Goal: Find contact information: Find contact information

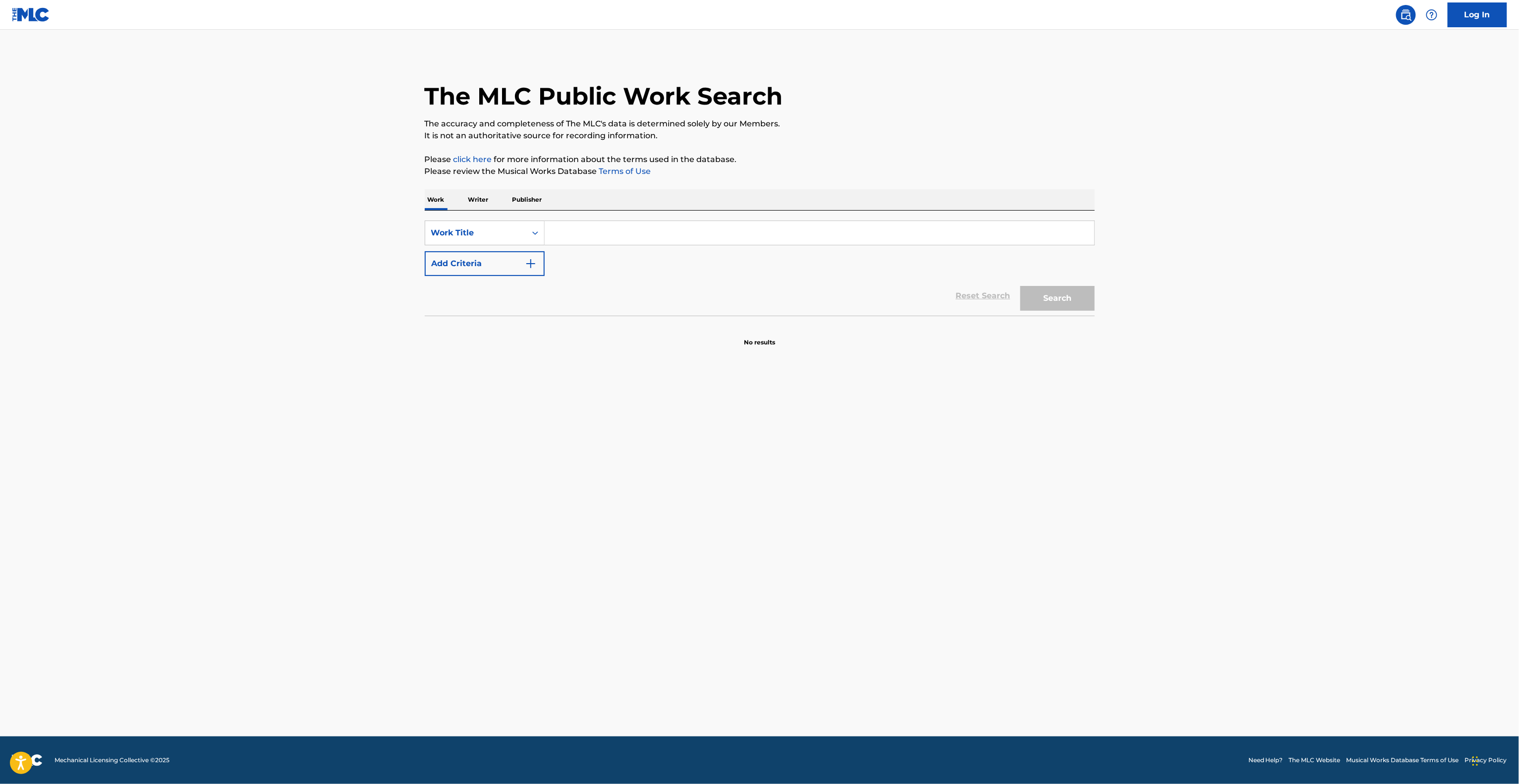
click at [556, 240] on input "Search Form" at bounding box center [819, 233] width 549 height 24
type input "Slippin' Away"
click at [512, 269] on button "Add Criteria" at bounding box center [484, 264] width 120 height 25
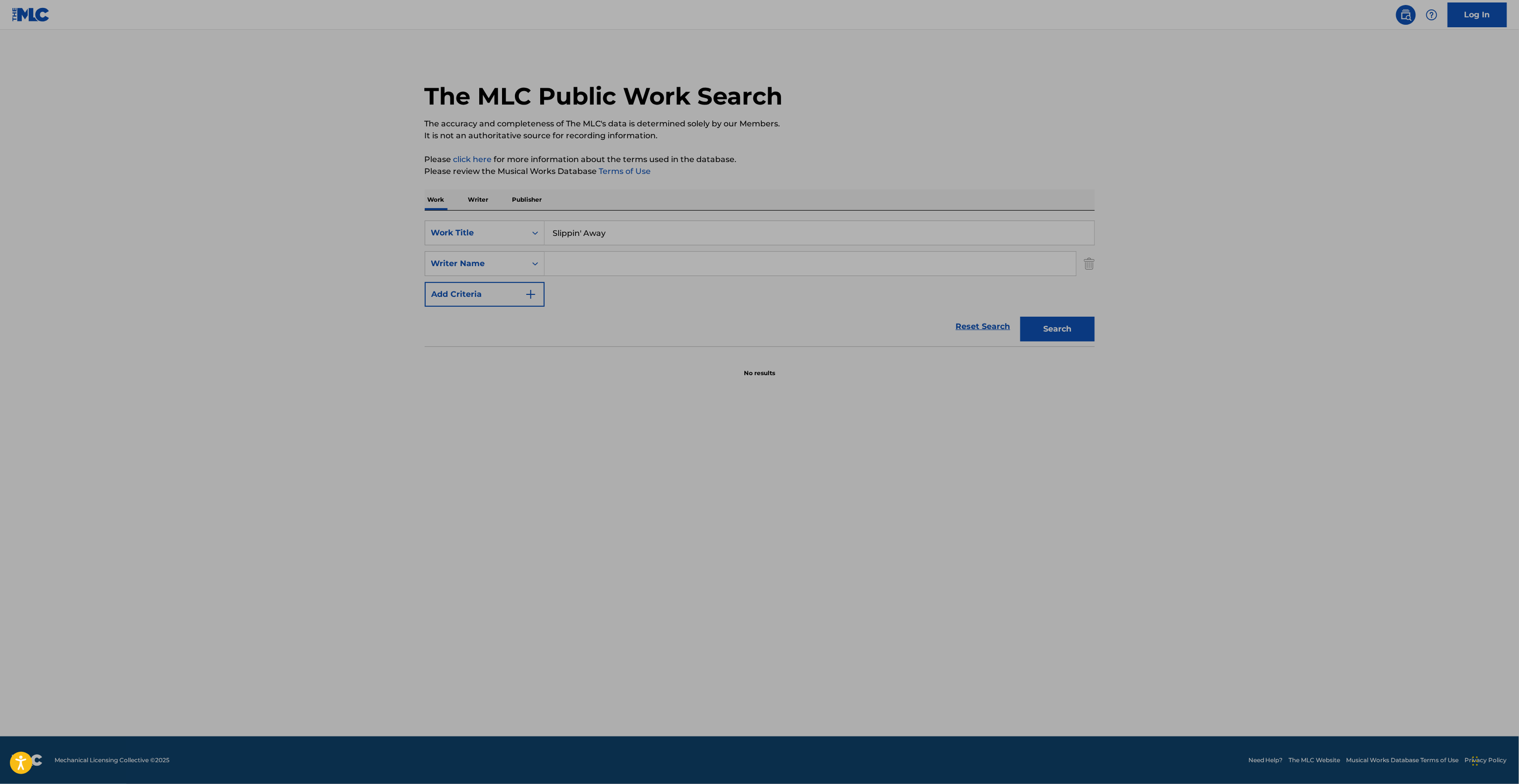
click at [614, 265] on input "Search Form" at bounding box center [811, 264] width 531 height 24
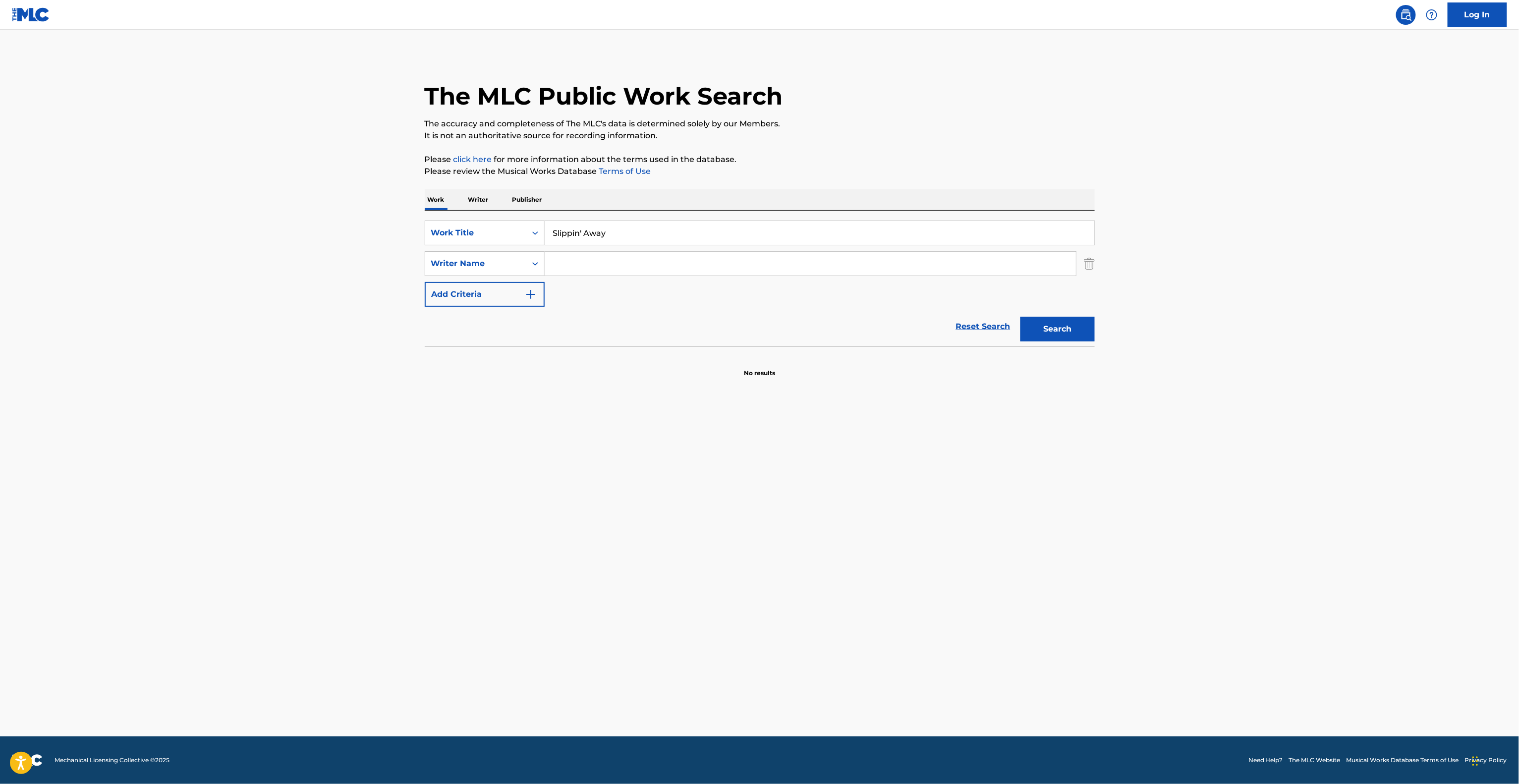
paste input "[PERSON_NAME]"
type input "[PERSON_NAME]"
click at [1074, 338] on button "Search" at bounding box center [1057, 329] width 75 height 25
click at [1074, 338] on div "Search" at bounding box center [1055, 326] width 80 height 39
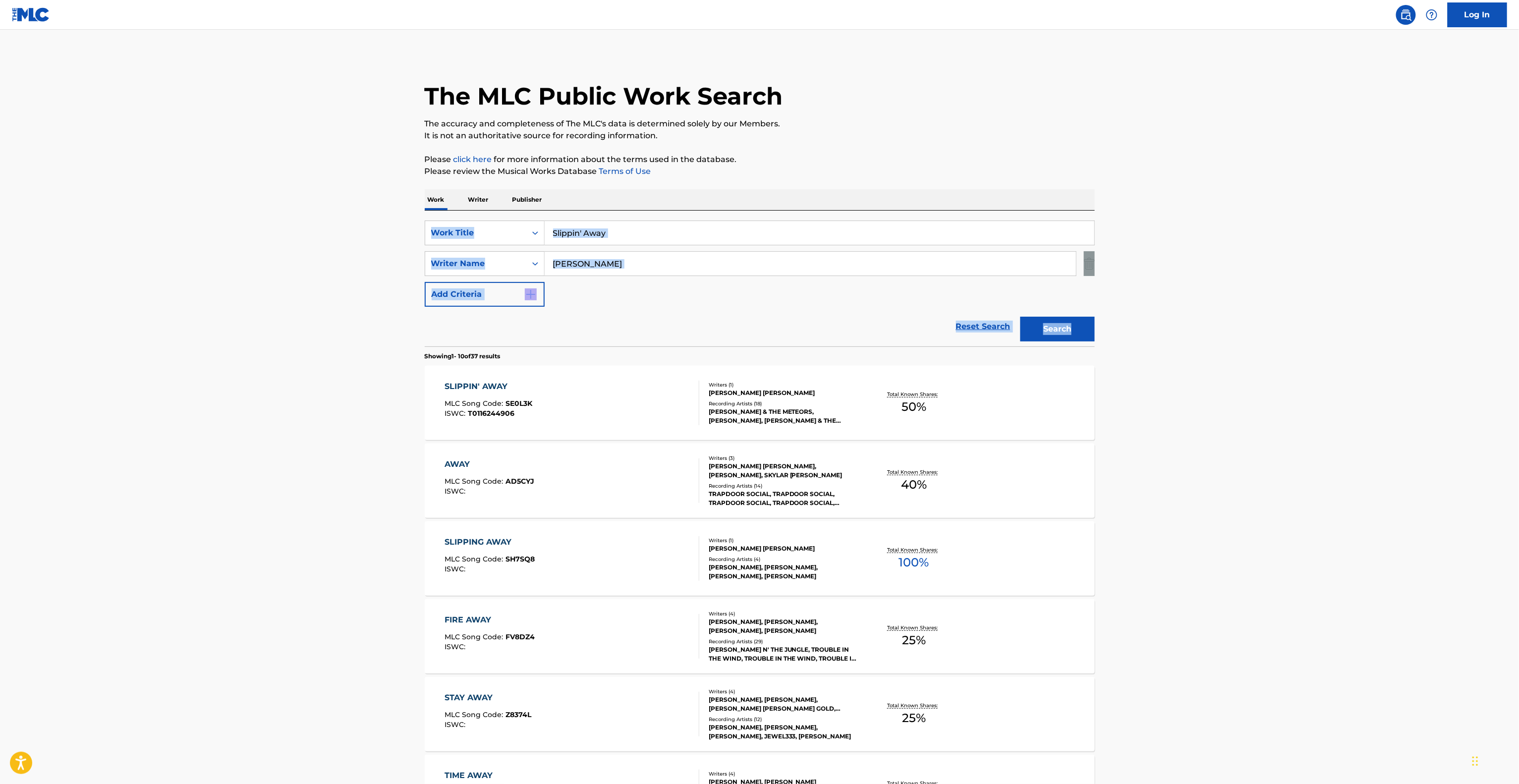
click at [488, 386] on div "SLIPPIN' AWAY" at bounding box center [489, 386] width 88 height 12
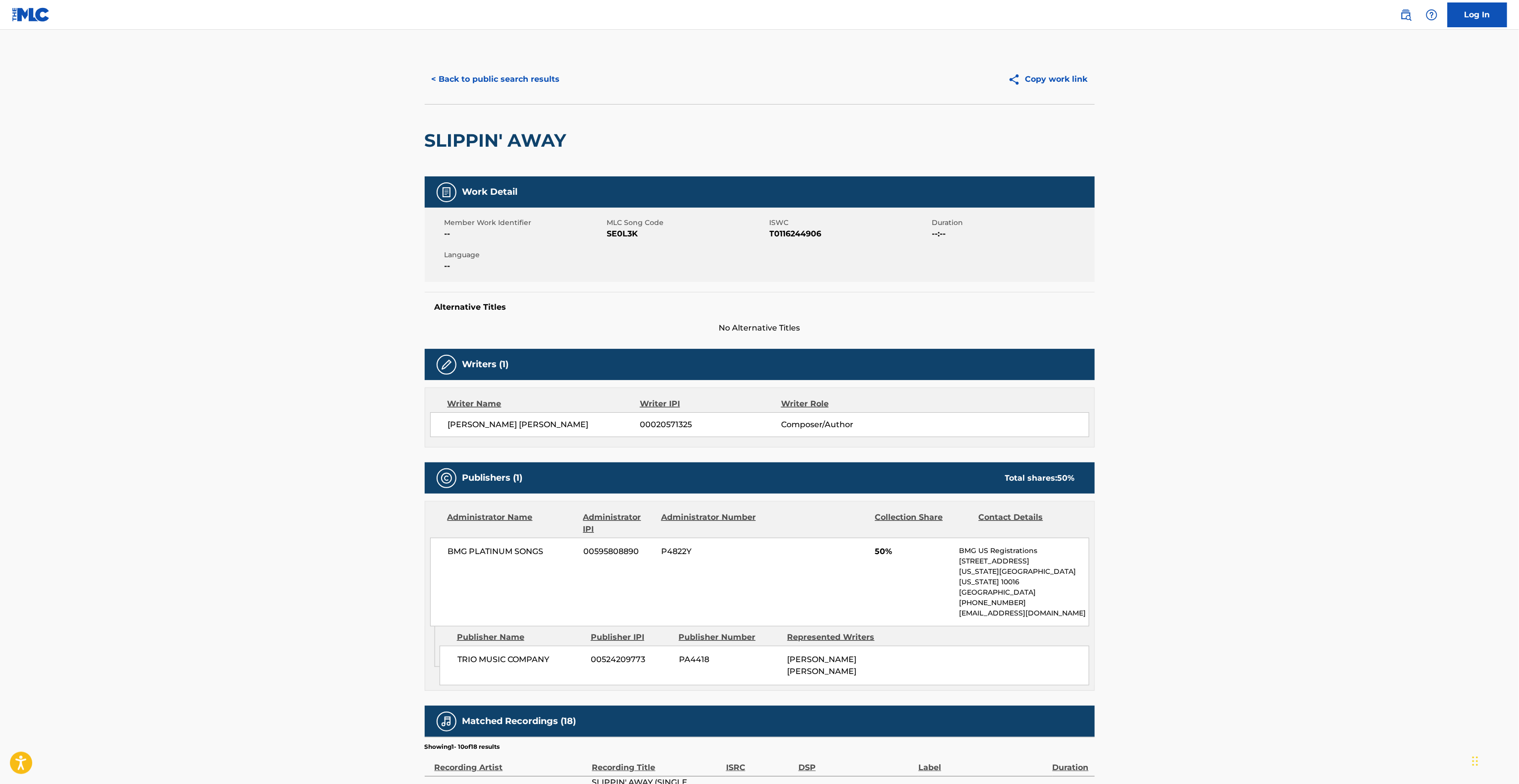
click at [274, 410] on main "< Back to public search results Copy work link SLIPPIN' AWAY Work Detail Member…" at bounding box center [759, 552] width 1519 height 1046
click at [277, 408] on main "< Back to public search results Copy work link SLIPPIN' AWAY Work Detail Member…" at bounding box center [759, 552] width 1519 height 1046
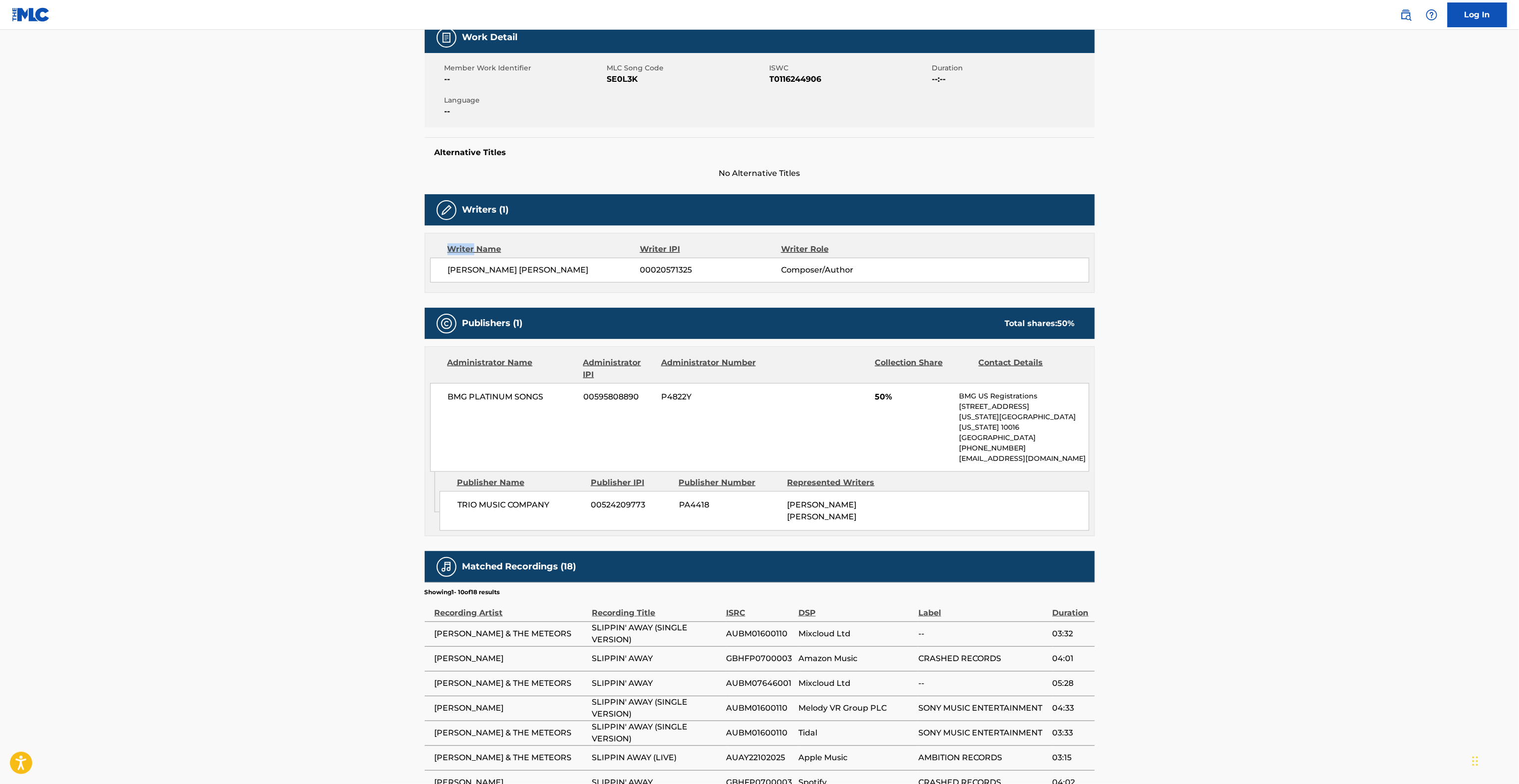
scroll to position [198, 0]
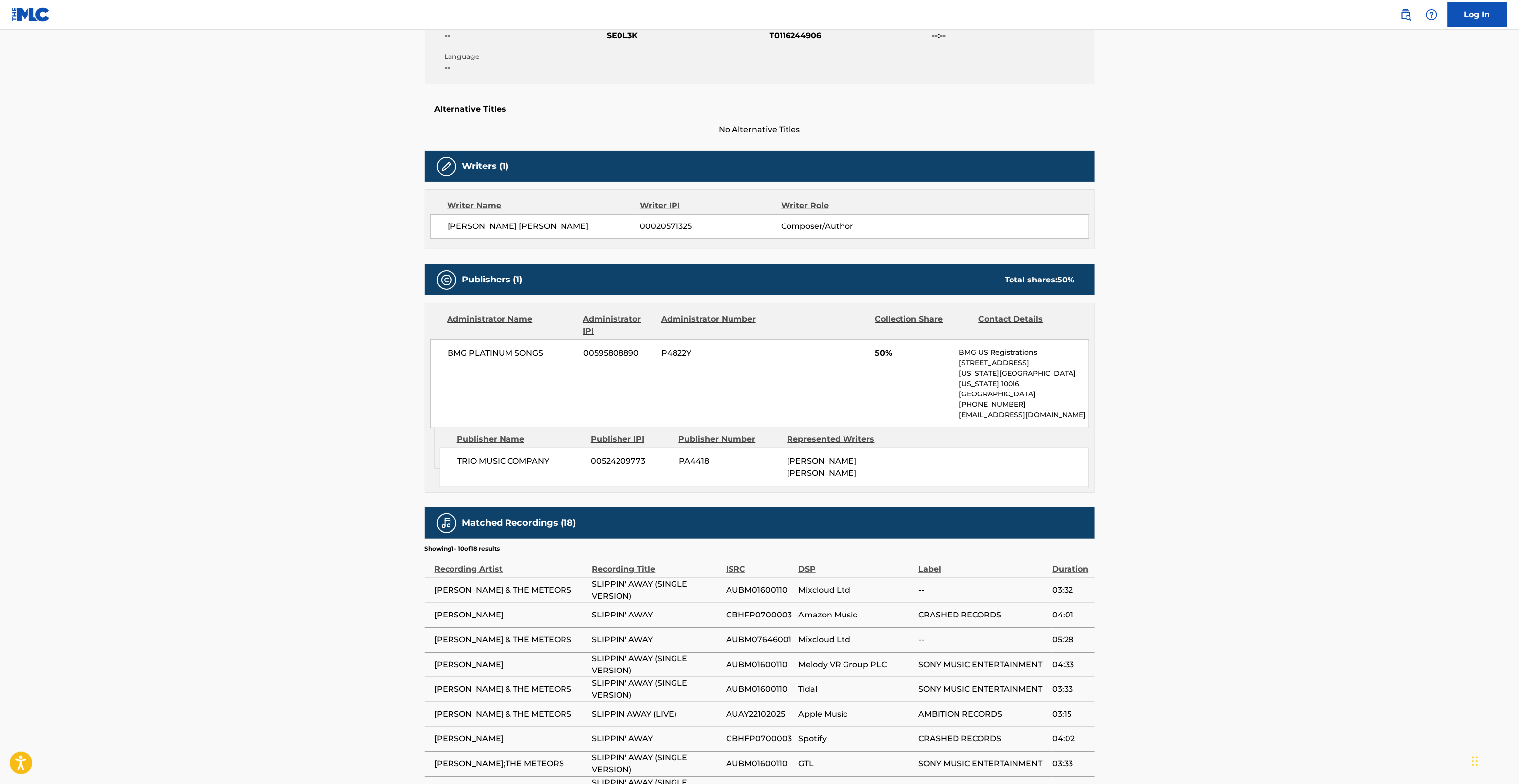
click at [303, 417] on main "< Back to public search results Copy work link SLIPPIN' AWAY Work Detail Member…" at bounding box center [759, 354] width 1519 height 1046
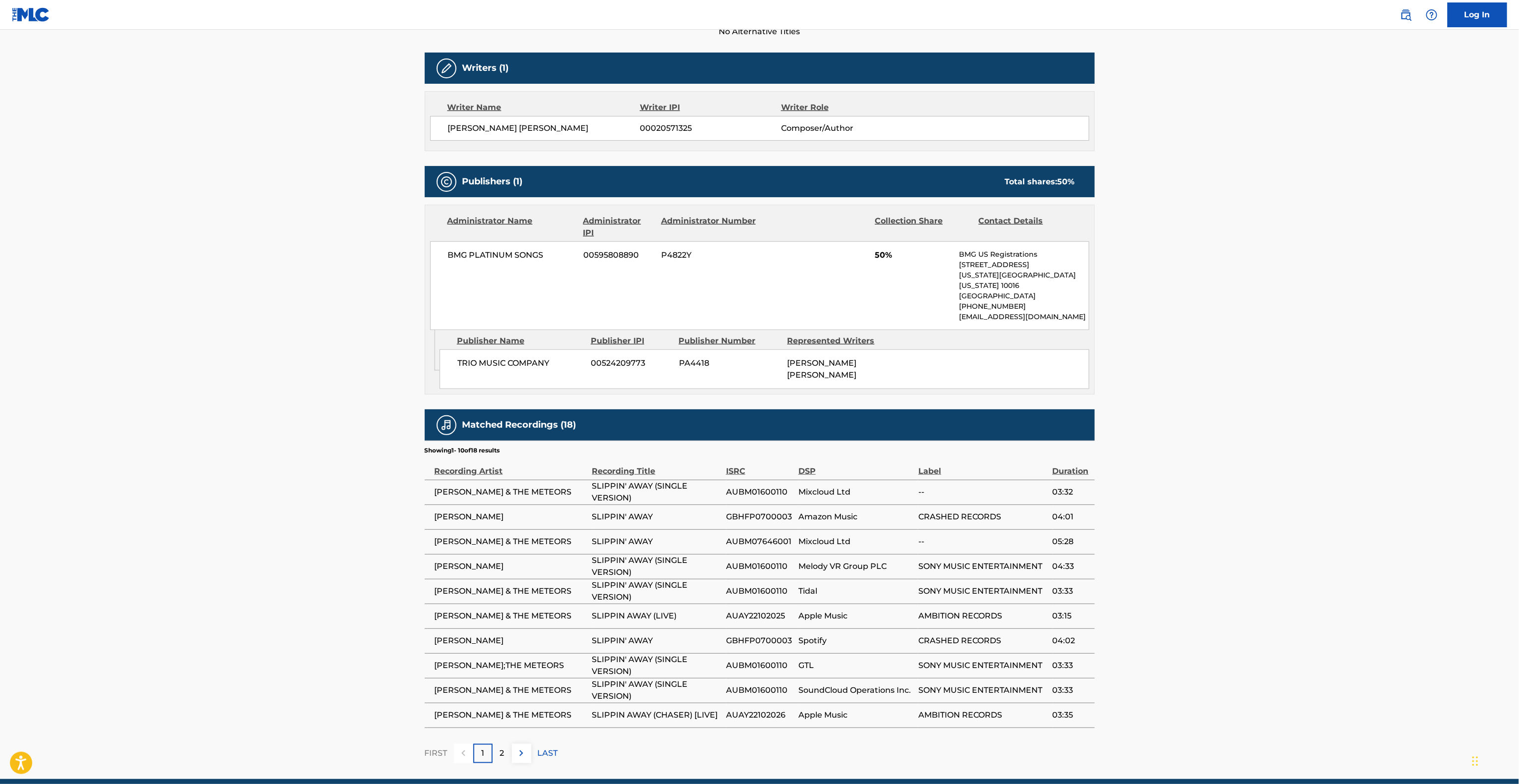
click at [309, 407] on main "< Back to public search results Copy work link SLIPPIN' AWAY Work Detail Member…" at bounding box center [759, 256] width 1519 height 1046
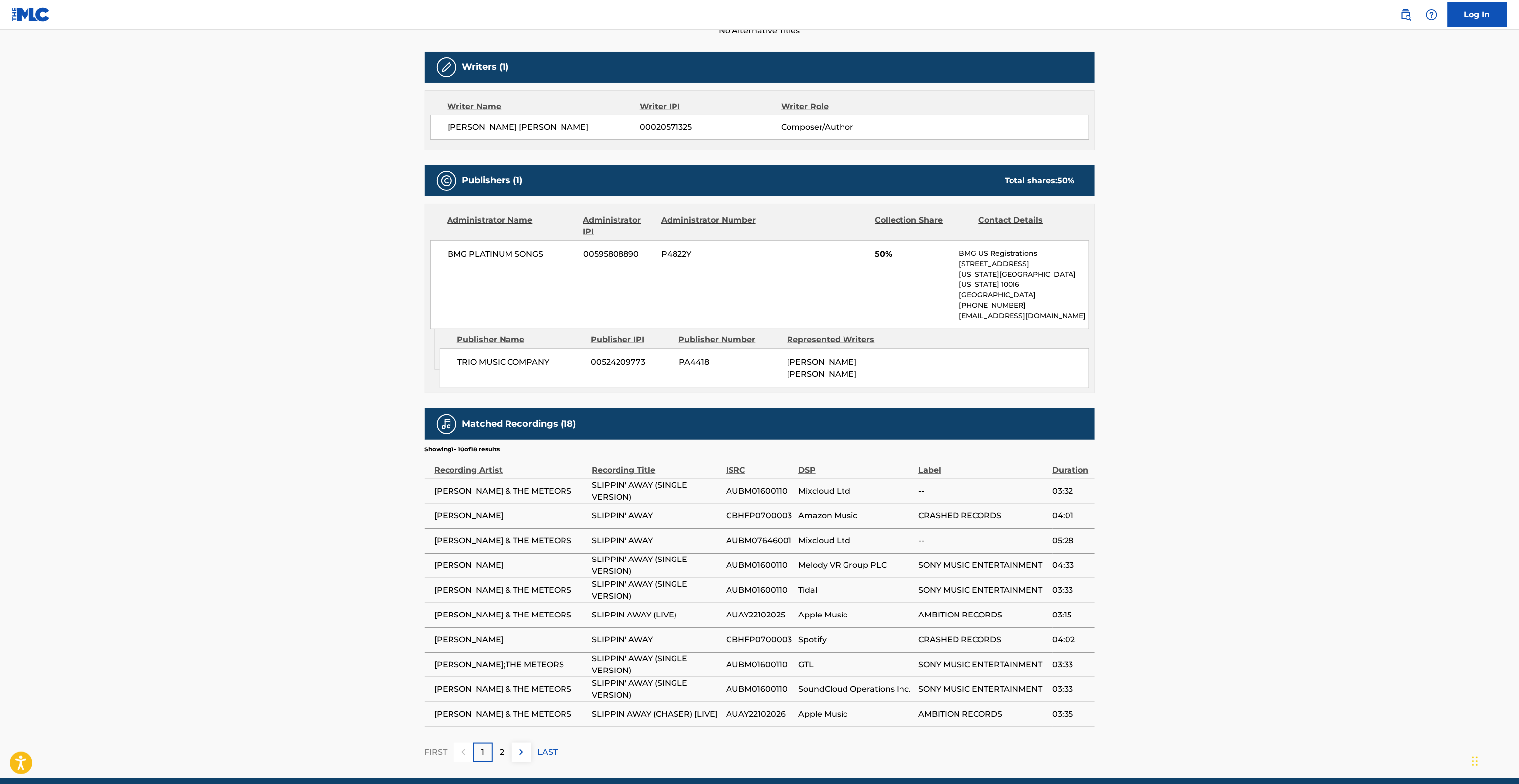
click at [311, 395] on main "< Back to public search results Copy work link SLIPPIN' AWAY Work Detail Member…" at bounding box center [759, 255] width 1519 height 1046
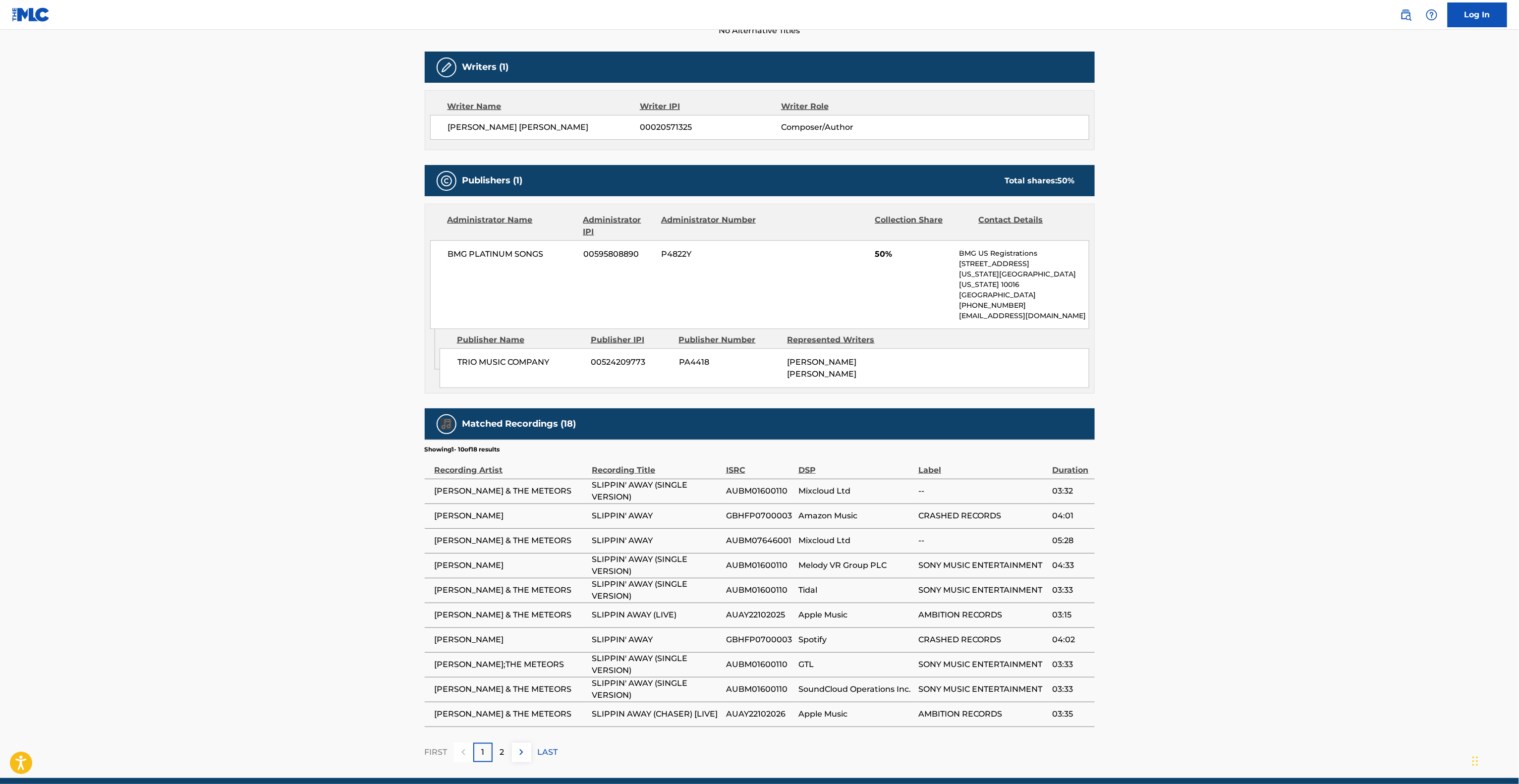
click at [311, 395] on main "< Back to public search results Copy work link SLIPPIN' AWAY Work Detail Member…" at bounding box center [759, 255] width 1519 height 1046
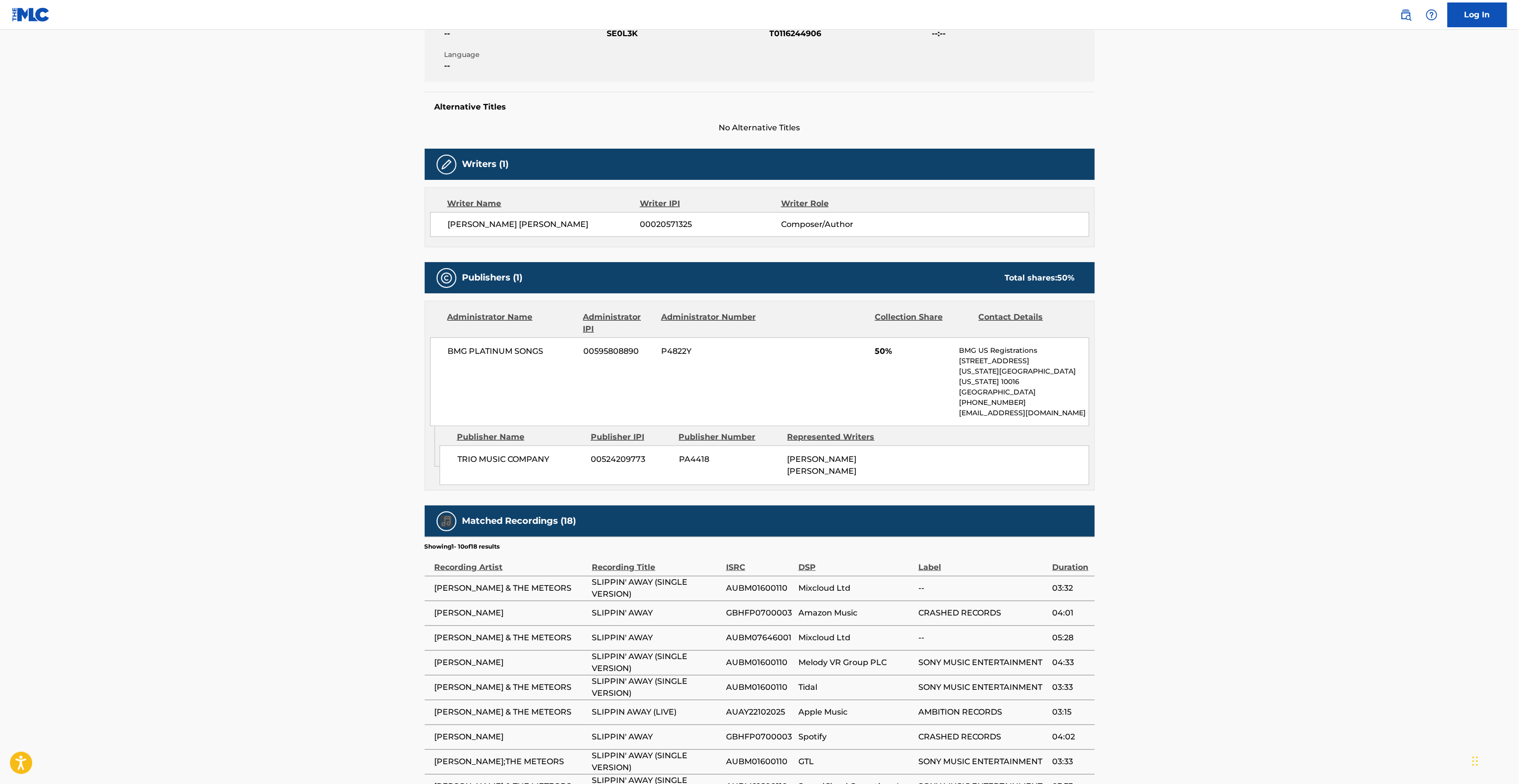
scroll to position [198, 0]
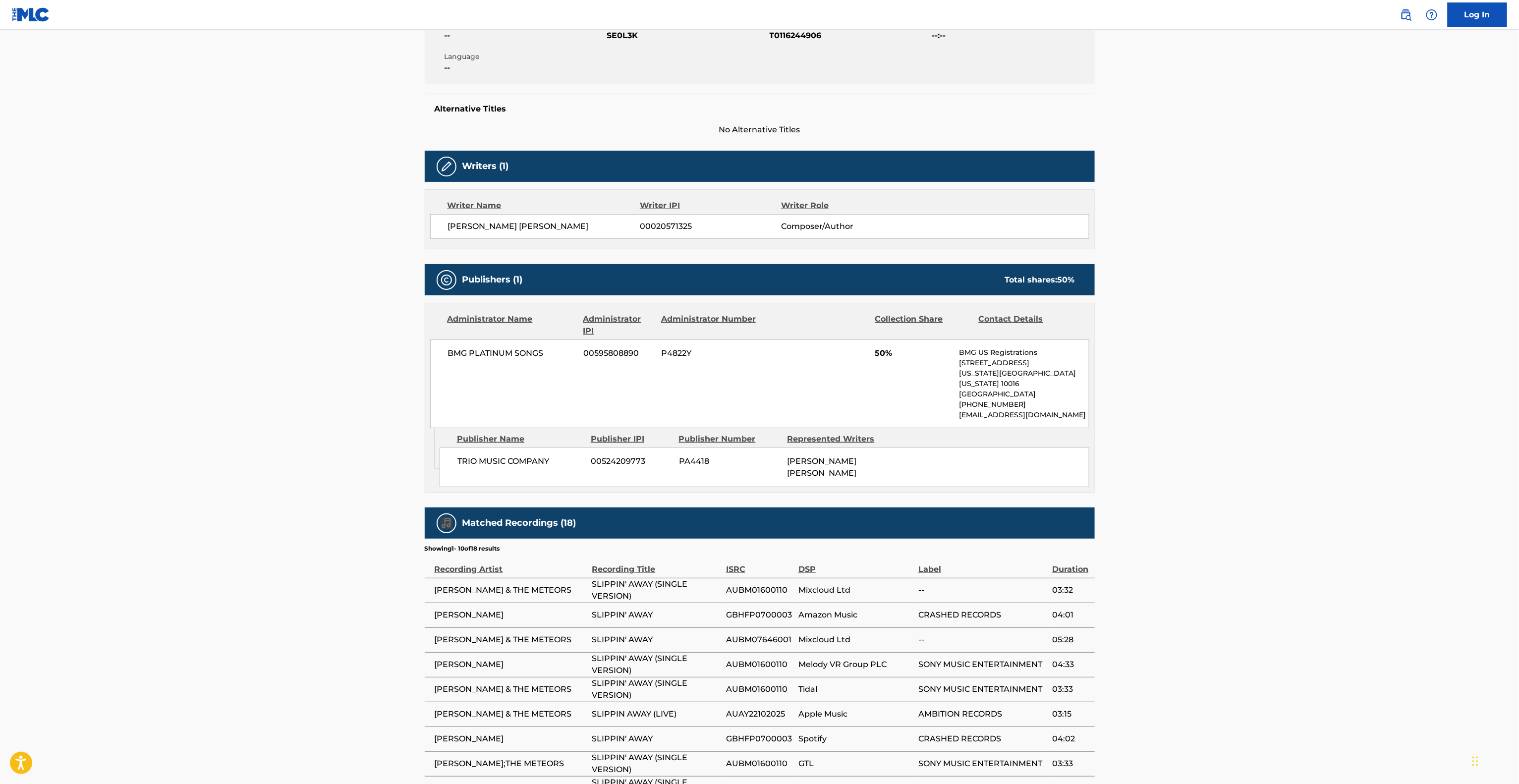
click at [311, 395] on main "< Back to public search results Copy work link SLIPPIN' AWAY Work Detail Member…" at bounding box center [759, 354] width 1519 height 1046
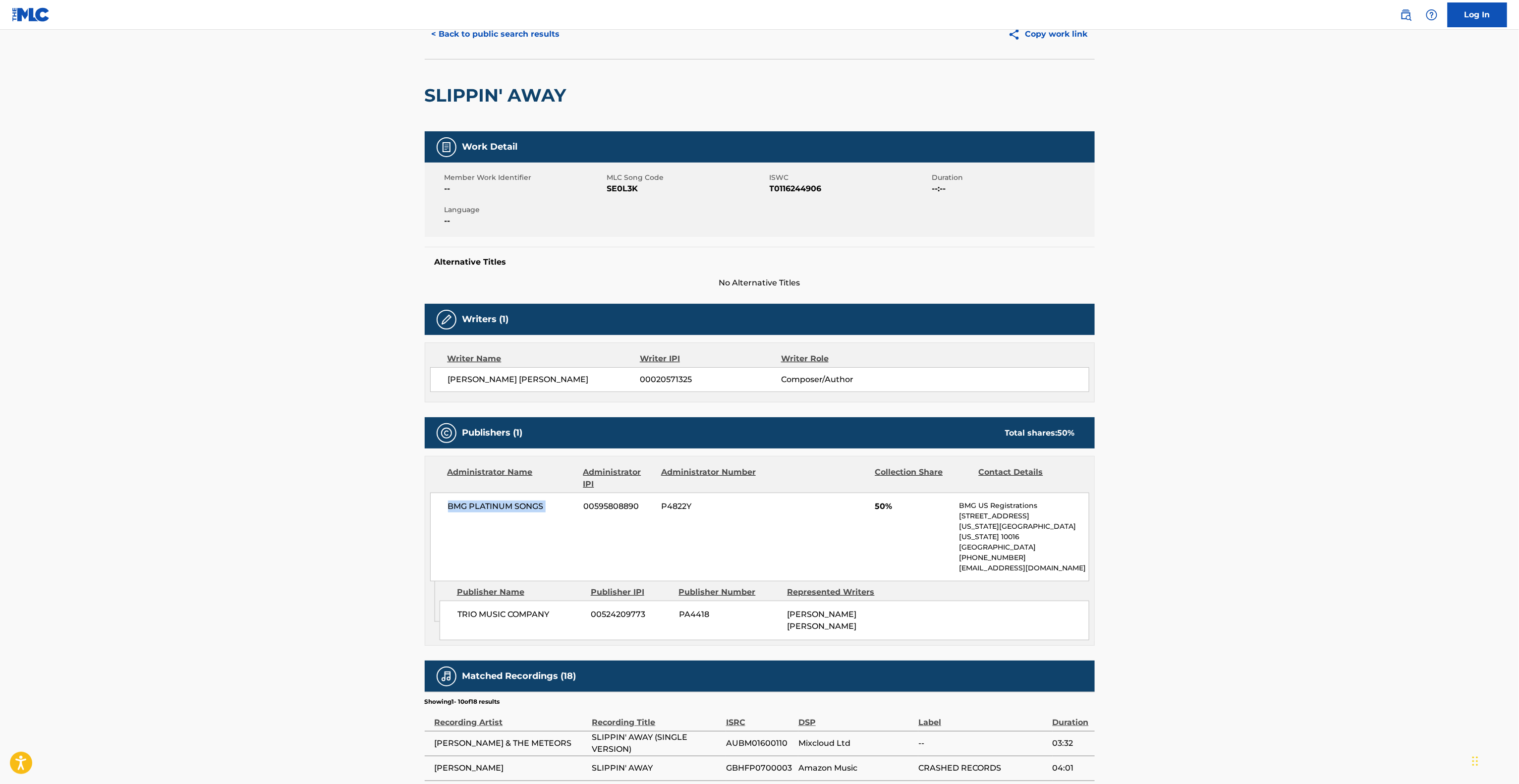
scroll to position [0, 0]
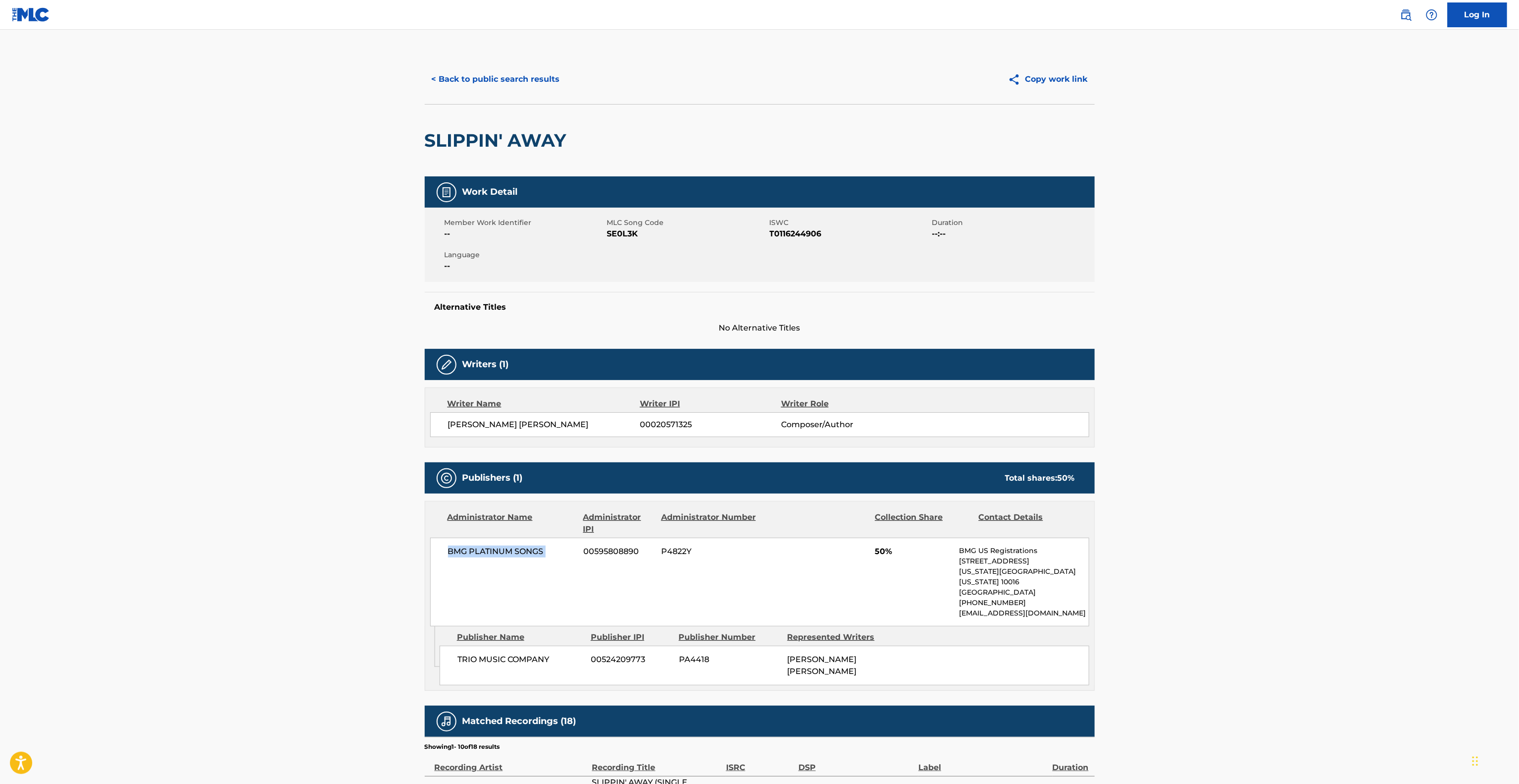
click at [311, 389] on main "< Back to public search results Copy work link SLIPPIN' AWAY Work Detail Member…" at bounding box center [759, 552] width 1519 height 1046
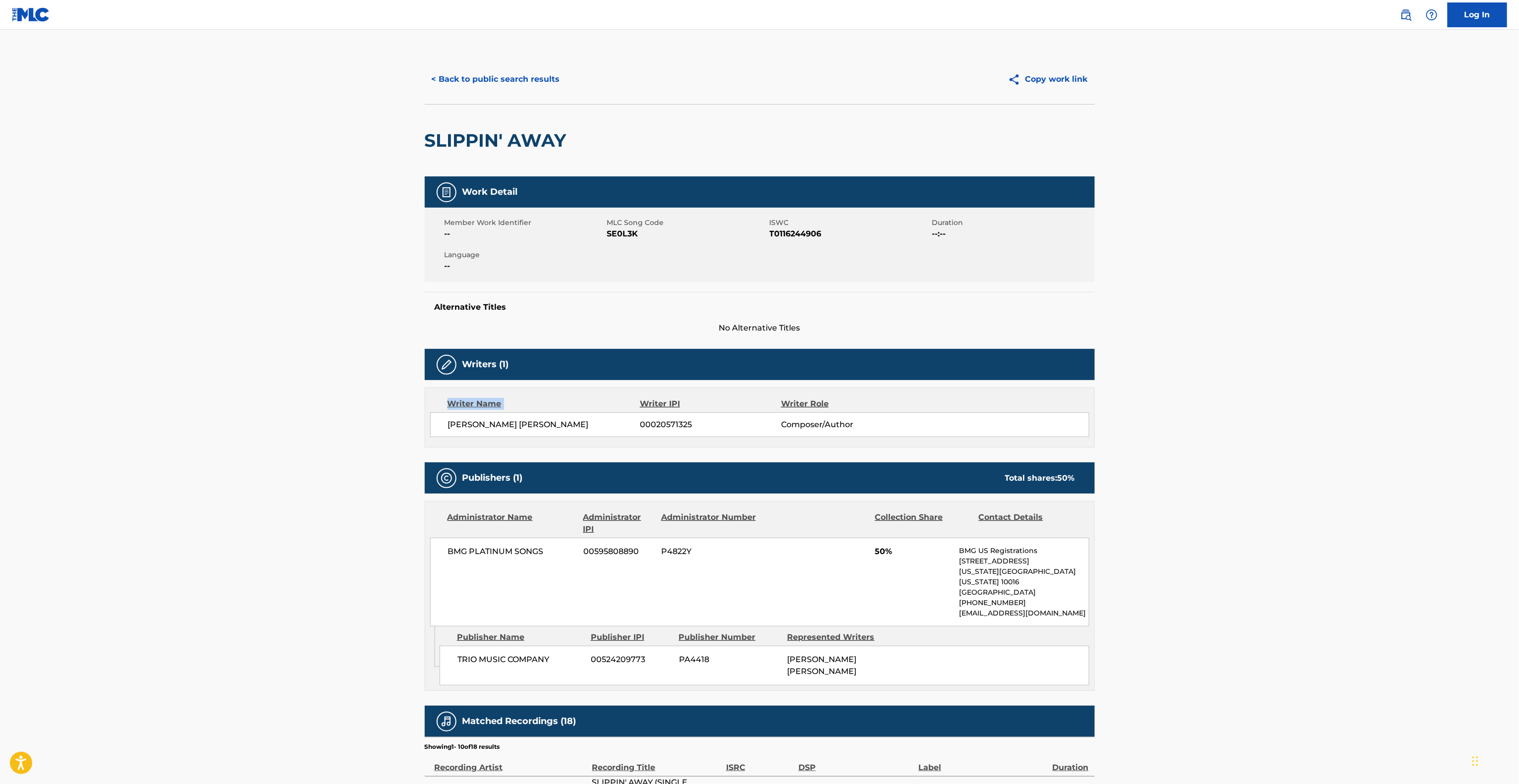
click at [311, 389] on main "< Back to public search results Copy work link SLIPPIN' AWAY Work Detail Member…" at bounding box center [759, 552] width 1519 height 1046
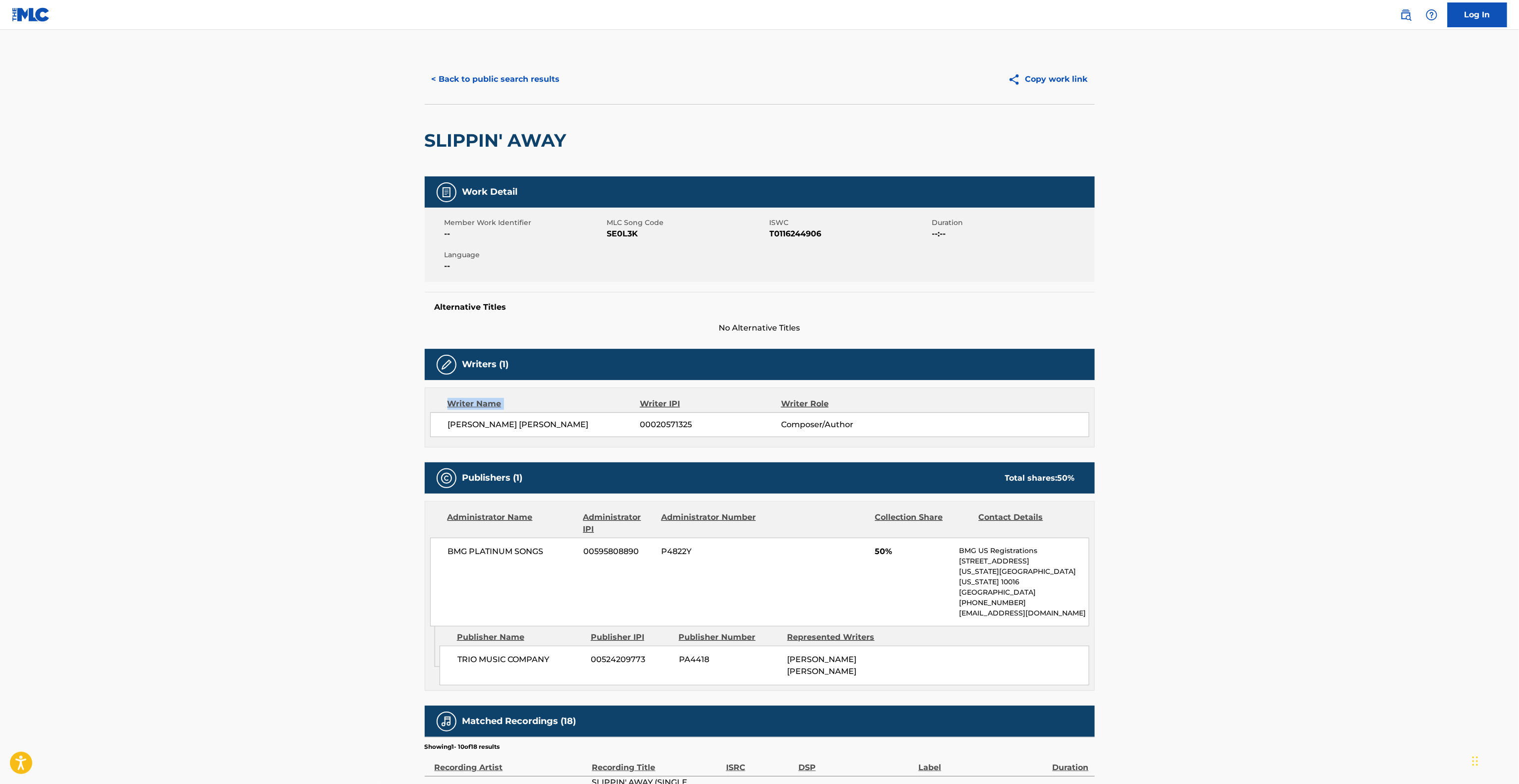
click at [311, 389] on main "< Back to public search results Copy work link SLIPPIN' AWAY Work Detail Member…" at bounding box center [759, 552] width 1519 height 1046
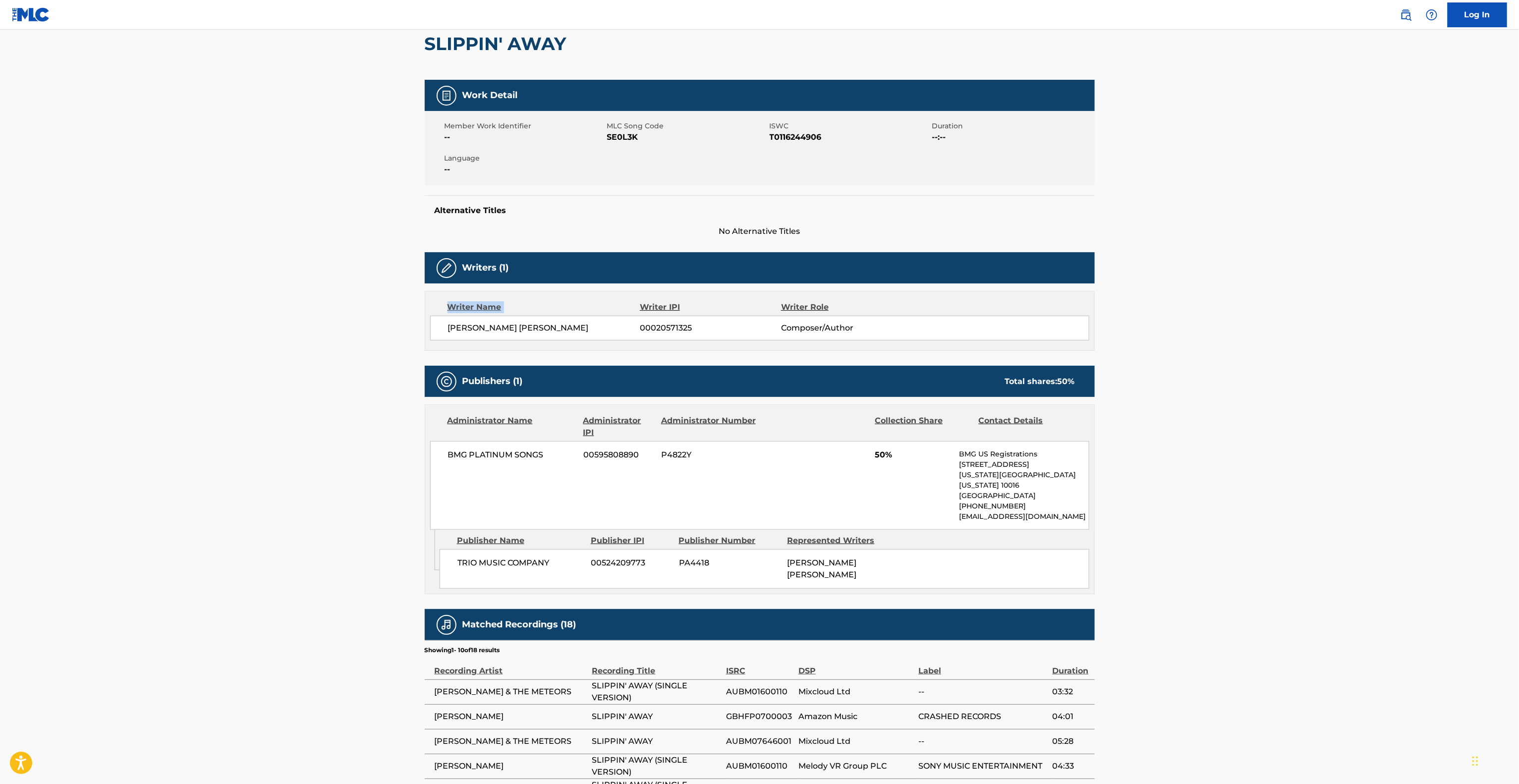
scroll to position [99, 0]
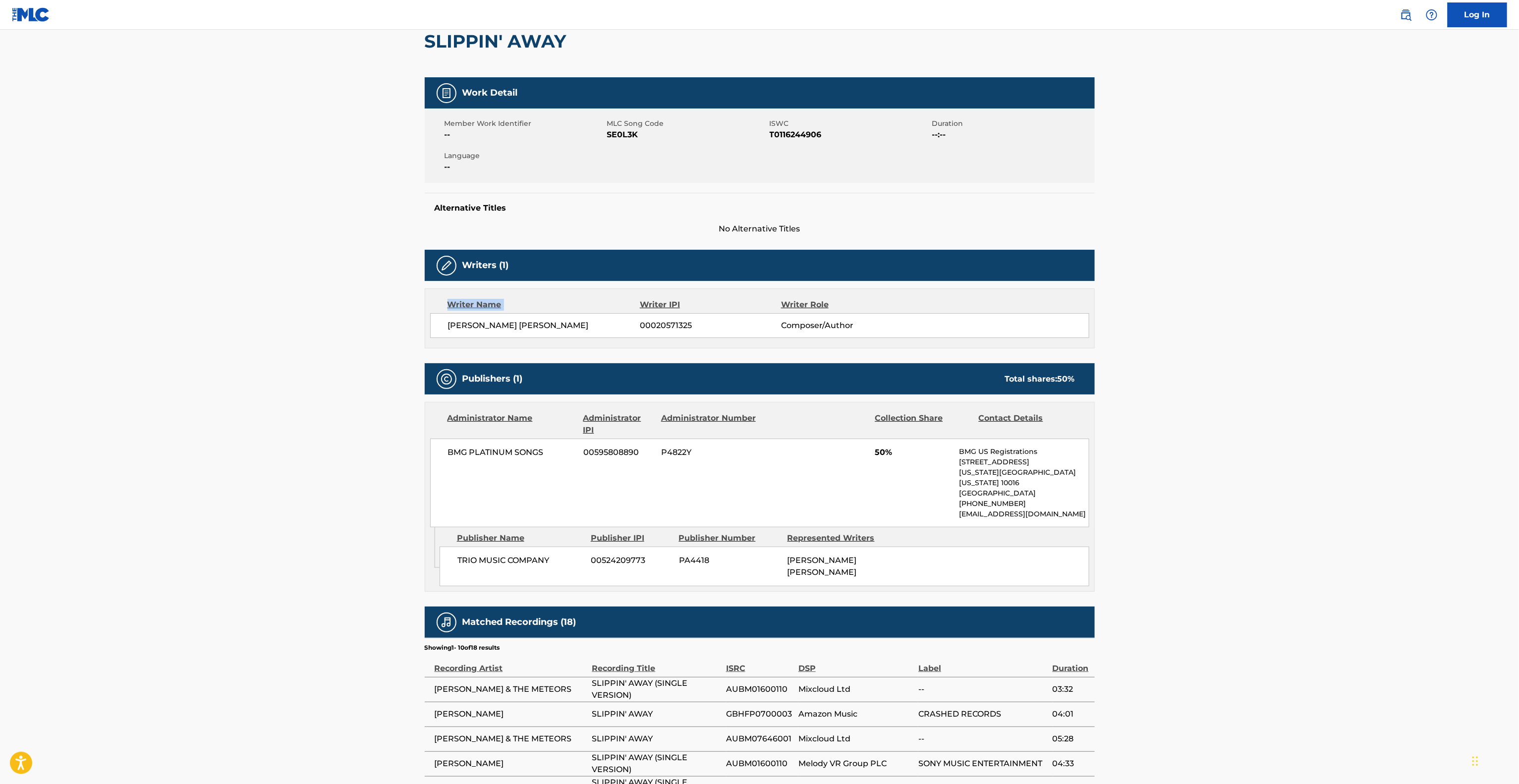
click at [311, 389] on main "< Back to public search results Copy work link SLIPPIN' AWAY Work Detail Member…" at bounding box center [759, 453] width 1519 height 1046
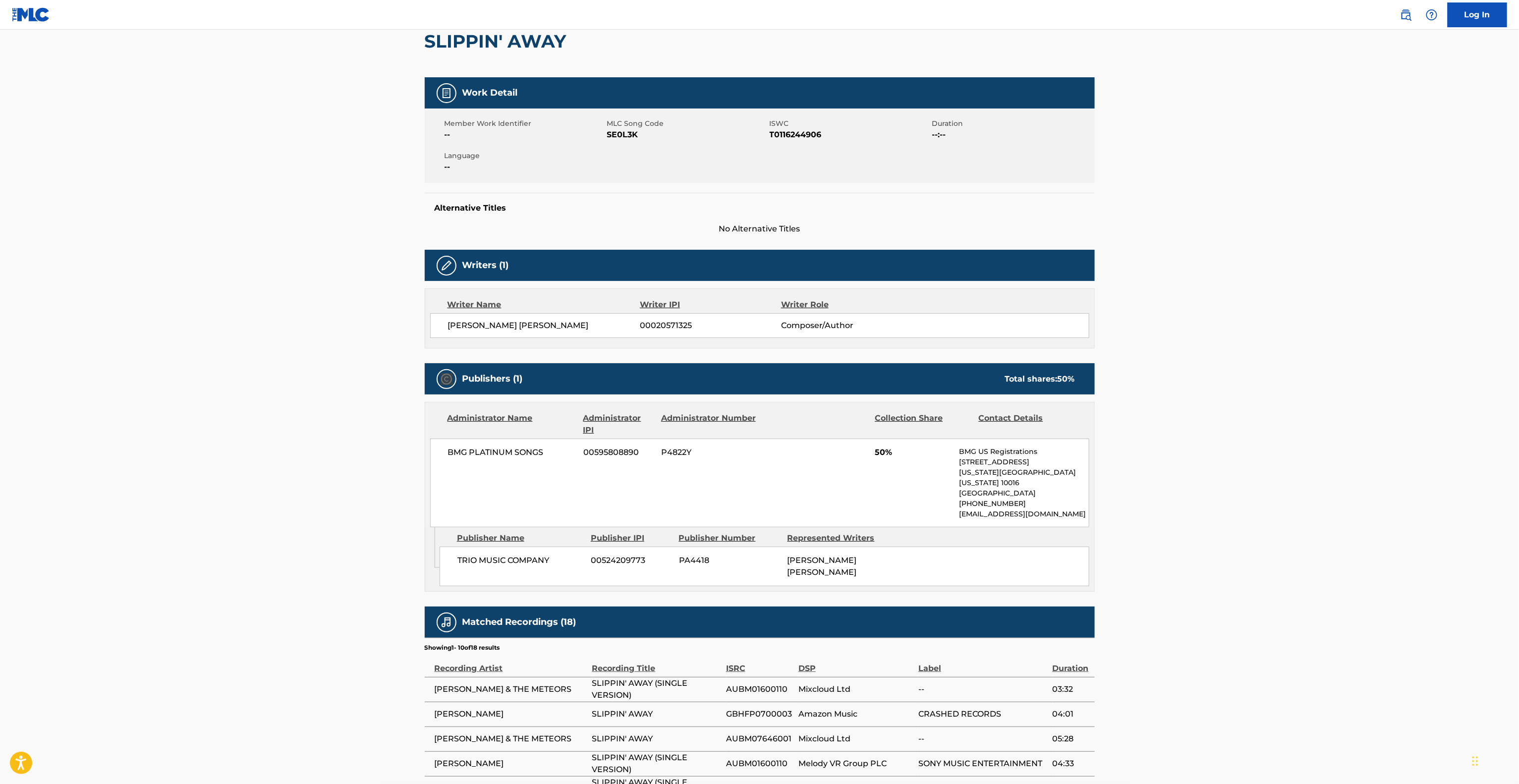
click at [311, 389] on main "< Back to public search results Copy work link SLIPPIN' AWAY Work Detail Member…" at bounding box center [759, 453] width 1519 height 1046
click at [313, 386] on main "< Back to public search results Copy work link SLIPPIN' AWAY Work Detail Member…" at bounding box center [759, 453] width 1519 height 1046
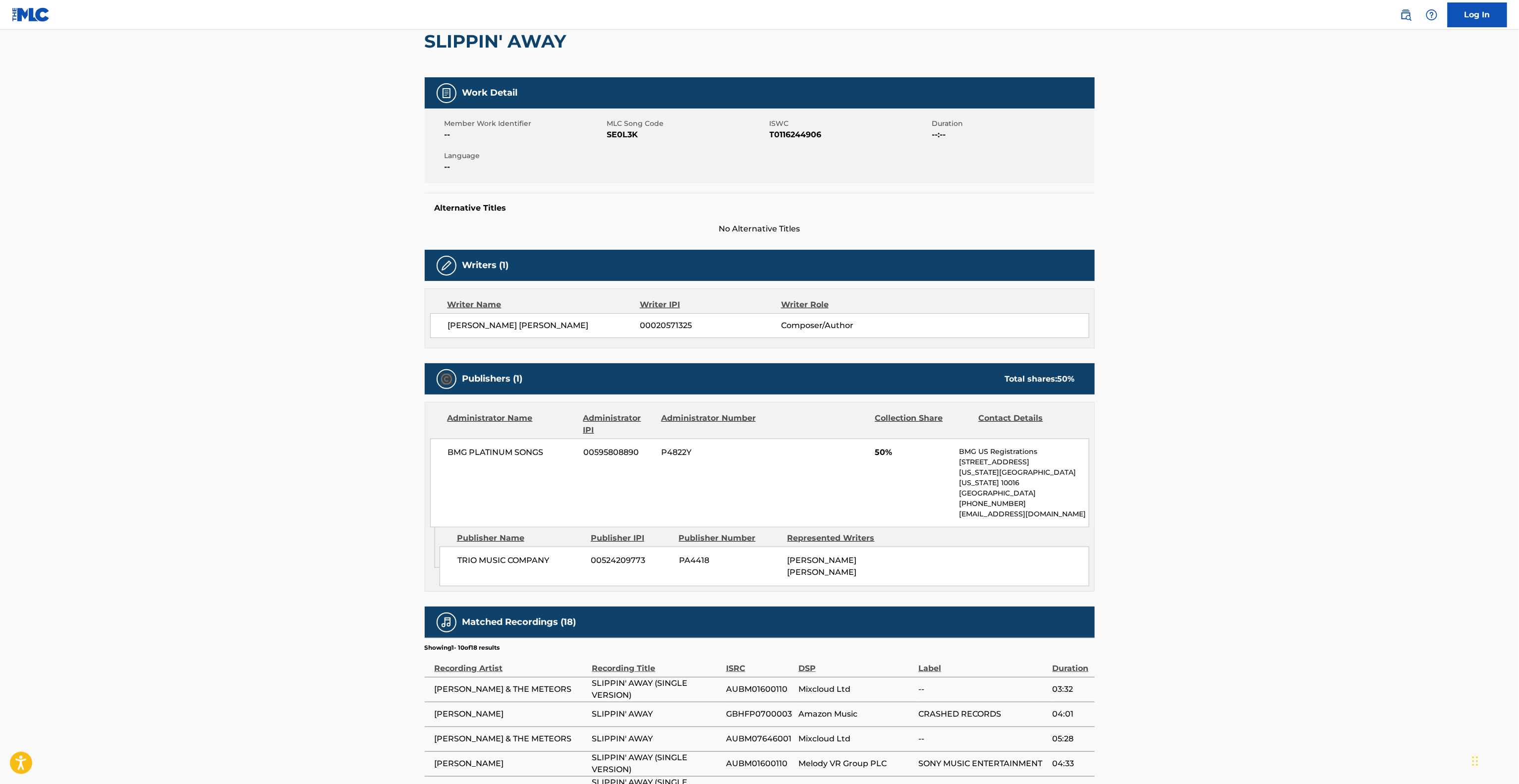
click at [313, 385] on main "< Back to public search results Copy work link SLIPPIN' AWAY Work Detail Member…" at bounding box center [759, 453] width 1519 height 1046
drag, startPoint x: 313, startPoint y: 385, endPoint x: 314, endPoint y: 379, distance: 6.1
click at [314, 380] on main "< Back to public search results Copy work link SLIPPIN' AWAY Work Detail Member…" at bounding box center [759, 453] width 1519 height 1046
click at [314, 378] on main "< Back to public search results Copy work link SLIPPIN' AWAY Work Detail Member…" at bounding box center [759, 453] width 1519 height 1046
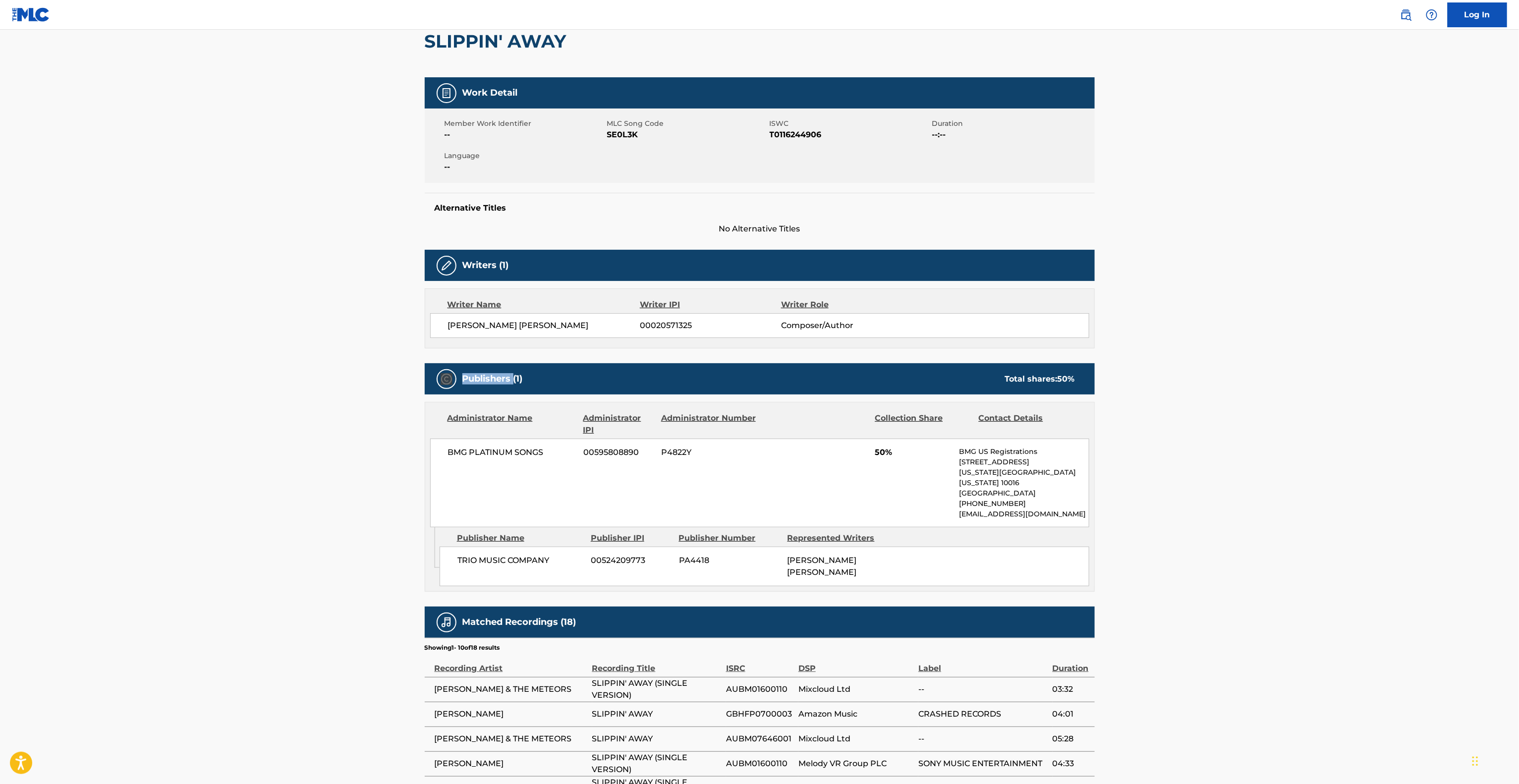
click at [314, 378] on main "< Back to public search results Copy work link SLIPPIN' AWAY Work Detail Member…" at bounding box center [759, 453] width 1519 height 1046
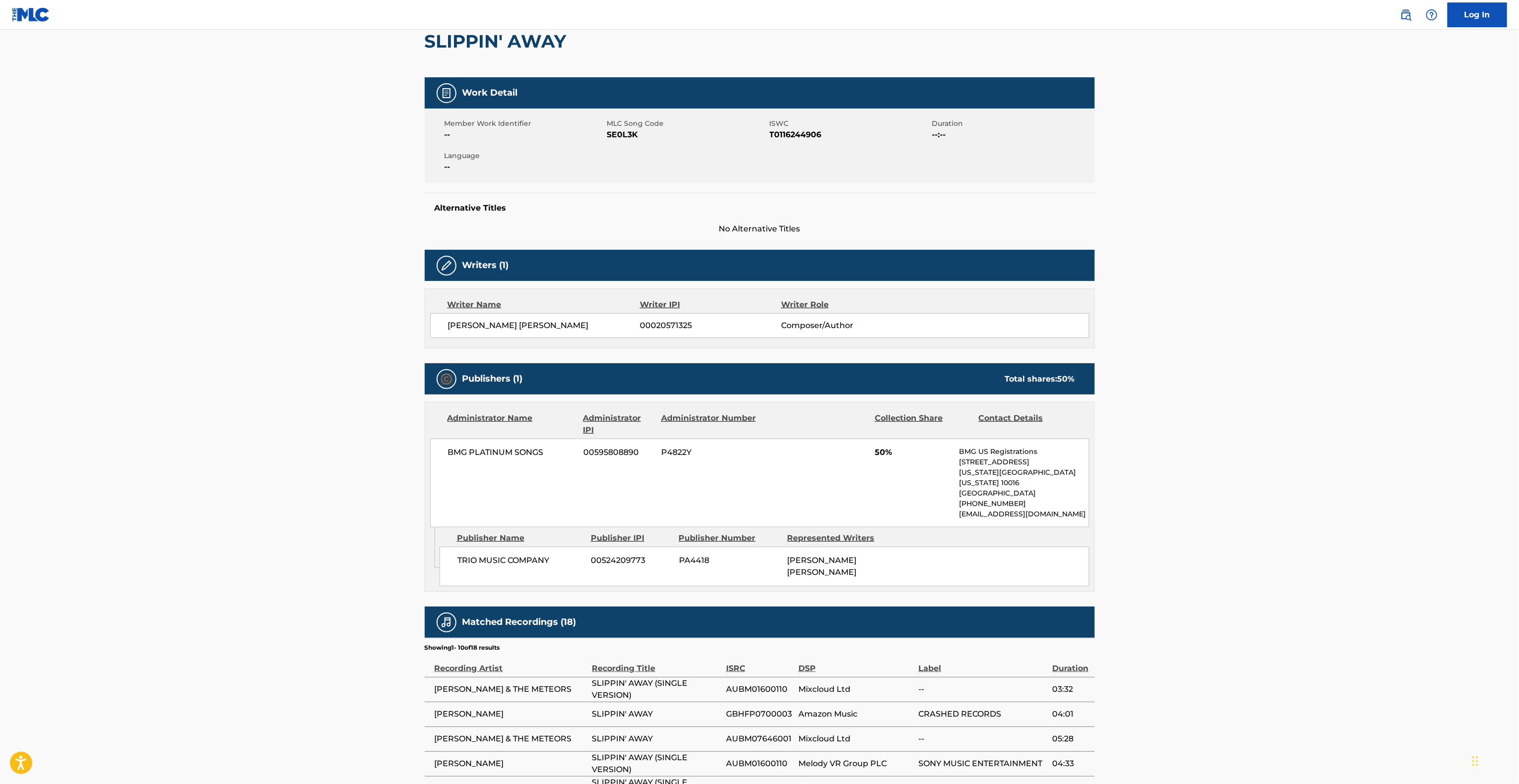
click at [314, 378] on main "< Back to public search results Copy work link SLIPPIN' AWAY Work Detail Member…" at bounding box center [759, 453] width 1519 height 1046
click at [314, 379] on main "< Back to public search results Copy work link SLIPPIN' AWAY Work Detail Member…" at bounding box center [759, 453] width 1519 height 1046
click at [314, 379] on main "< Back to public search results Copy work link SLIPPIN' AWAY Work Detail Member…" at bounding box center [759, 453] width 1519 height 1046
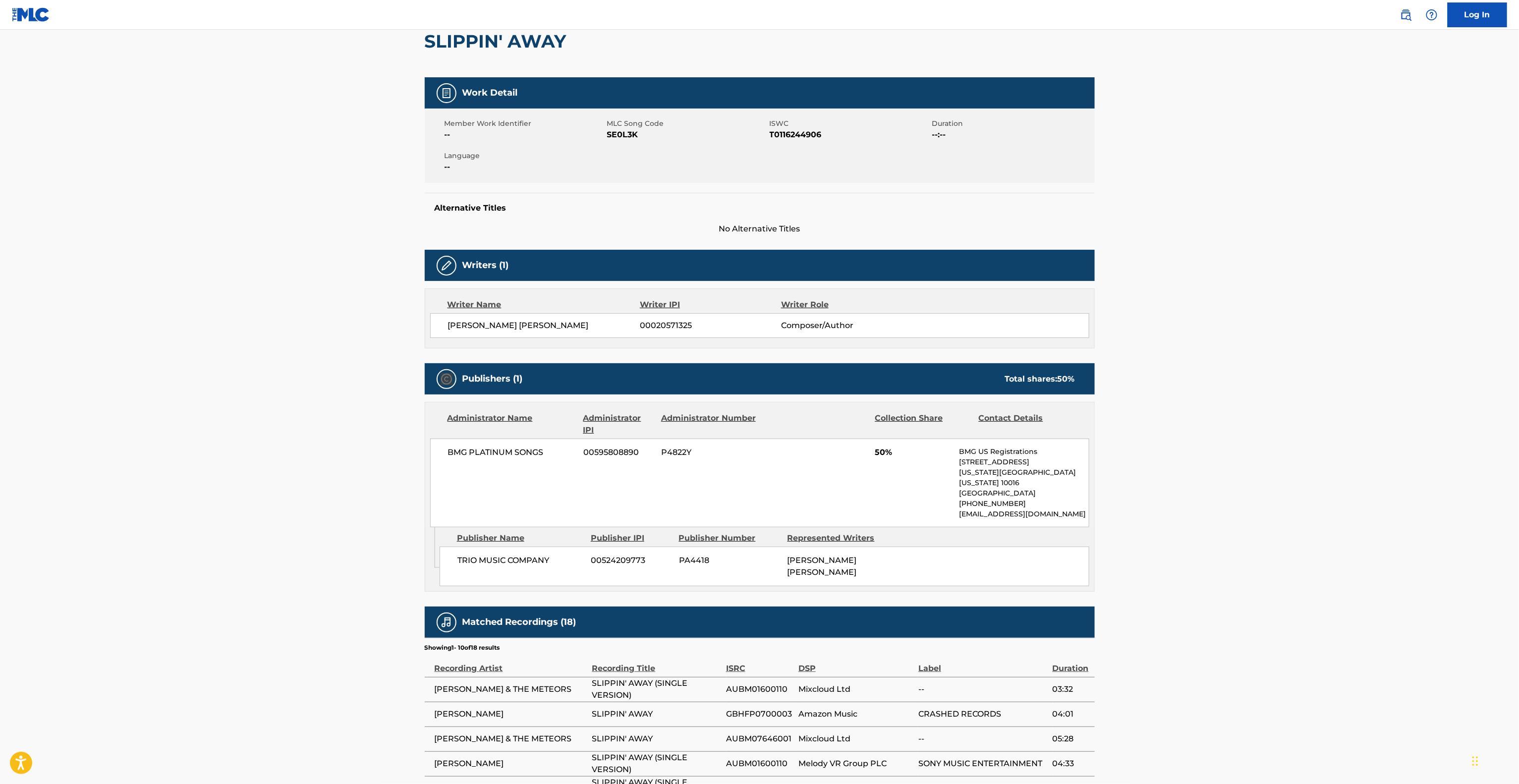
click at [312, 381] on main "< Back to public search results Copy work link SLIPPIN' AWAY Work Detail Member…" at bounding box center [759, 453] width 1519 height 1046
click at [311, 383] on main "< Back to public search results Copy work link SLIPPIN' AWAY Work Detail Member…" at bounding box center [759, 453] width 1519 height 1046
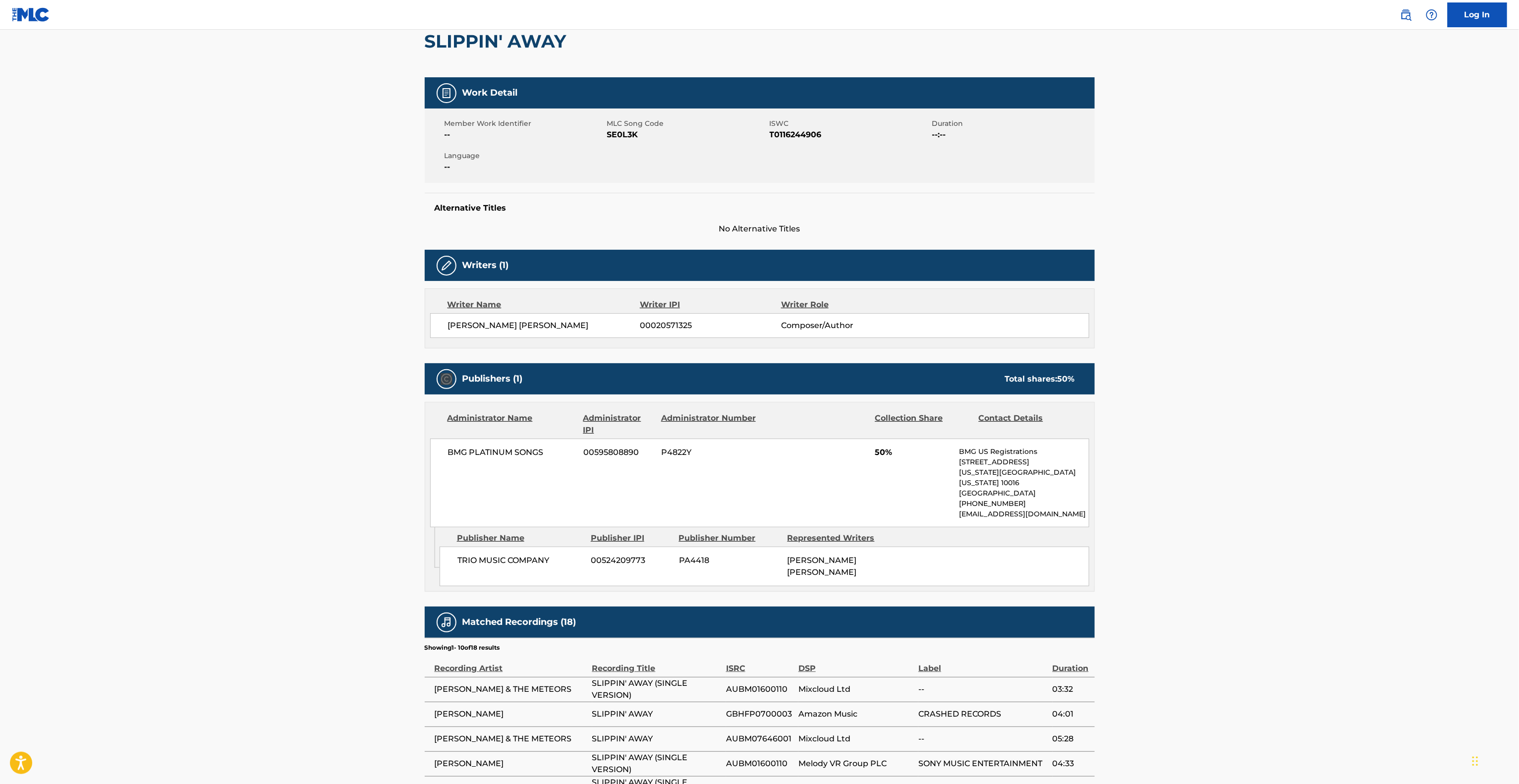
click at [311, 383] on main "< Back to public search results Copy work link SLIPPIN' AWAY Work Detail Member…" at bounding box center [759, 453] width 1519 height 1046
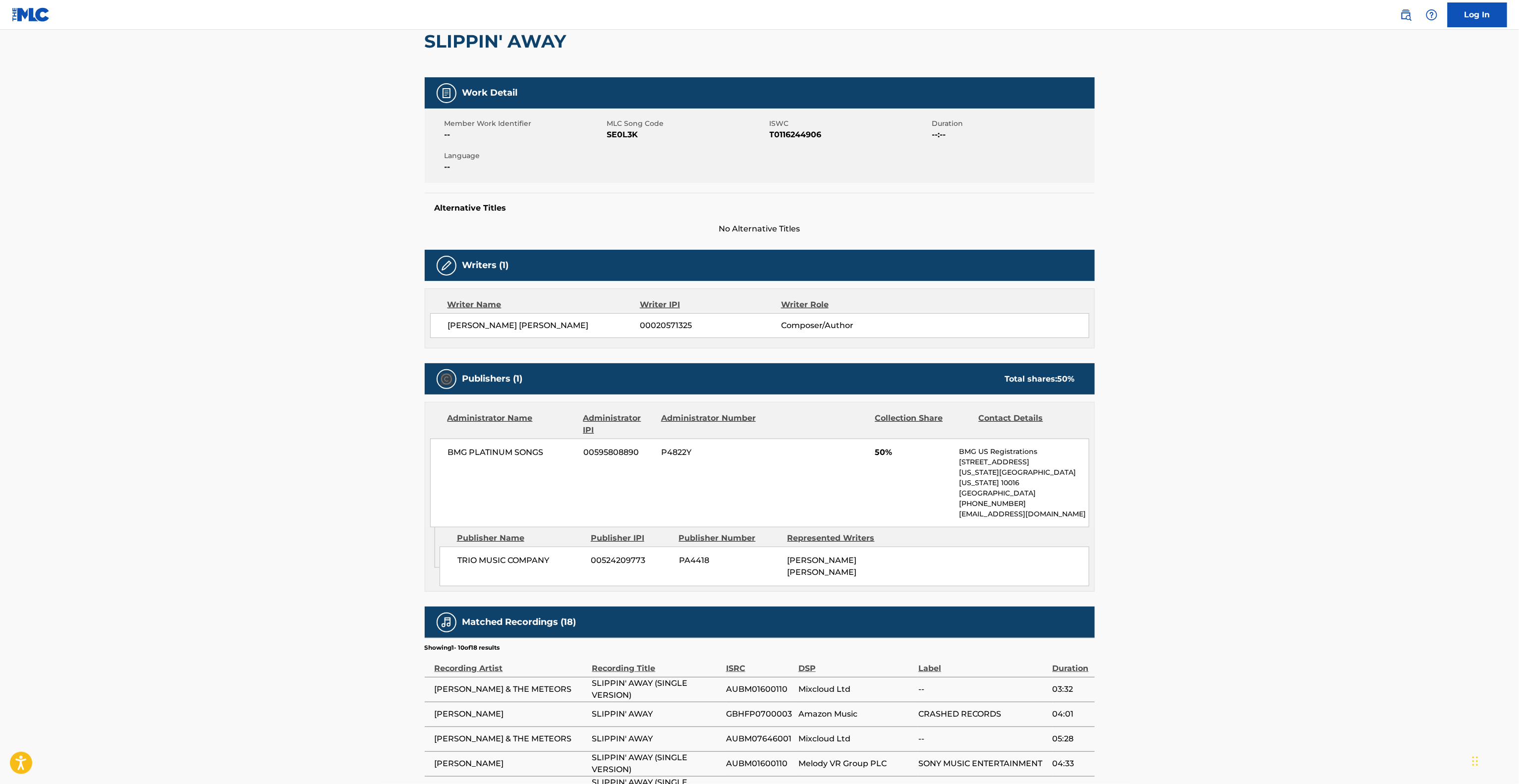
drag, startPoint x: 311, startPoint y: 383, endPoint x: 307, endPoint y: 385, distance: 4.5
click at [311, 383] on main "< Back to public search results Copy work link SLIPPIN' AWAY Work Detail Member…" at bounding box center [759, 453] width 1519 height 1046
click at [307, 385] on main "< Back to public search results Copy work link SLIPPIN' AWAY Work Detail Member…" at bounding box center [759, 453] width 1519 height 1046
click at [306, 386] on main "< Back to public search results Copy work link SLIPPIN' AWAY Work Detail Member…" at bounding box center [759, 453] width 1519 height 1046
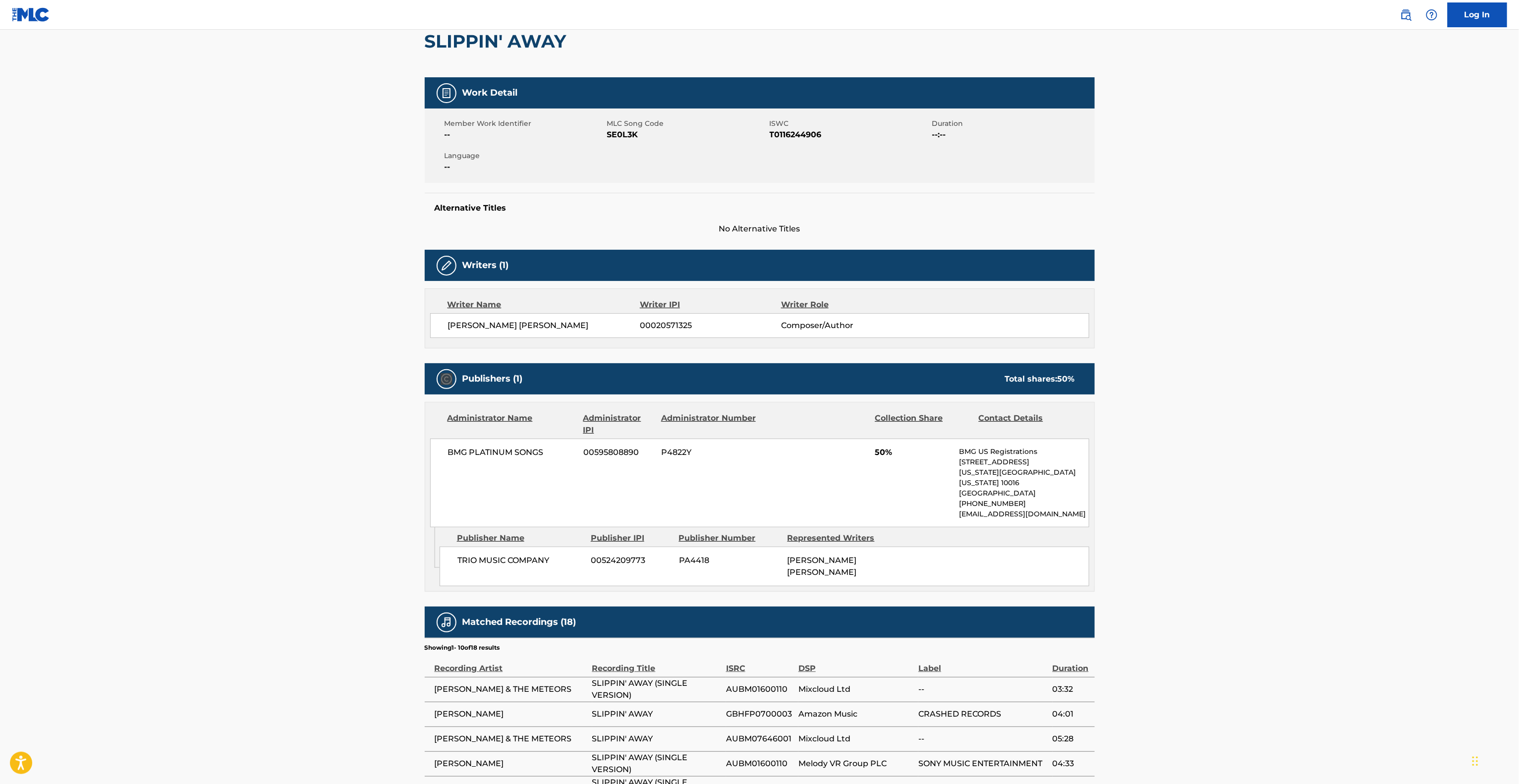
click at [306, 386] on main "< Back to public search results Copy work link SLIPPIN' AWAY Work Detail Member…" at bounding box center [759, 453] width 1519 height 1046
click at [306, 386] on main "< Back to public search results Copy work link SLIPPIN' AWAY Work Detail Member…" at bounding box center [759, 453] width 1519 height 1046
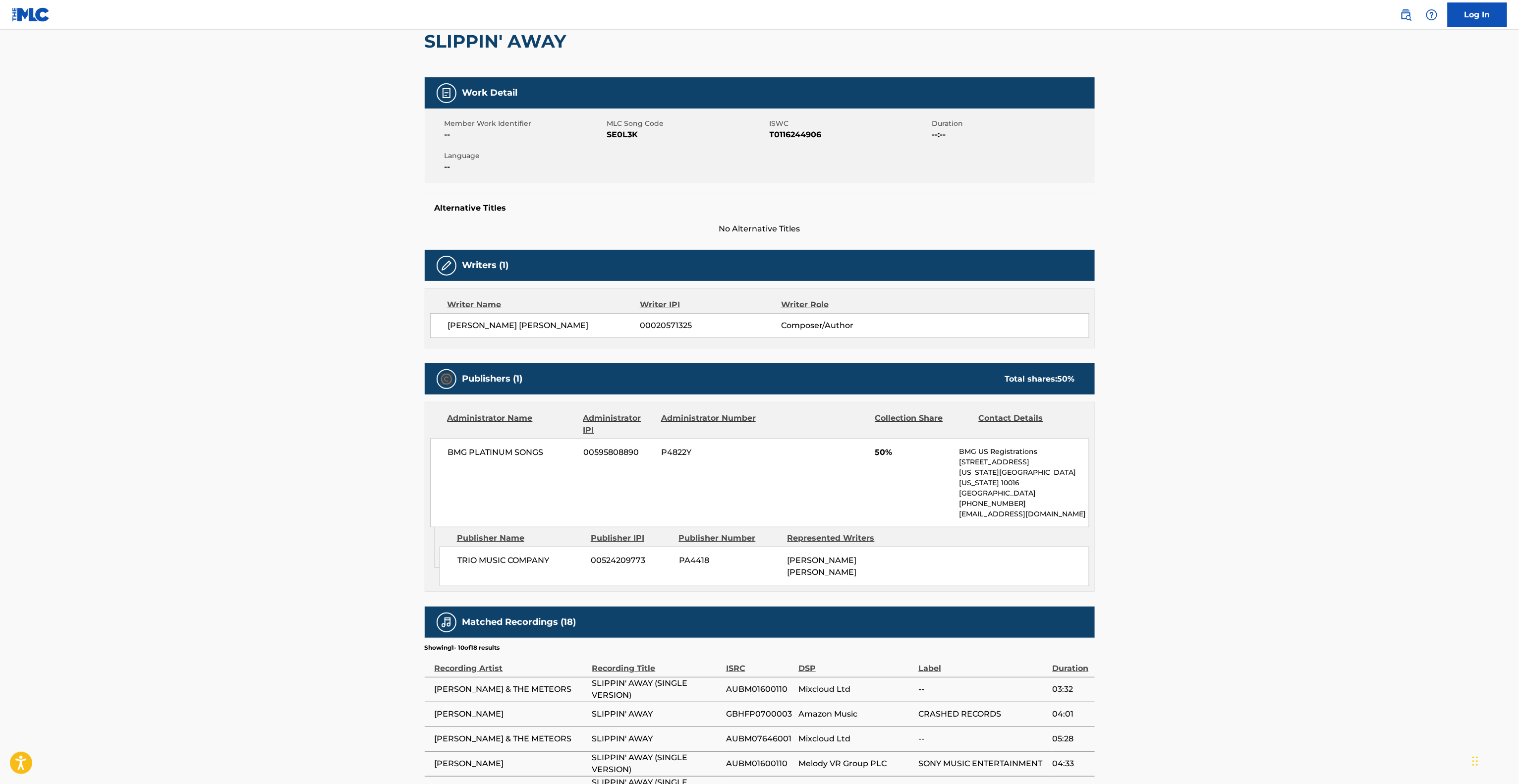
click at [306, 386] on main "< Back to public search results Copy work link SLIPPIN' AWAY Work Detail Member…" at bounding box center [759, 453] width 1519 height 1046
click at [306, 388] on main "< Back to public search results Copy work link SLIPPIN' AWAY Work Detail Member…" at bounding box center [759, 453] width 1519 height 1046
click at [303, 390] on main "< Back to public search results Copy work link SLIPPIN' AWAY Work Detail Member…" at bounding box center [759, 453] width 1519 height 1046
click at [303, 391] on main "< Back to public search results Copy work link SLIPPIN' AWAY Work Detail Member…" at bounding box center [759, 453] width 1519 height 1046
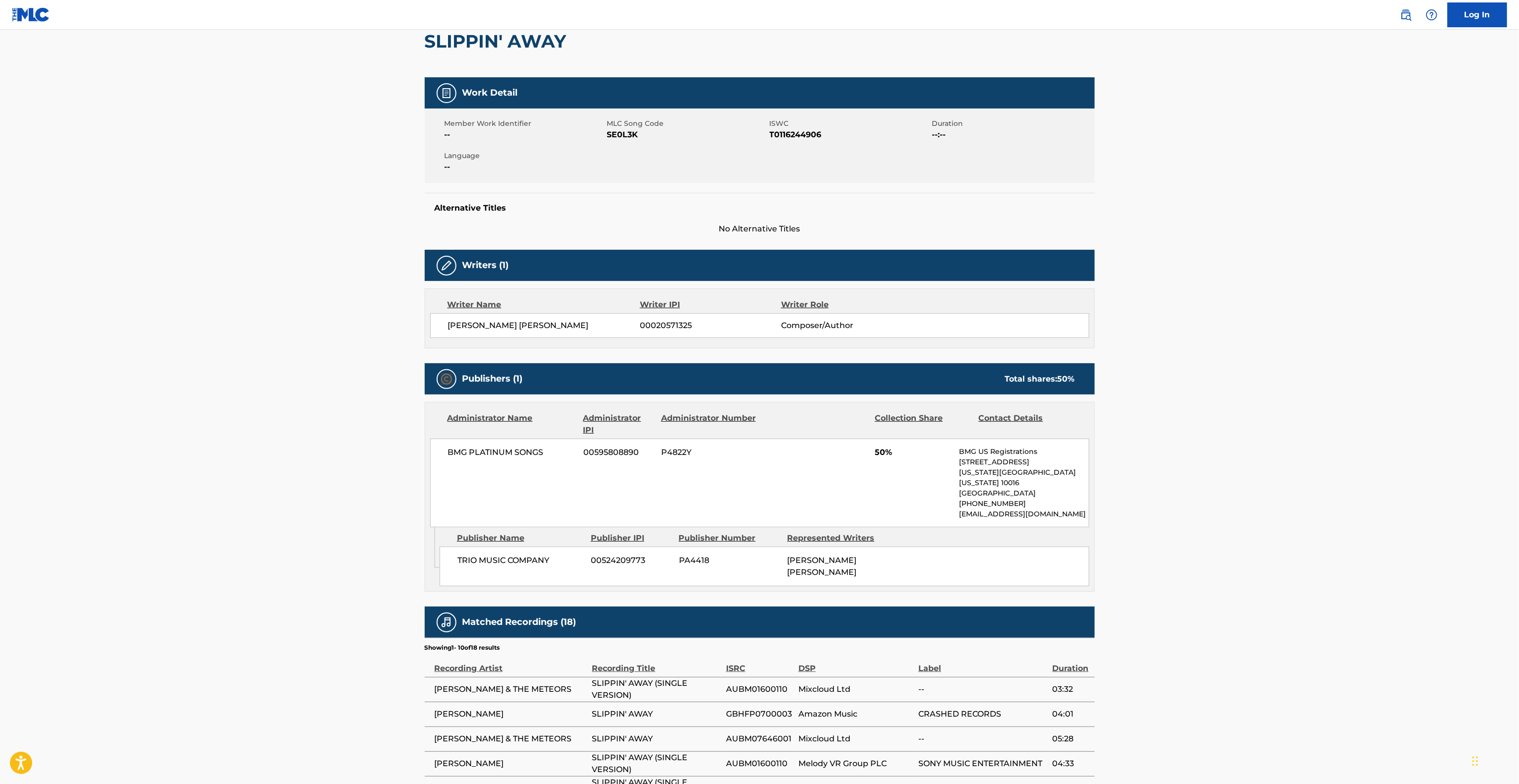
click at [303, 391] on main "< Back to public search results Copy work link SLIPPIN' AWAY Work Detail Member…" at bounding box center [759, 453] width 1519 height 1046
click at [300, 393] on main "< Back to public search results Copy work link SLIPPIN' AWAY Work Detail Member…" at bounding box center [759, 453] width 1519 height 1046
click at [299, 393] on main "< Back to public search results Copy work link SLIPPIN' AWAY Work Detail Member…" at bounding box center [759, 453] width 1519 height 1046
click at [299, 393] on main "< Back to public search results Copy work link SLIPPIN' AWAY Work Detail Member…" at bounding box center [759, 453] width 1519 height 1046
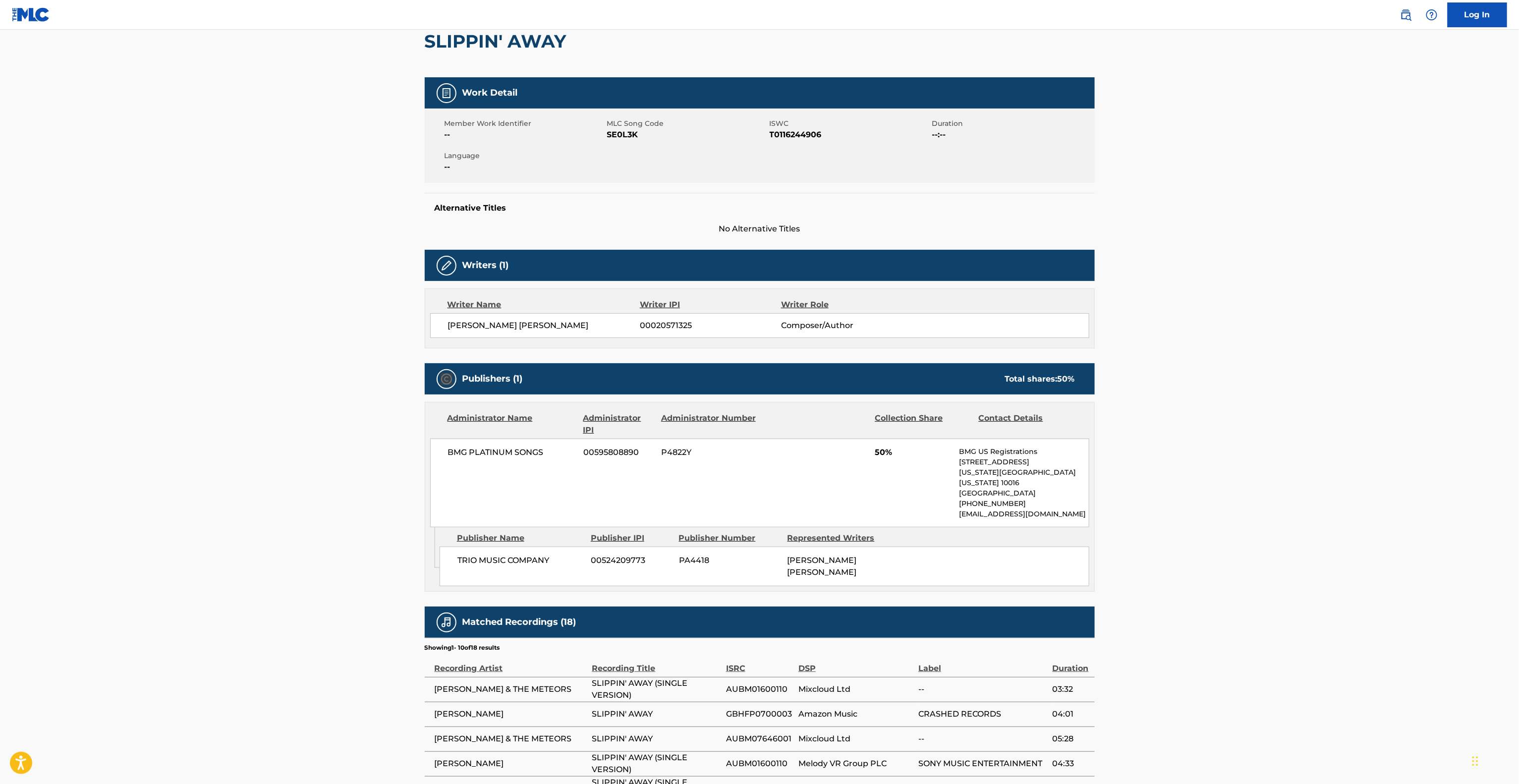
click at [299, 393] on main "< Back to public search results Copy work link SLIPPIN' AWAY Work Detail Member…" at bounding box center [759, 453] width 1519 height 1046
click at [298, 393] on main "< Back to public search results Copy work link SLIPPIN' AWAY Work Detail Member…" at bounding box center [759, 453] width 1519 height 1046
click at [303, 389] on main "< Back to public search results Copy work link SLIPPIN' AWAY Work Detail Member…" at bounding box center [759, 453] width 1519 height 1046
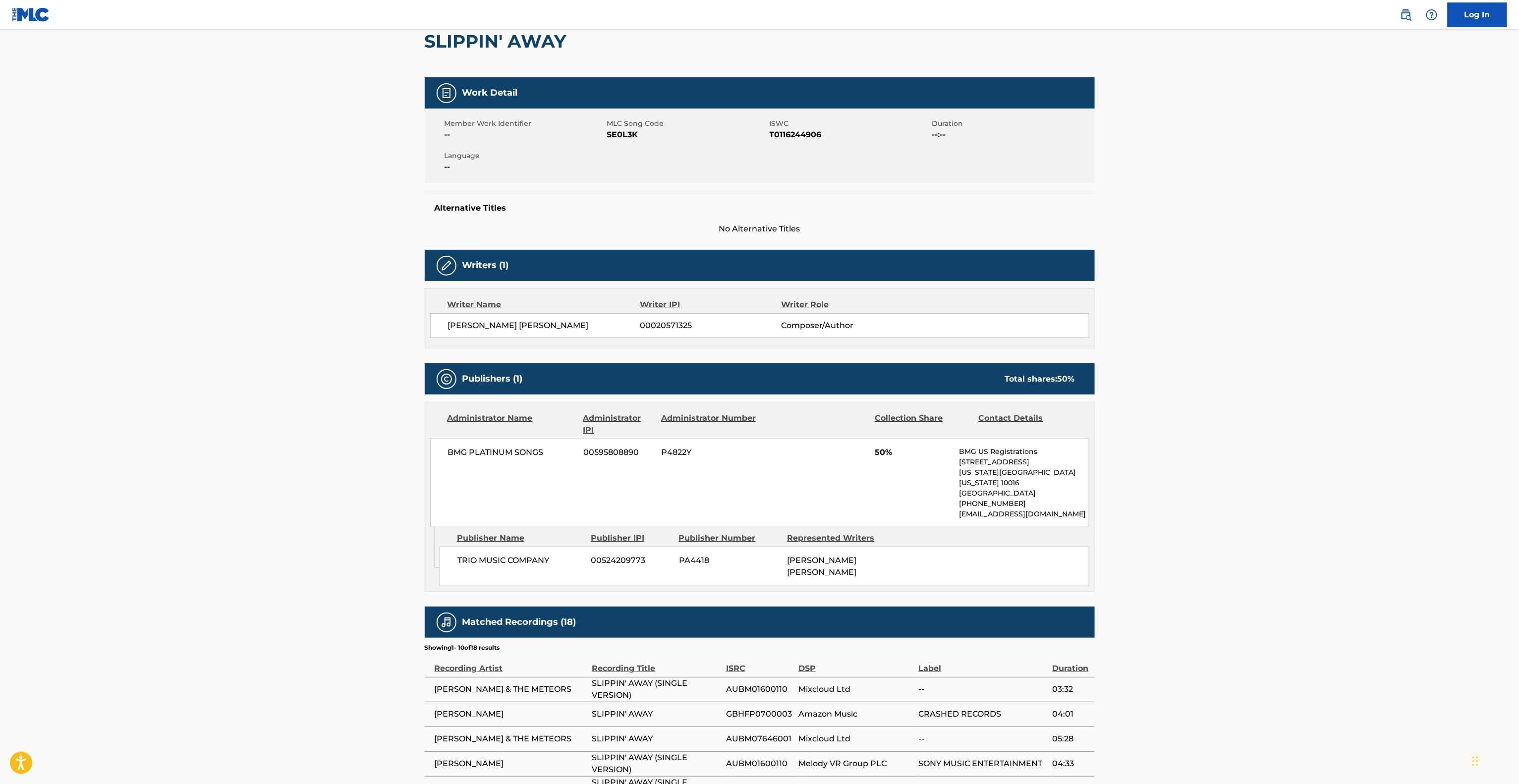
drag, startPoint x: 303, startPoint y: 389, endPoint x: 303, endPoint y: 395, distance: 6.0
click at [303, 393] on main "< Back to public search results Copy work link SLIPPIN' AWAY Work Detail Member…" at bounding box center [759, 453] width 1519 height 1046
click at [303, 397] on main "< Back to public search results Copy work link SLIPPIN' AWAY Work Detail Member…" at bounding box center [759, 453] width 1519 height 1046
click at [300, 407] on main "< Back to public search results Copy work link SLIPPIN' AWAY Work Detail Member…" at bounding box center [759, 453] width 1519 height 1046
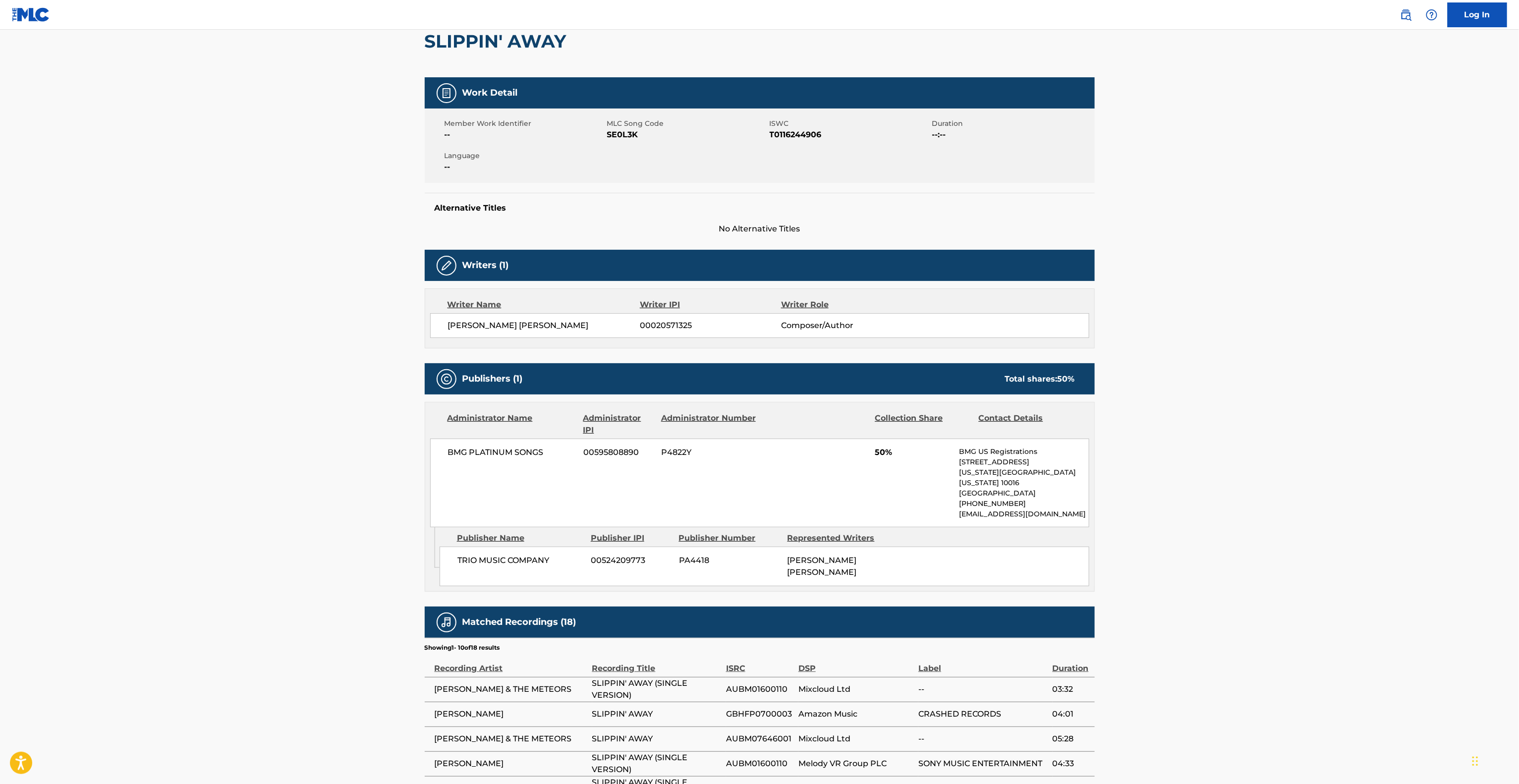
click at [300, 407] on main "< Back to public search results Copy work link SLIPPIN' AWAY Work Detail Member…" at bounding box center [759, 453] width 1519 height 1046
click at [299, 408] on main "< Back to public search results Copy work link SLIPPIN' AWAY Work Detail Member…" at bounding box center [759, 453] width 1519 height 1046
click at [299, 410] on main "< Back to public search results Copy work link SLIPPIN' AWAY Work Detail Member…" at bounding box center [759, 453] width 1519 height 1046
click at [298, 410] on main "< Back to public search results Copy work link SLIPPIN' AWAY Work Detail Member…" at bounding box center [759, 453] width 1519 height 1046
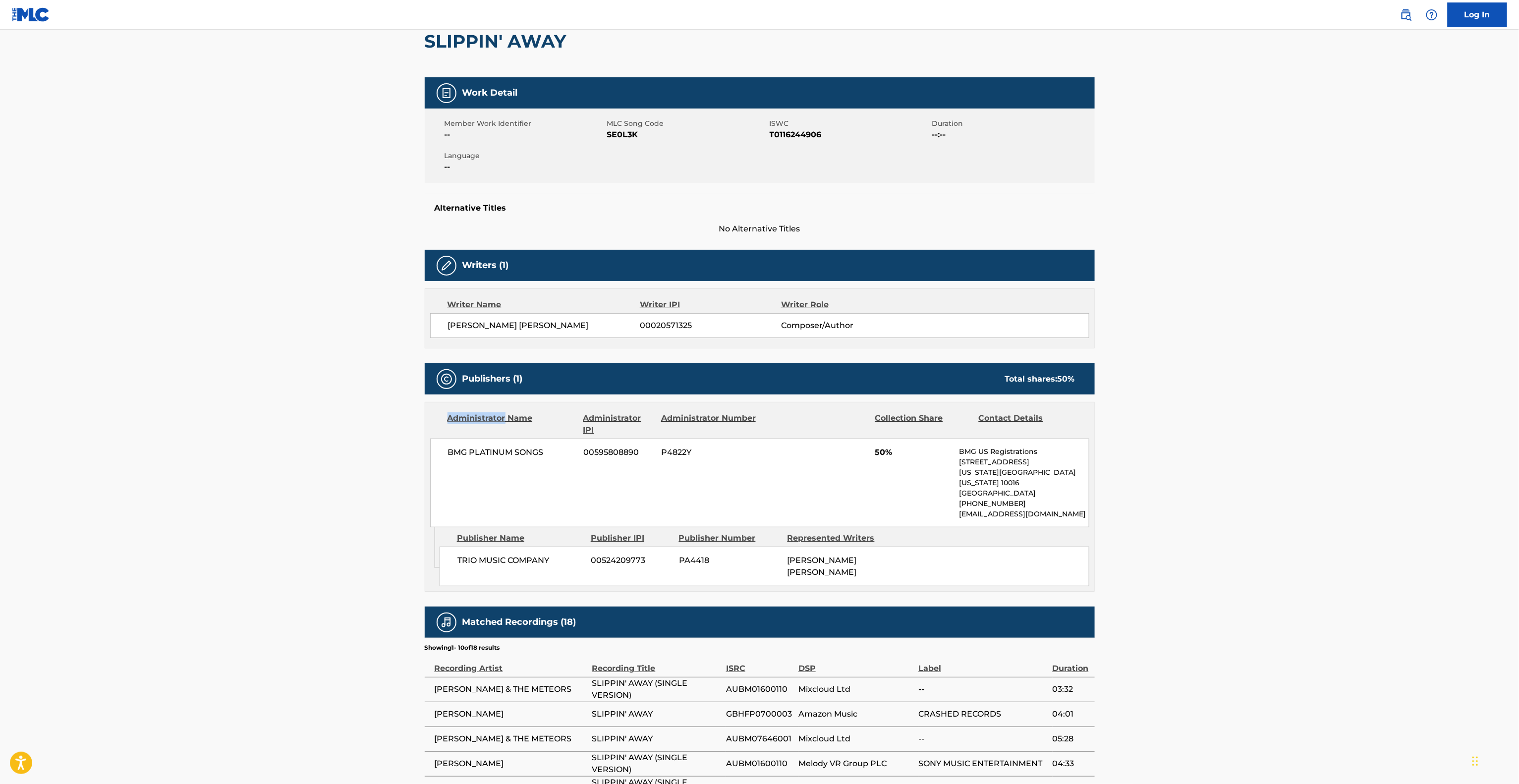
click at [298, 410] on main "< Back to public search results Copy work link SLIPPIN' AWAY Work Detail Member…" at bounding box center [759, 453] width 1519 height 1046
click at [298, 410] on main "< Back to public search results Copy work link SLIPPIN' AWAY Work Detail Member…" at bounding box center [759, 453] width 1519 height 1046
click at [298, 411] on main "< Back to public search results Copy work link SLIPPIN' AWAY Work Detail Member…" at bounding box center [759, 453] width 1519 height 1046
drag, startPoint x: 298, startPoint y: 411, endPoint x: 294, endPoint y: 418, distance: 8.1
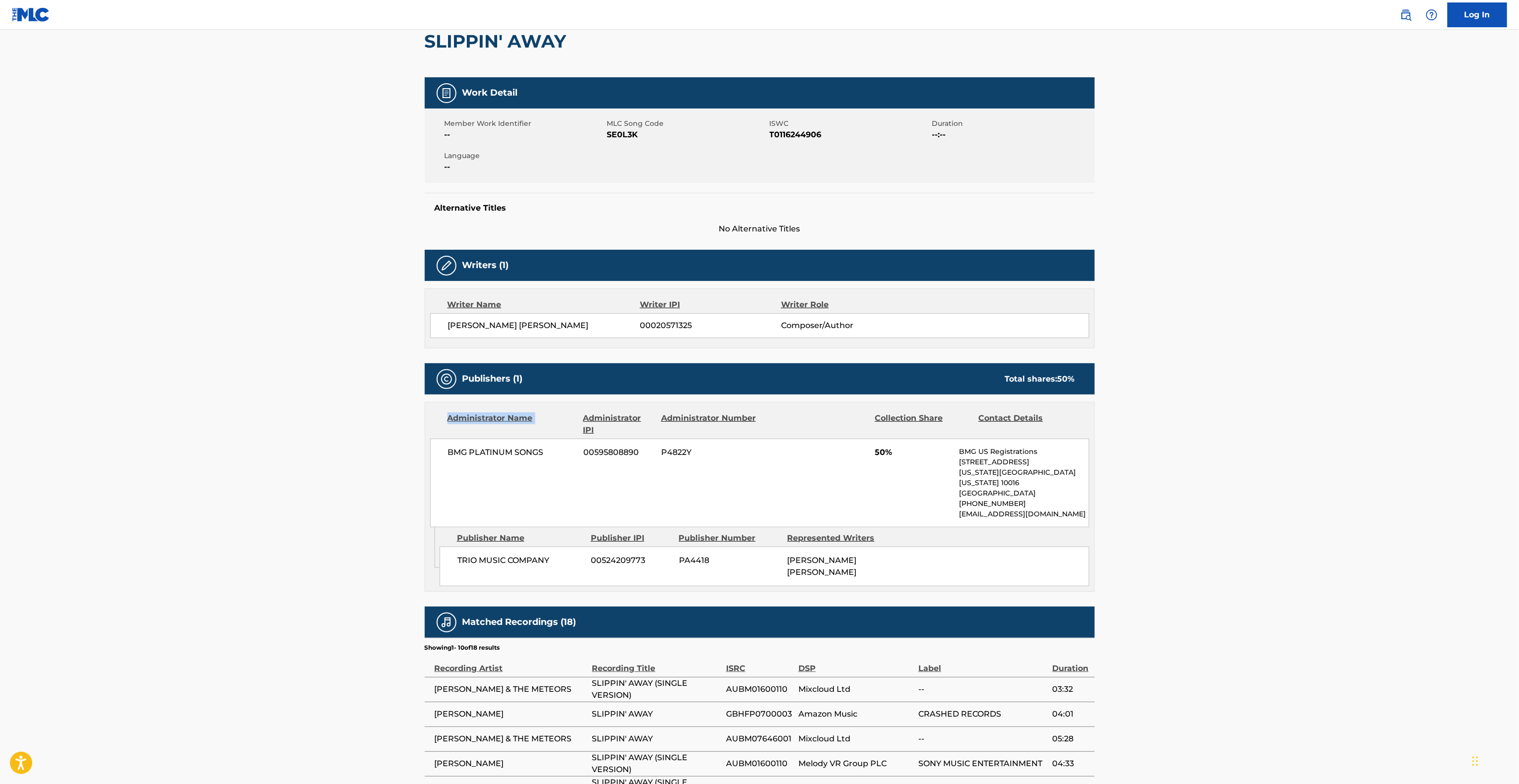
click at [296, 416] on main "< Back to public search results Copy work link SLIPPIN' AWAY Work Detail Member…" at bounding box center [759, 453] width 1519 height 1046
click at [293, 419] on main "< Back to public search results Copy work link SLIPPIN' AWAY Work Detail Member…" at bounding box center [759, 453] width 1519 height 1046
click at [291, 422] on main "< Back to public search results Copy work link SLIPPIN' AWAY Work Detail Member…" at bounding box center [759, 453] width 1519 height 1046
click at [291, 424] on main "< Back to public search results Copy work link SLIPPIN' AWAY Work Detail Member…" at bounding box center [759, 453] width 1519 height 1046
click at [291, 427] on main "< Back to public search results Copy work link SLIPPIN' AWAY Work Detail Member…" at bounding box center [759, 453] width 1519 height 1046
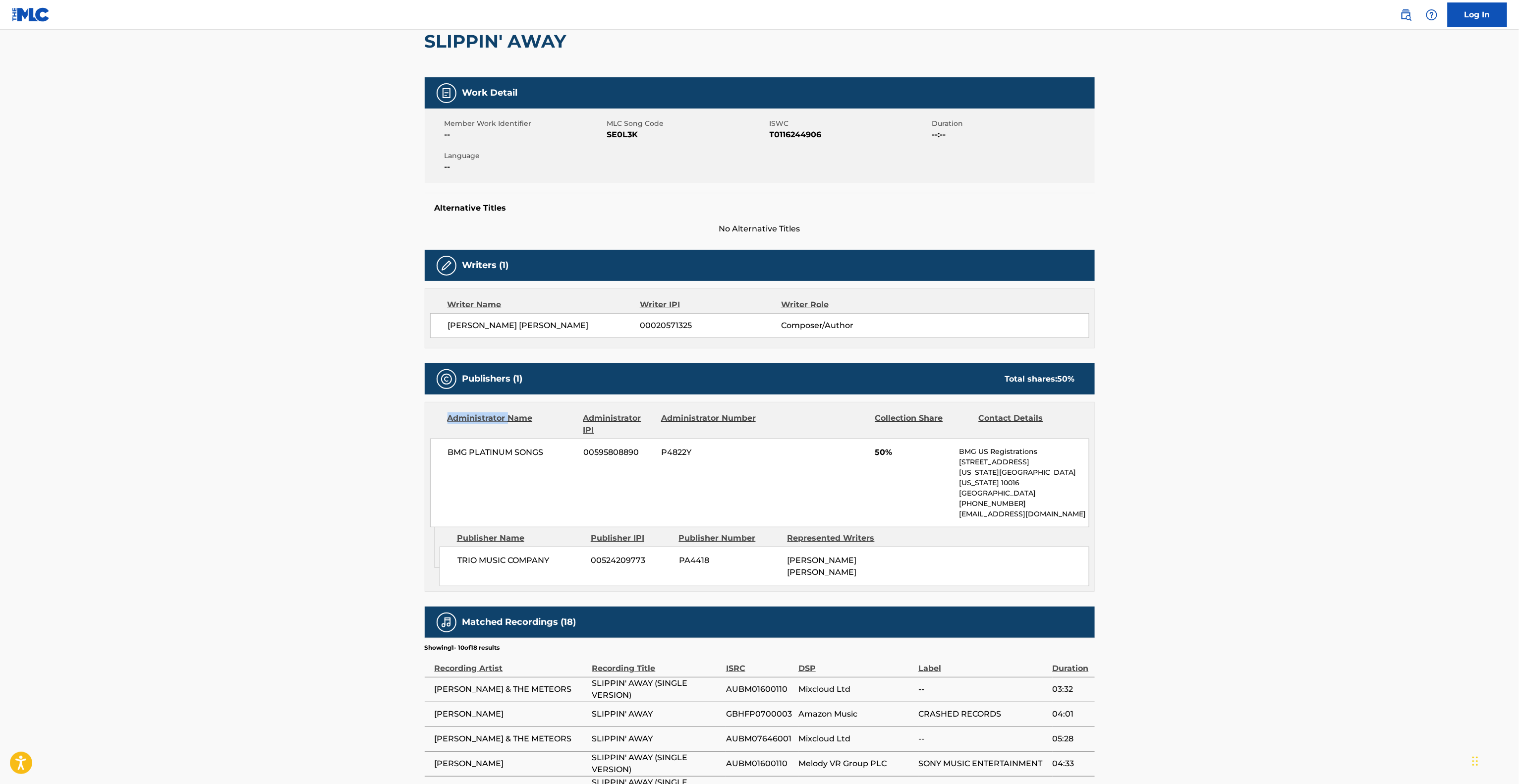
click at [291, 429] on main "< Back to public search results Copy work link SLIPPIN' AWAY Work Detail Member…" at bounding box center [759, 453] width 1519 height 1046
click at [290, 430] on main "< Back to public search results Copy work link SLIPPIN' AWAY Work Detail Member…" at bounding box center [759, 453] width 1519 height 1046
click at [290, 434] on main "< Back to public search results Copy work link SLIPPIN' AWAY Work Detail Member…" at bounding box center [759, 453] width 1519 height 1046
click at [290, 435] on main "< Back to public search results Copy work link SLIPPIN' AWAY Work Detail Member…" at bounding box center [759, 453] width 1519 height 1046
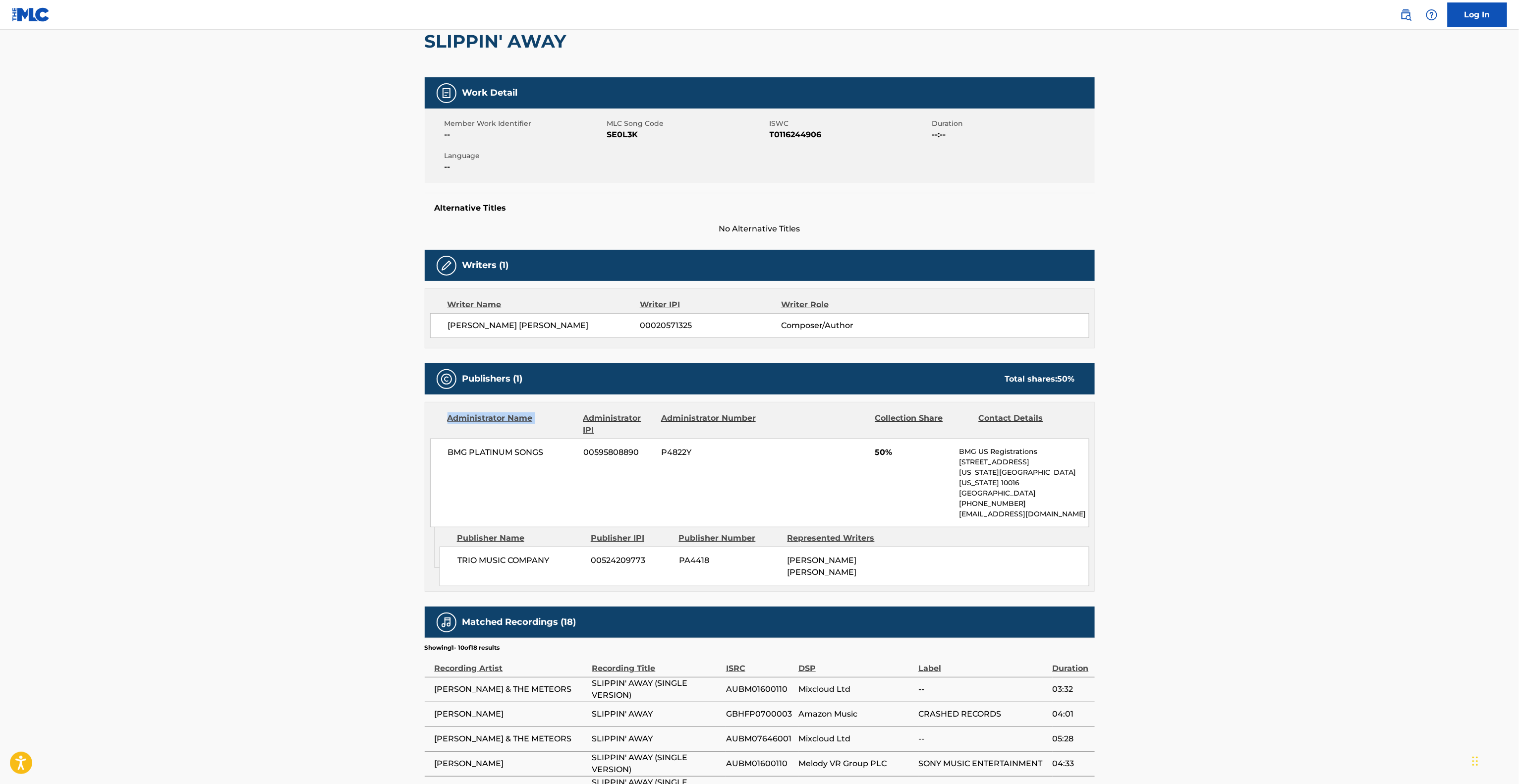
click at [290, 435] on main "< Back to public search results Copy work link SLIPPIN' AWAY Work Detail Member…" at bounding box center [759, 453] width 1519 height 1046
click at [288, 443] on main "< Back to public search results Copy work link SLIPPIN' AWAY Work Detail Member…" at bounding box center [759, 453] width 1519 height 1046
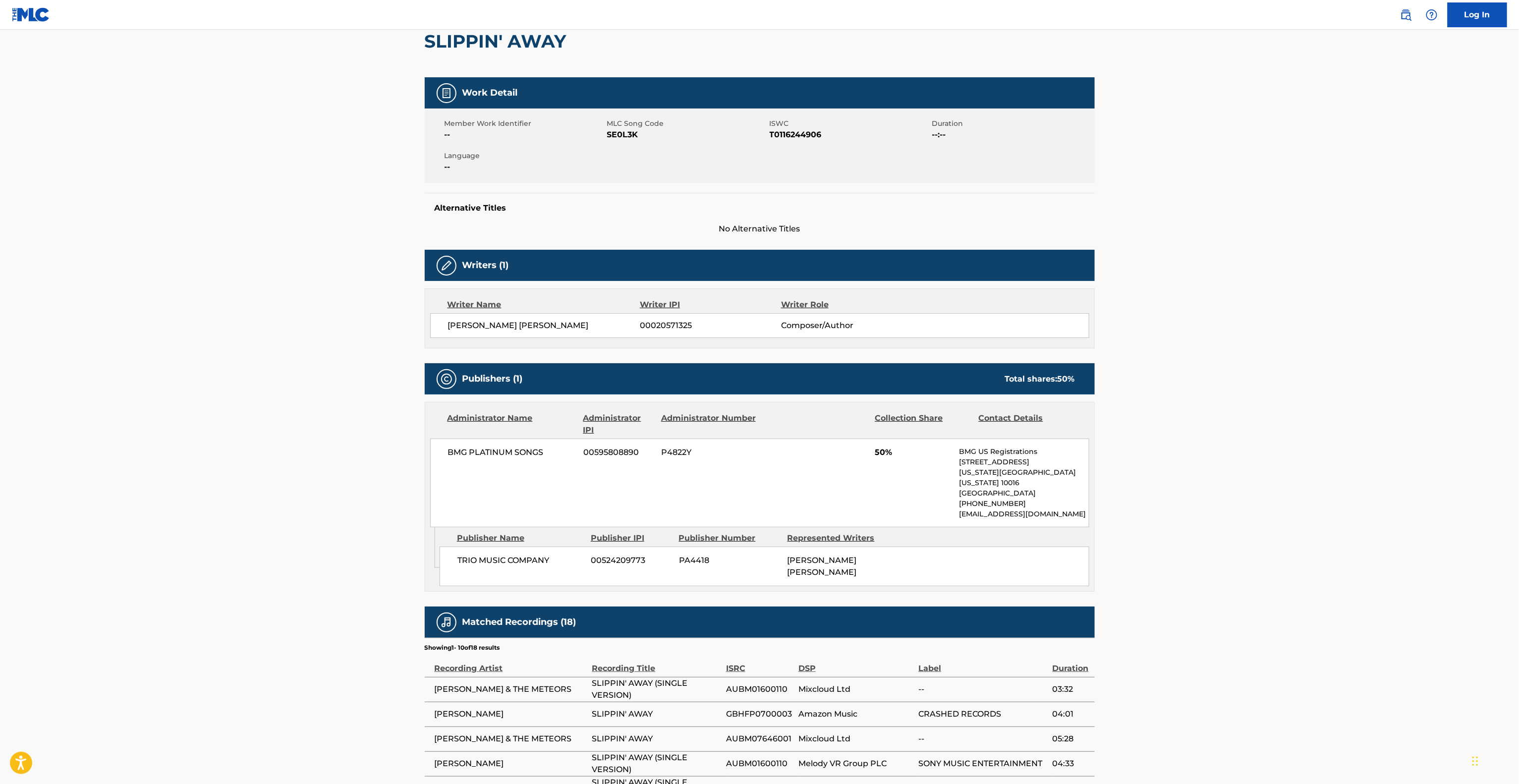
click at [288, 443] on main "< Back to public search results Copy work link SLIPPIN' AWAY Work Detail Member…" at bounding box center [759, 453] width 1519 height 1046
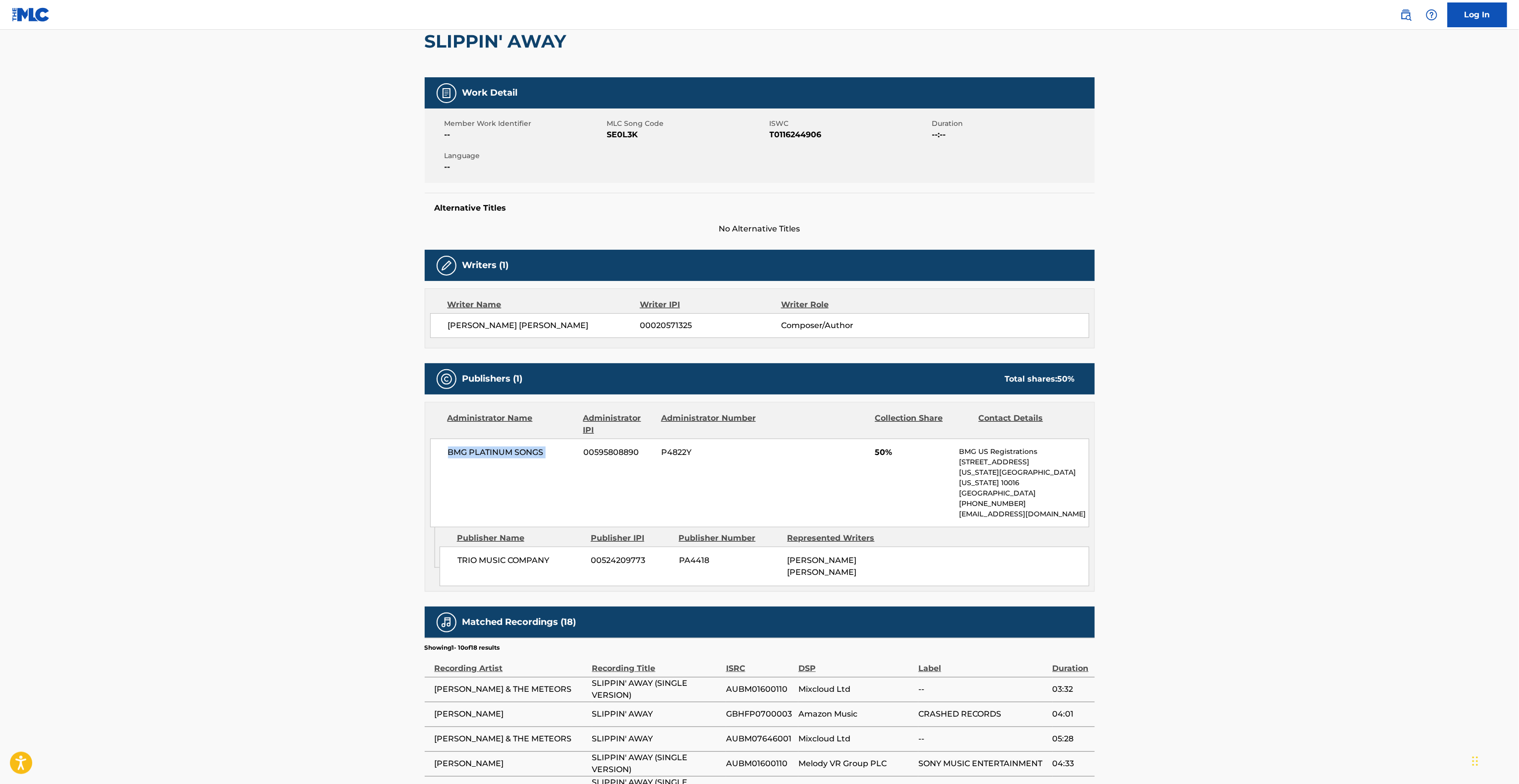
click at [288, 443] on main "< Back to public search results Copy work link SLIPPIN' AWAY Work Detail Member…" at bounding box center [759, 453] width 1519 height 1046
drag, startPoint x: 288, startPoint y: 443, endPoint x: 288, endPoint y: 450, distance: 7.0
click at [288, 443] on main "< Back to public search results Copy work link SLIPPIN' AWAY Work Detail Member…" at bounding box center [759, 453] width 1519 height 1046
click at [1221, 416] on main "< Back to public search results Copy work link SLIPPIN' AWAY Work Detail Member…" at bounding box center [759, 453] width 1519 height 1046
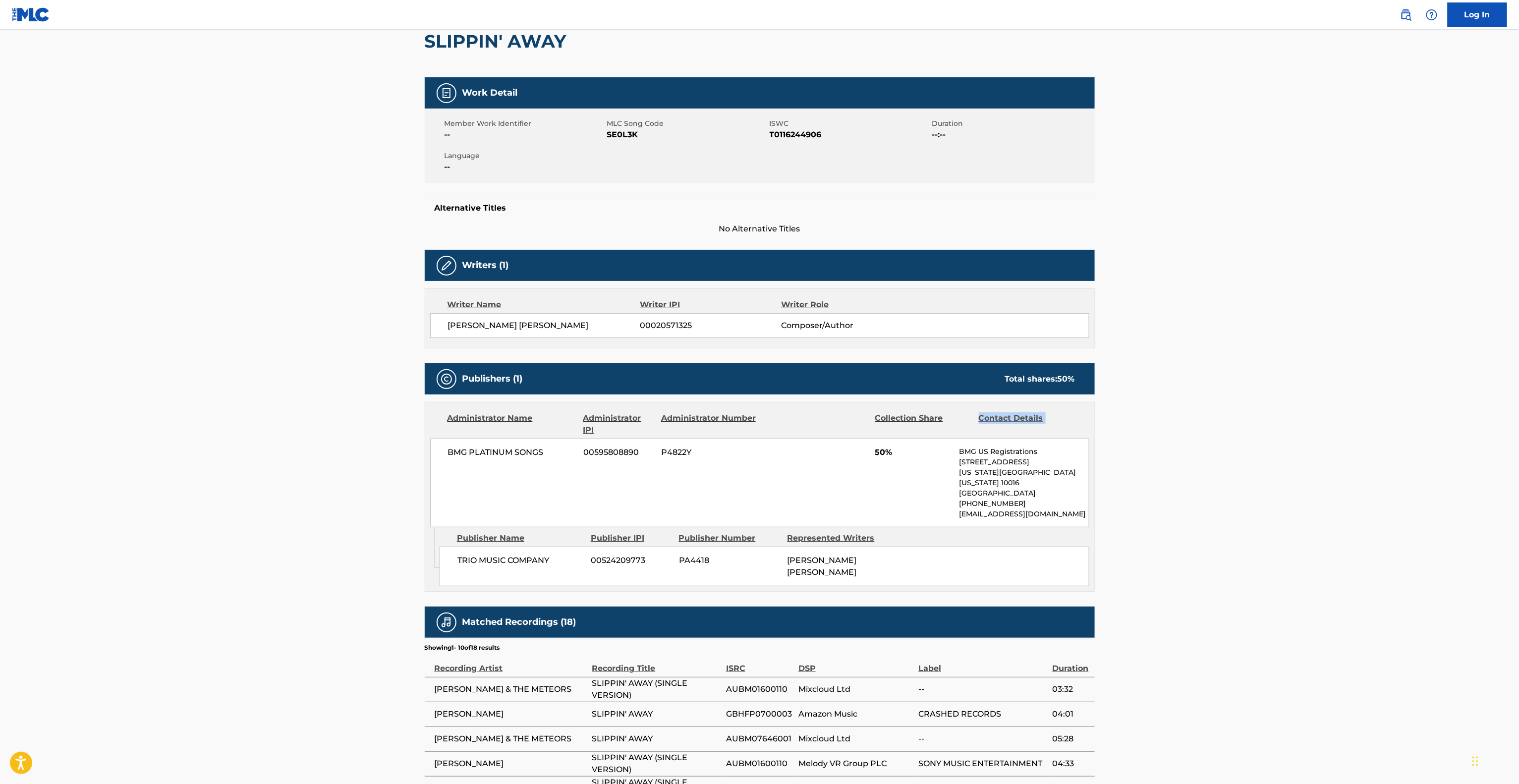
click at [1221, 416] on main "< Back to public search results Copy work link SLIPPIN' AWAY Work Detail Member…" at bounding box center [759, 453] width 1519 height 1046
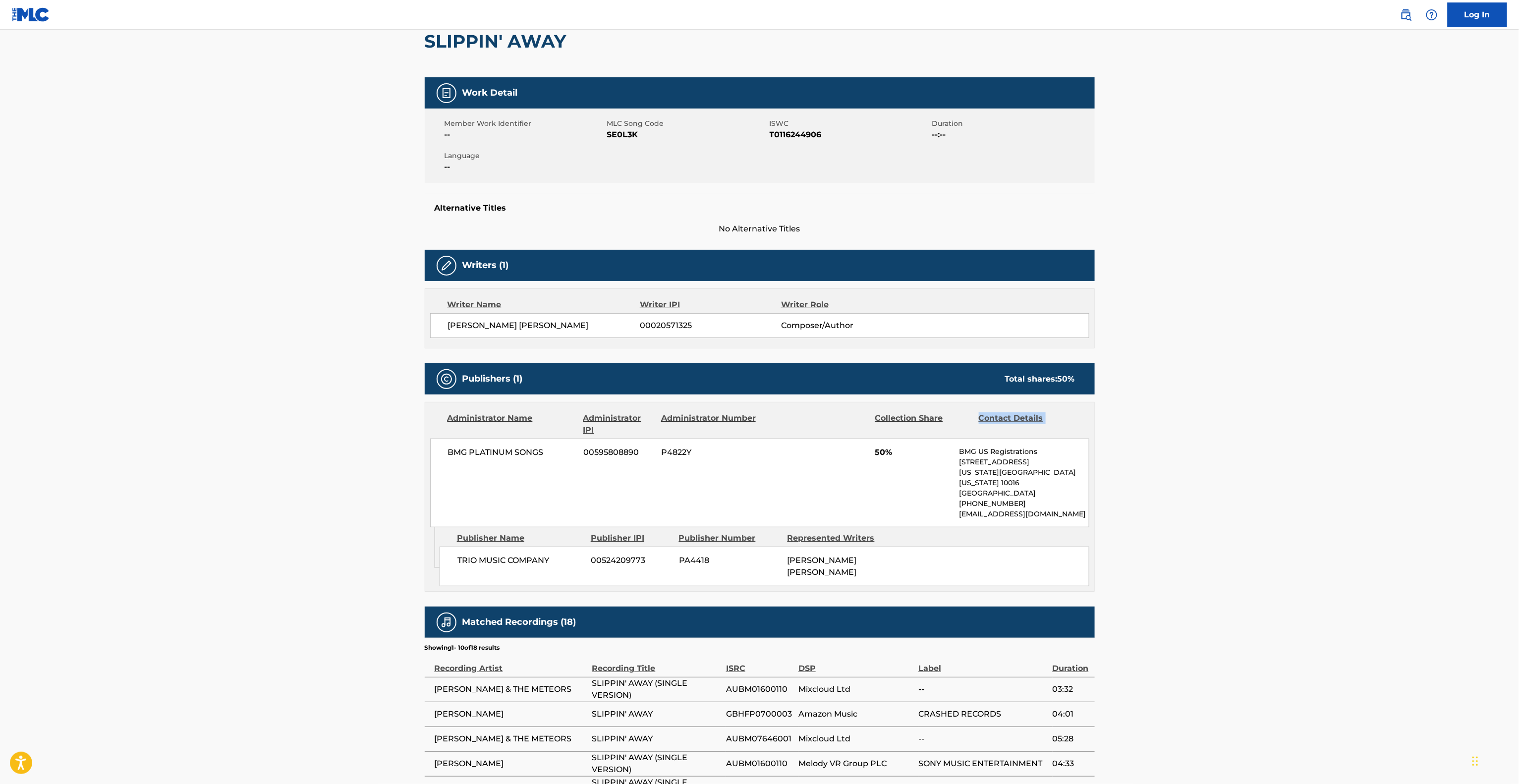
click at [1221, 416] on main "< Back to public search results Copy work link SLIPPIN' AWAY Work Detail Member…" at bounding box center [759, 453] width 1519 height 1046
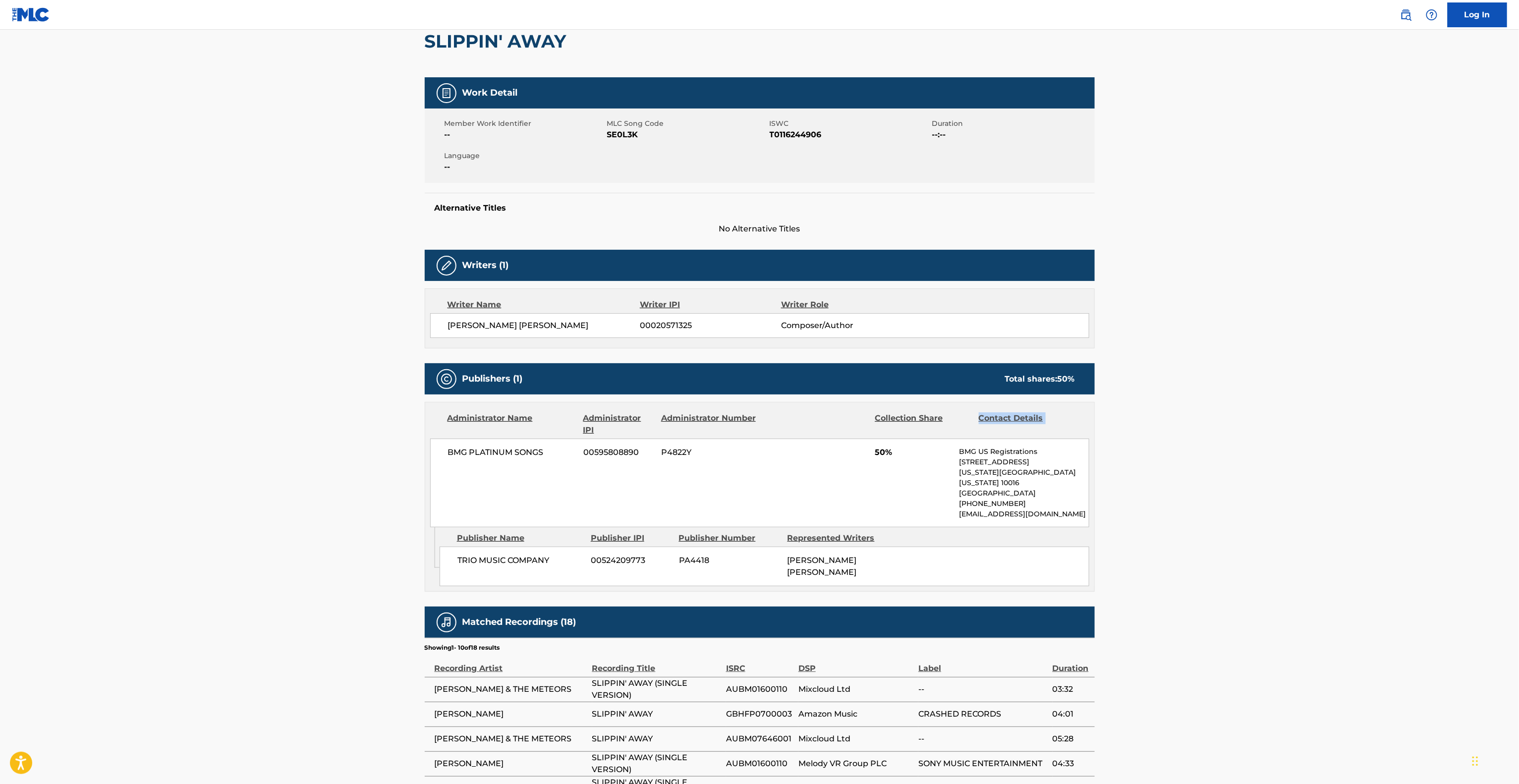
click at [1221, 416] on main "< Back to public search results Copy work link SLIPPIN' AWAY Work Detail Member…" at bounding box center [759, 453] width 1519 height 1046
click at [1237, 411] on main "< Back to public search results Copy work link SLIPPIN' AWAY Work Detail Member…" at bounding box center [759, 453] width 1519 height 1046
click at [1238, 411] on main "< Back to public search results Copy work link SLIPPIN' AWAY Work Detail Member…" at bounding box center [759, 453] width 1519 height 1046
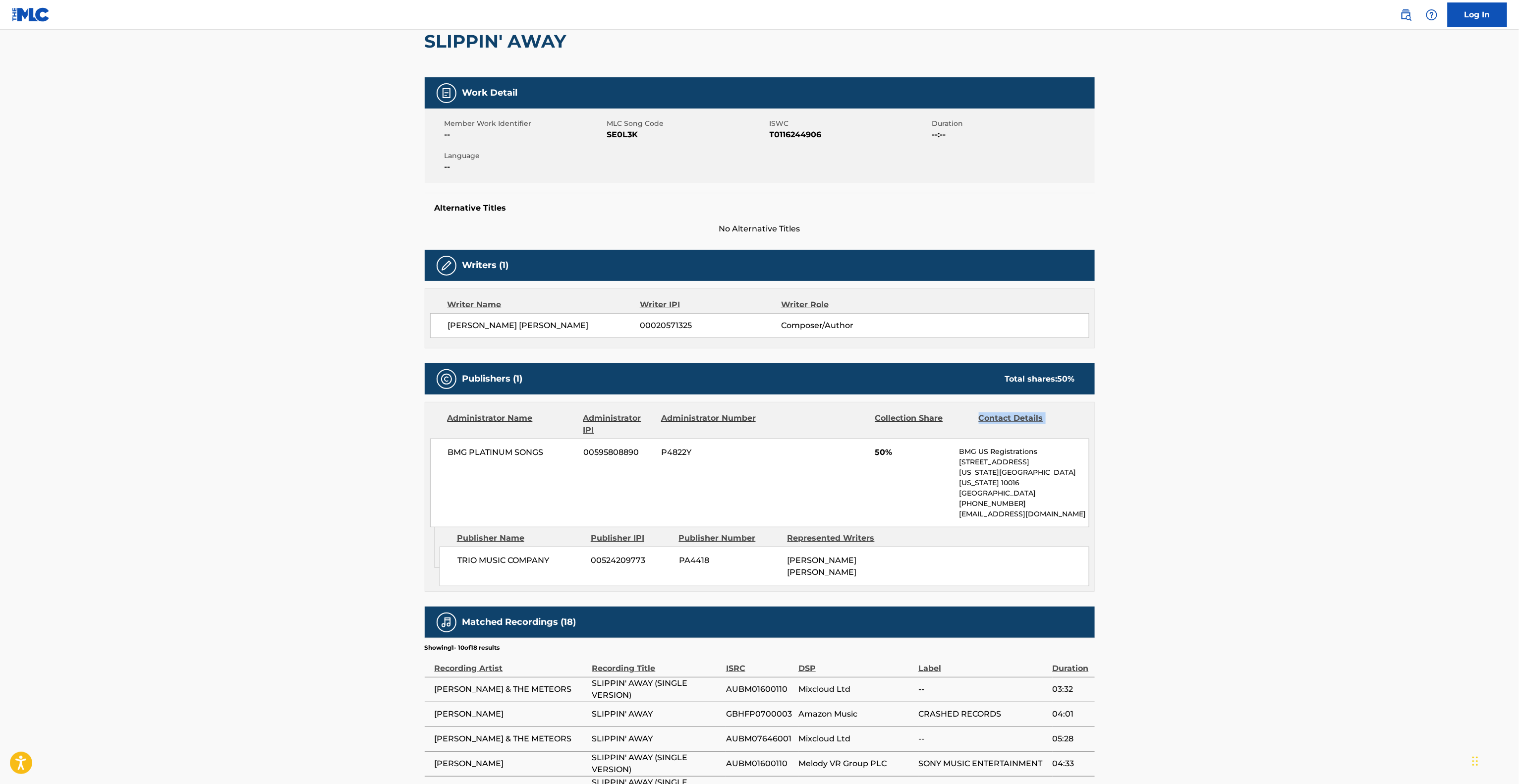
click at [1238, 411] on main "< Back to public search results Copy work link SLIPPIN' AWAY Work Detail Member…" at bounding box center [759, 453] width 1519 height 1046
drag, startPoint x: 1237, startPoint y: 411, endPoint x: 1241, endPoint y: 393, distance: 18.4
click at [1239, 405] on main "< Back to public search results Copy work link SLIPPIN' AWAY Work Detail Member…" at bounding box center [759, 453] width 1519 height 1046
drag, startPoint x: 1257, startPoint y: 389, endPoint x: 1271, endPoint y: 393, distance: 14.6
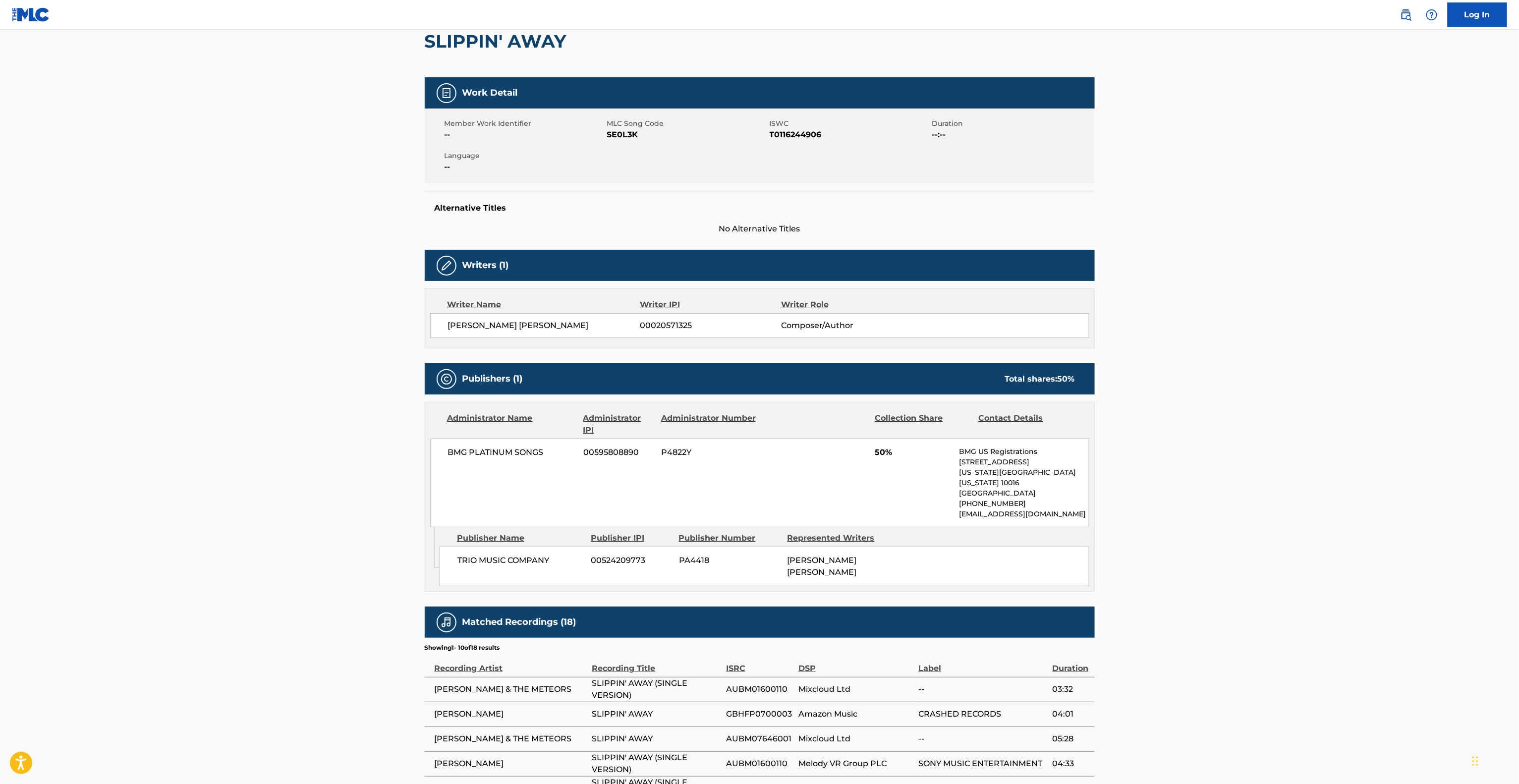
click at [1271, 393] on main "< Back to public search results Copy work link SLIPPIN' AWAY Work Detail Member…" at bounding box center [759, 453] width 1519 height 1046
drag, startPoint x: 1271, startPoint y: 393, endPoint x: 1276, endPoint y: 398, distance: 7.1
click at [1273, 395] on main "< Back to public search results Copy work link SLIPPIN' AWAY Work Detail Member…" at bounding box center [759, 453] width 1519 height 1046
click at [1274, 396] on main "< Back to public search results Copy work link SLIPPIN' AWAY Work Detail Member…" at bounding box center [759, 453] width 1519 height 1046
drag, startPoint x: 1276, startPoint y: 398, endPoint x: 1288, endPoint y: 401, distance: 12.4
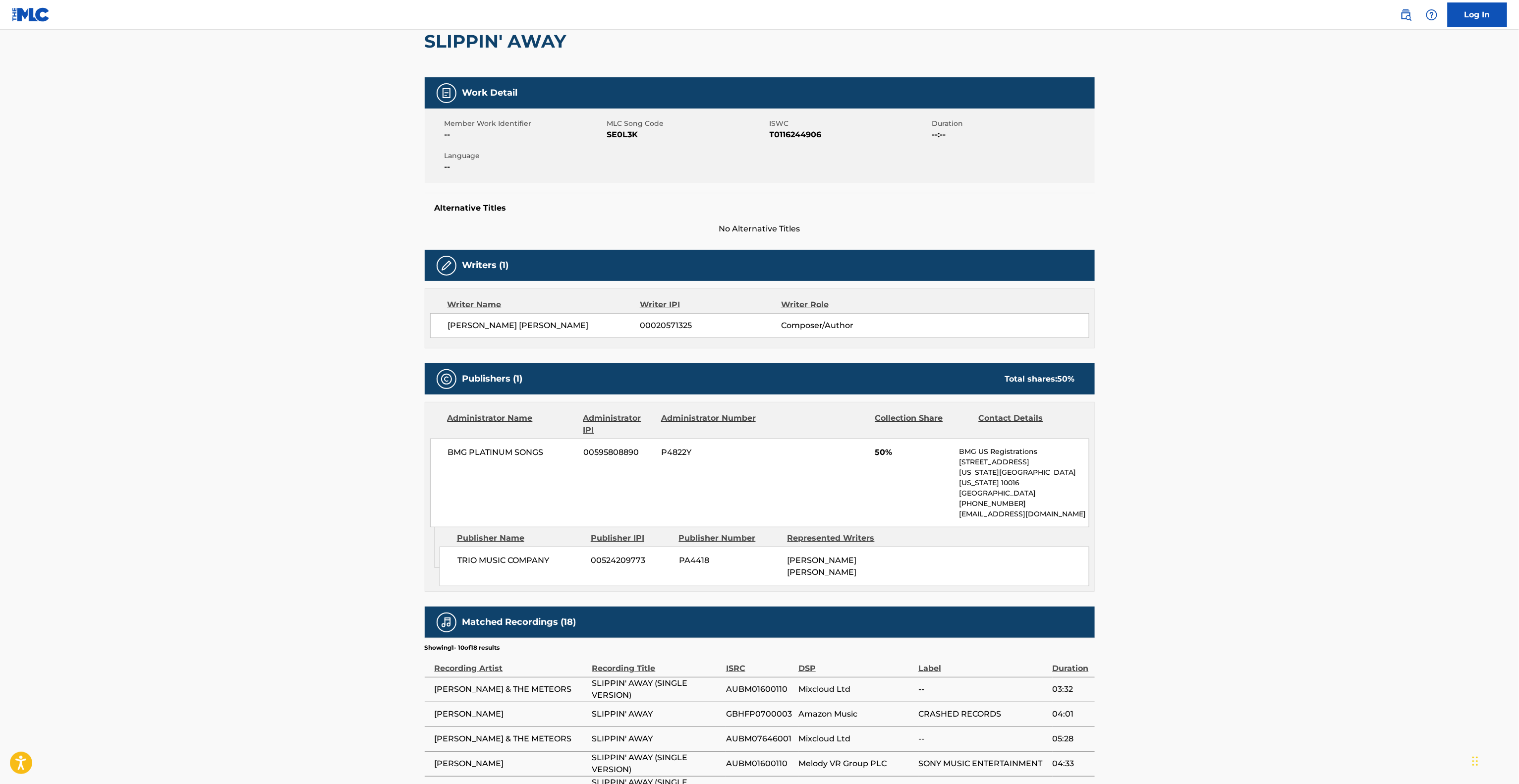
click at [1281, 400] on main "< Back to public search results Copy work link SLIPPIN' AWAY Work Detail Member…" at bounding box center [759, 453] width 1519 height 1046
click at [1297, 409] on main "< Back to public search results Copy work link SLIPPIN' AWAY Work Detail Member…" at bounding box center [759, 453] width 1519 height 1046
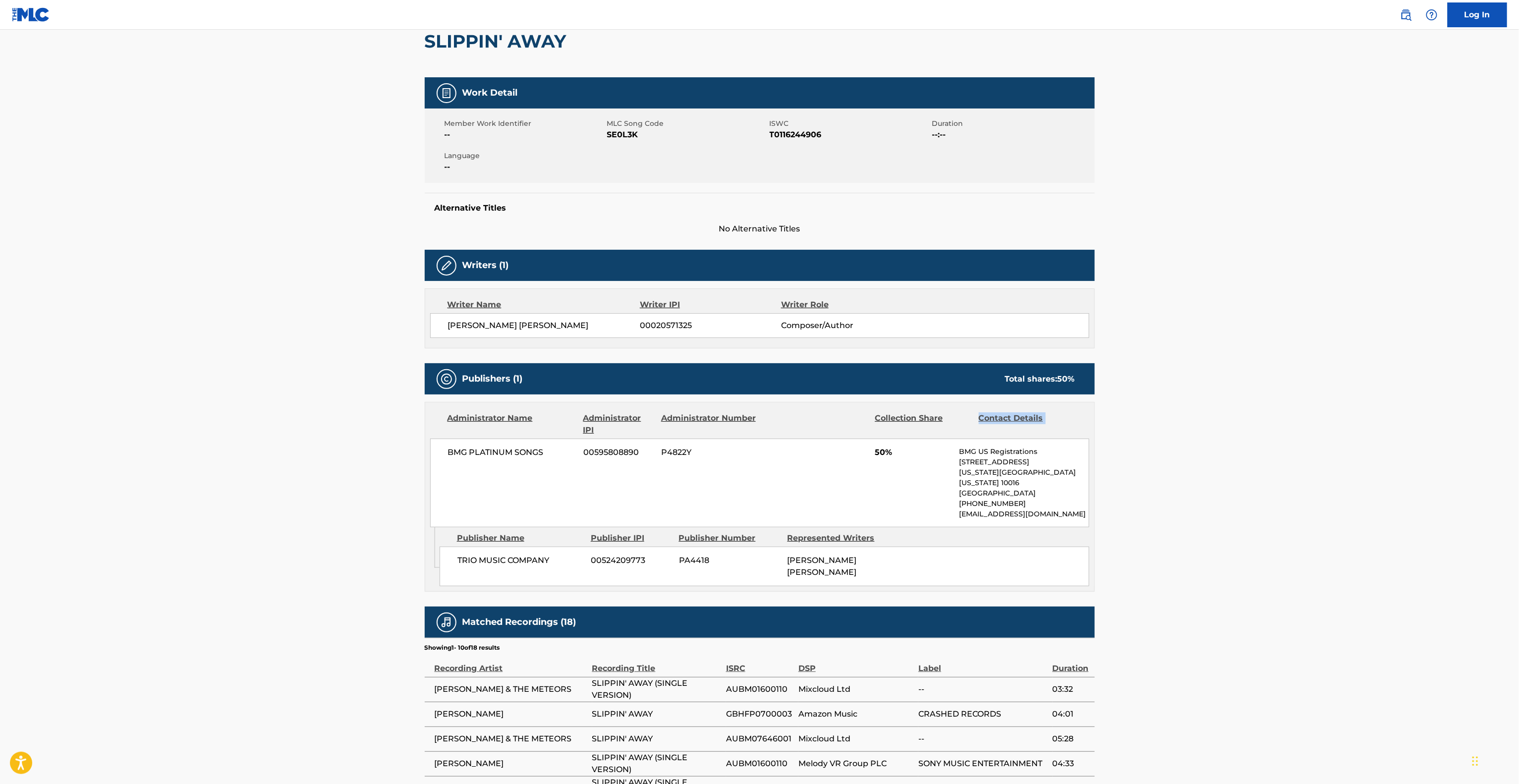
click at [1297, 409] on main "< Back to public search results Copy work link SLIPPIN' AWAY Work Detail Member…" at bounding box center [759, 453] width 1519 height 1046
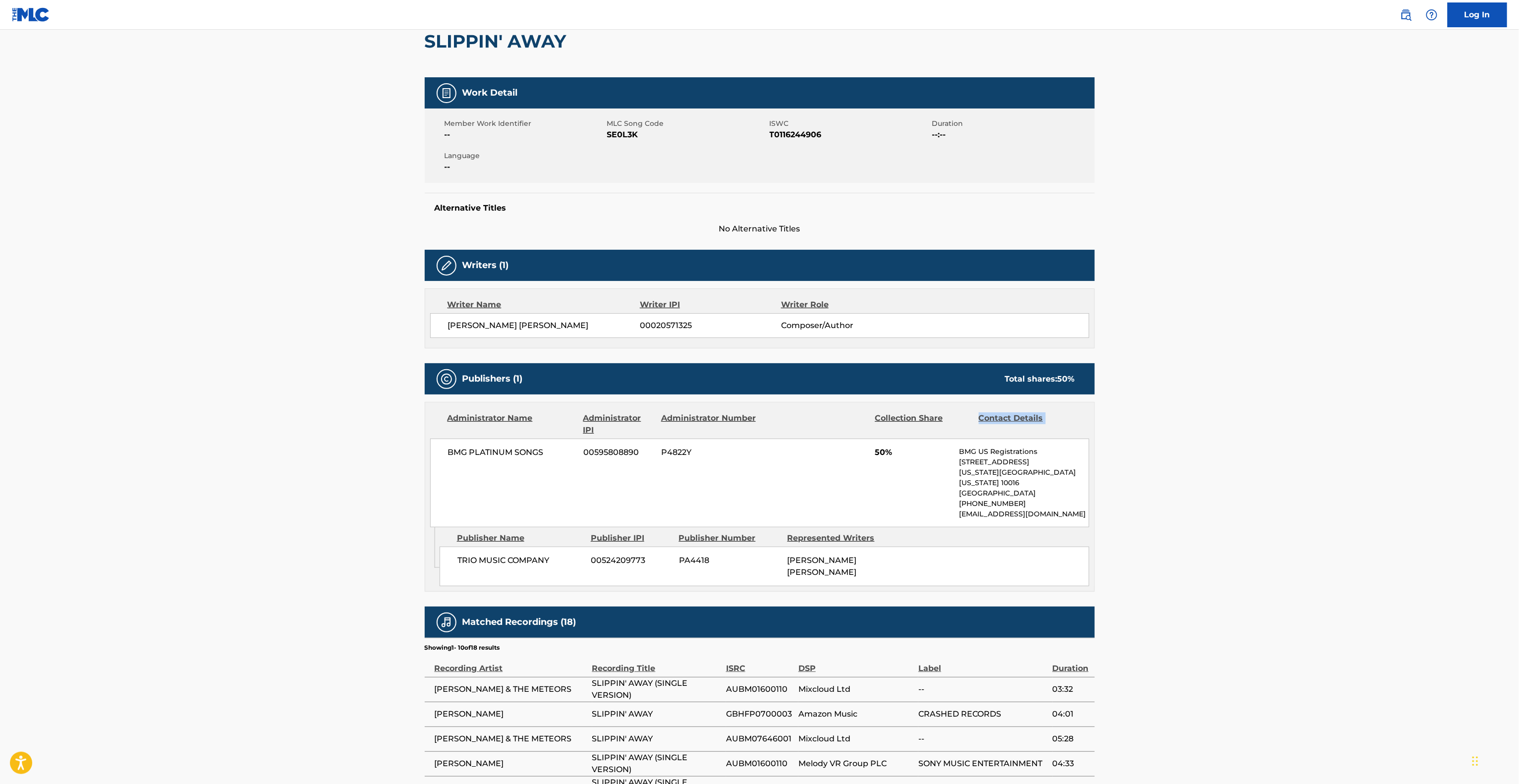
click at [1297, 409] on main "< Back to public search results Copy work link SLIPPIN' AWAY Work Detail Member…" at bounding box center [759, 453] width 1519 height 1046
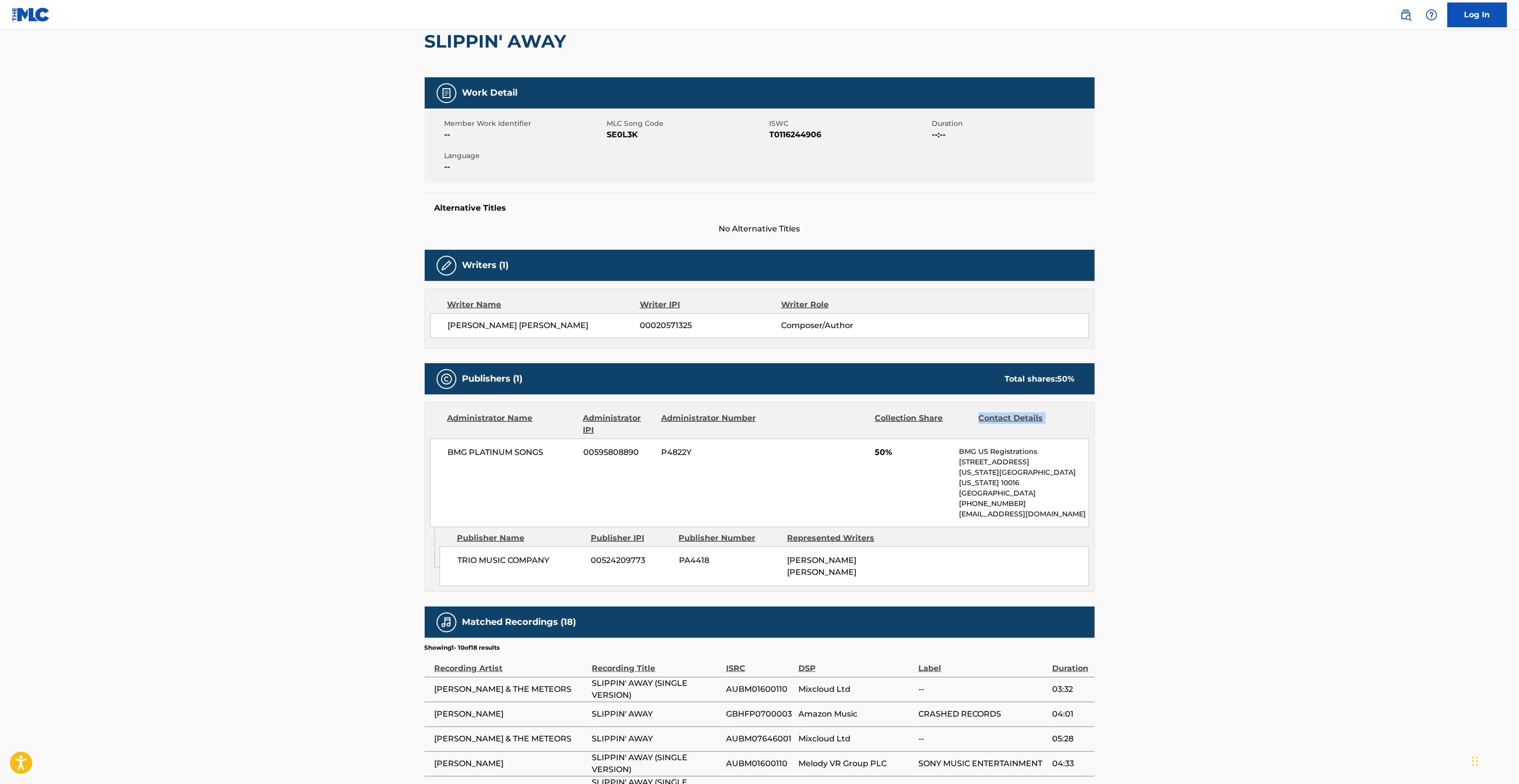
click at [1297, 409] on main "< Back to public search results Copy work link SLIPPIN' AWAY Work Detail Member…" at bounding box center [759, 453] width 1519 height 1046
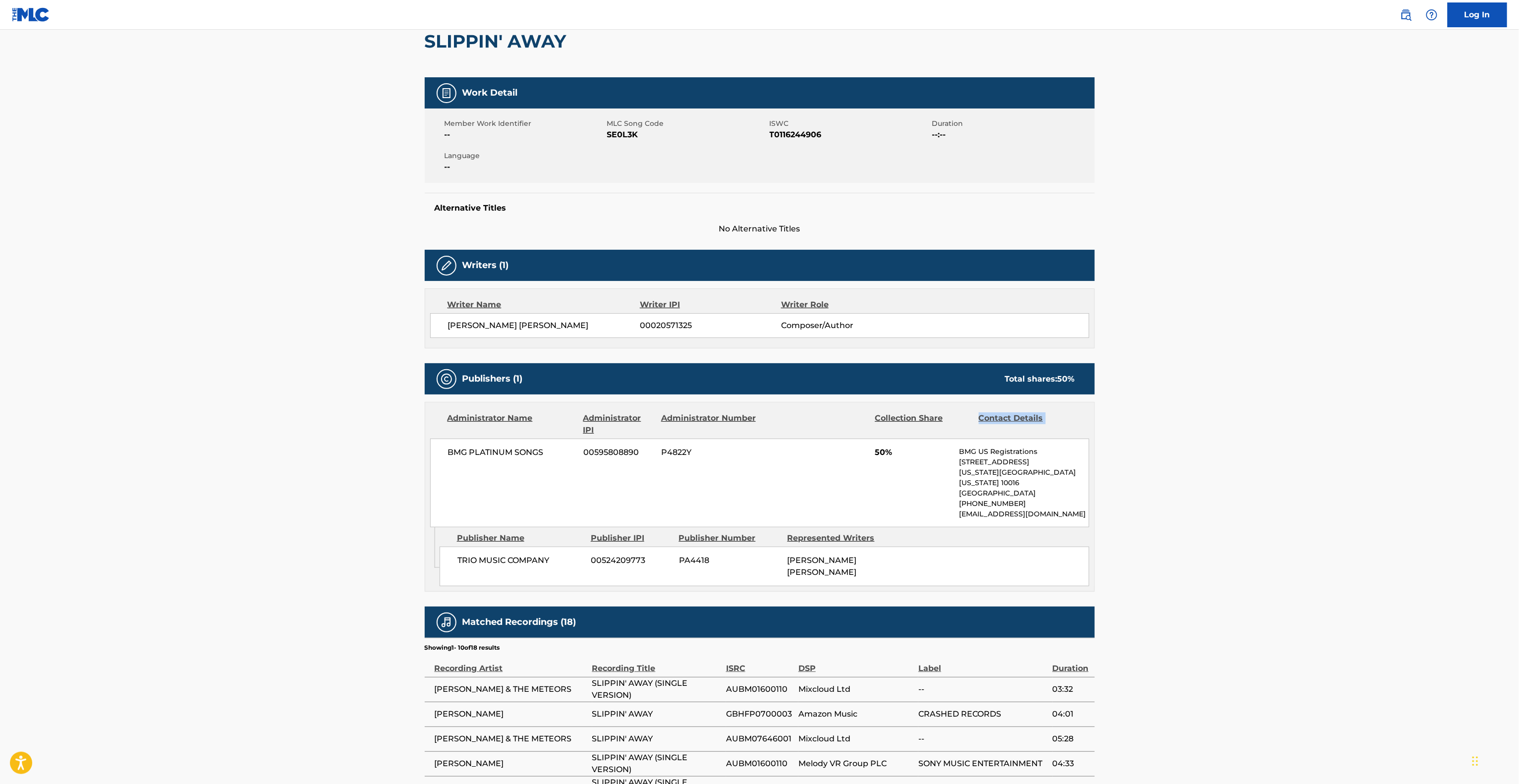
click at [1297, 409] on main "< Back to public search results Copy work link SLIPPIN' AWAY Work Detail Member…" at bounding box center [759, 453] width 1519 height 1046
click at [1297, 410] on main "< Back to public search results Copy work link SLIPPIN' AWAY Work Detail Member…" at bounding box center [759, 453] width 1519 height 1046
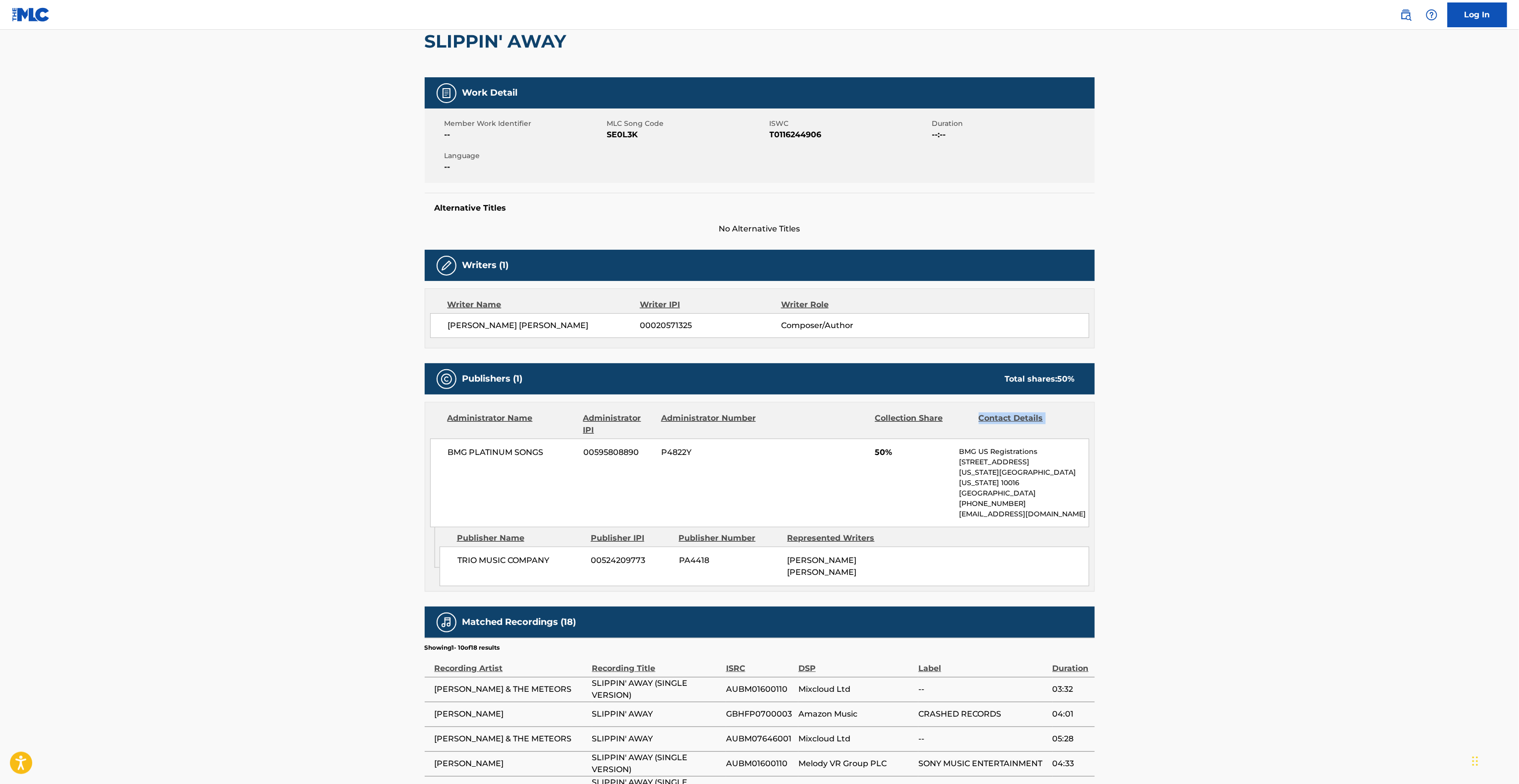
click at [1297, 410] on main "< Back to public search results Copy work link SLIPPIN' AWAY Work Detail Member…" at bounding box center [759, 453] width 1519 height 1046
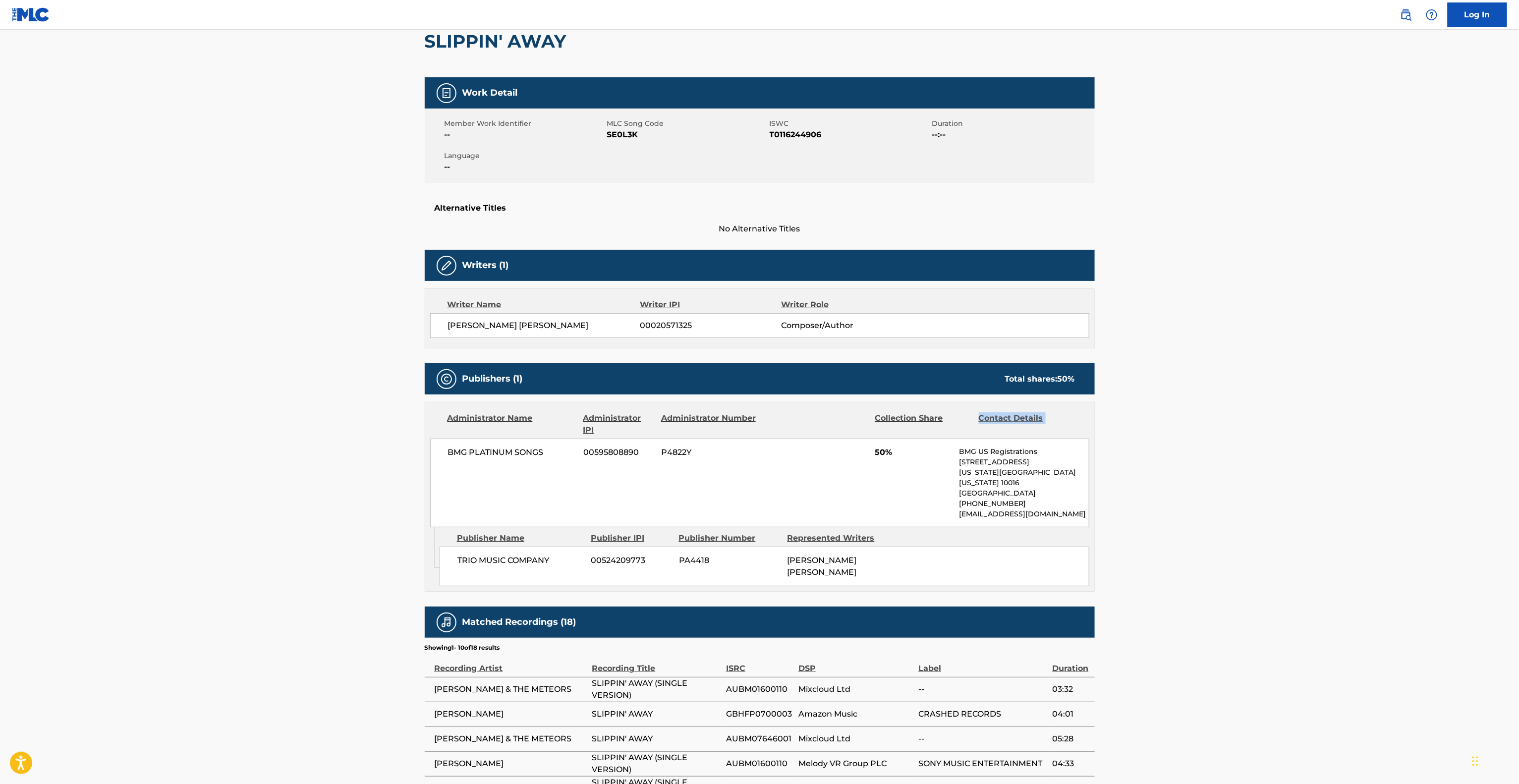
click at [1297, 410] on main "< Back to public search results Copy work link SLIPPIN' AWAY Work Detail Member…" at bounding box center [759, 453] width 1519 height 1046
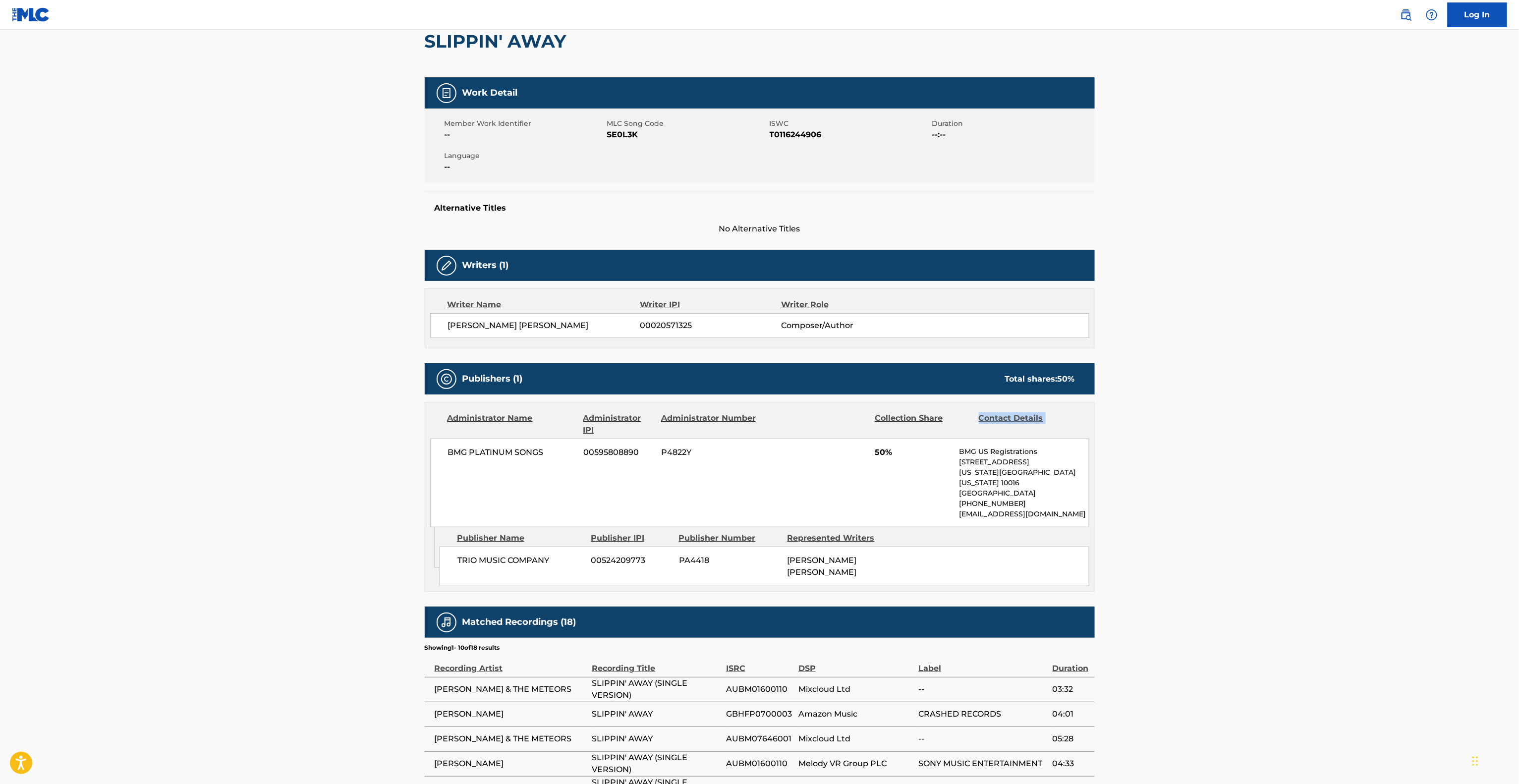
click at [1297, 410] on main "< Back to public search results Copy work link SLIPPIN' AWAY Work Detail Member…" at bounding box center [759, 453] width 1519 height 1046
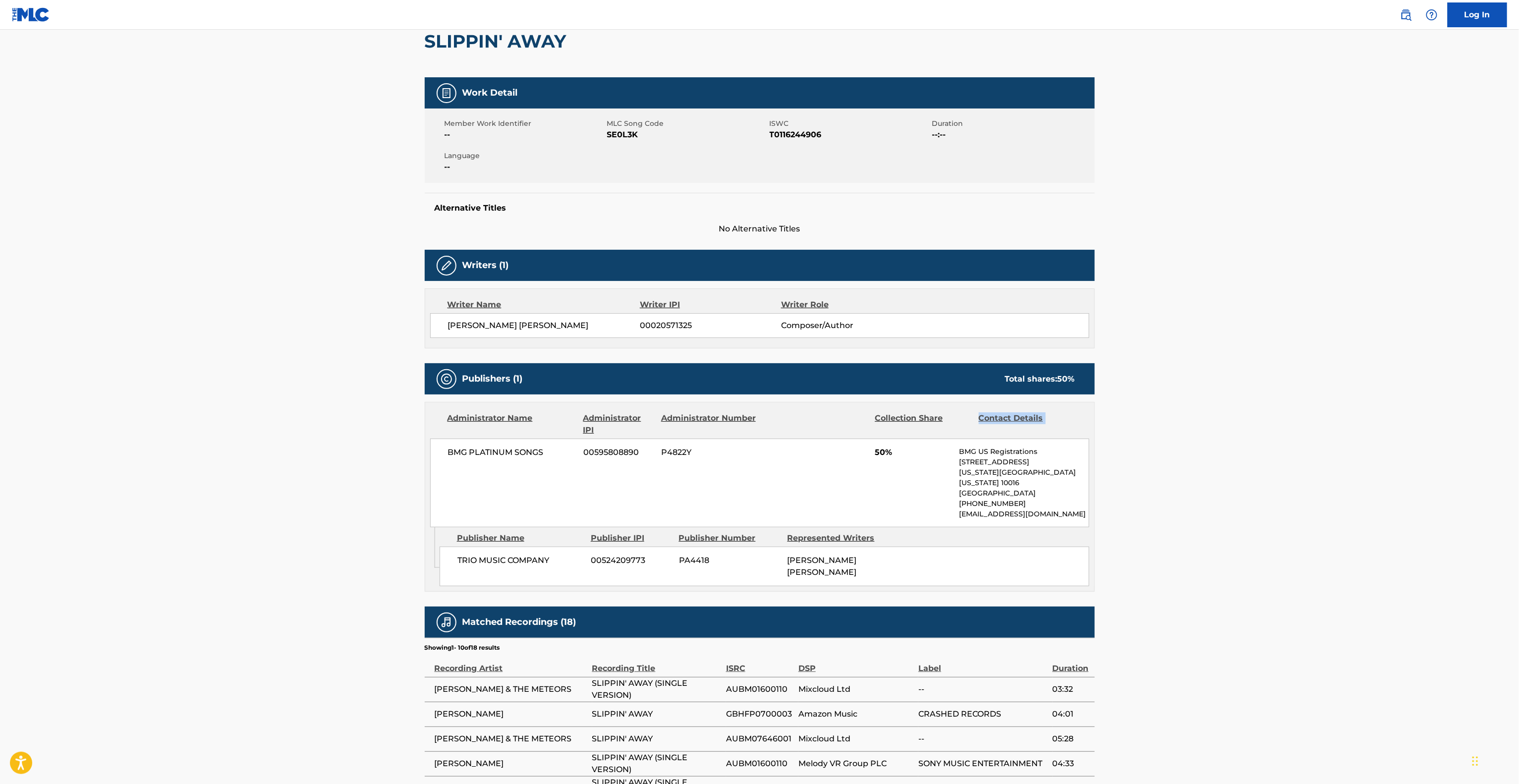
click at [1297, 410] on main "< Back to public search results Copy work link SLIPPIN' AWAY Work Detail Member…" at bounding box center [759, 453] width 1519 height 1046
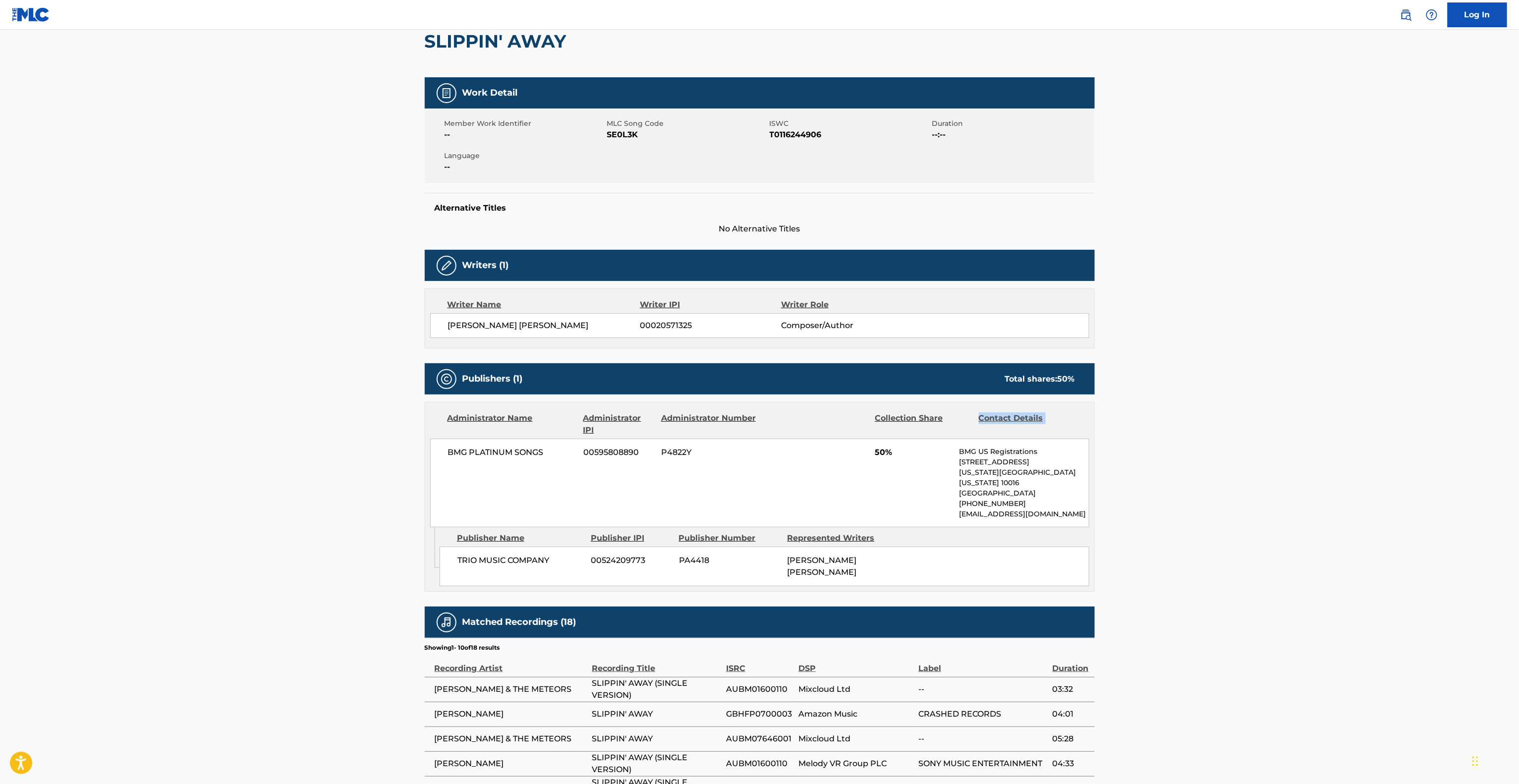
click at [1297, 410] on main "< Back to public search results Copy work link SLIPPIN' AWAY Work Detail Member…" at bounding box center [759, 453] width 1519 height 1046
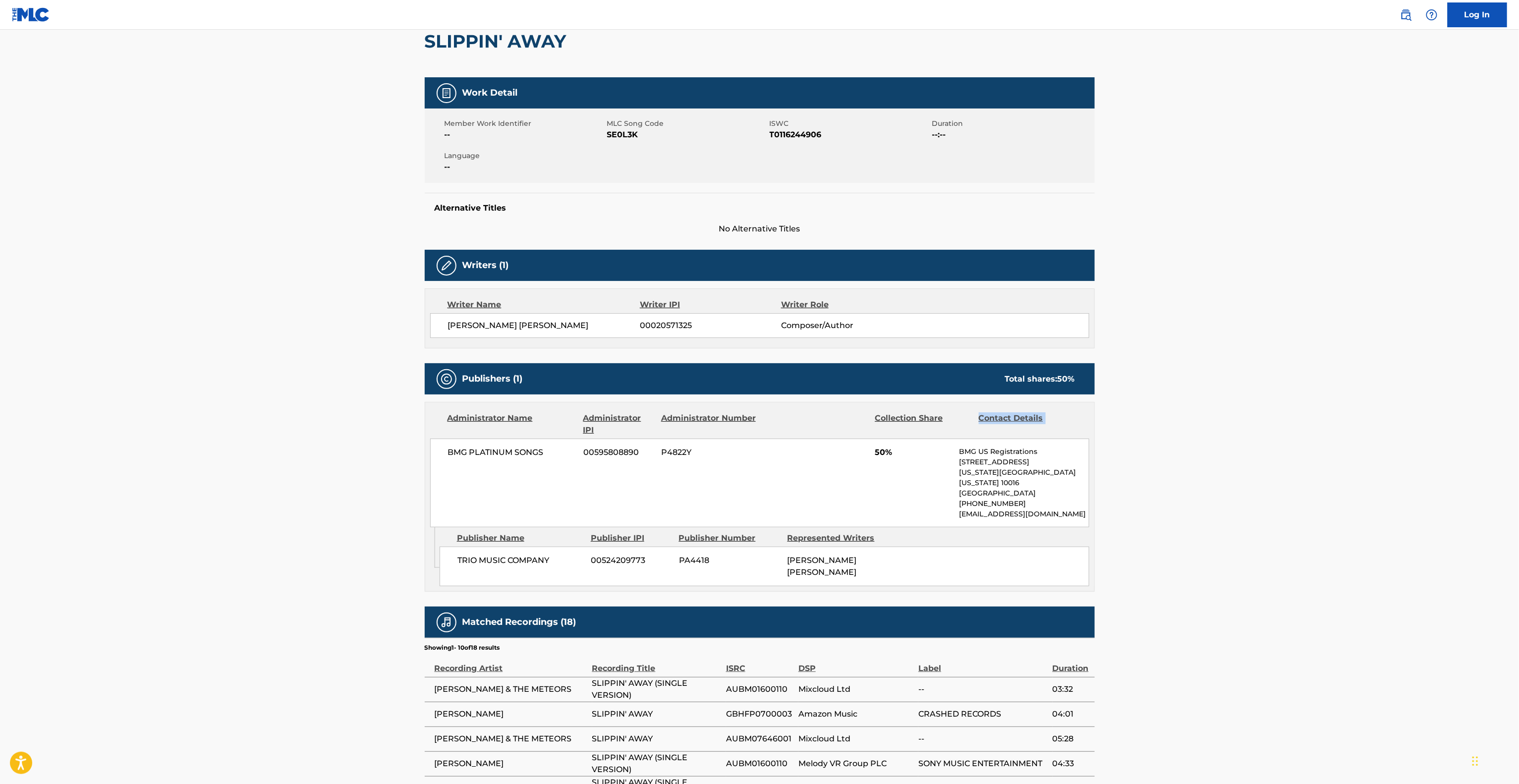
click at [1297, 410] on main "< Back to public search results Copy work link SLIPPIN' AWAY Work Detail Member…" at bounding box center [759, 453] width 1519 height 1046
click at [1302, 398] on main "< Back to public search results Copy work link SLIPPIN' AWAY Work Detail Member…" at bounding box center [759, 453] width 1519 height 1046
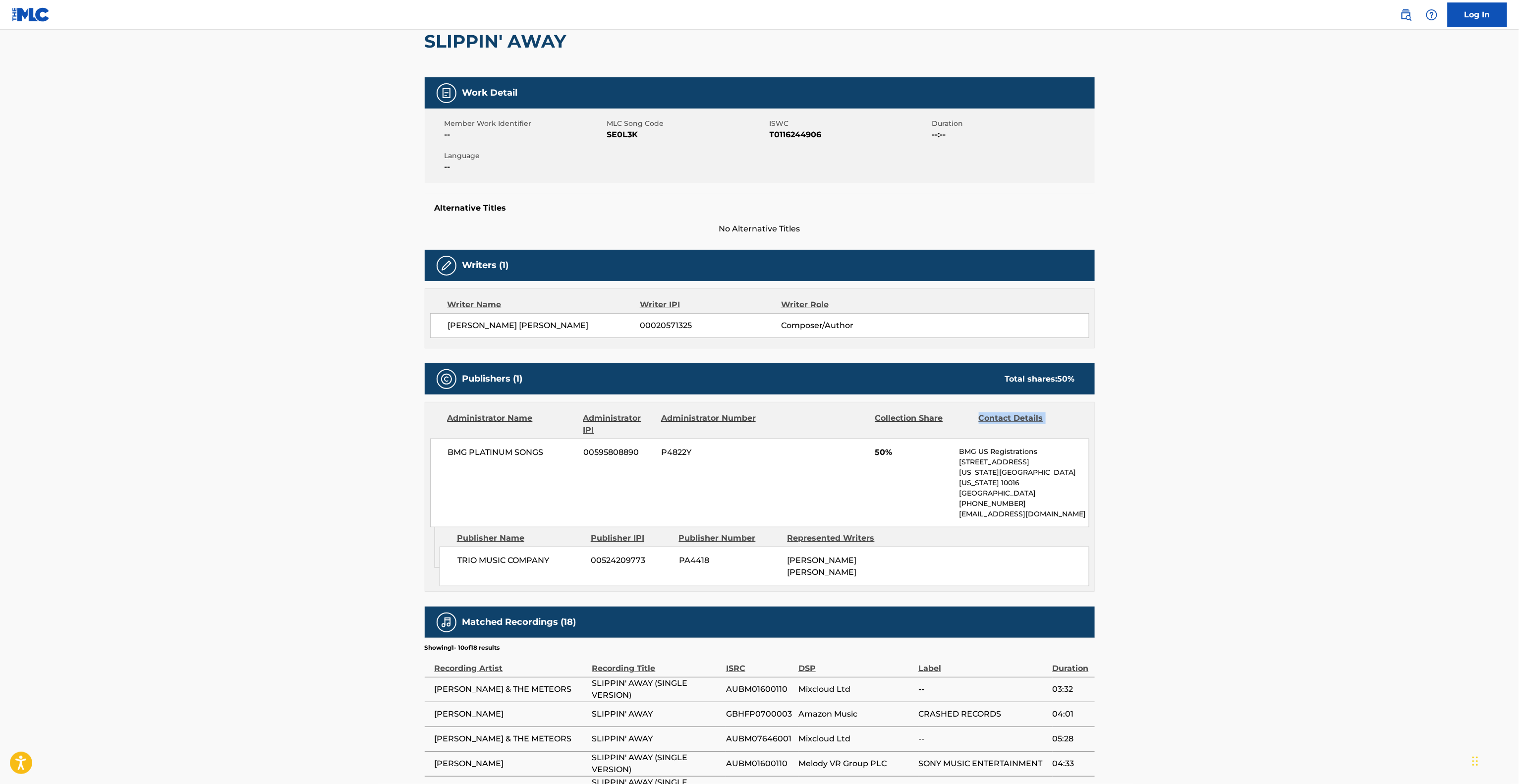
click at [1301, 398] on main "< Back to public search results Copy work link SLIPPIN' AWAY Work Detail Member…" at bounding box center [759, 453] width 1519 height 1046
click at [1300, 398] on main "< Back to public search results Copy work link SLIPPIN' AWAY Work Detail Member…" at bounding box center [759, 453] width 1519 height 1046
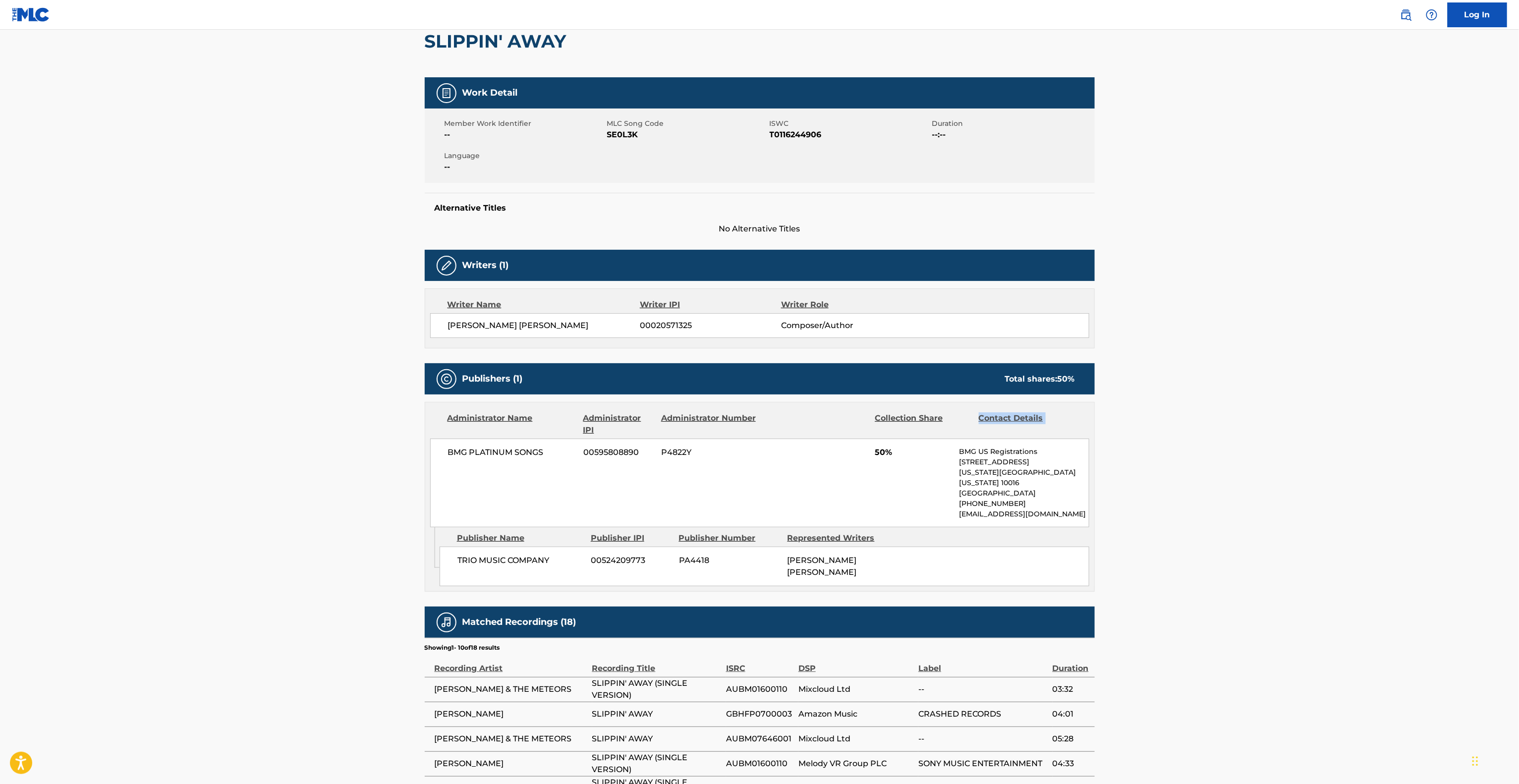
click at [1300, 398] on main "< Back to public search results Copy work link SLIPPIN' AWAY Work Detail Member…" at bounding box center [759, 453] width 1519 height 1046
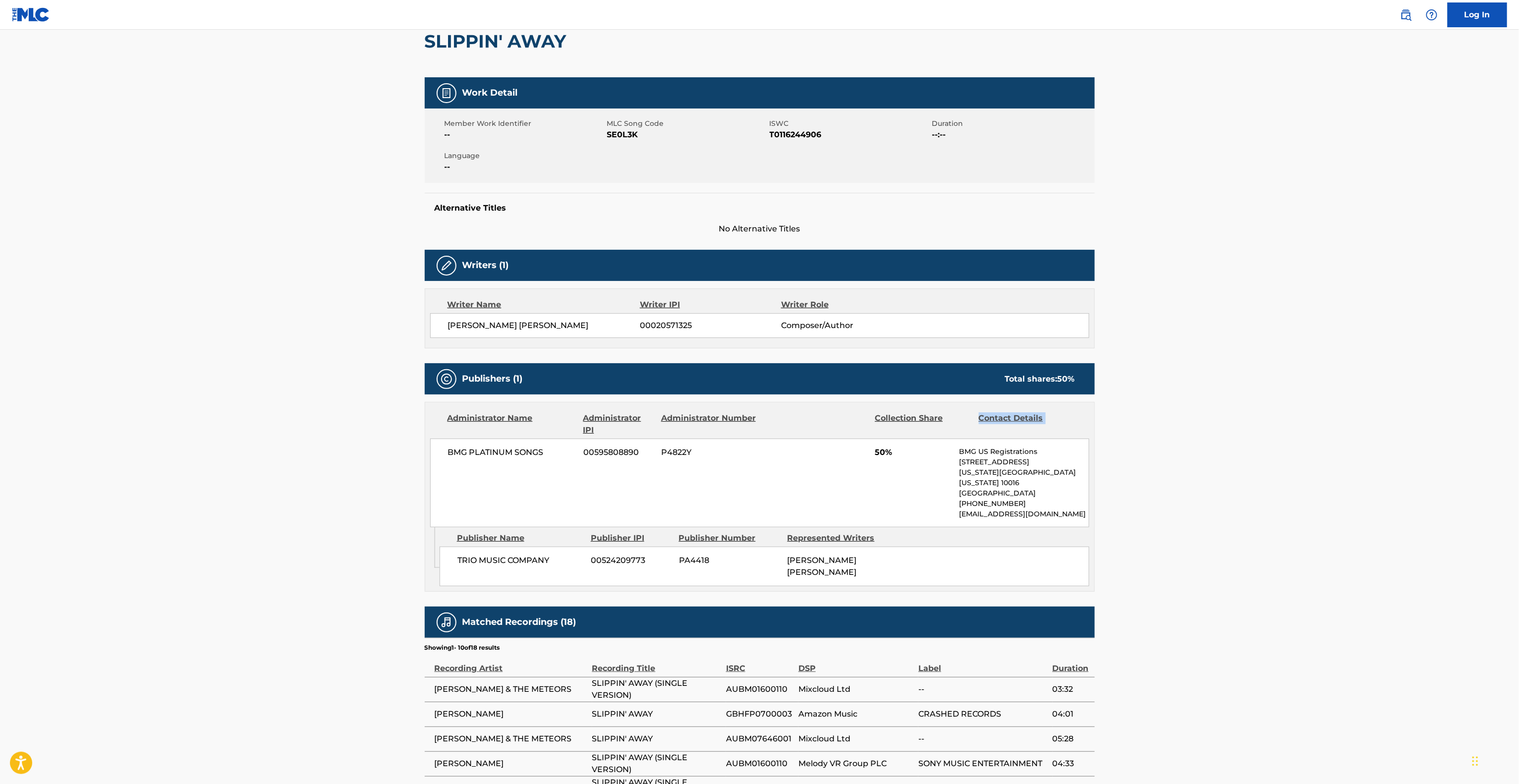
click at [1300, 398] on main "< Back to public search results Copy work link SLIPPIN' AWAY Work Detail Member…" at bounding box center [759, 453] width 1519 height 1046
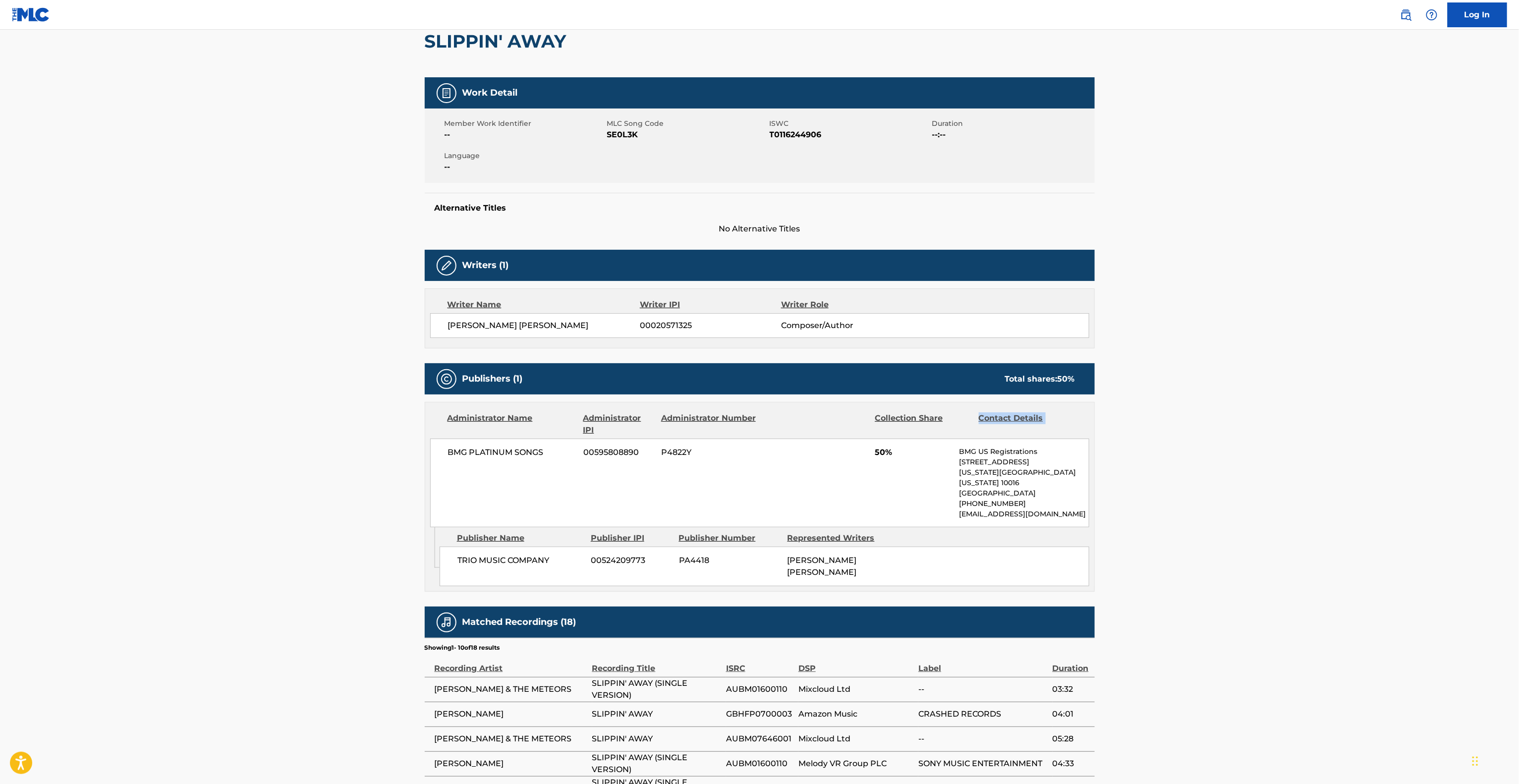
click at [1300, 398] on main "< Back to public search results Copy work link SLIPPIN' AWAY Work Detail Member…" at bounding box center [759, 453] width 1519 height 1046
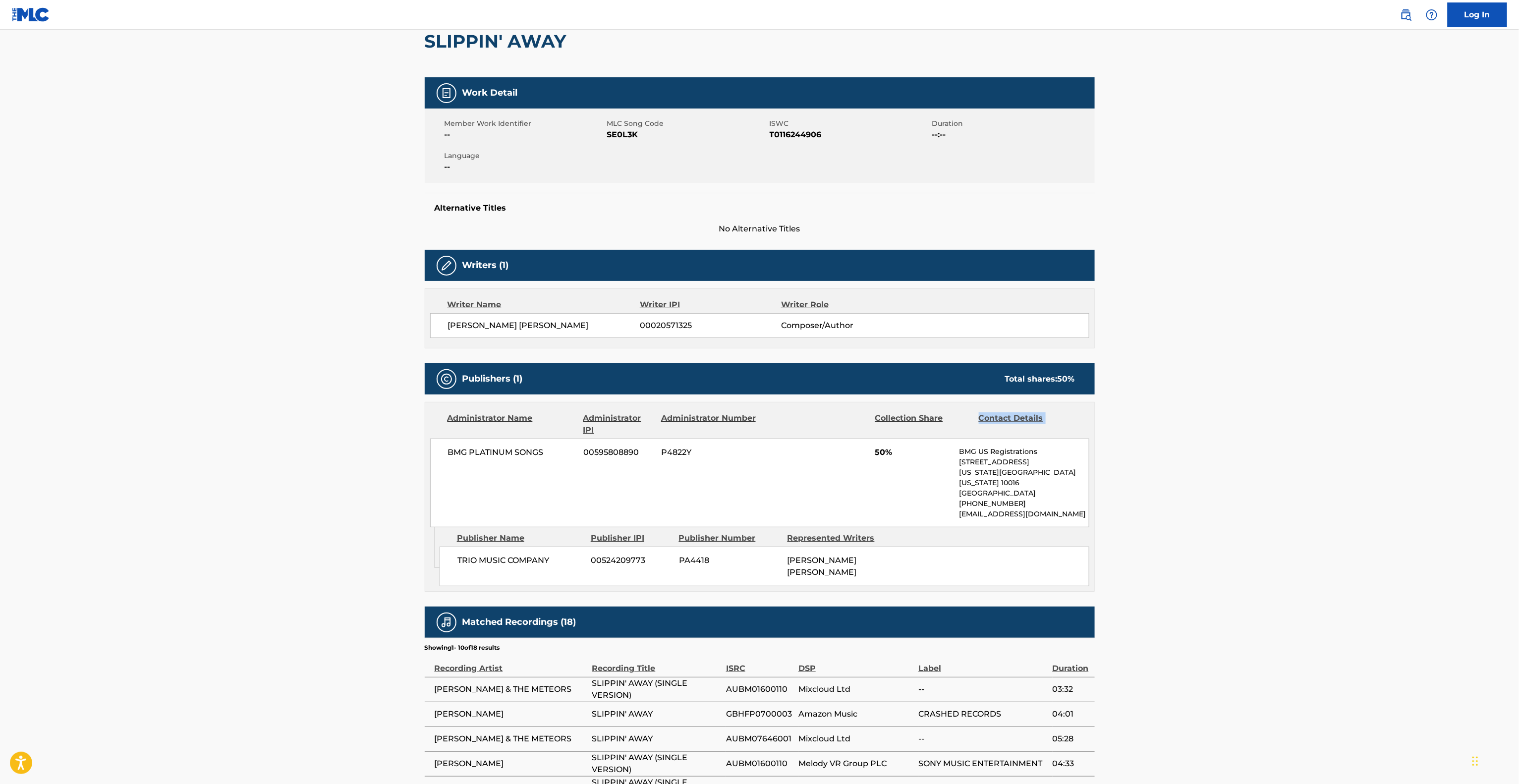
click at [1300, 398] on main "< Back to public search results Copy work link SLIPPIN' AWAY Work Detail Member…" at bounding box center [759, 453] width 1519 height 1046
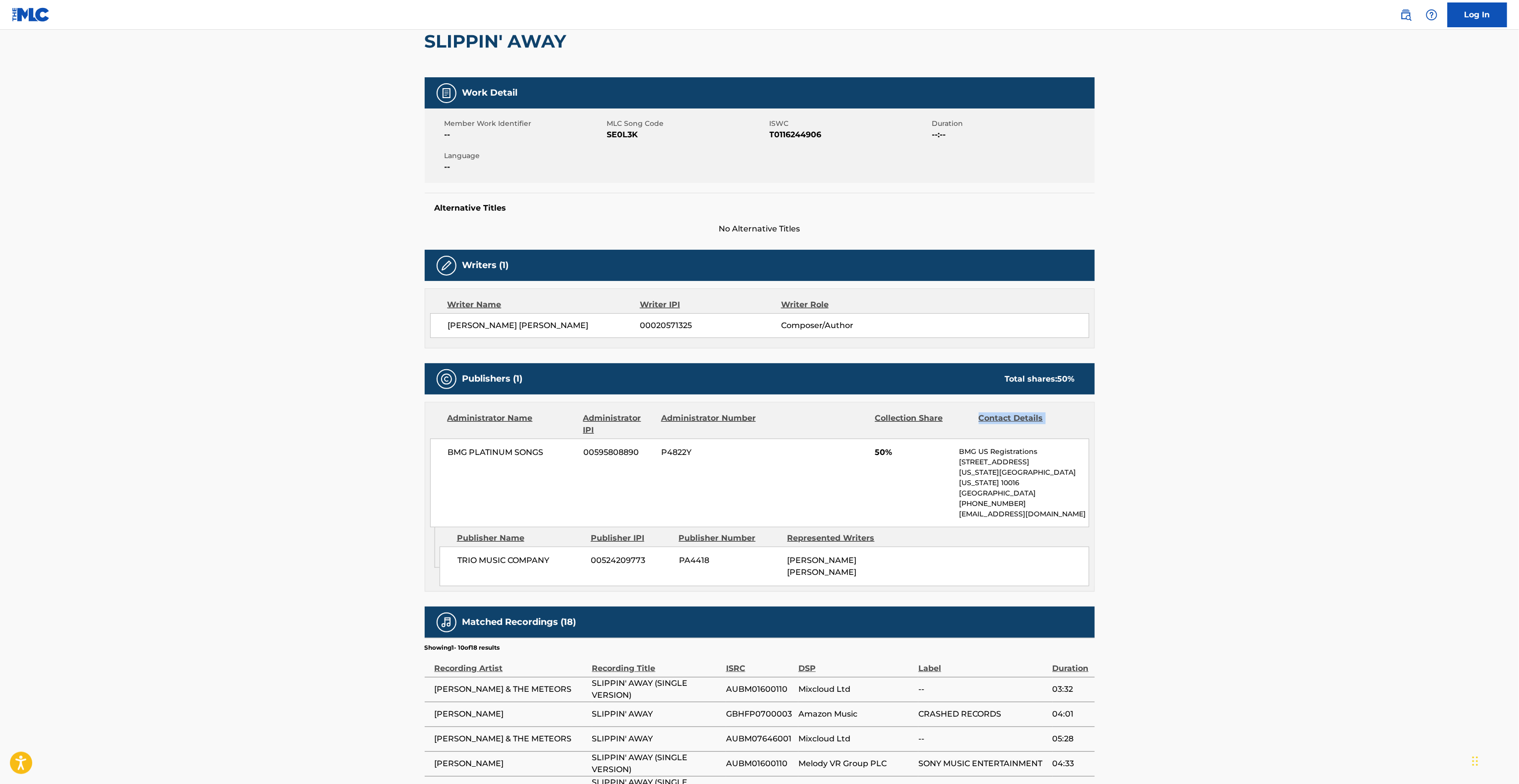
click at [1300, 398] on main "< Back to public search results Copy work link SLIPPIN' AWAY Work Detail Member…" at bounding box center [759, 453] width 1519 height 1046
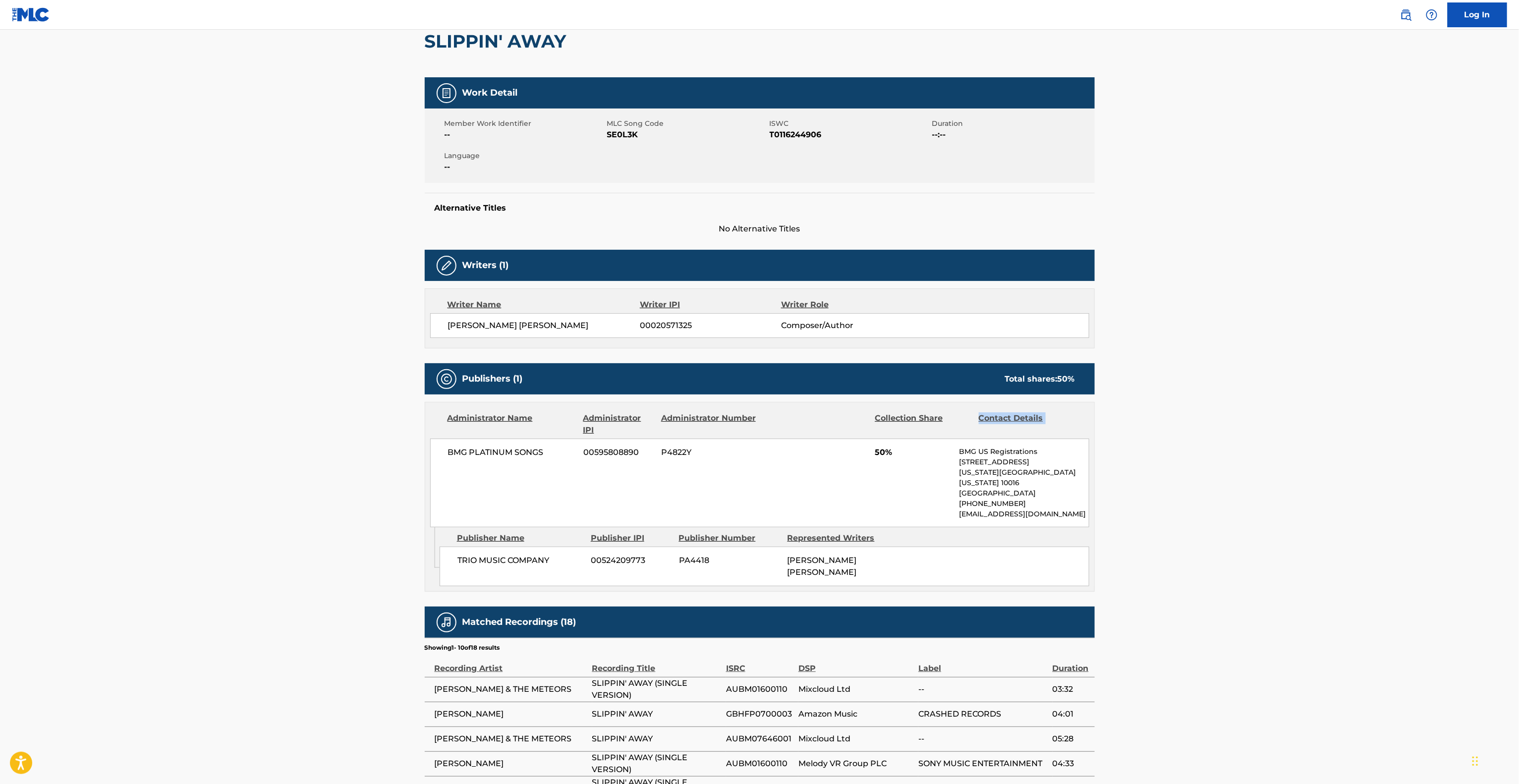
click at [1300, 398] on main "< Back to public search results Copy work link SLIPPIN' AWAY Work Detail Member…" at bounding box center [759, 453] width 1519 height 1046
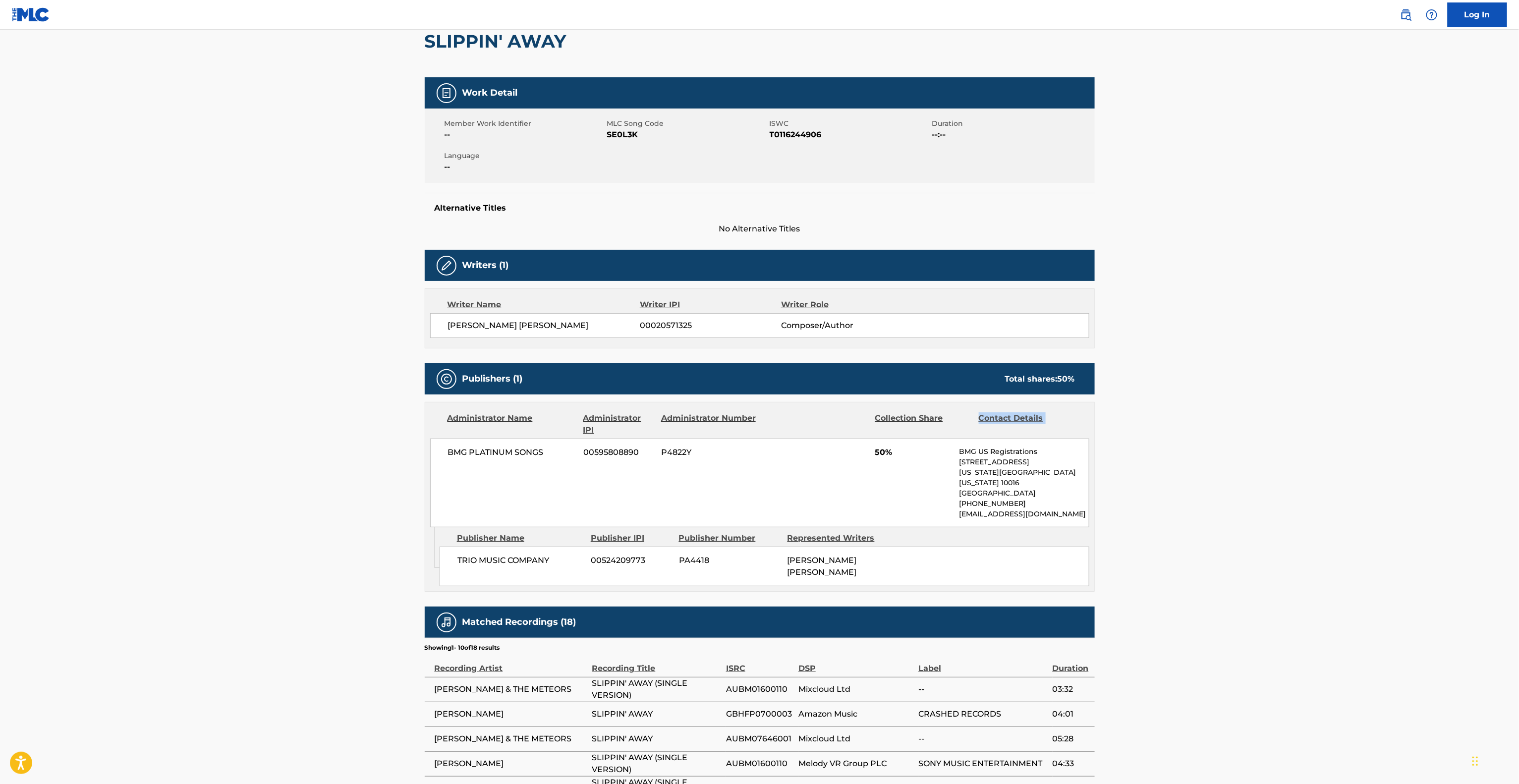
click at [1300, 398] on main "< Back to public search results Copy work link SLIPPIN' AWAY Work Detail Member…" at bounding box center [759, 453] width 1519 height 1046
click at [1299, 400] on main "< Back to public search results Copy work link SLIPPIN' AWAY Work Detail Member…" at bounding box center [759, 453] width 1519 height 1046
click at [1298, 401] on main "< Back to public search results Copy work link SLIPPIN' AWAY Work Detail Member…" at bounding box center [759, 453] width 1519 height 1046
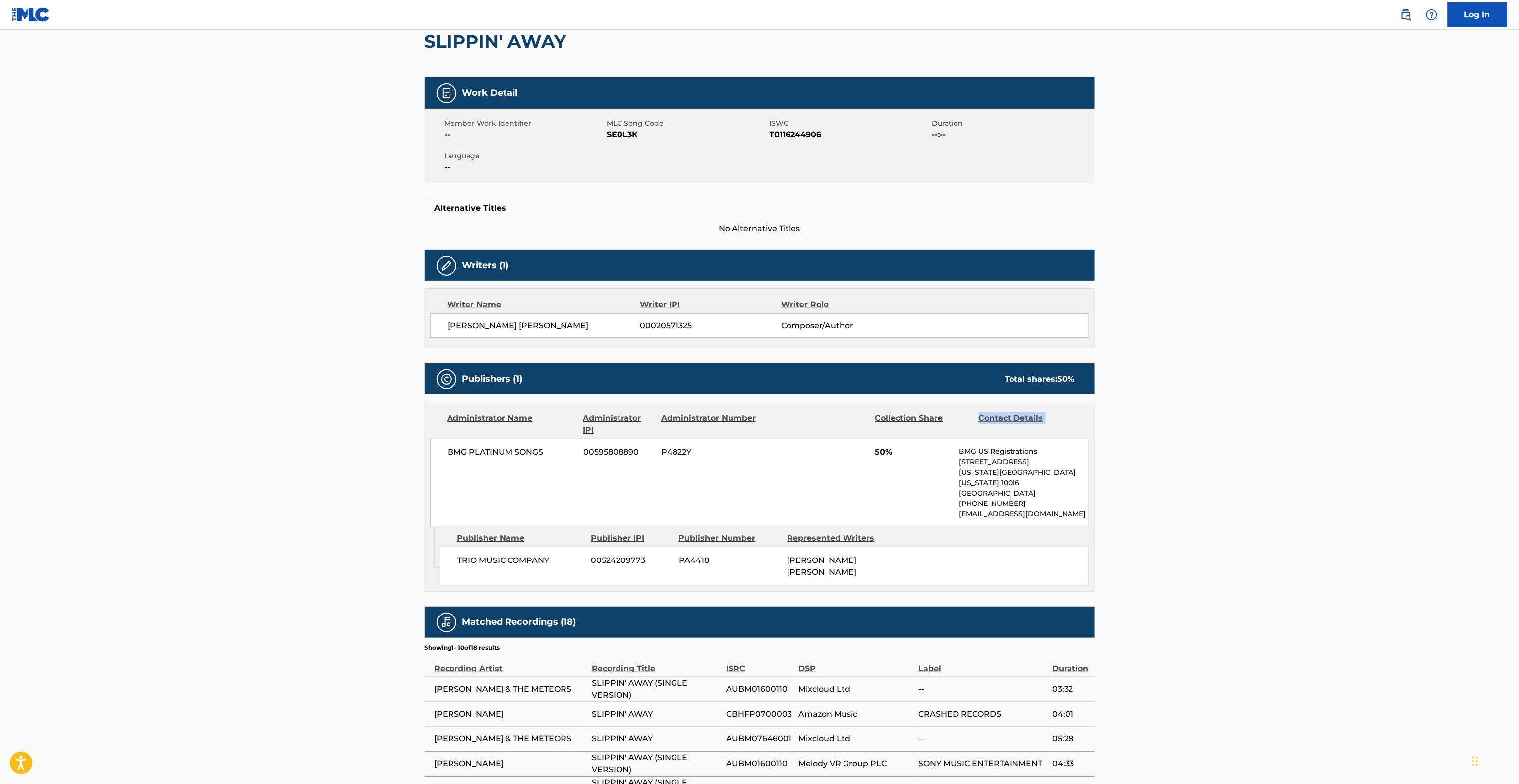
click at [1298, 401] on main "< Back to public search results Copy work link SLIPPIN' AWAY Work Detail Member…" at bounding box center [759, 453] width 1519 height 1046
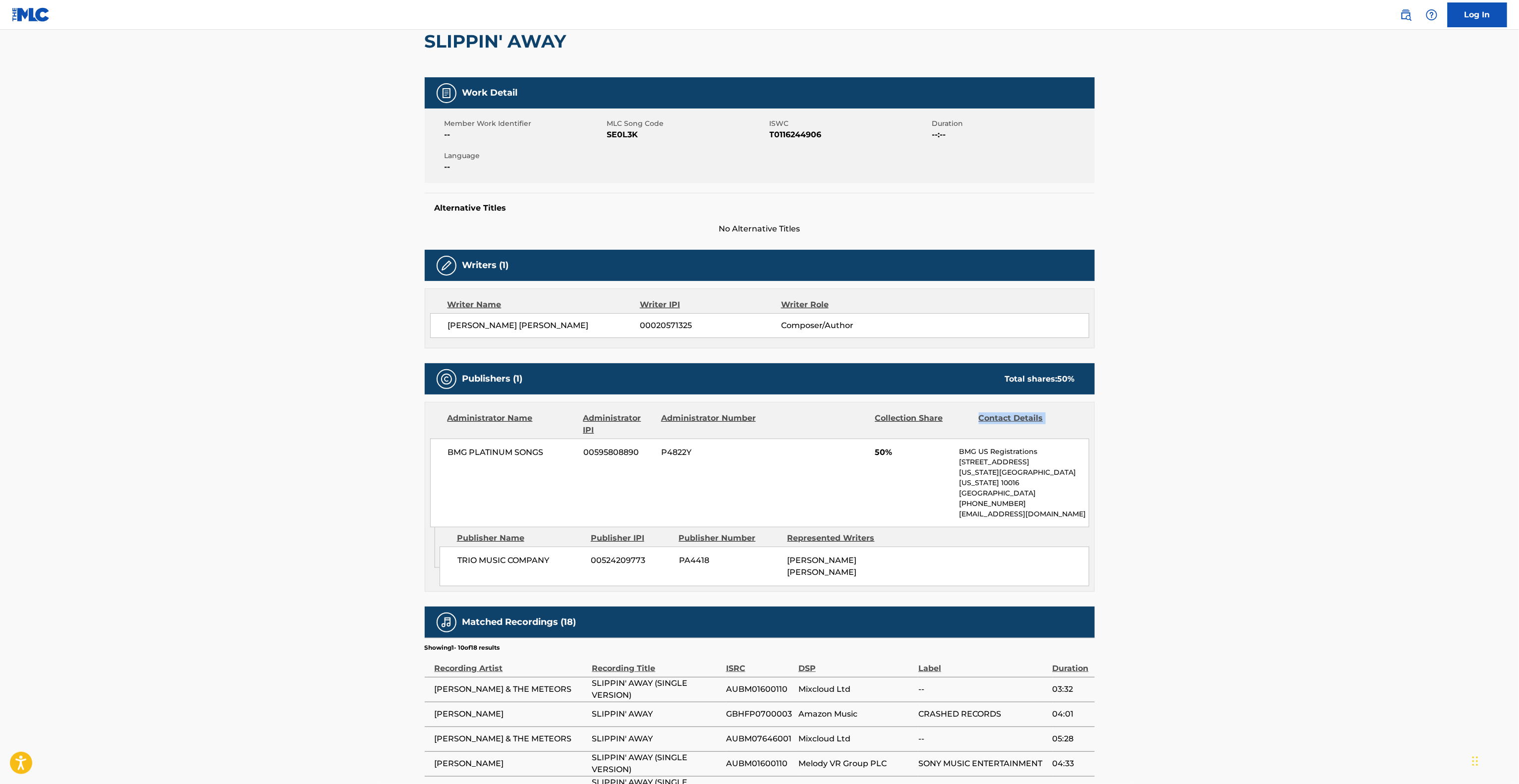
click at [1298, 401] on main "< Back to public search results Copy work link SLIPPIN' AWAY Work Detail Member…" at bounding box center [759, 453] width 1519 height 1046
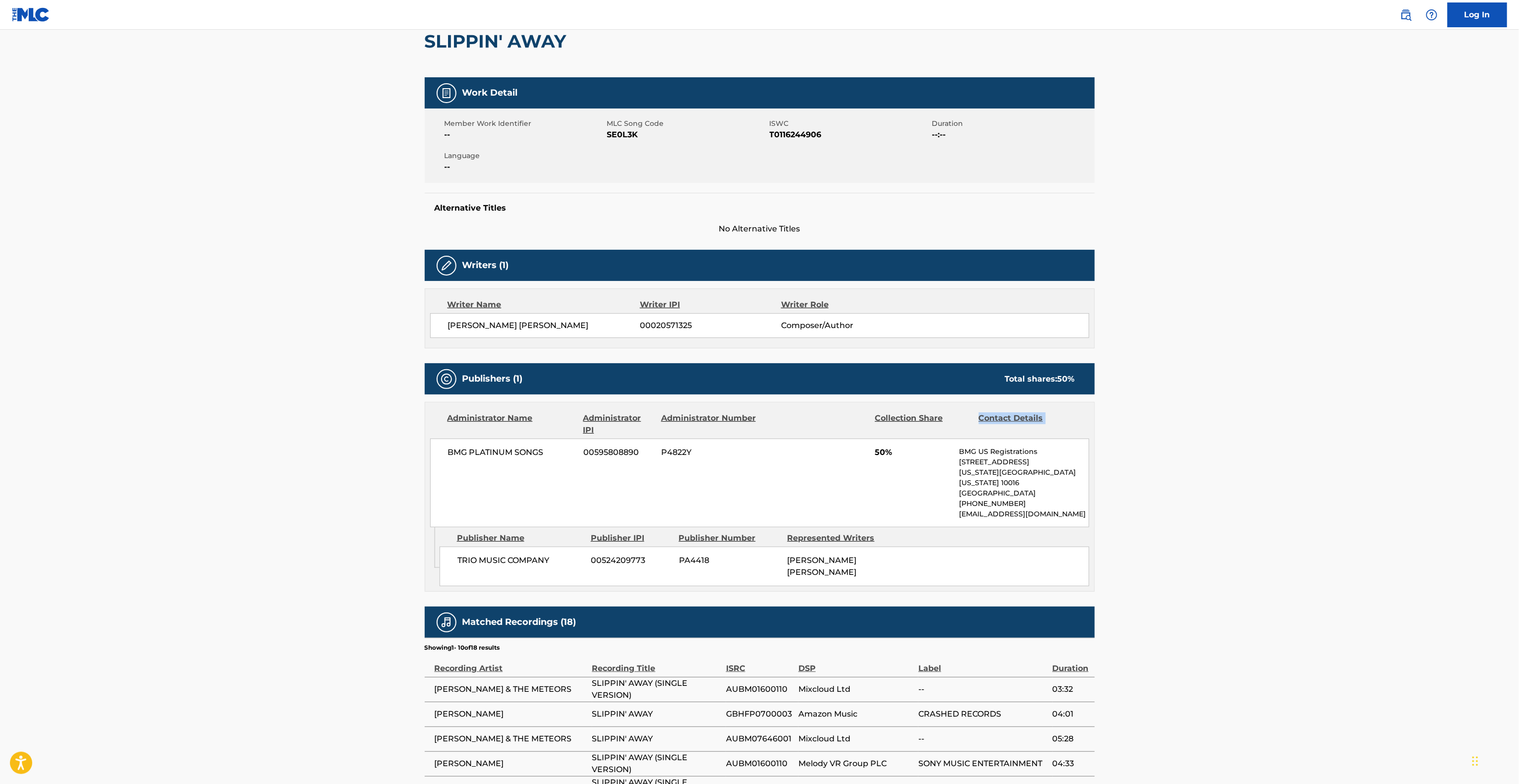
click at [1298, 401] on main "< Back to public search results Copy work link SLIPPIN' AWAY Work Detail Member…" at bounding box center [759, 453] width 1519 height 1046
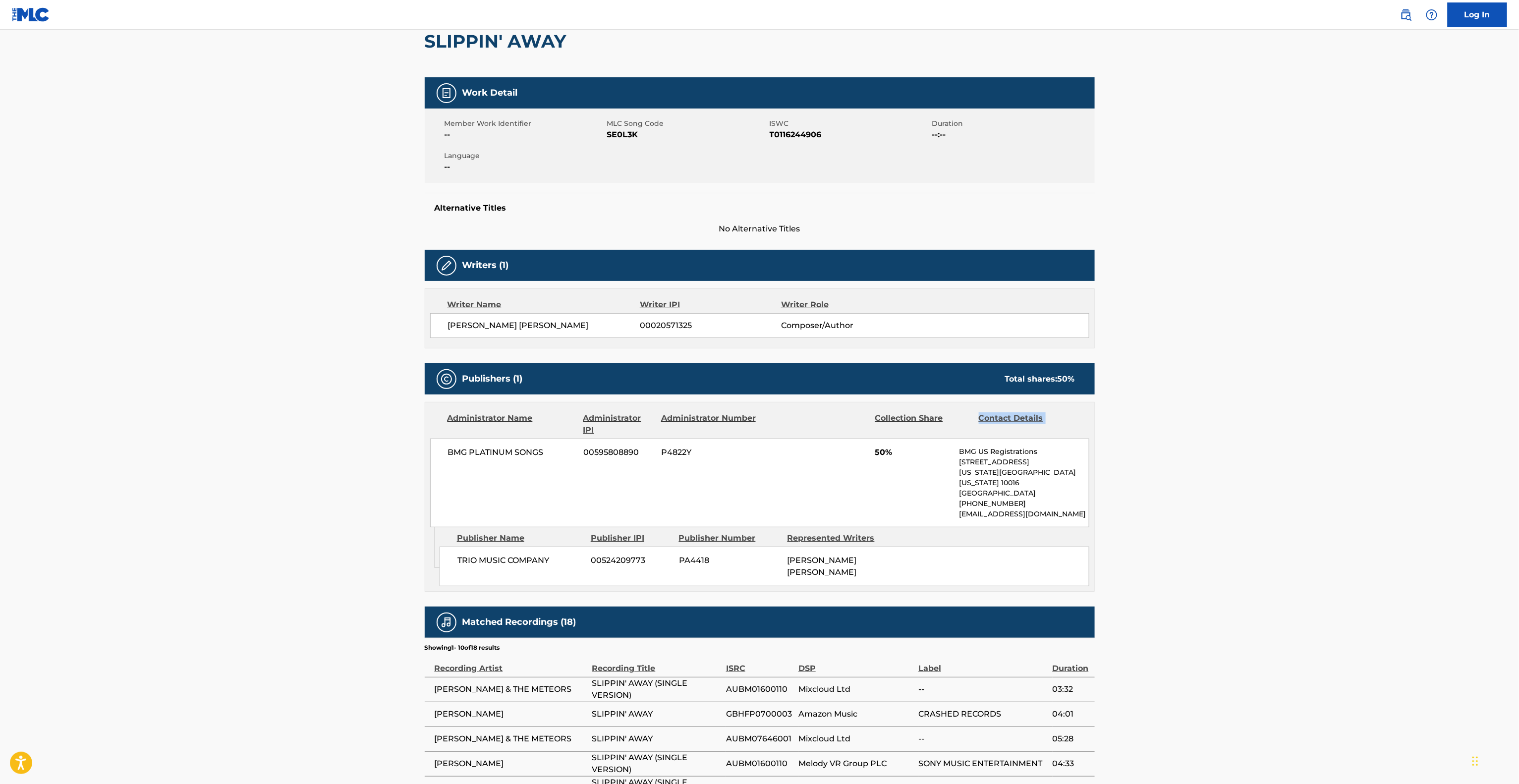
click at [1298, 401] on main "< Back to public search results Copy work link SLIPPIN' AWAY Work Detail Member…" at bounding box center [759, 453] width 1519 height 1046
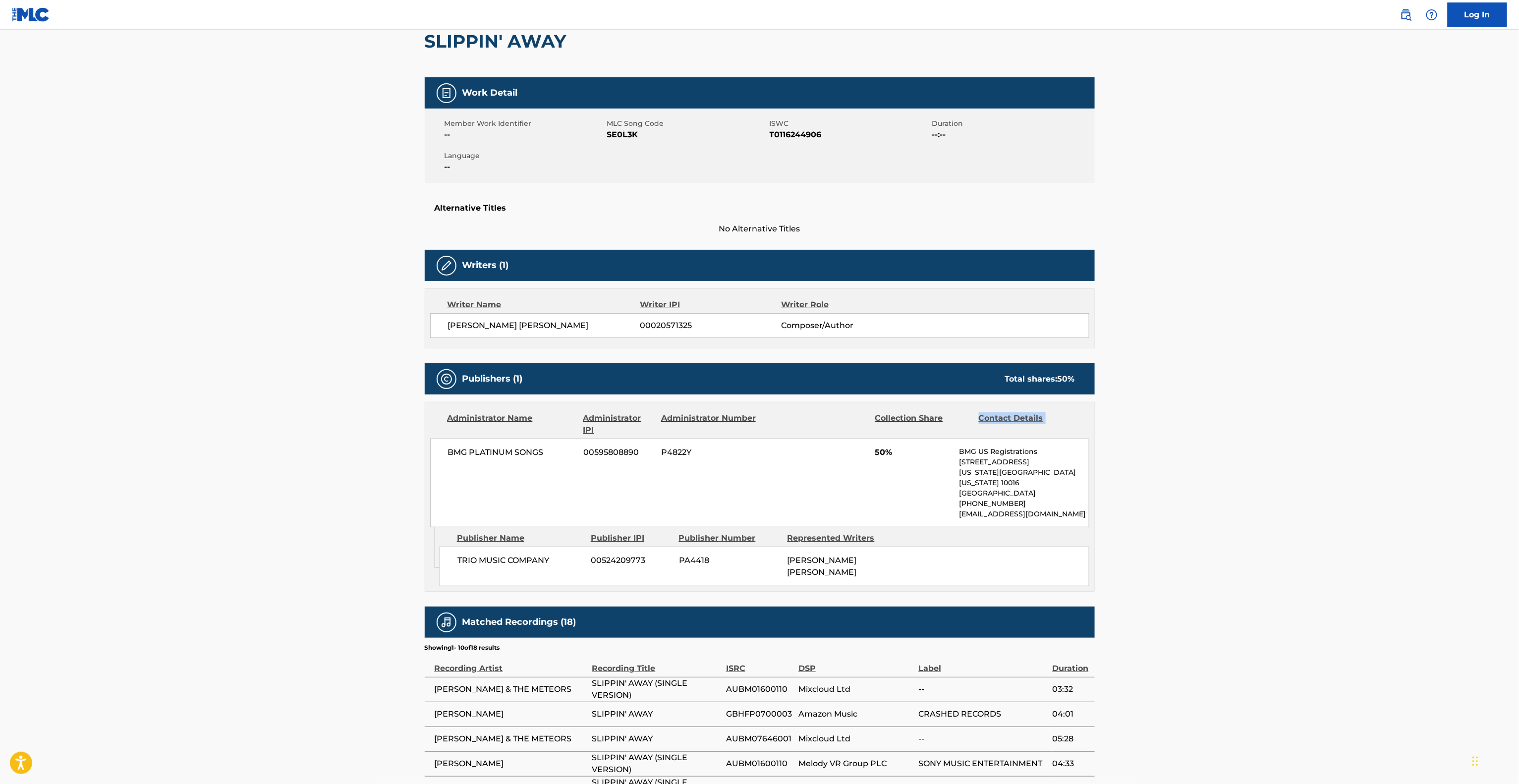
click at [1298, 401] on main "< Back to public search results Copy work link SLIPPIN' AWAY Work Detail Member…" at bounding box center [759, 453] width 1519 height 1046
click at [1297, 401] on main "< Back to public search results Copy work link SLIPPIN' AWAY Work Detail Member…" at bounding box center [759, 453] width 1519 height 1046
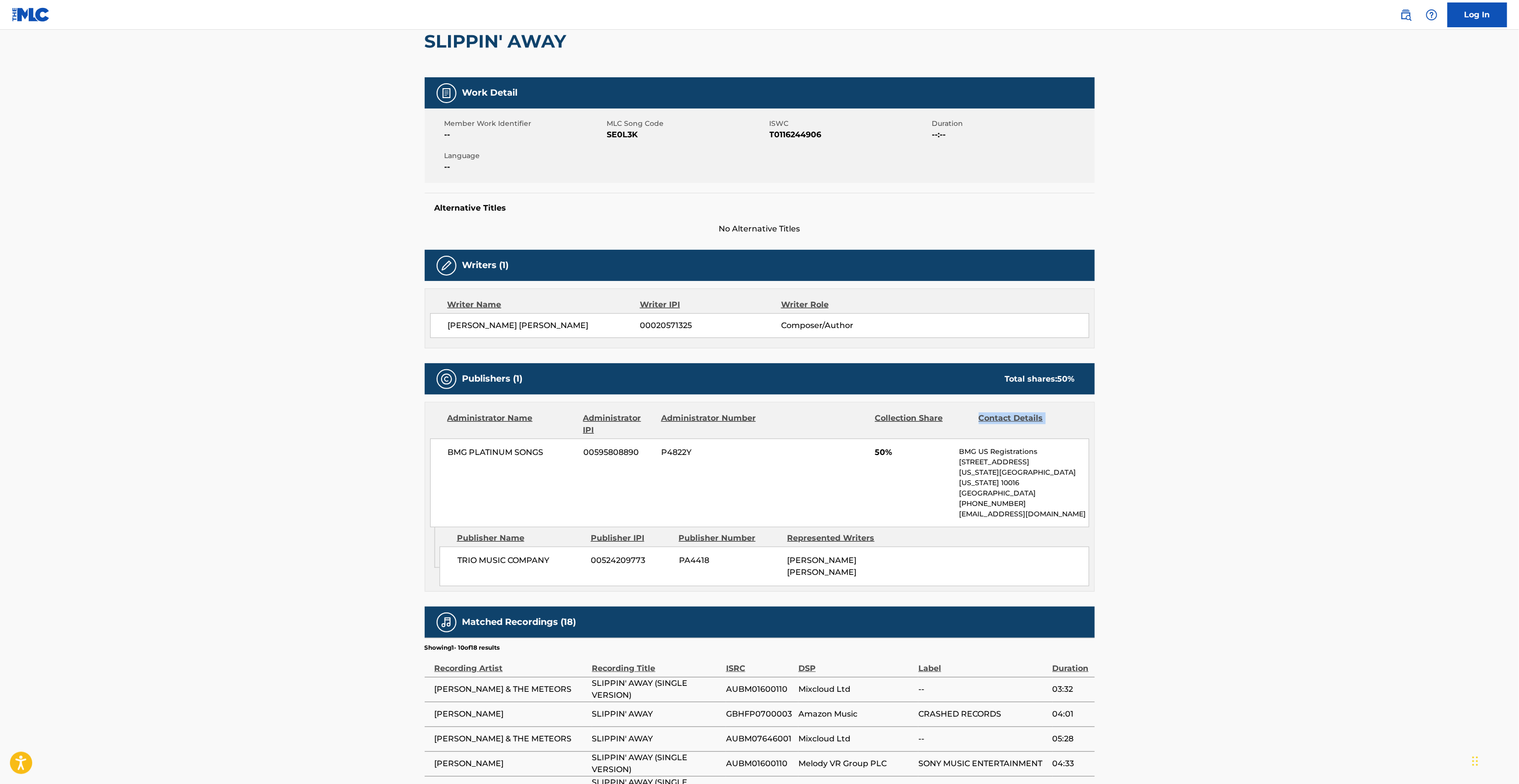
click at [1297, 401] on main "< Back to public search results Copy work link SLIPPIN' AWAY Work Detail Member…" at bounding box center [759, 453] width 1519 height 1046
click at [1297, 400] on main "< Back to public search results Copy work link SLIPPIN' AWAY Work Detail Member…" at bounding box center [759, 453] width 1519 height 1046
click at [1297, 398] on main "< Back to public search results Copy work link SLIPPIN' AWAY Work Detail Member…" at bounding box center [759, 453] width 1519 height 1046
click at [1297, 395] on main "< Back to public search results Copy work link SLIPPIN' AWAY Work Detail Member…" at bounding box center [759, 453] width 1519 height 1046
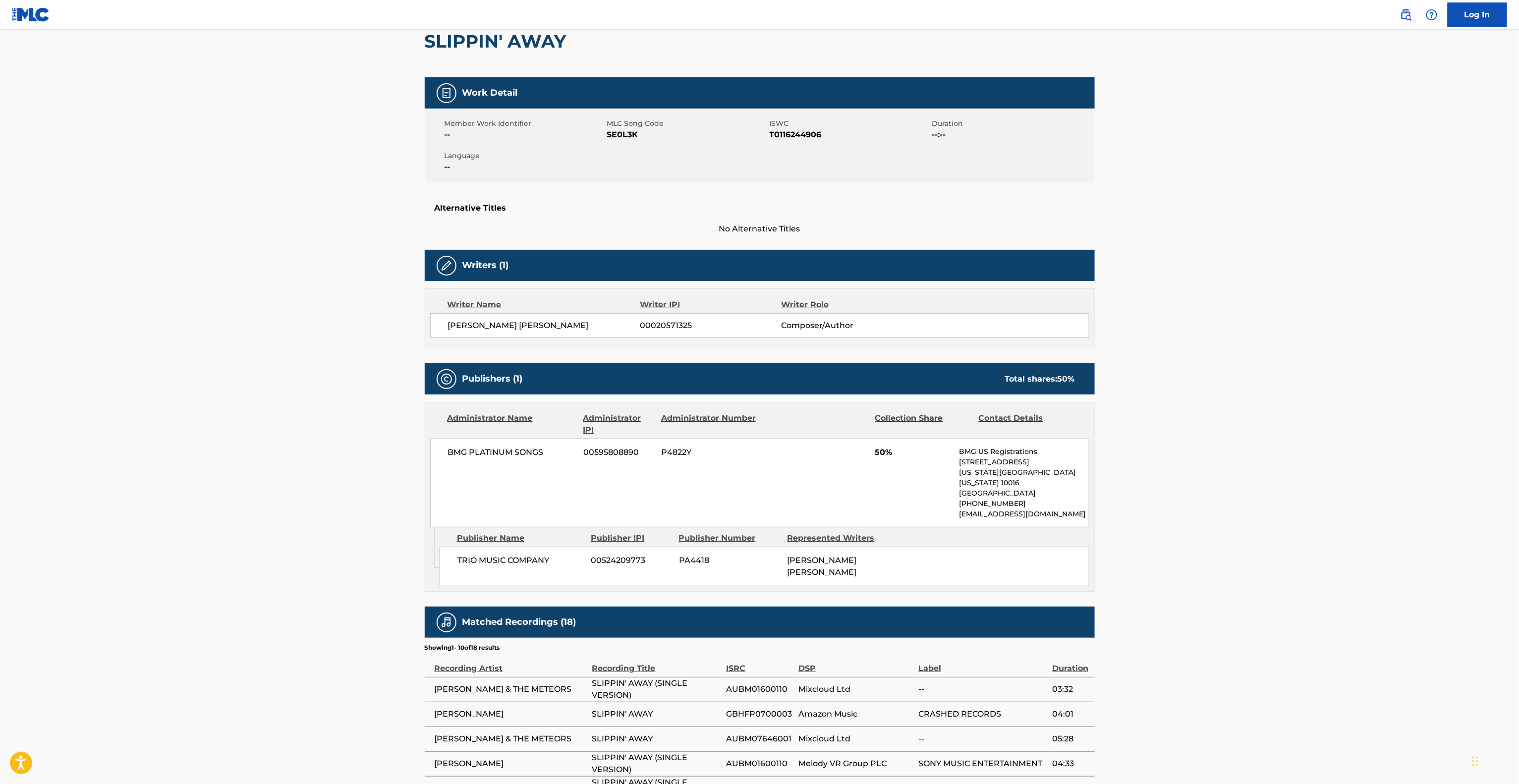
click at [1297, 395] on main "< Back to public search results Copy work link SLIPPIN' AWAY Work Detail Member…" at bounding box center [759, 453] width 1519 height 1046
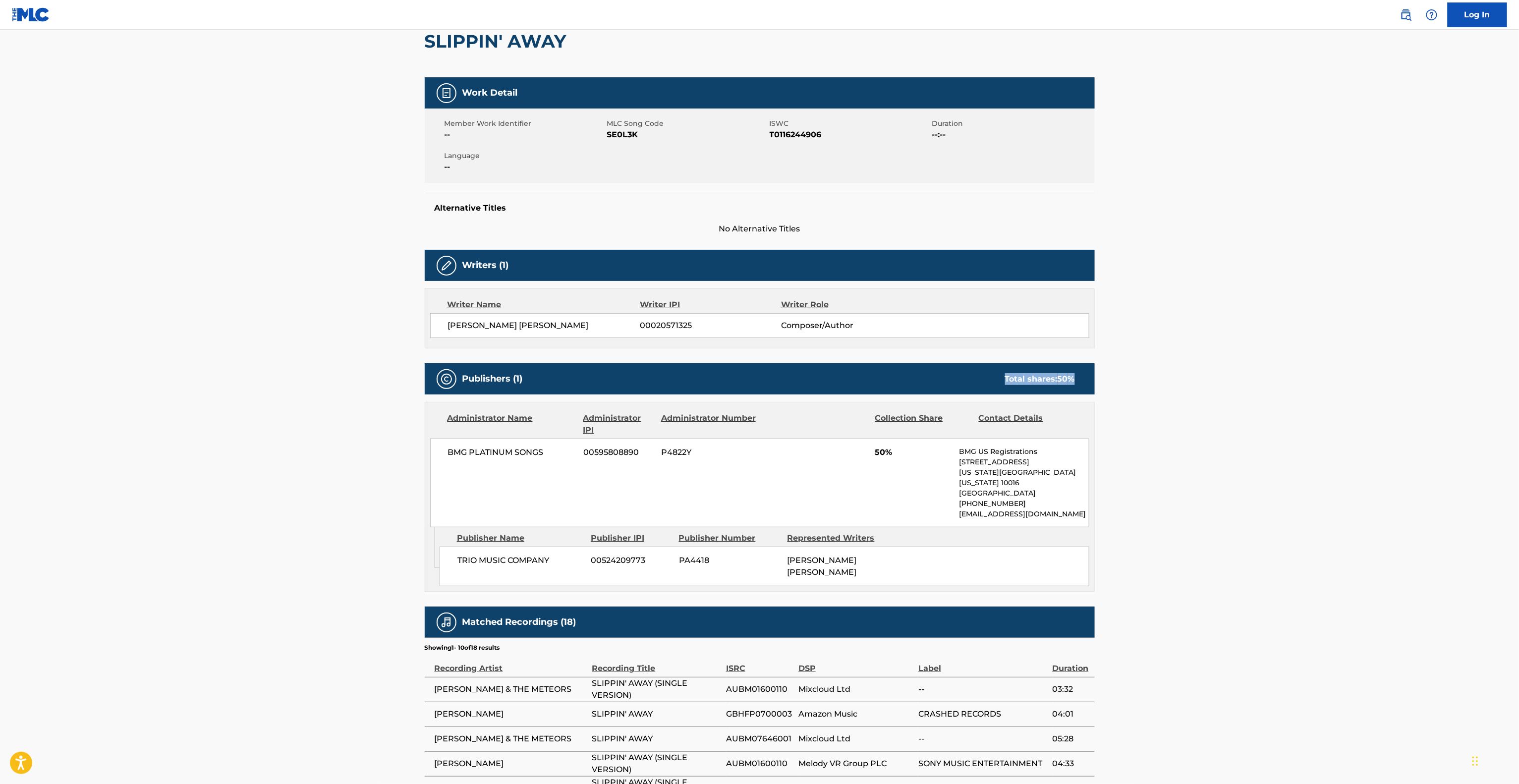
click at [1297, 395] on main "< Back to public search results Copy work link SLIPPIN' AWAY Work Detail Member…" at bounding box center [759, 453] width 1519 height 1046
click at [1295, 395] on main "< Back to public search results Copy work link SLIPPIN' AWAY Work Detail Member…" at bounding box center [759, 453] width 1519 height 1046
click at [1295, 395] on main "< Back to public search results Copy work link SLIPPIN' AWAY Work Detail Member…" at bounding box center [759, 453] width 1519 height 1046
click at [1294, 395] on main "< Back to public search results Copy work link SLIPPIN' AWAY Work Detail Member…" at bounding box center [759, 453] width 1519 height 1046
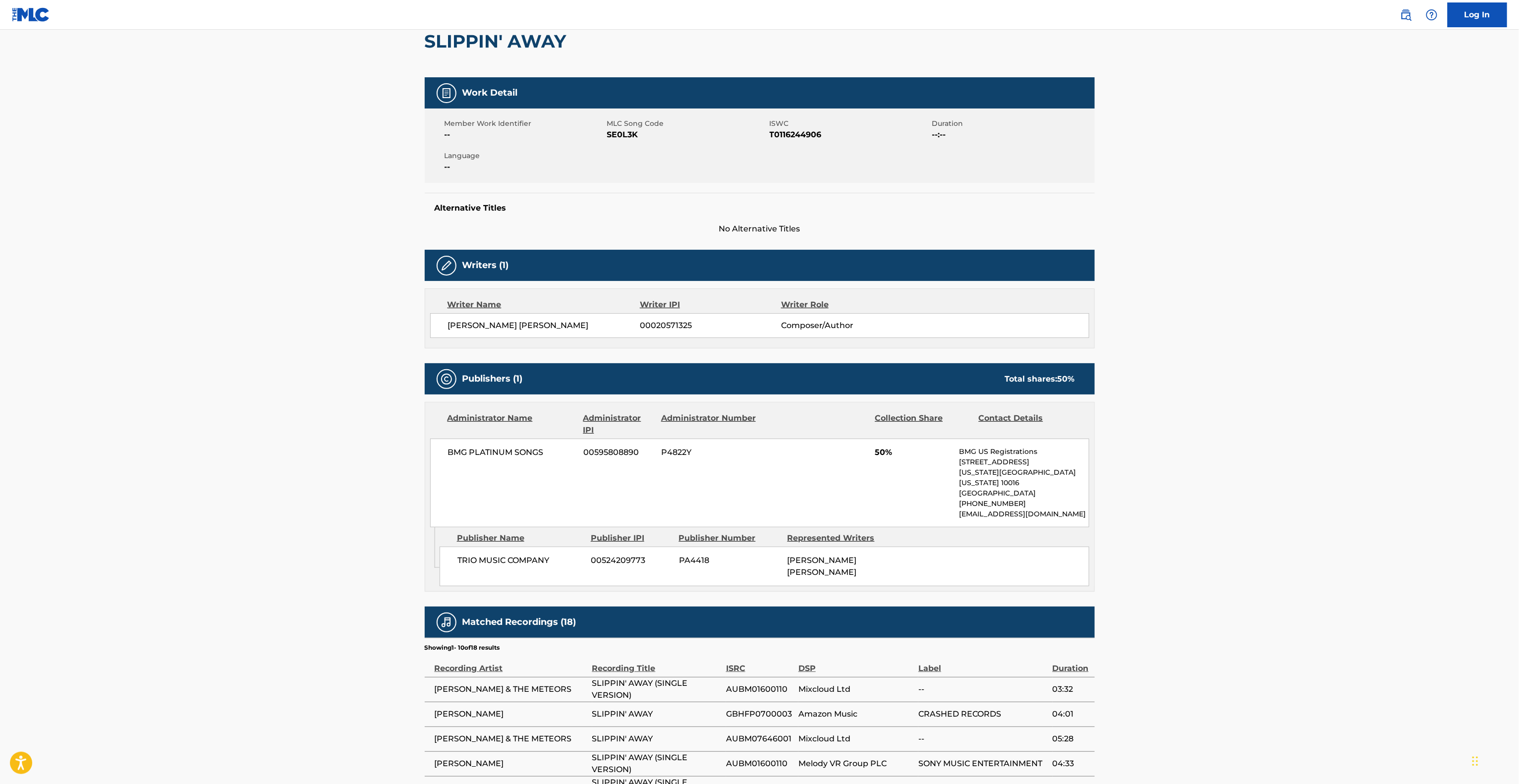
click at [1294, 397] on main "< Back to public search results Copy work link SLIPPIN' AWAY Work Detail Member…" at bounding box center [759, 453] width 1519 height 1046
click at [1293, 397] on main "< Back to public search results Copy work link SLIPPIN' AWAY Work Detail Member…" at bounding box center [759, 453] width 1519 height 1046
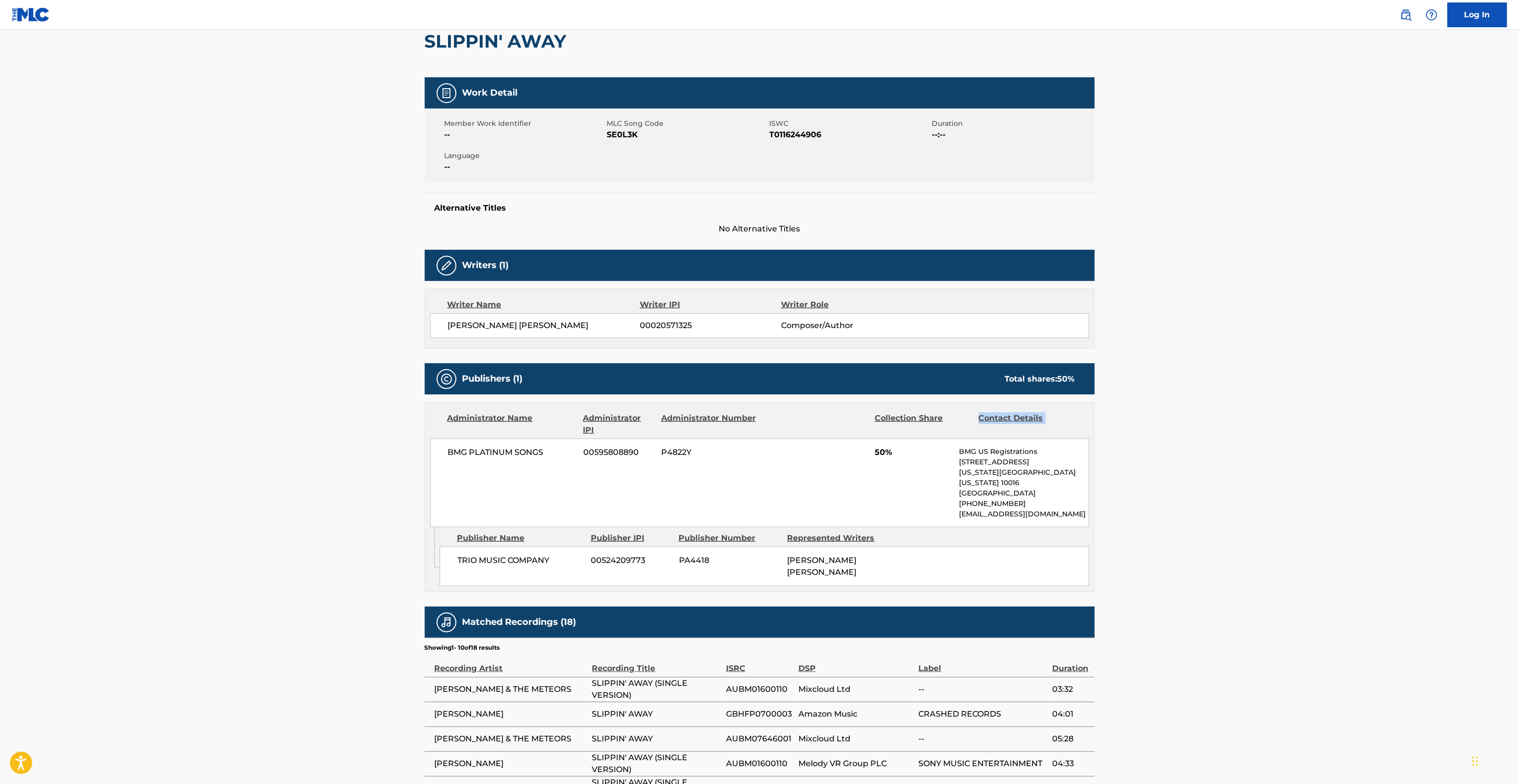
click at [1293, 397] on main "< Back to public search results Copy work link SLIPPIN' AWAY Work Detail Member…" at bounding box center [759, 453] width 1519 height 1046
click at [1293, 400] on main "< Back to public search results Copy work link SLIPPIN' AWAY Work Detail Member…" at bounding box center [759, 453] width 1519 height 1046
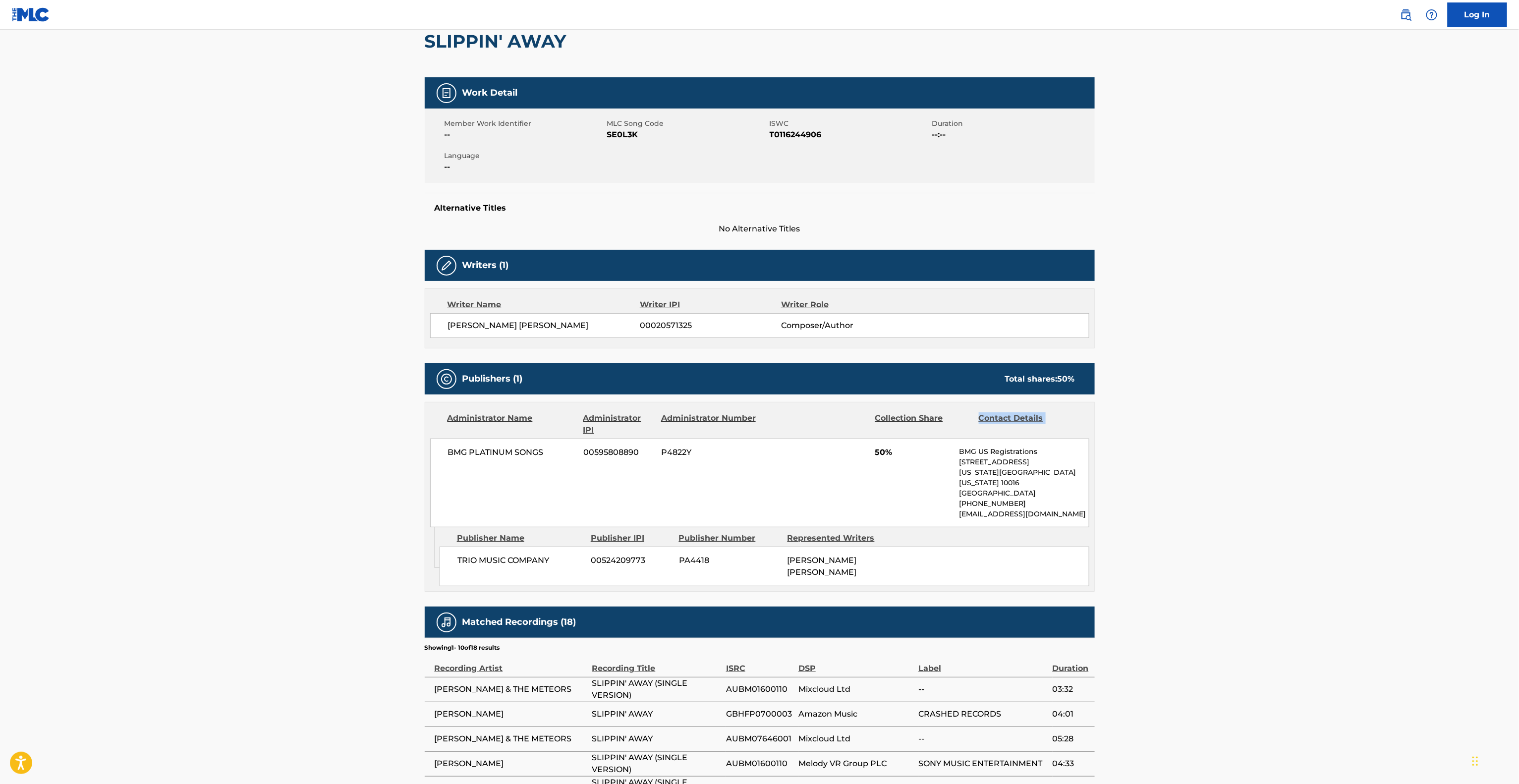
click at [1293, 400] on main "< Back to public search results Copy work link SLIPPIN' AWAY Work Detail Member…" at bounding box center [759, 453] width 1519 height 1046
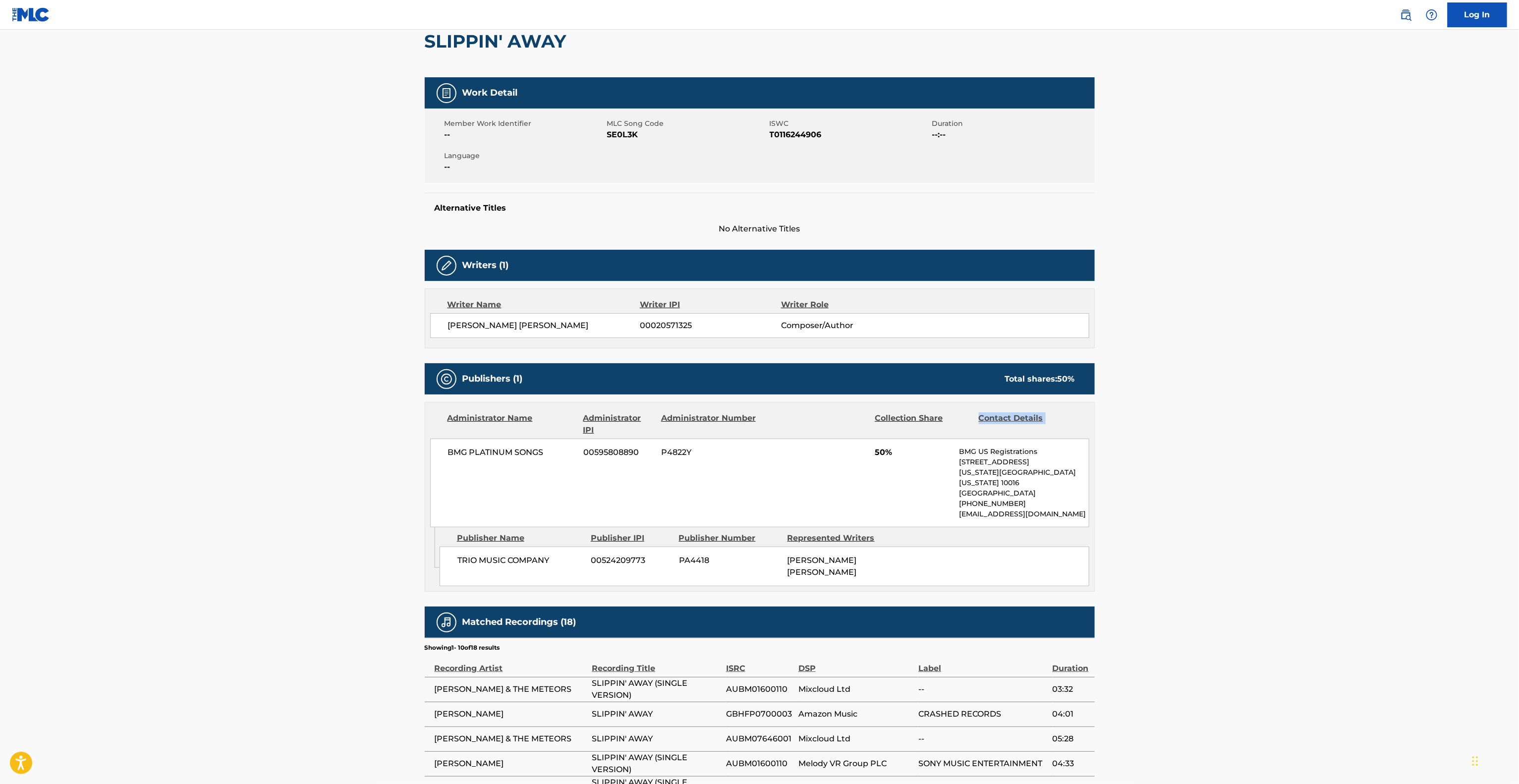
click at [1293, 400] on main "< Back to public search results Copy work link SLIPPIN' AWAY Work Detail Member…" at bounding box center [759, 453] width 1519 height 1046
click at [1293, 397] on main "< Back to public search results Copy work link SLIPPIN' AWAY Work Detail Member…" at bounding box center [759, 453] width 1519 height 1046
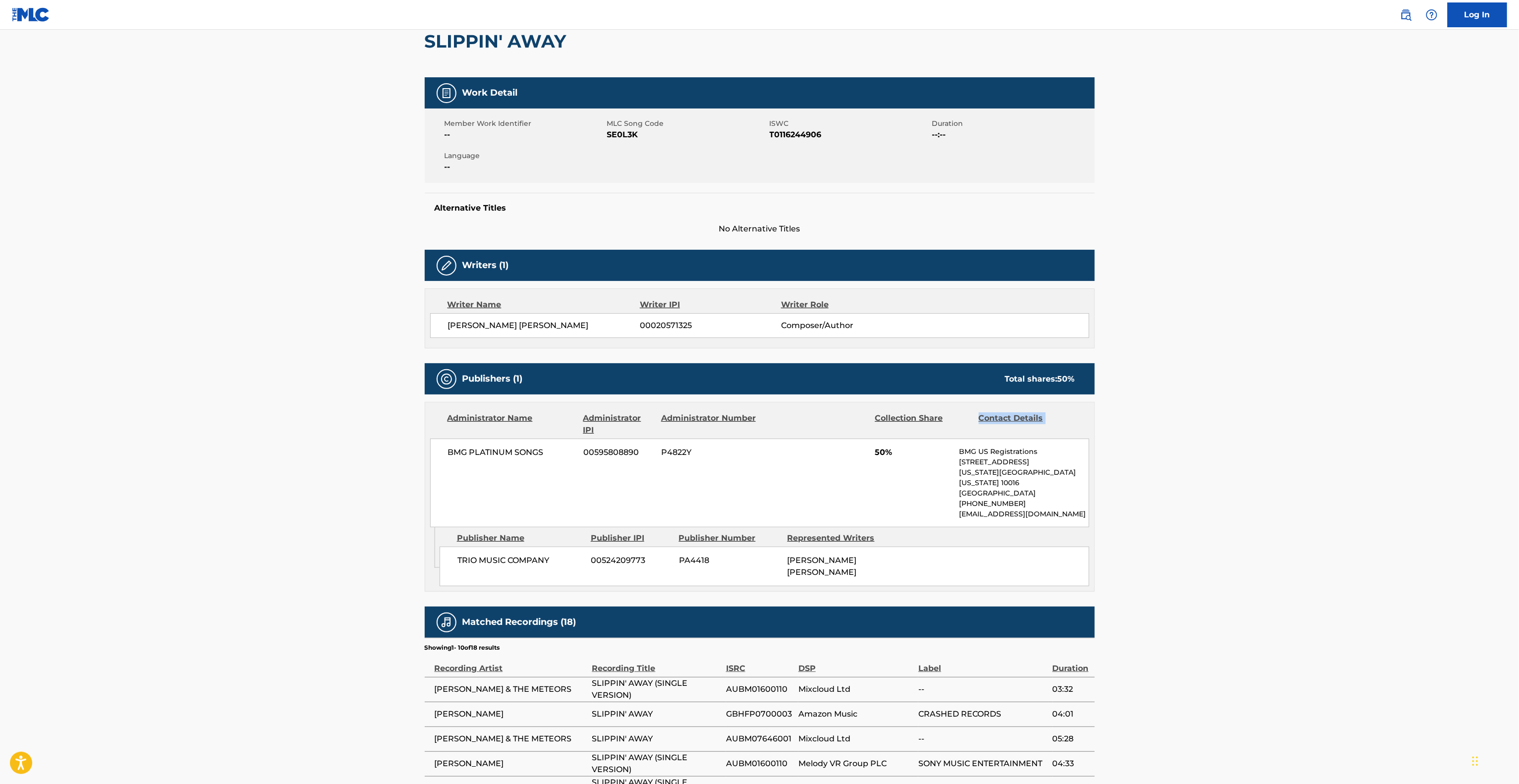
click at [1293, 397] on main "< Back to public search results Copy work link SLIPPIN' AWAY Work Detail Member…" at bounding box center [759, 453] width 1519 height 1046
click at [1293, 401] on main "< Back to public search results Copy work link SLIPPIN' AWAY Work Detail Member…" at bounding box center [759, 453] width 1519 height 1046
click at [1293, 402] on main "< Back to public search results Copy work link SLIPPIN' AWAY Work Detail Member…" at bounding box center [759, 453] width 1519 height 1046
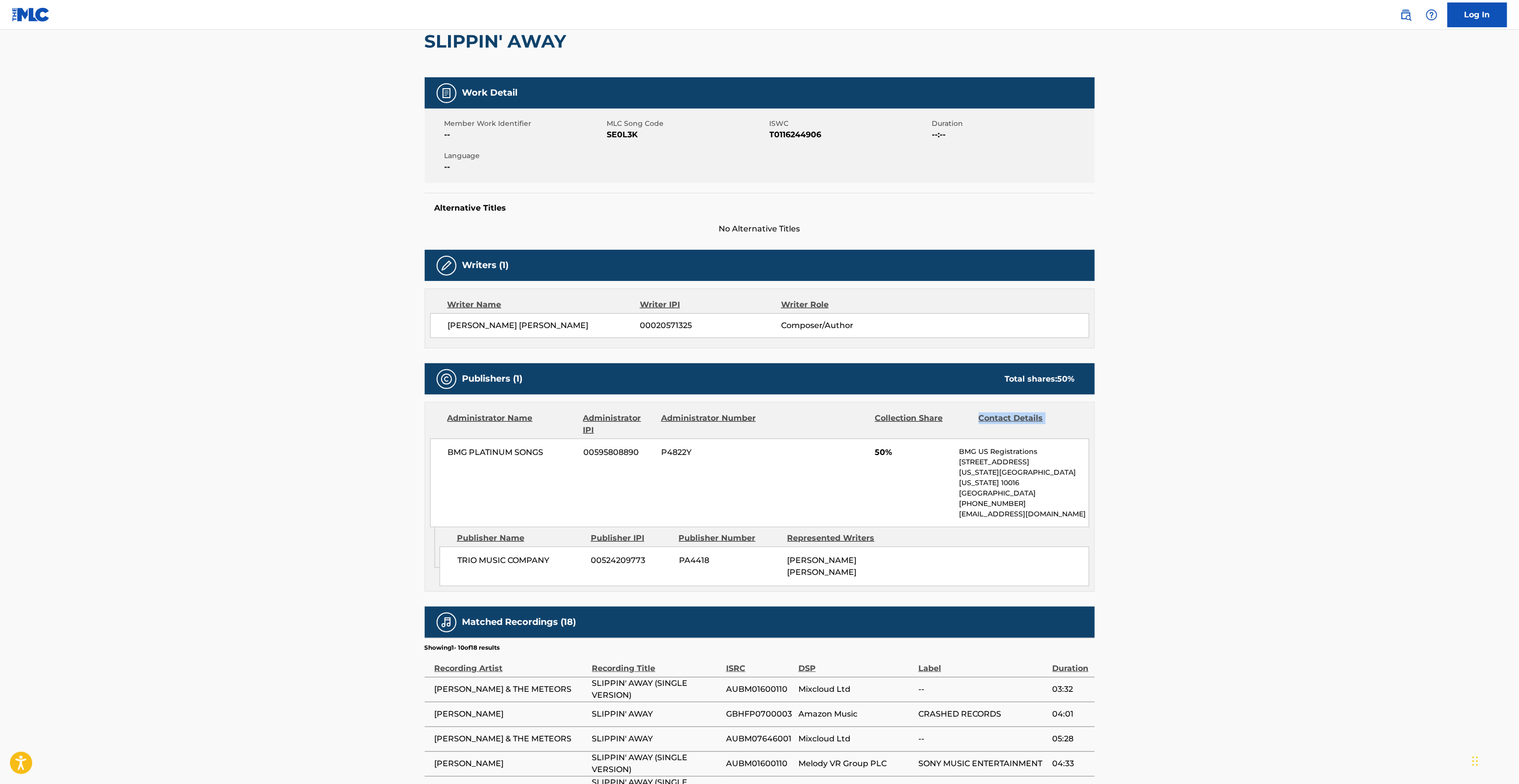
click at [1293, 402] on main "< Back to public search results Copy work link SLIPPIN' AWAY Work Detail Member…" at bounding box center [759, 453] width 1519 height 1046
click at [1293, 401] on main "< Back to public search results Copy work link SLIPPIN' AWAY Work Detail Member…" at bounding box center [759, 453] width 1519 height 1046
drag, startPoint x: 1299, startPoint y: 381, endPoint x: 1302, endPoint y: 371, distance: 10.4
click at [1302, 371] on main "< Back to public search results Copy work link SLIPPIN' AWAY Work Detail Member…" at bounding box center [759, 453] width 1519 height 1046
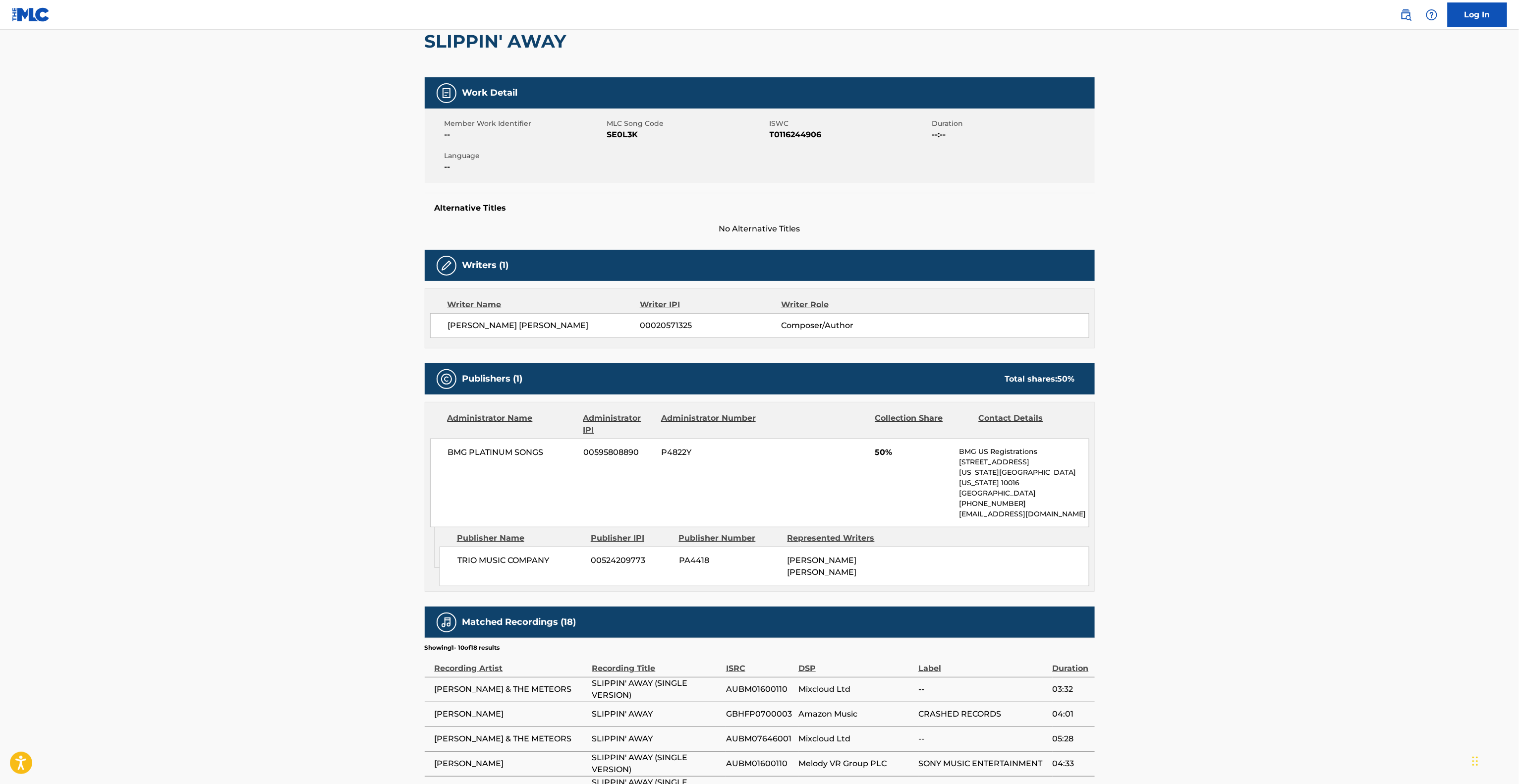
click at [1302, 371] on main "< Back to public search results Copy work link SLIPPIN' AWAY Work Detail Member…" at bounding box center [759, 453] width 1519 height 1046
click at [1302, 379] on main "< Back to public search results Copy work link SLIPPIN' AWAY Work Detail Member…" at bounding box center [759, 453] width 1519 height 1046
click at [1302, 383] on main "< Back to public search results Copy work link SLIPPIN' AWAY Work Detail Member…" at bounding box center [759, 453] width 1519 height 1046
click at [1301, 385] on main "< Back to public search results Copy work link SLIPPIN' AWAY Work Detail Member…" at bounding box center [759, 453] width 1519 height 1046
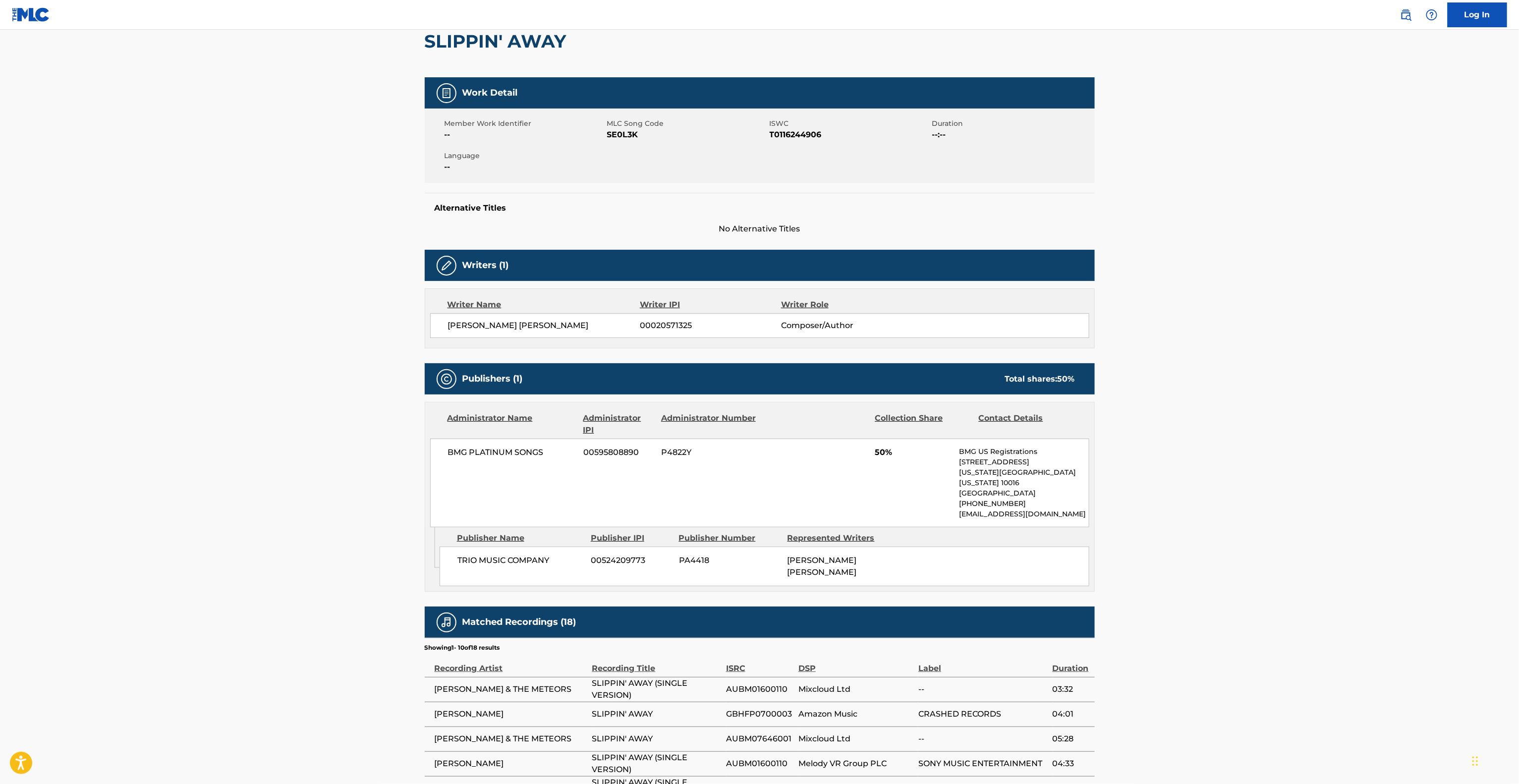
click at [1301, 385] on main "< Back to public search results Copy work link SLIPPIN' AWAY Work Detail Member…" at bounding box center [759, 453] width 1519 height 1046
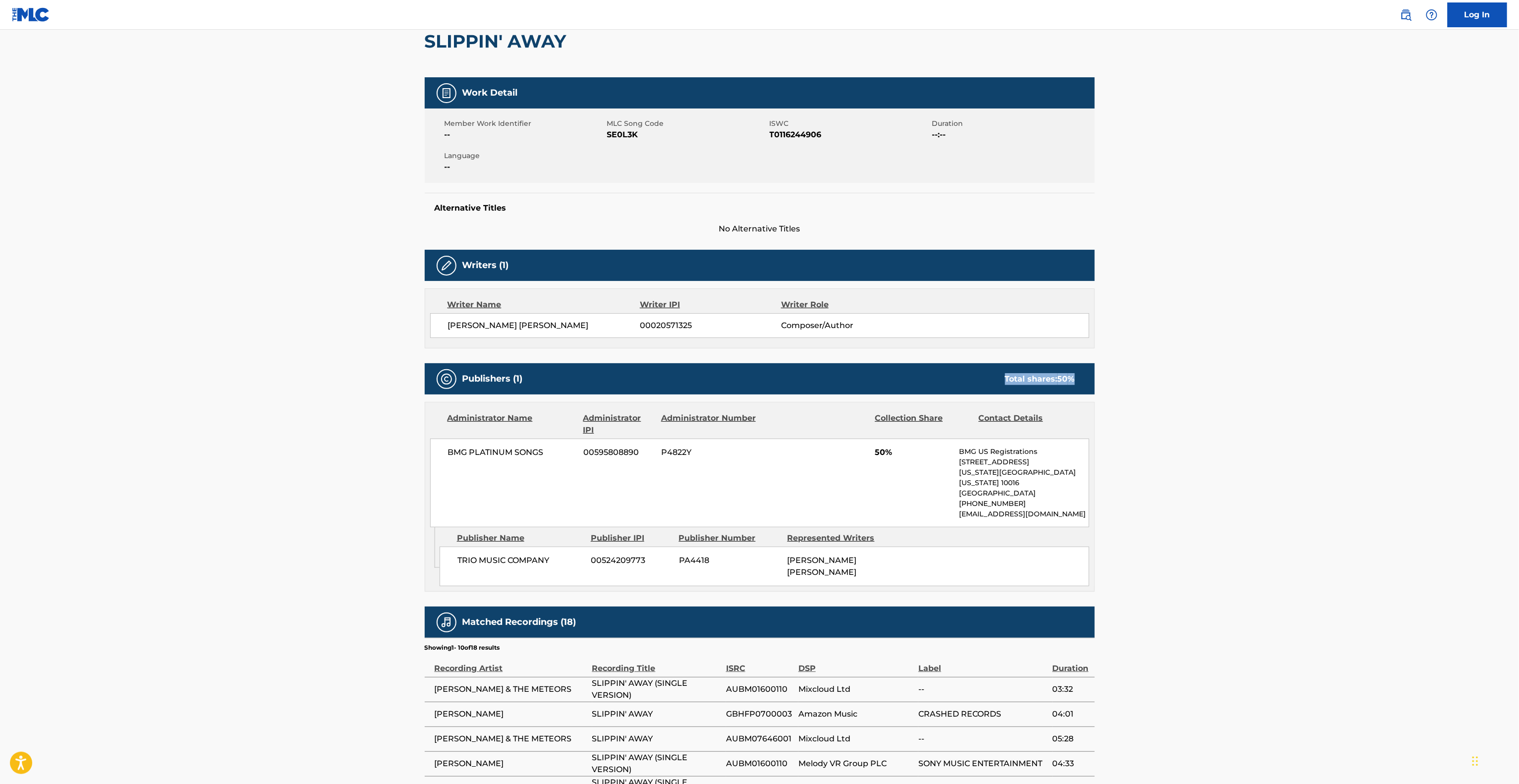
click at [1301, 385] on main "< Back to public search results Copy work link SLIPPIN' AWAY Work Detail Member…" at bounding box center [759, 453] width 1519 height 1046
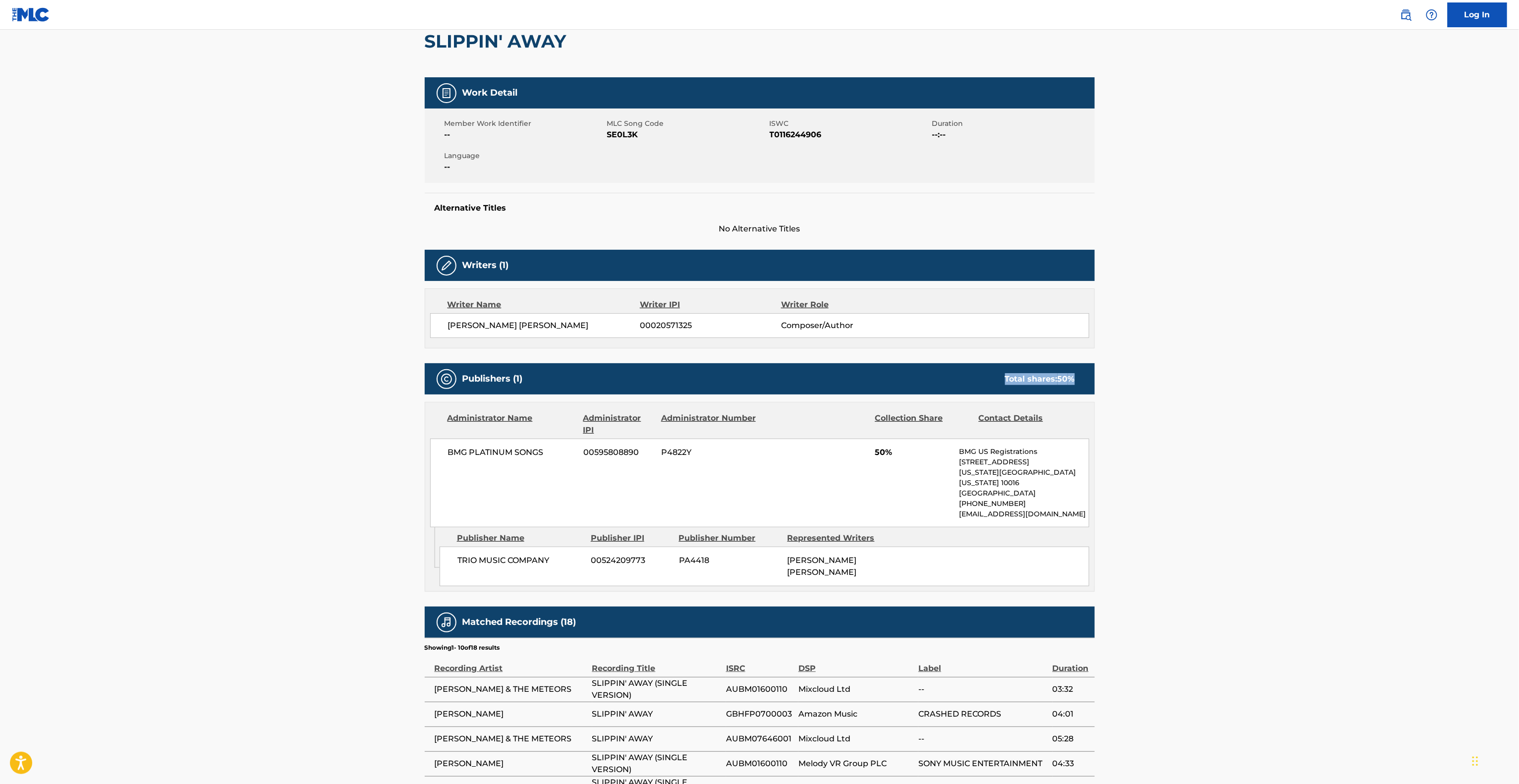
click at [1301, 385] on main "< Back to public search results Copy work link SLIPPIN' AWAY Work Detail Member…" at bounding box center [759, 453] width 1519 height 1046
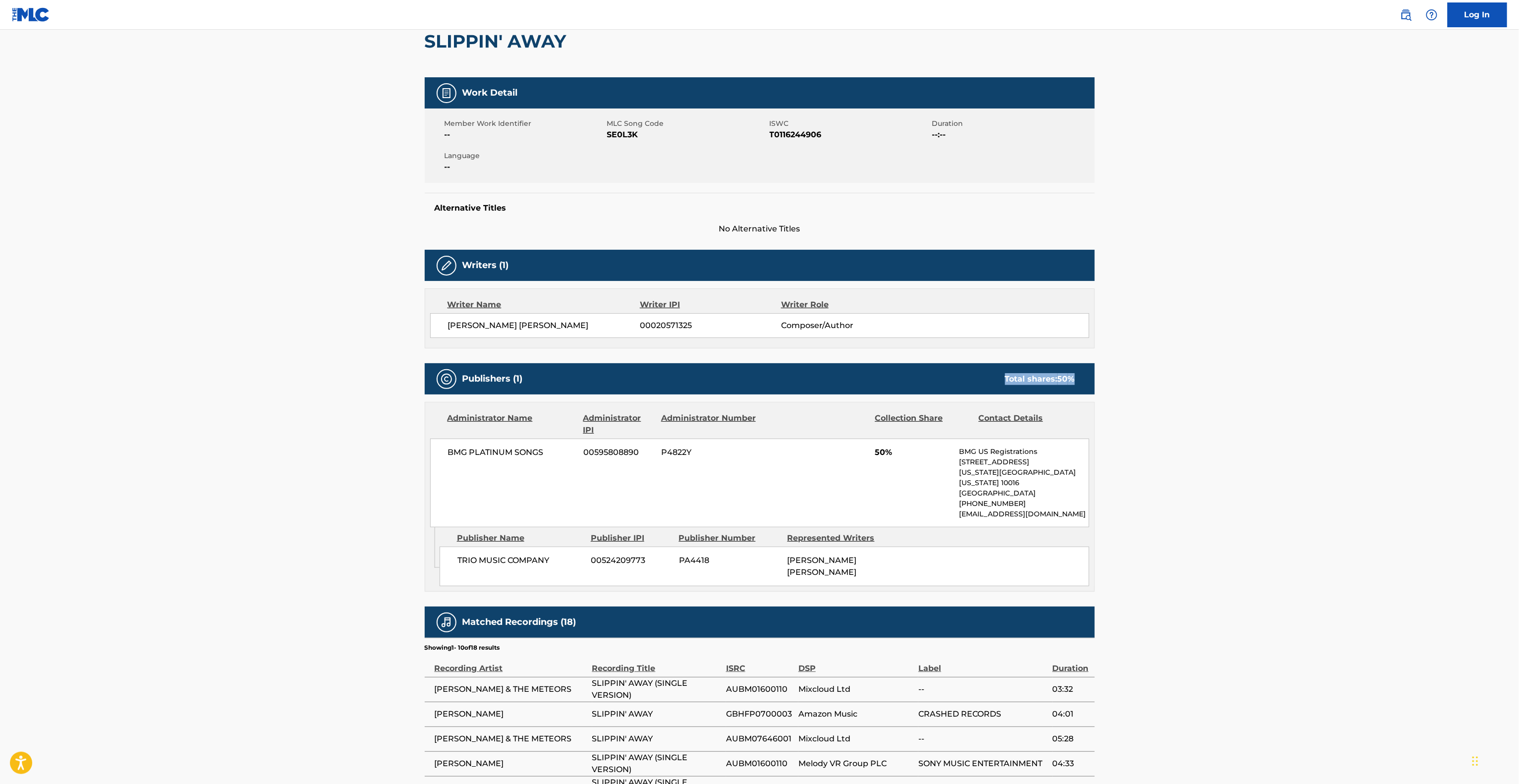
click at [1301, 385] on main "< Back to public search results Copy work link SLIPPIN' AWAY Work Detail Member…" at bounding box center [759, 453] width 1519 height 1046
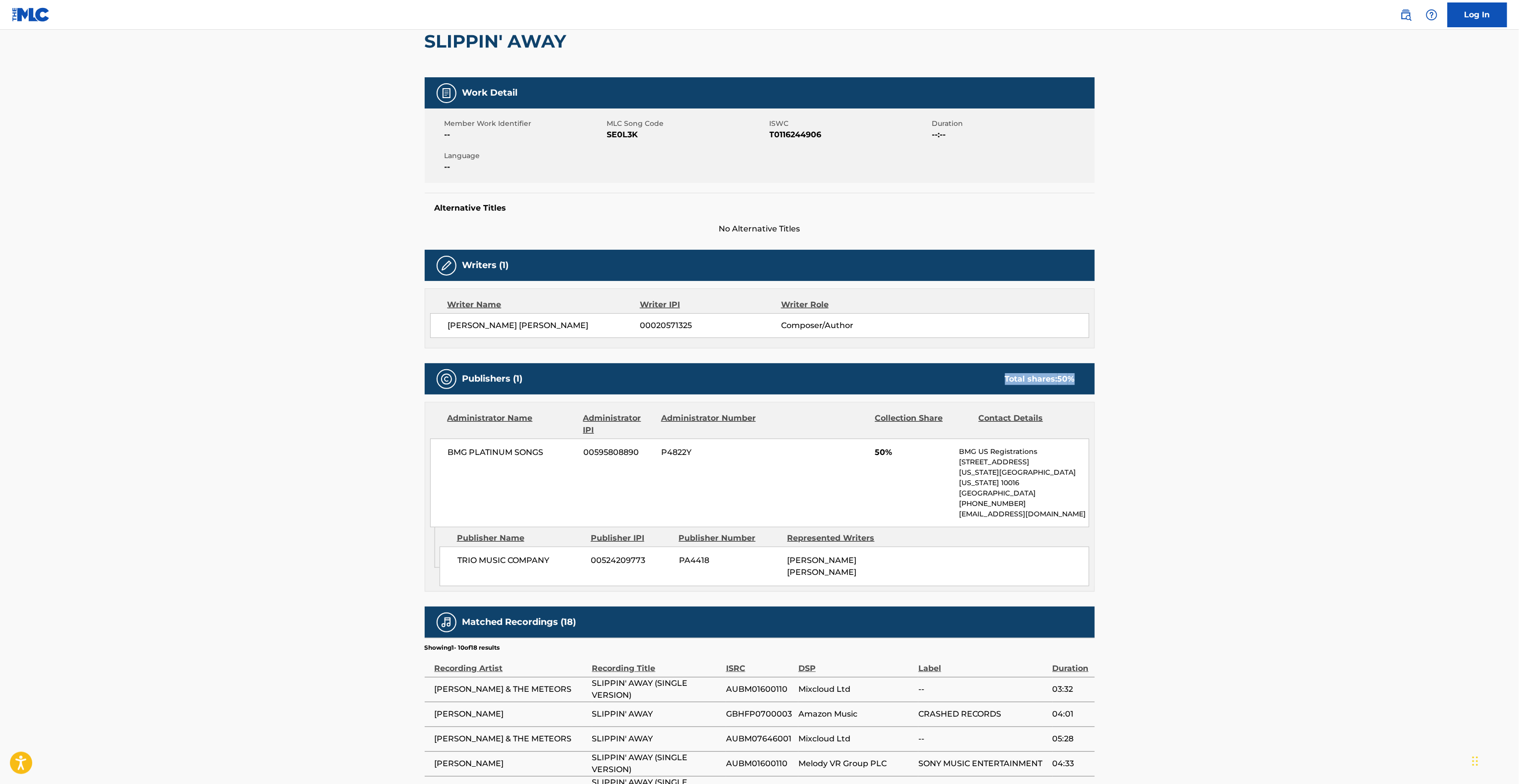
click at [1301, 385] on main "< Back to public search results Copy work link SLIPPIN' AWAY Work Detail Member…" at bounding box center [759, 453] width 1519 height 1046
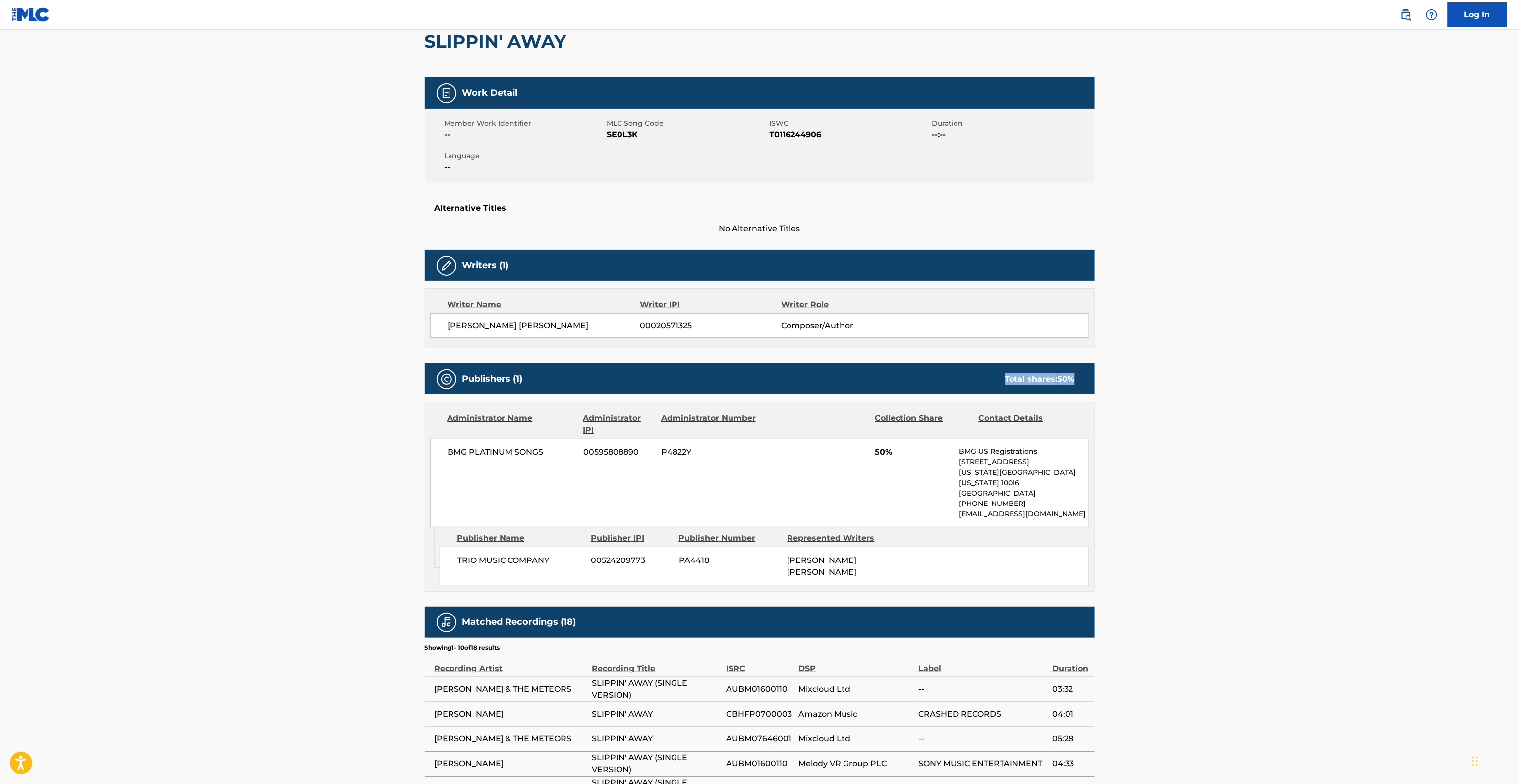
click at [1301, 385] on main "< Back to public search results Copy work link SLIPPIN' AWAY Work Detail Member…" at bounding box center [759, 453] width 1519 height 1046
click at [1301, 386] on main "< Back to public search results Copy work link SLIPPIN' AWAY Work Detail Member…" at bounding box center [759, 453] width 1519 height 1046
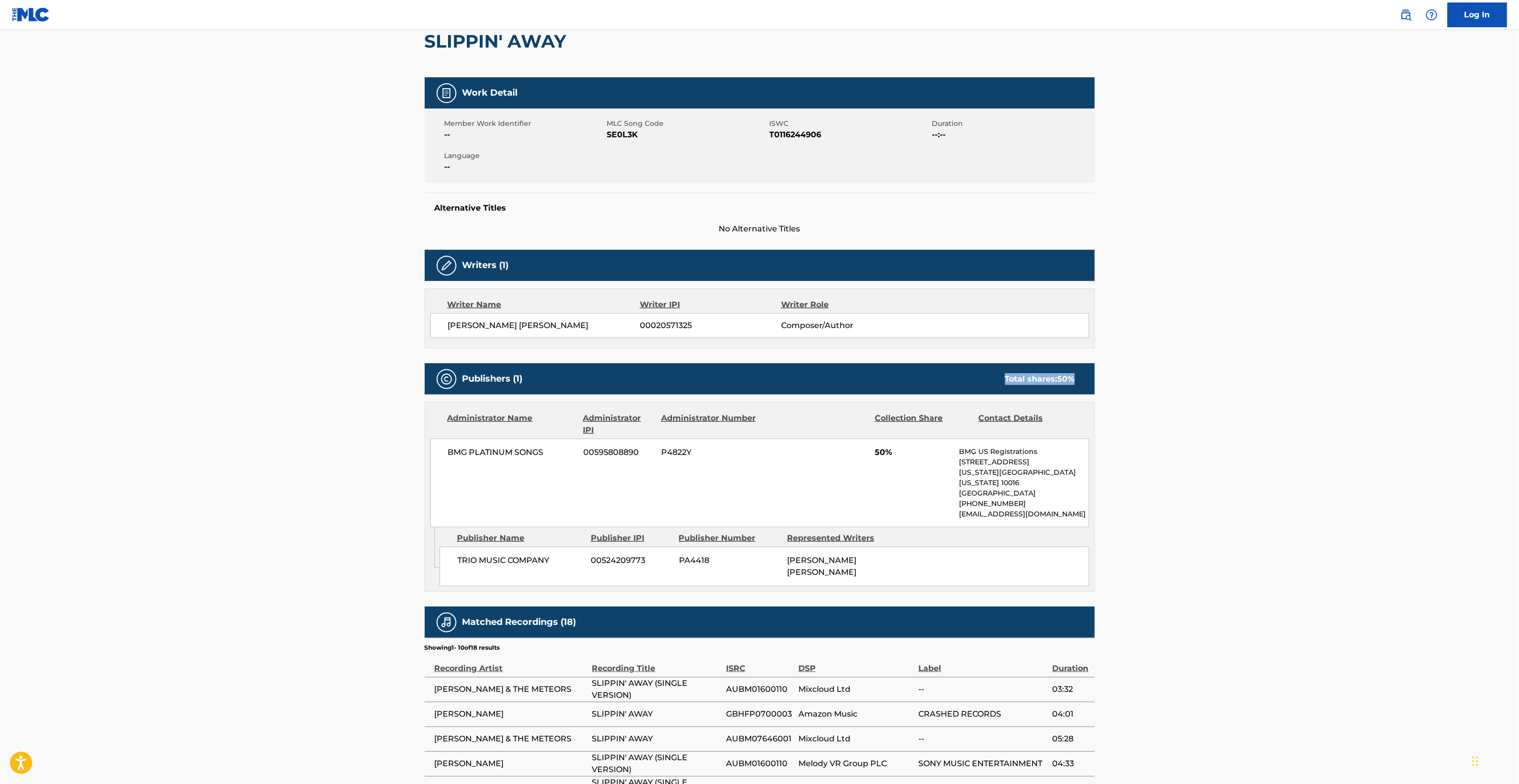
drag, startPoint x: 1301, startPoint y: 386, endPoint x: 1309, endPoint y: 385, distance: 8.1
click at [1301, 388] on main "< Back to public search results Copy work link SLIPPIN' AWAY Work Detail Member…" at bounding box center [759, 453] width 1519 height 1046
drag, startPoint x: 1406, startPoint y: 347, endPoint x: 1366, endPoint y: 391, distance: 59.5
click at [1402, 351] on main "< Back to public search results Copy work link SLIPPIN' AWAY Work Detail Member…" at bounding box center [759, 453] width 1519 height 1046
drag, startPoint x: 1362, startPoint y: 404, endPoint x: 1329, endPoint y: 413, distance: 34.2
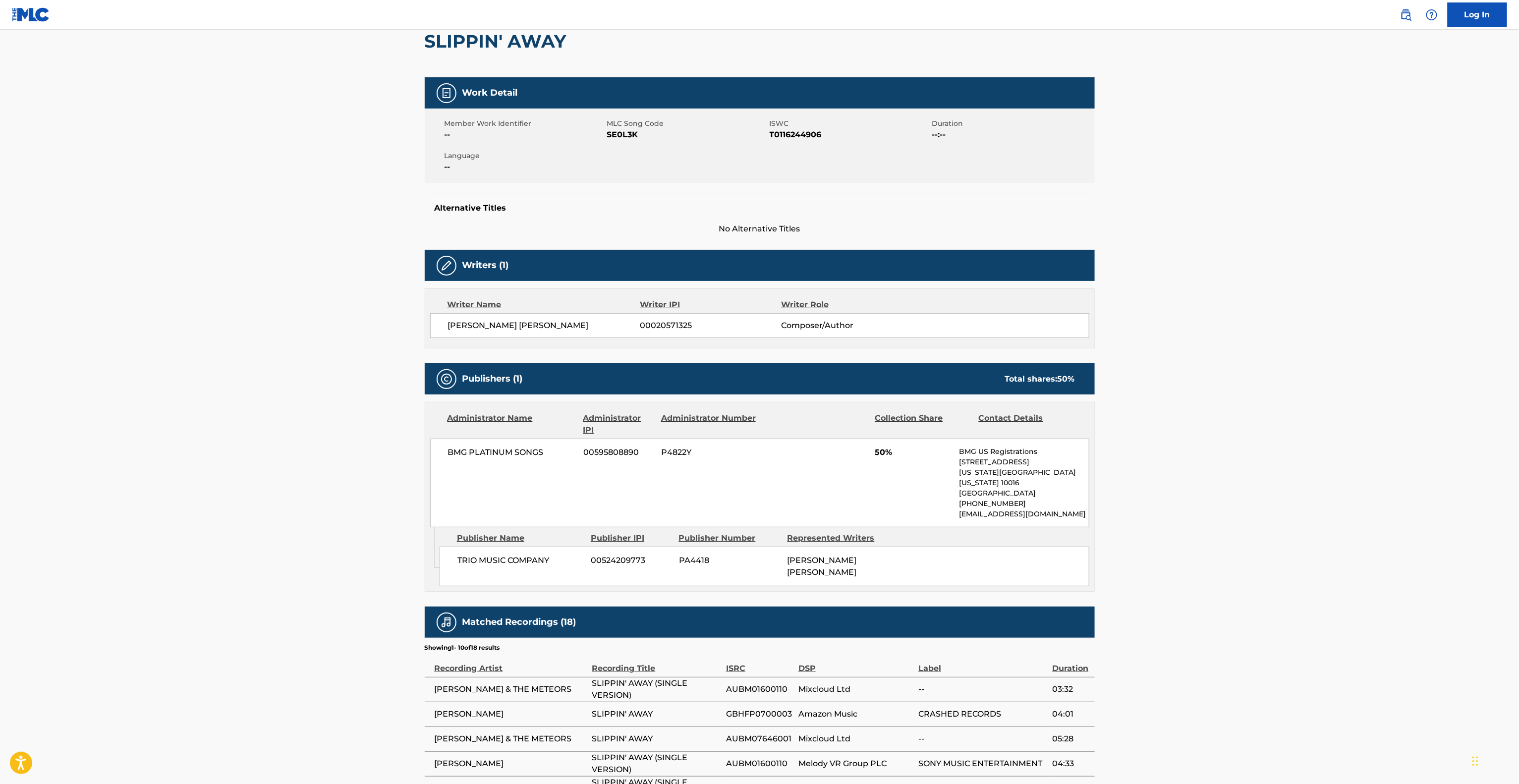
click at [1361, 408] on main "< Back to public search results Copy work link SLIPPIN' AWAY Work Detail Member…" at bounding box center [759, 453] width 1519 height 1046
drag, startPoint x: 1322, startPoint y: 417, endPoint x: 1312, endPoint y: 425, distance: 12.8
click at [1314, 424] on main "< Back to public search results Copy work link SLIPPIN' AWAY Work Detail Member…" at bounding box center [759, 453] width 1519 height 1046
click at [1309, 426] on main "< Back to public search results Copy work link SLIPPIN' AWAY Work Detail Member…" at bounding box center [759, 453] width 1519 height 1046
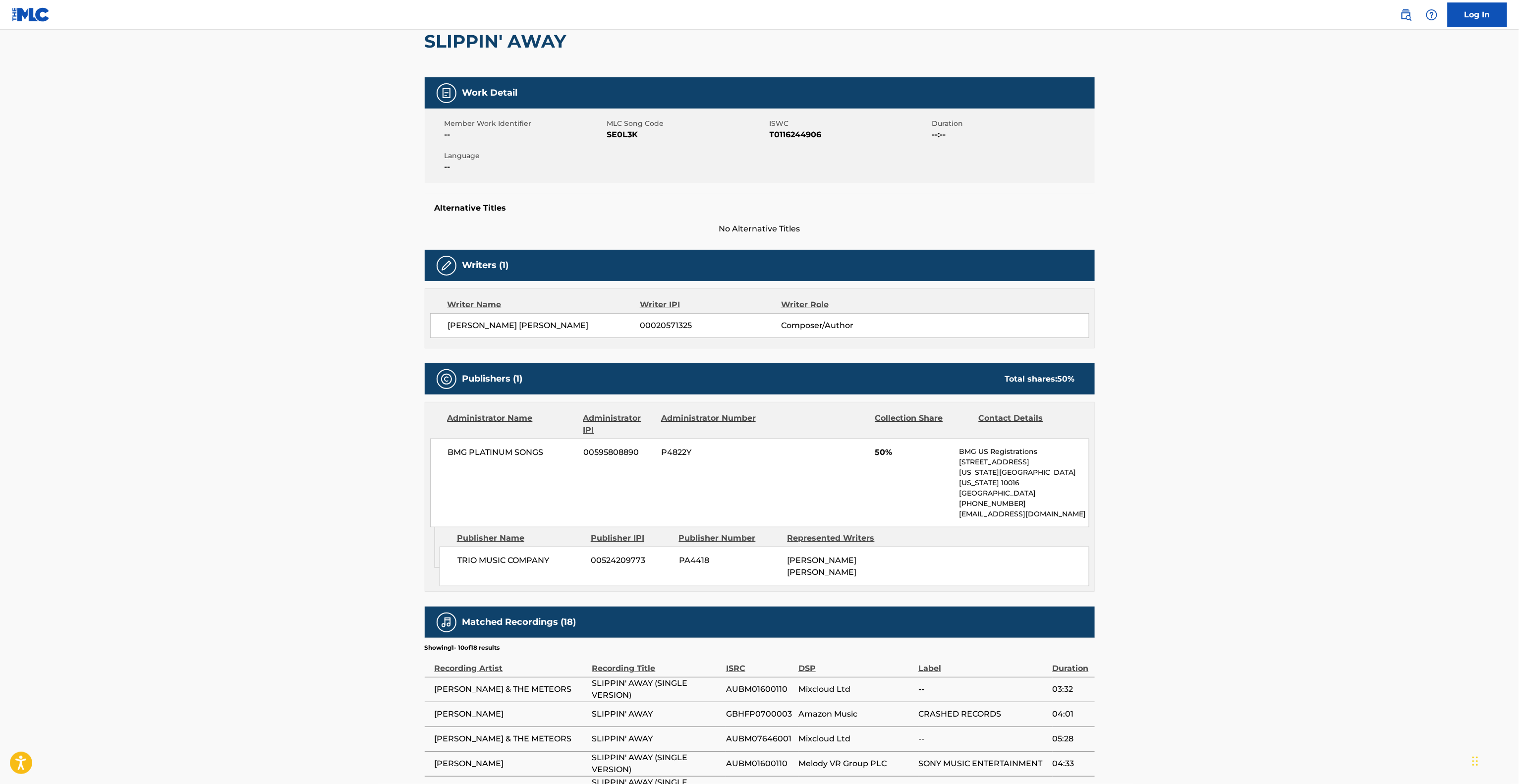
click at [1159, 431] on main "< Back to public search results Copy work link SLIPPIN' AWAY Work Detail Member…" at bounding box center [759, 453] width 1519 height 1046
click at [1489, 568] on main "< Back to public search results Copy work link SLIPPIN' AWAY Work Detail Member…" at bounding box center [759, 453] width 1519 height 1046
click at [1501, 550] on main "< Back to public search results Copy work link SLIPPIN' AWAY Work Detail Member…" at bounding box center [759, 453] width 1519 height 1046
click at [1263, 512] on main "< Back to public search results Copy work link SLIPPIN' AWAY Work Detail Member…" at bounding box center [759, 453] width 1519 height 1046
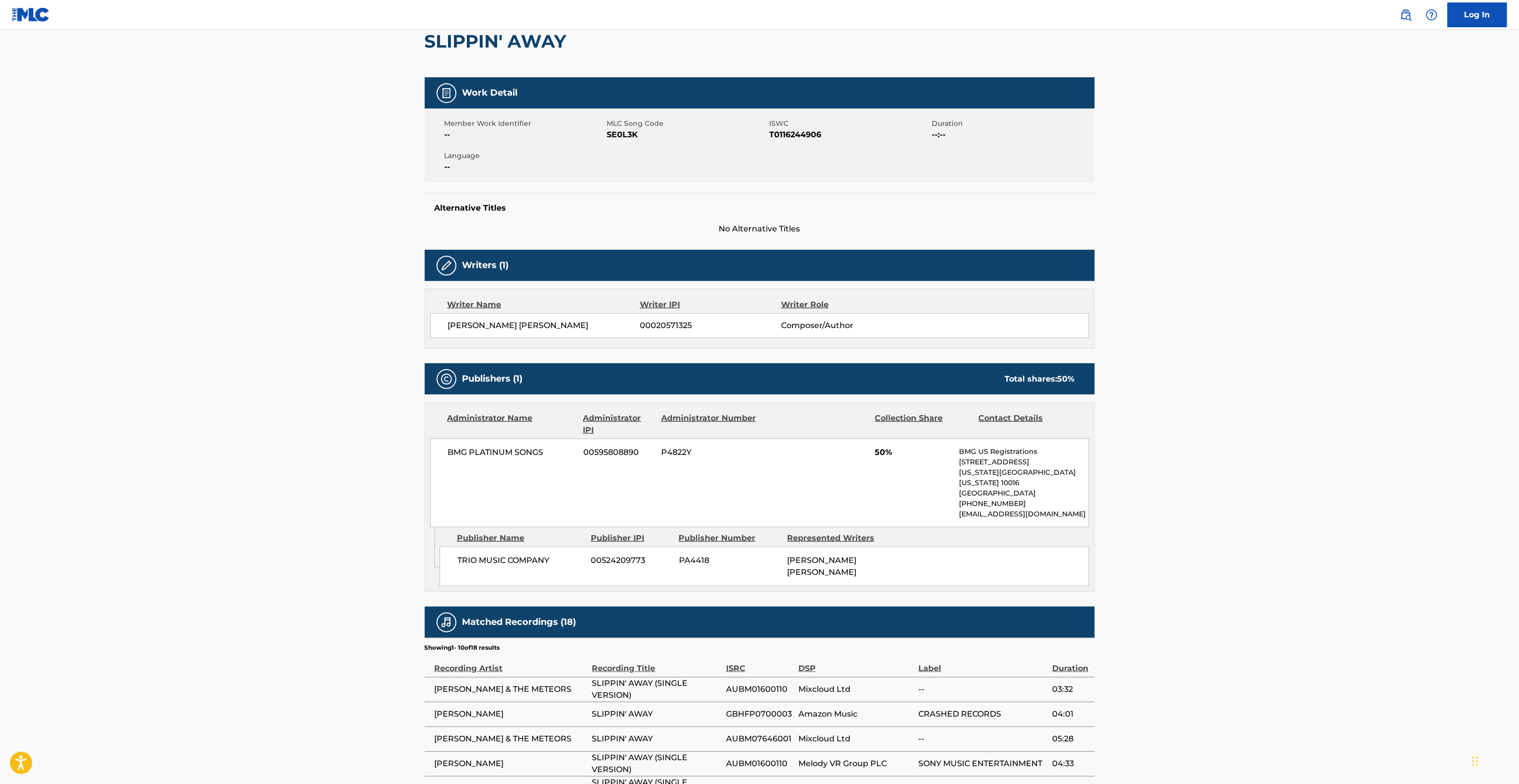
click at [1263, 512] on main "< Back to public search results Copy work link SLIPPIN' AWAY Work Detail Member…" at bounding box center [759, 453] width 1519 height 1046
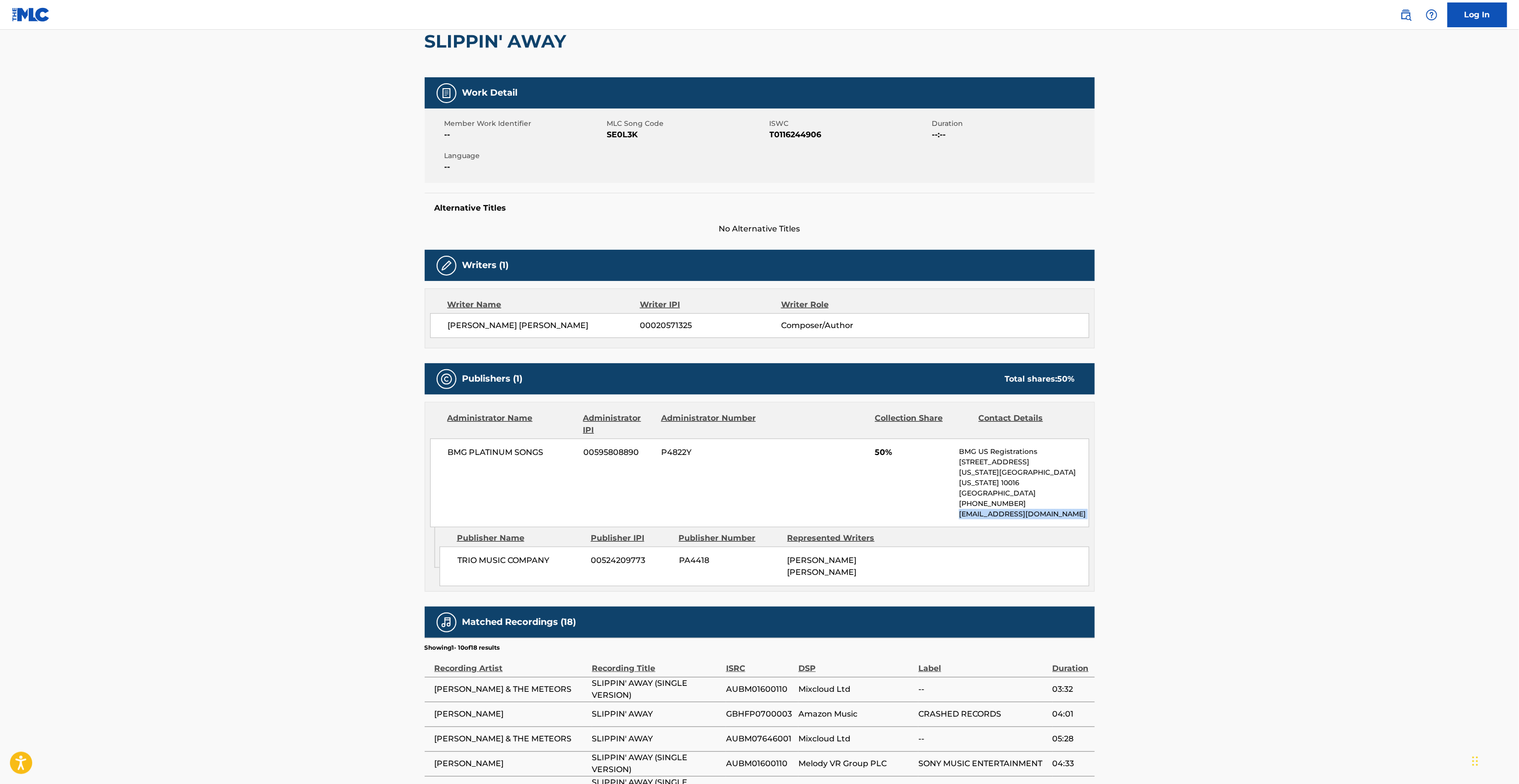
click at [1263, 512] on main "< Back to public search results Copy work link SLIPPIN' AWAY Work Detail Member…" at bounding box center [759, 453] width 1519 height 1046
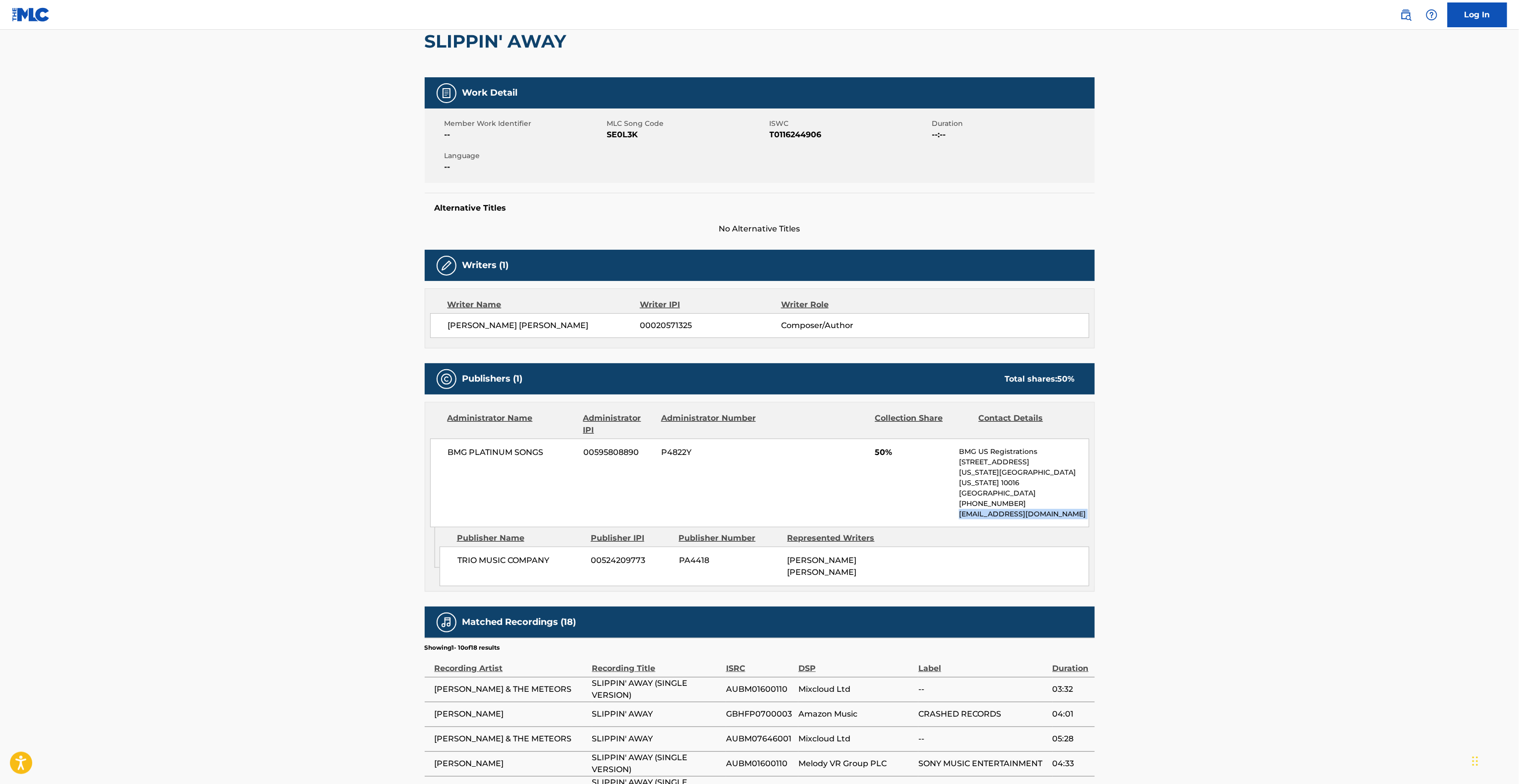
click at [1263, 512] on main "< Back to public search results Copy work link SLIPPIN' AWAY Work Detail Member…" at bounding box center [759, 453] width 1519 height 1046
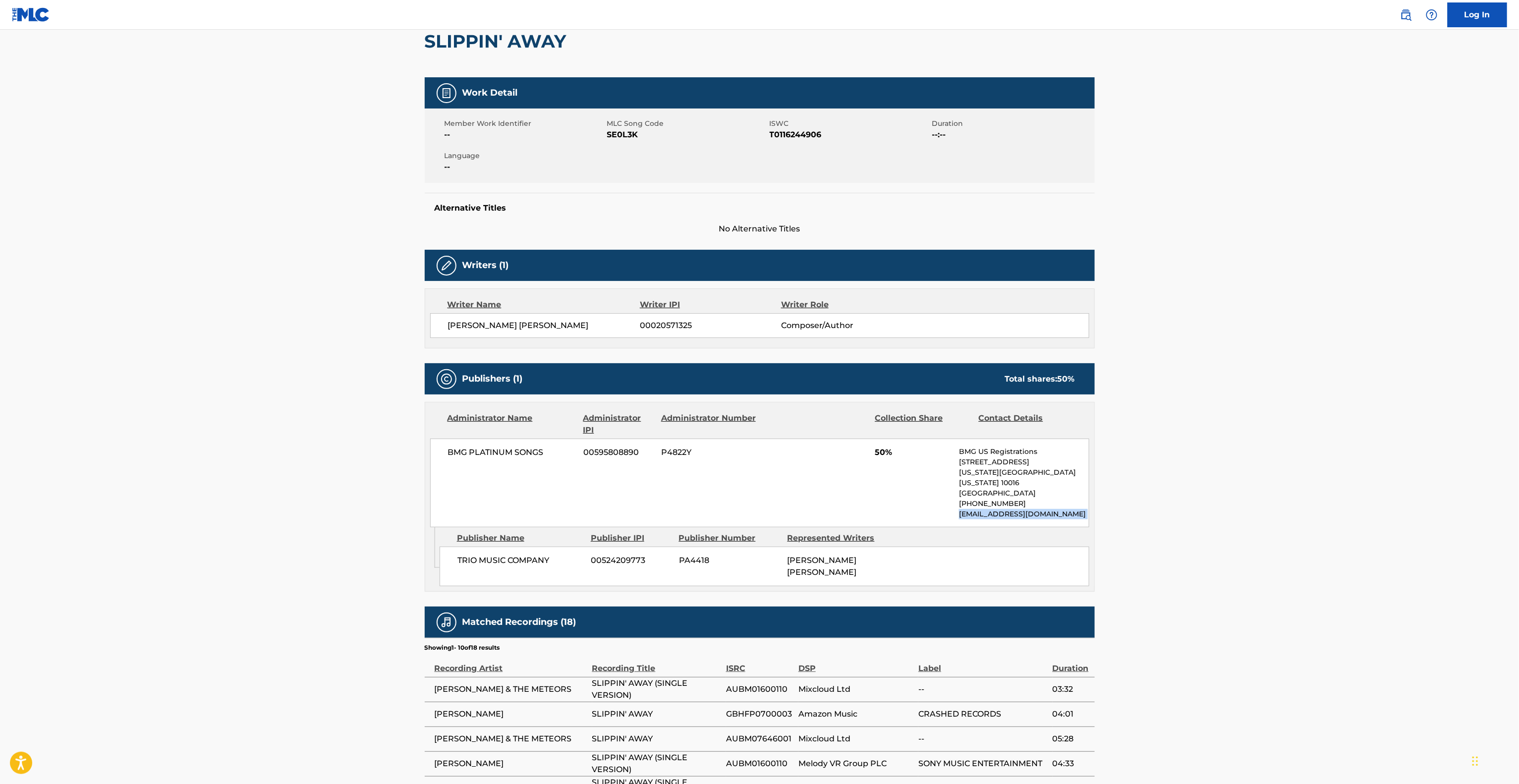
click at [1263, 512] on main "< Back to public search results Copy work link SLIPPIN' AWAY Work Detail Member…" at bounding box center [759, 453] width 1519 height 1046
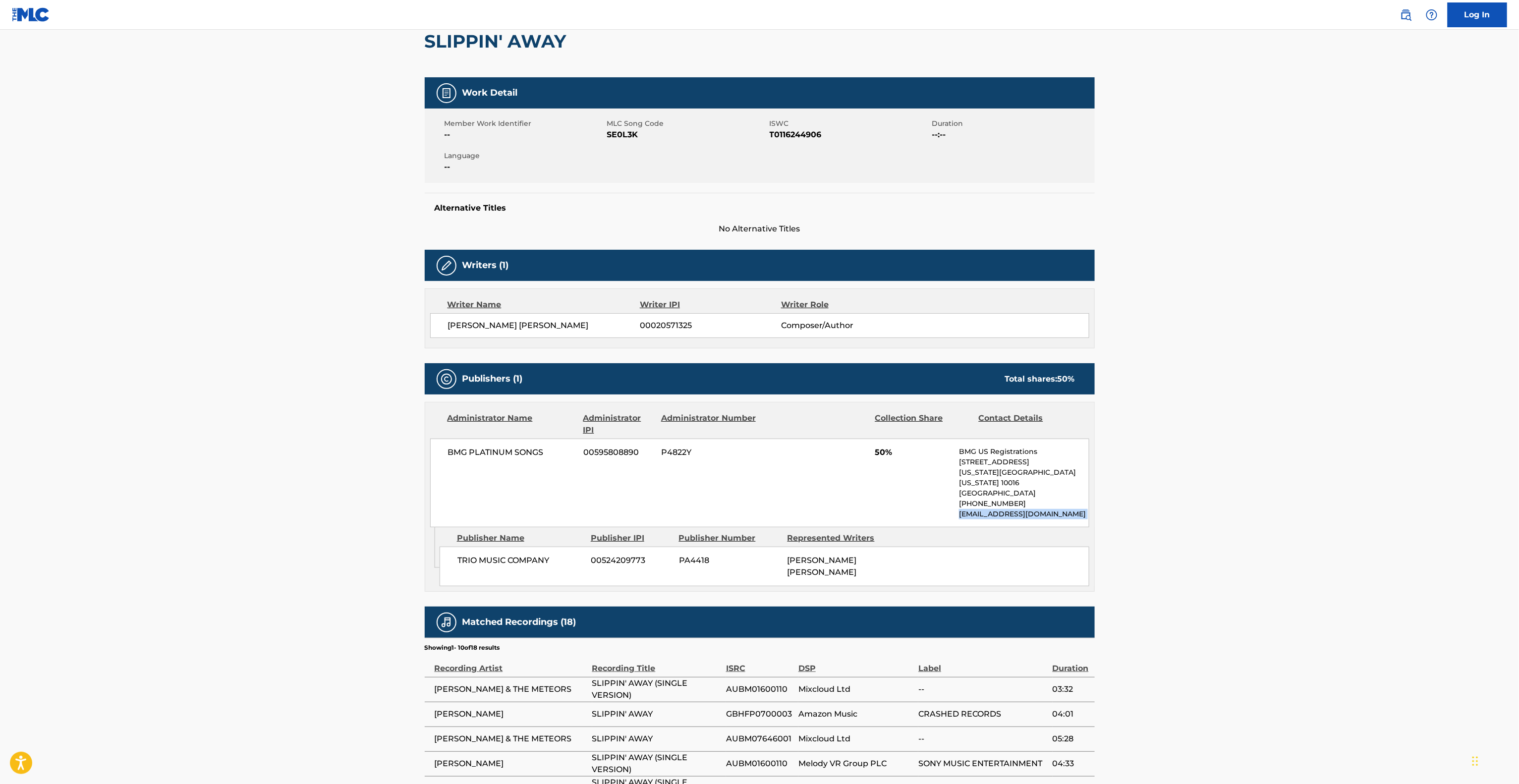
click at [1267, 515] on main "< Back to public search results Copy work link SLIPPIN' AWAY Work Detail Member…" at bounding box center [759, 453] width 1519 height 1046
click at [1269, 518] on main "< Back to public search results Copy work link SLIPPIN' AWAY Work Detail Member…" at bounding box center [759, 453] width 1519 height 1046
click at [1271, 520] on main "< Back to public search results Copy work link SLIPPIN' AWAY Work Detail Member…" at bounding box center [759, 453] width 1519 height 1046
click at [1272, 520] on main "< Back to public search results Copy work link SLIPPIN' AWAY Work Detail Member…" at bounding box center [759, 453] width 1519 height 1046
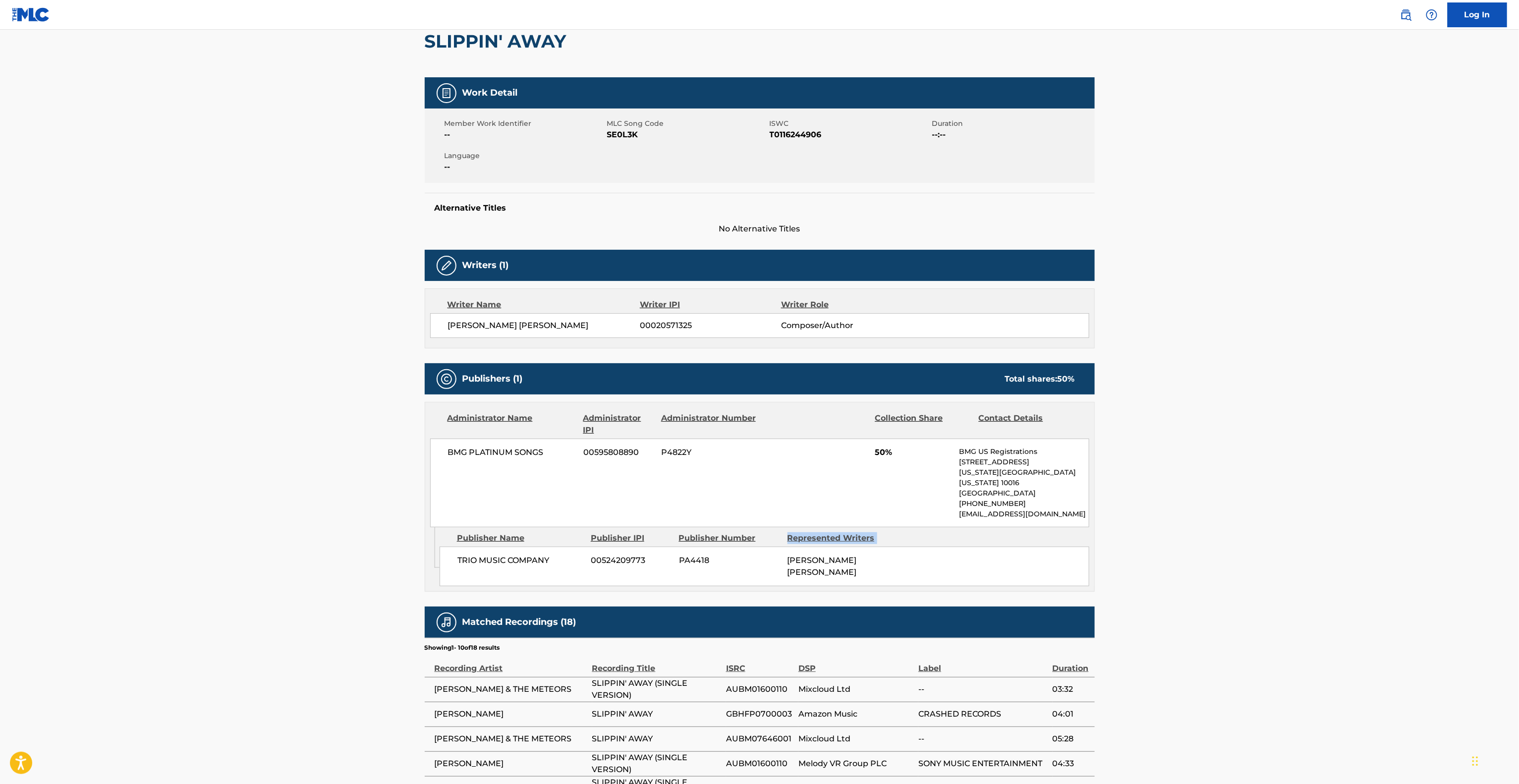
click at [1272, 521] on main "< Back to public search results Copy work link SLIPPIN' AWAY Work Detail Member…" at bounding box center [759, 453] width 1519 height 1046
click at [1273, 521] on main "< Back to public search results Copy work link SLIPPIN' AWAY Work Detail Member…" at bounding box center [759, 453] width 1519 height 1046
click at [1276, 521] on main "< Back to public search results Copy work link SLIPPIN' AWAY Work Detail Member…" at bounding box center [759, 453] width 1519 height 1046
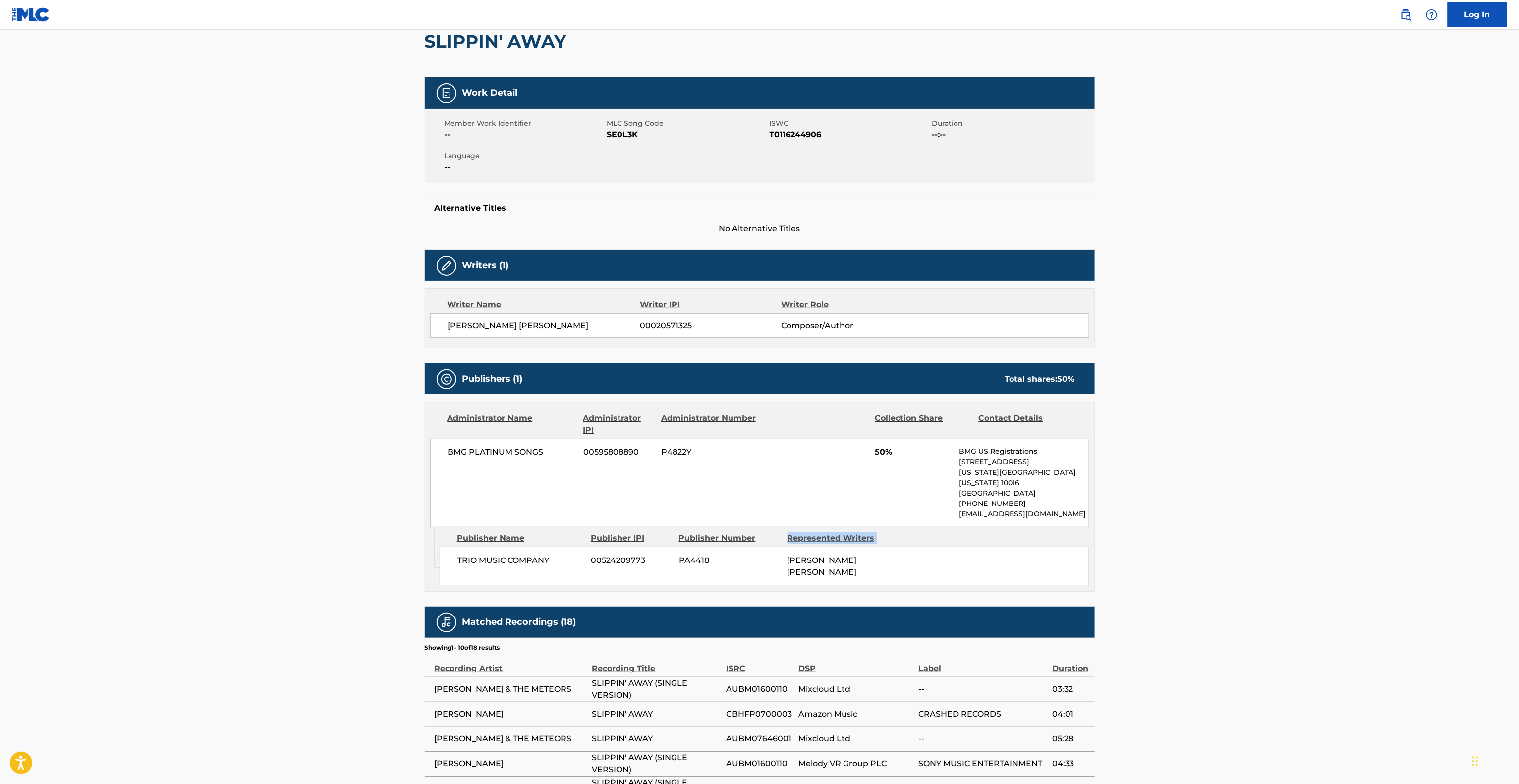
click at [1276, 520] on main "< Back to public search results Copy work link SLIPPIN' AWAY Work Detail Member…" at bounding box center [759, 453] width 1519 height 1046
click at [1276, 521] on main "< Back to public search results Copy work link SLIPPIN' AWAY Work Detail Member…" at bounding box center [759, 453] width 1519 height 1046
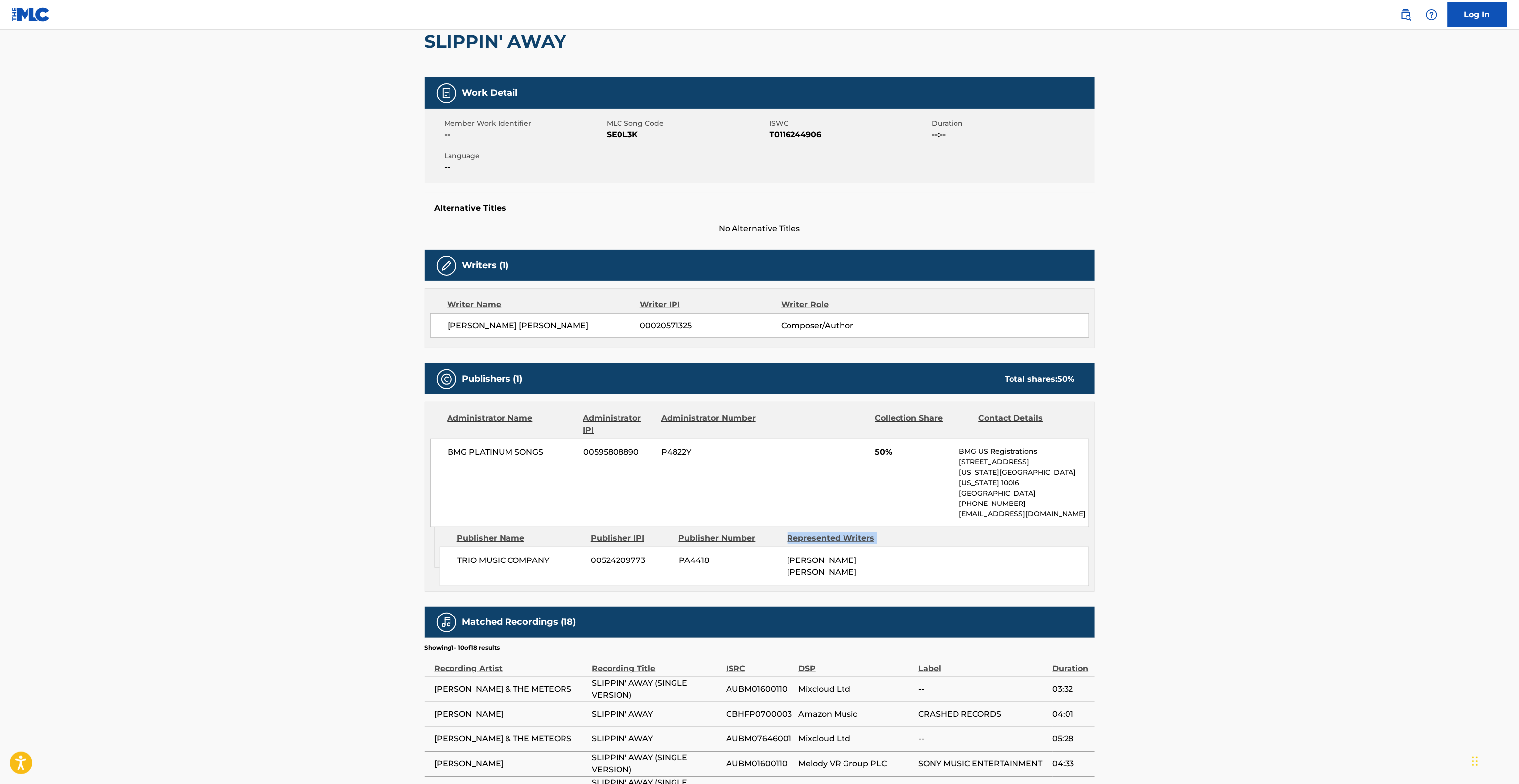
click at [1276, 521] on main "< Back to public search results Copy work link SLIPPIN' AWAY Work Detail Member…" at bounding box center [759, 453] width 1519 height 1046
click at [1275, 523] on main "< Back to public search results Copy work link SLIPPIN' AWAY Work Detail Member…" at bounding box center [759, 453] width 1519 height 1046
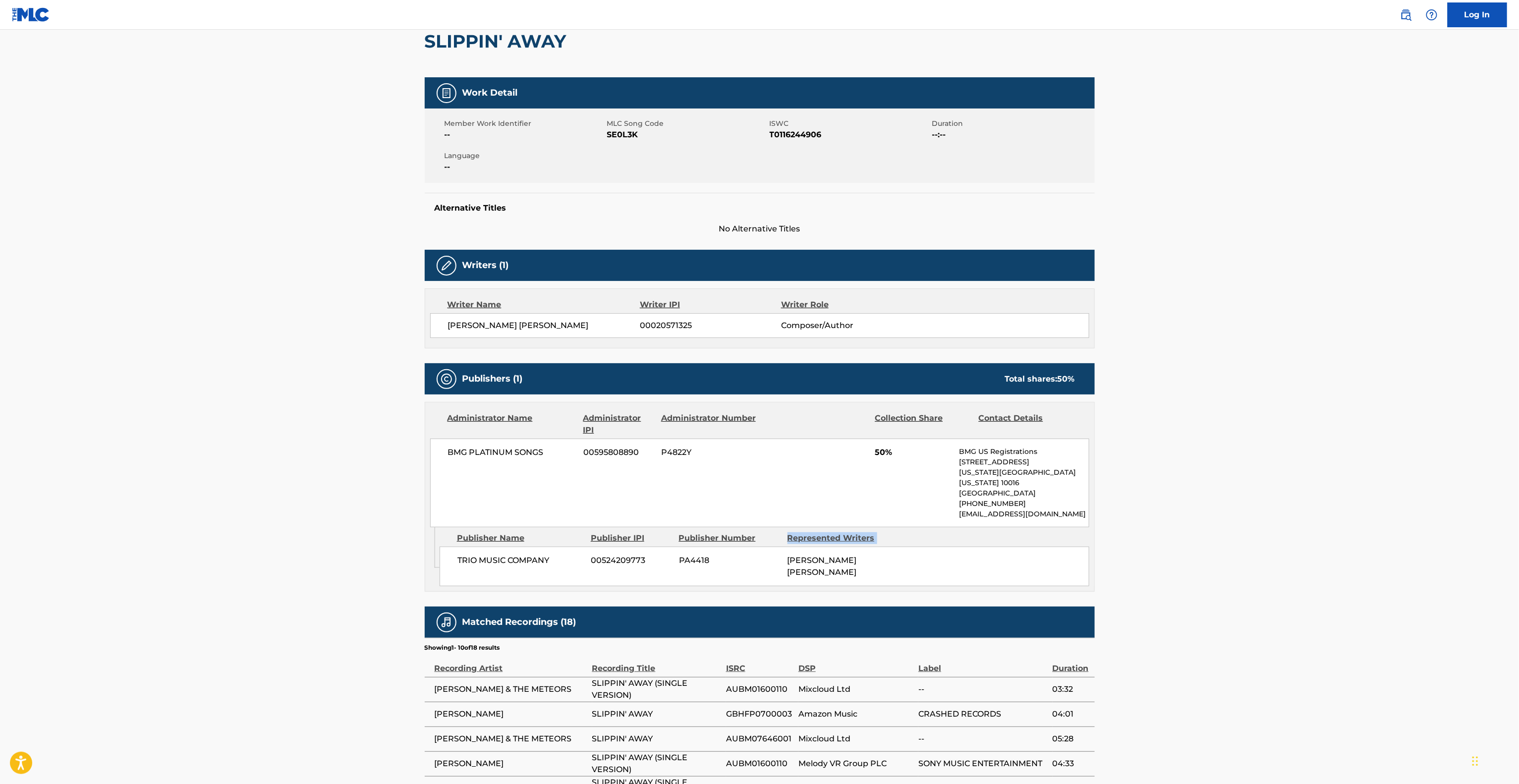
click at [1273, 524] on main "< Back to public search results Copy work link SLIPPIN' AWAY Work Detail Member…" at bounding box center [759, 453] width 1519 height 1046
click at [1272, 526] on main "< Back to public search results Copy work link SLIPPIN' AWAY Work Detail Member…" at bounding box center [759, 453] width 1519 height 1046
click at [1271, 526] on main "< Back to public search results Copy work link SLIPPIN' AWAY Work Detail Member…" at bounding box center [759, 453] width 1519 height 1046
click at [1268, 528] on main "< Back to public search results Copy work link SLIPPIN' AWAY Work Detail Member…" at bounding box center [759, 453] width 1519 height 1046
click at [1267, 528] on main "< Back to public search results Copy work link SLIPPIN' AWAY Work Detail Member…" at bounding box center [759, 453] width 1519 height 1046
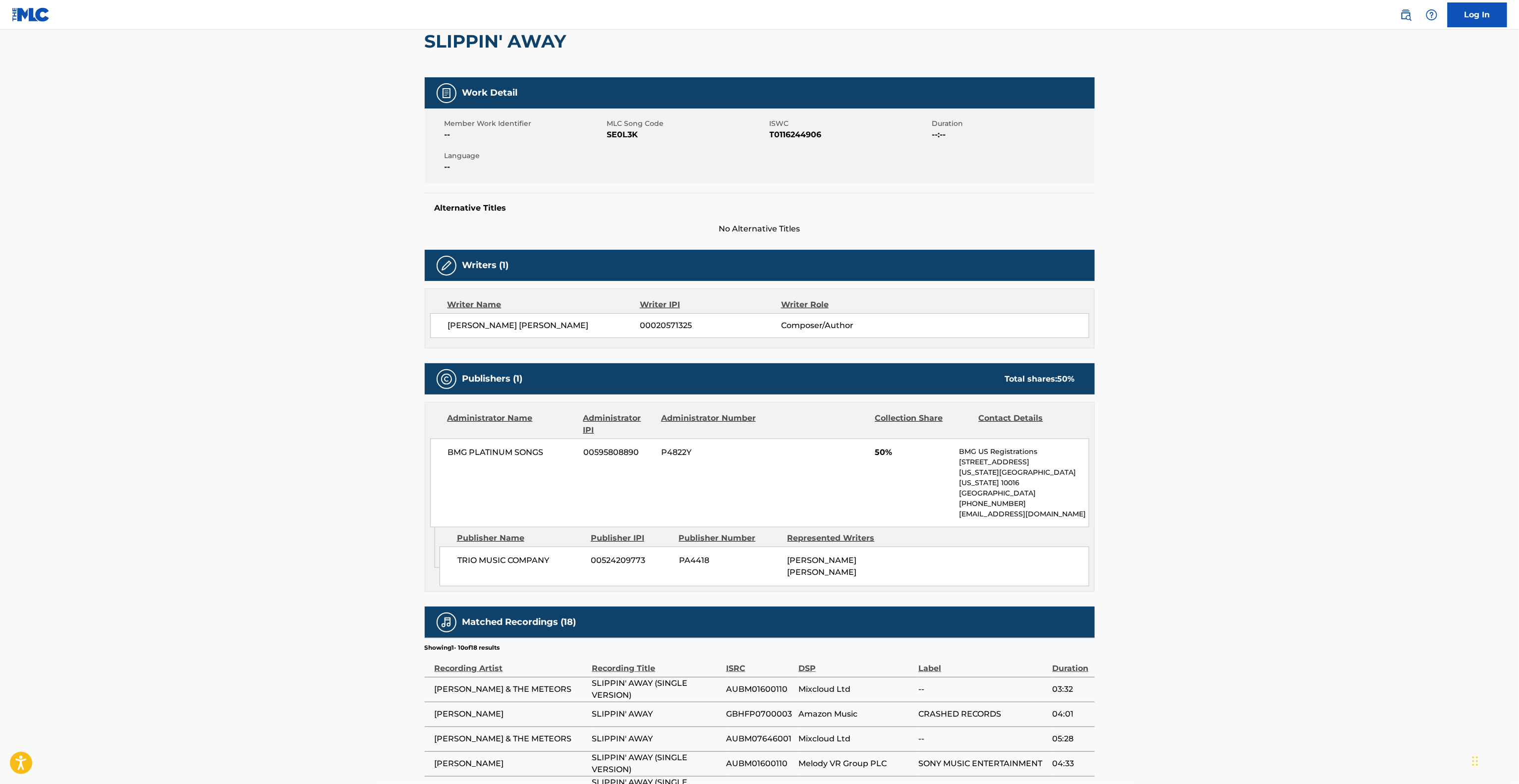
click at [1267, 528] on main "< Back to public search results Copy work link SLIPPIN' AWAY Work Detail Member…" at bounding box center [759, 453] width 1519 height 1046
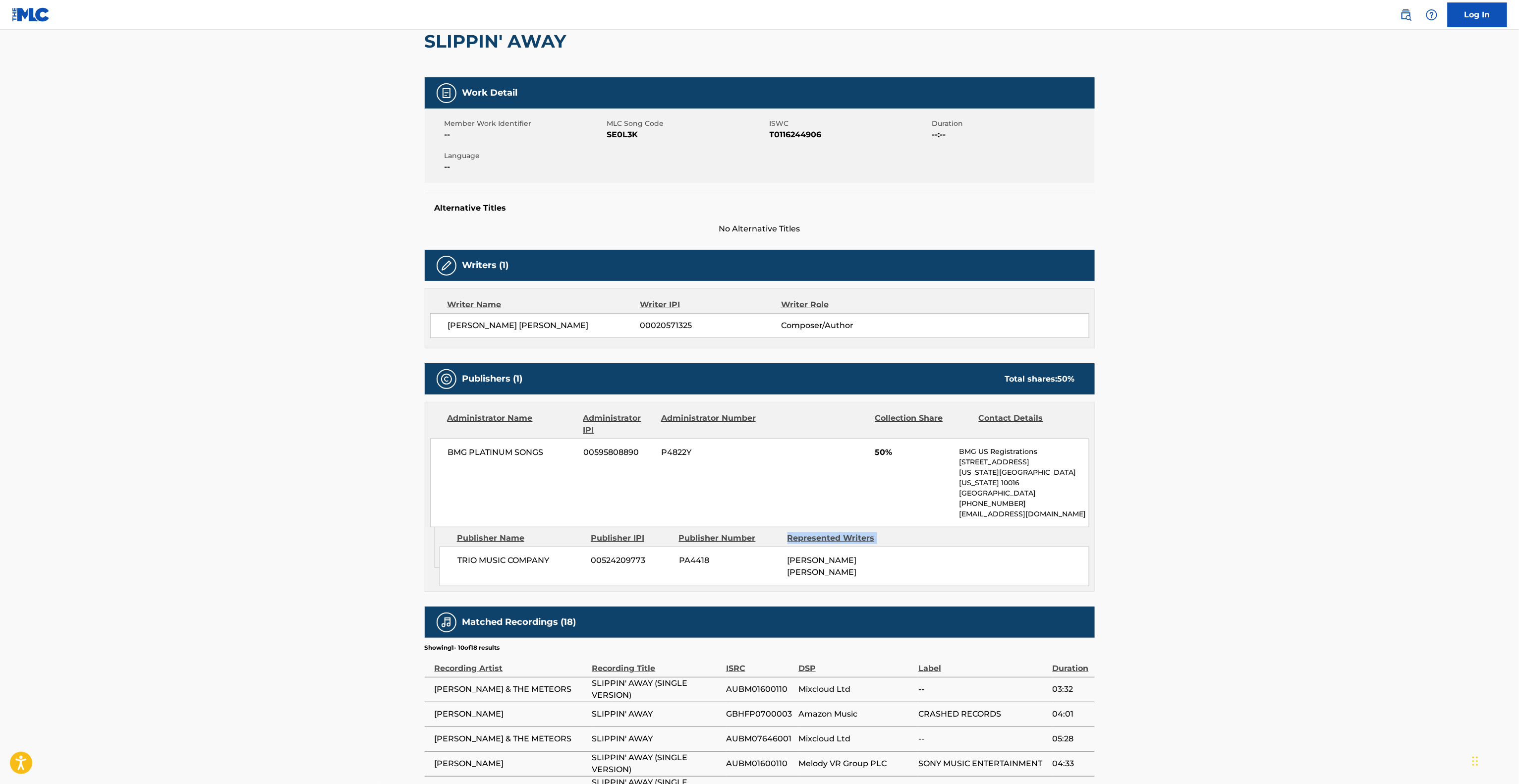
click at [1267, 528] on main "< Back to public search results Copy work link SLIPPIN' AWAY Work Detail Member…" at bounding box center [759, 453] width 1519 height 1046
click at [1265, 528] on main "< Back to public search results Copy work link SLIPPIN' AWAY Work Detail Member…" at bounding box center [759, 453] width 1519 height 1046
click at [1262, 530] on main "< Back to public search results Copy work link SLIPPIN' AWAY Work Detail Member…" at bounding box center [759, 453] width 1519 height 1046
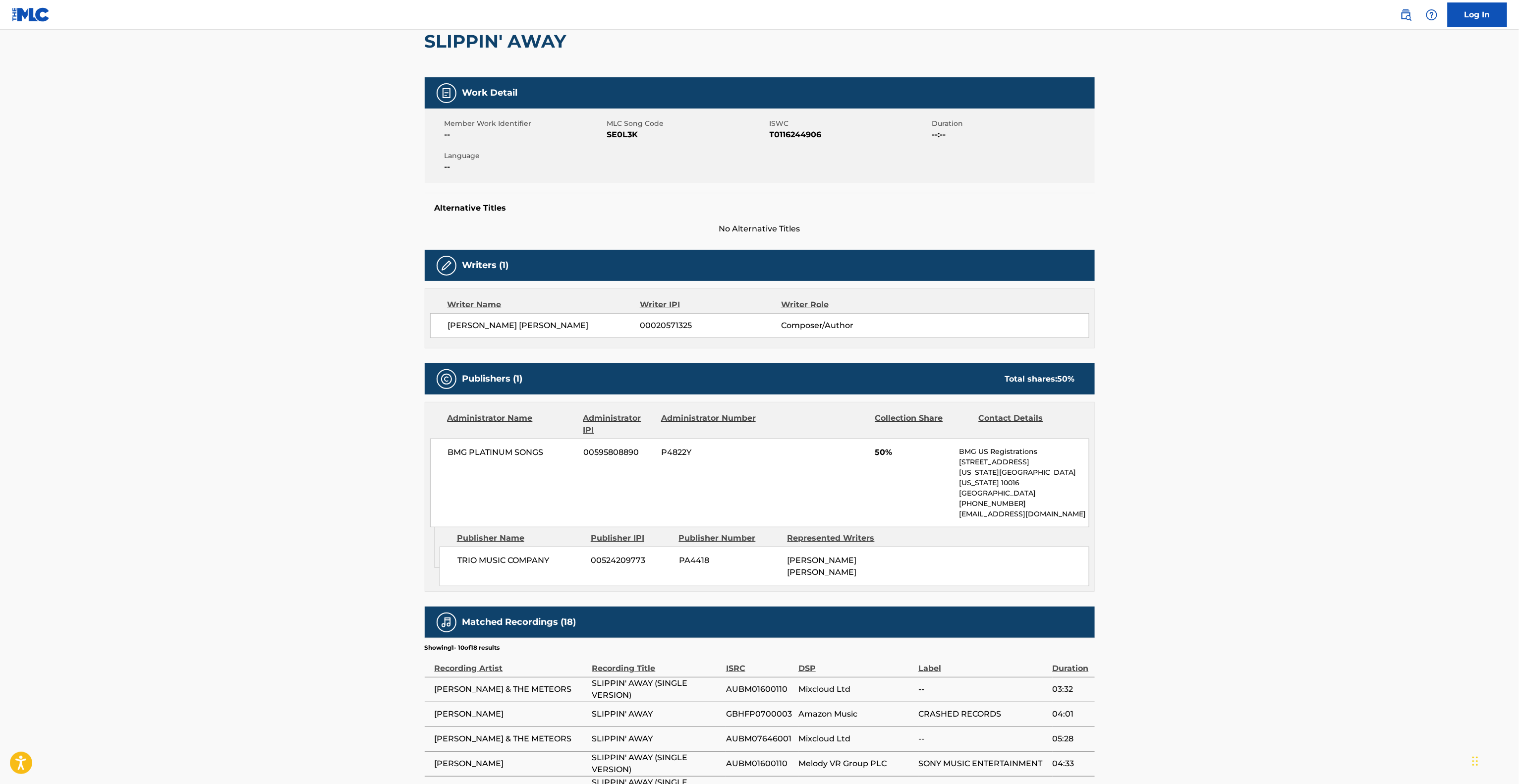
click at [1262, 530] on main "< Back to public search results Copy work link SLIPPIN' AWAY Work Detail Member…" at bounding box center [759, 453] width 1519 height 1046
click at [1260, 530] on main "< Back to public search results Copy work link SLIPPIN' AWAY Work Detail Member…" at bounding box center [759, 453] width 1519 height 1046
click at [1259, 530] on main "< Back to public search results Copy work link SLIPPIN' AWAY Work Detail Member…" at bounding box center [759, 453] width 1519 height 1046
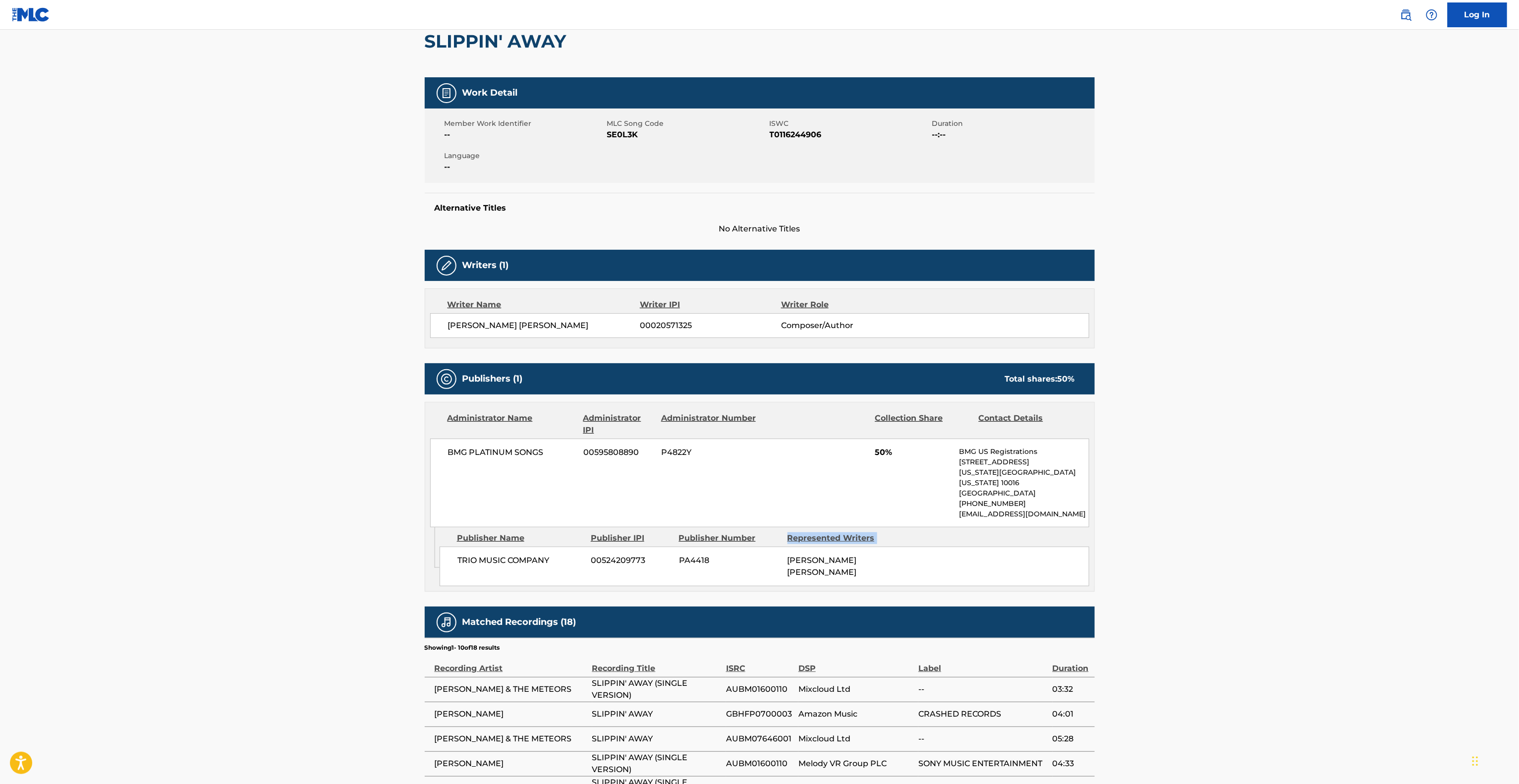
click at [1258, 530] on main "< Back to public search results Copy work link SLIPPIN' AWAY Work Detail Member…" at bounding box center [759, 453] width 1519 height 1046
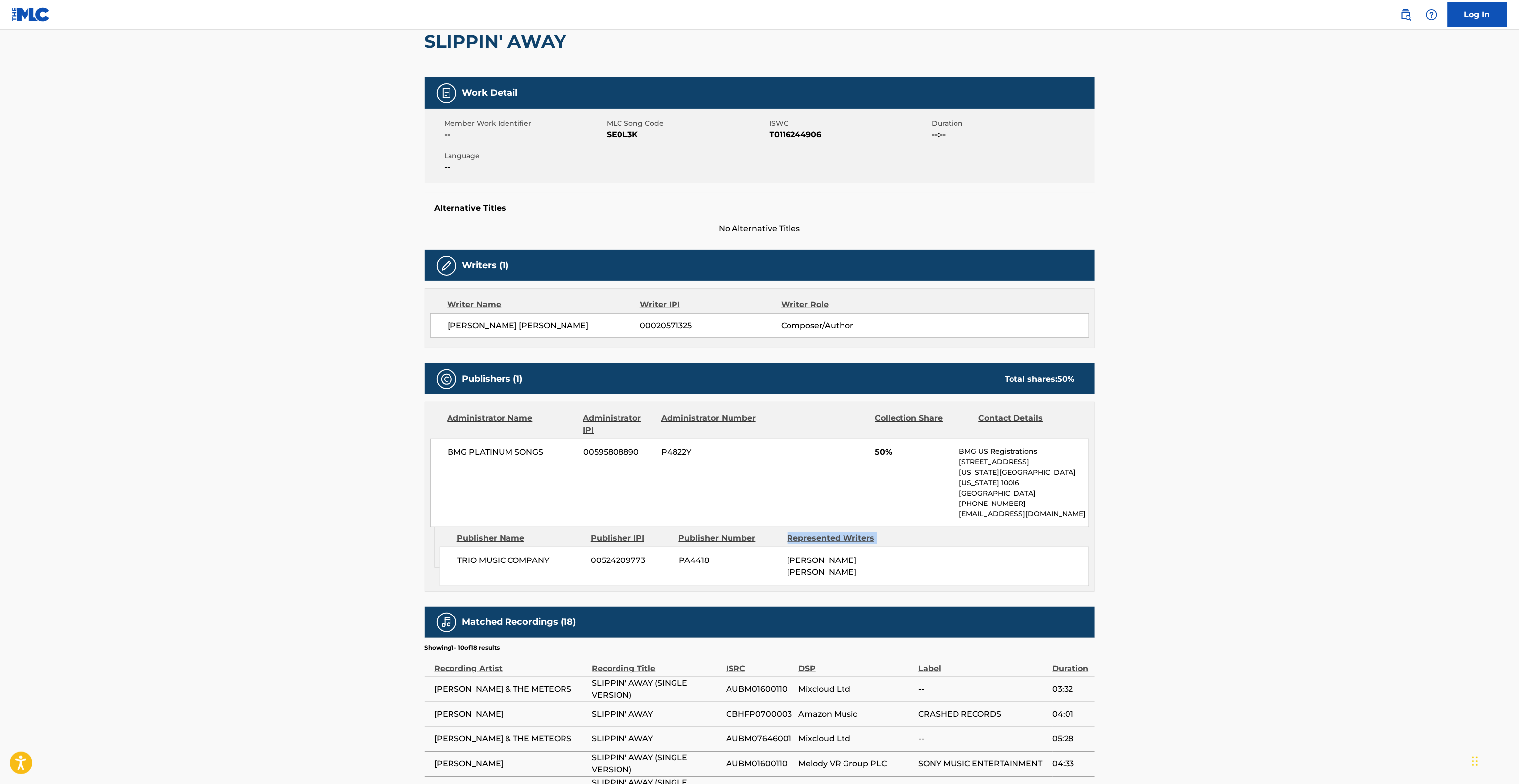
click at [1257, 530] on main "< Back to public search results Copy work link SLIPPIN' AWAY Work Detail Member…" at bounding box center [759, 453] width 1519 height 1046
click at [1012, 509] on p "[EMAIL_ADDRESS][DOMAIN_NAME]" at bounding box center [1024, 514] width 130 height 11
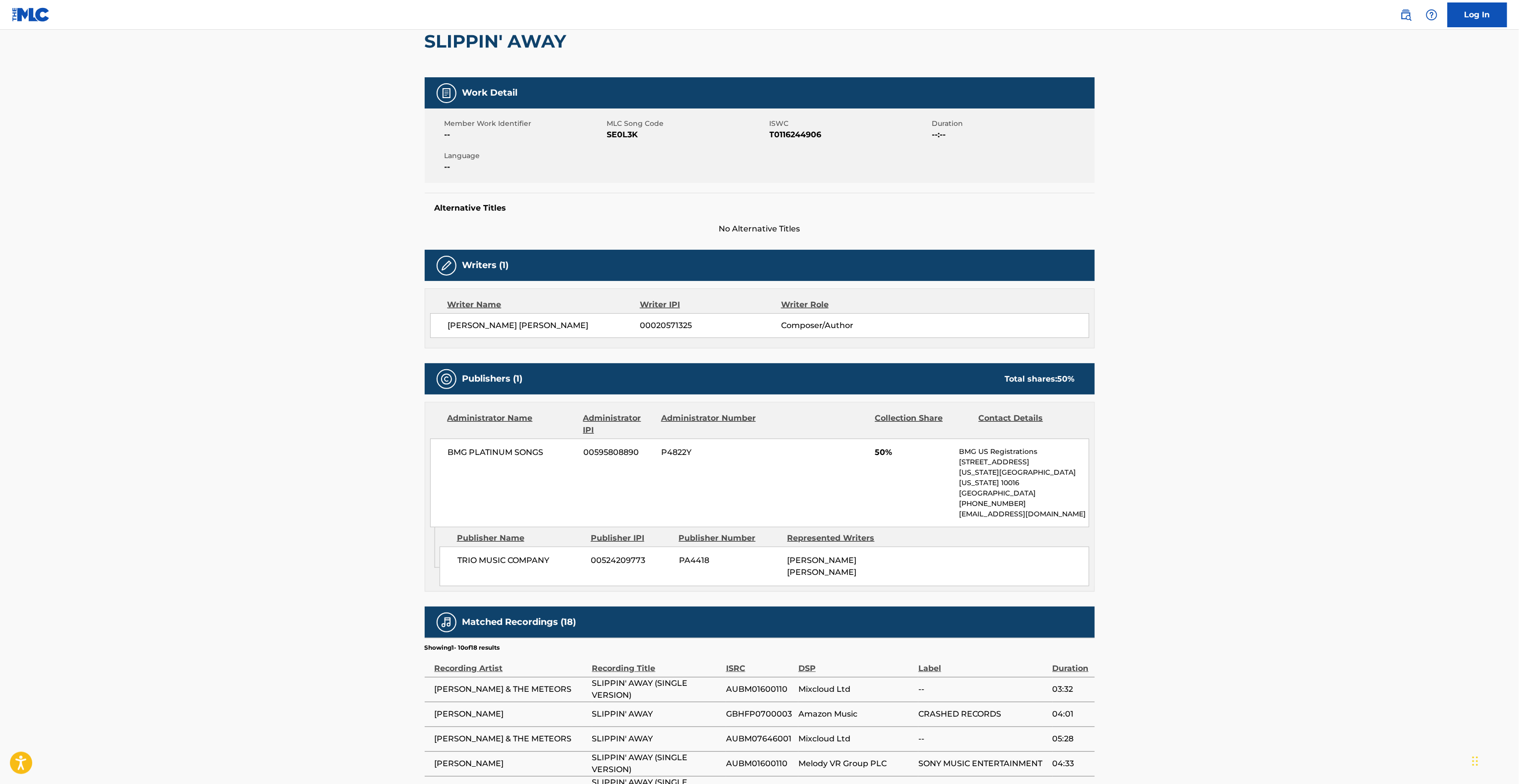
click at [1392, 503] on main "< Back to public search results Copy work link SLIPPIN' AWAY Work Detail Member…" at bounding box center [759, 453] width 1519 height 1046
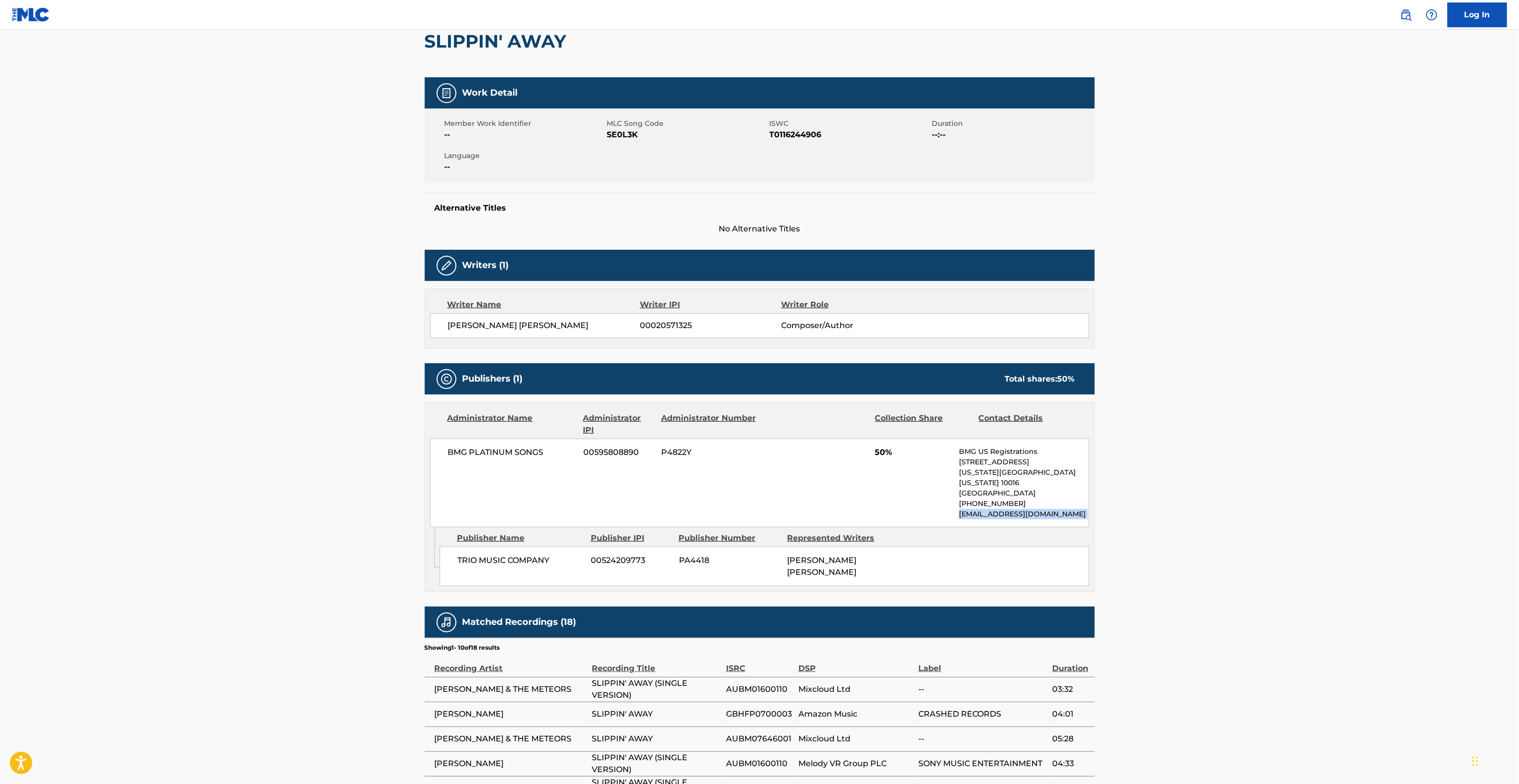
click at [1392, 504] on main "< Back to public search results Copy work link SLIPPIN' AWAY Work Detail Member…" at bounding box center [759, 453] width 1519 height 1046
click at [1390, 504] on main "< Back to public search results Copy work link SLIPPIN' AWAY Work Detail Member…" at bounding box center [759, 453] width 1519 height 1046
click at [1389, 505] on main "< Back to public search results Copy work link SLIPPIN' AWAY Work Detail Member…" at bounding box center [759, 453] width 1519 height 1046
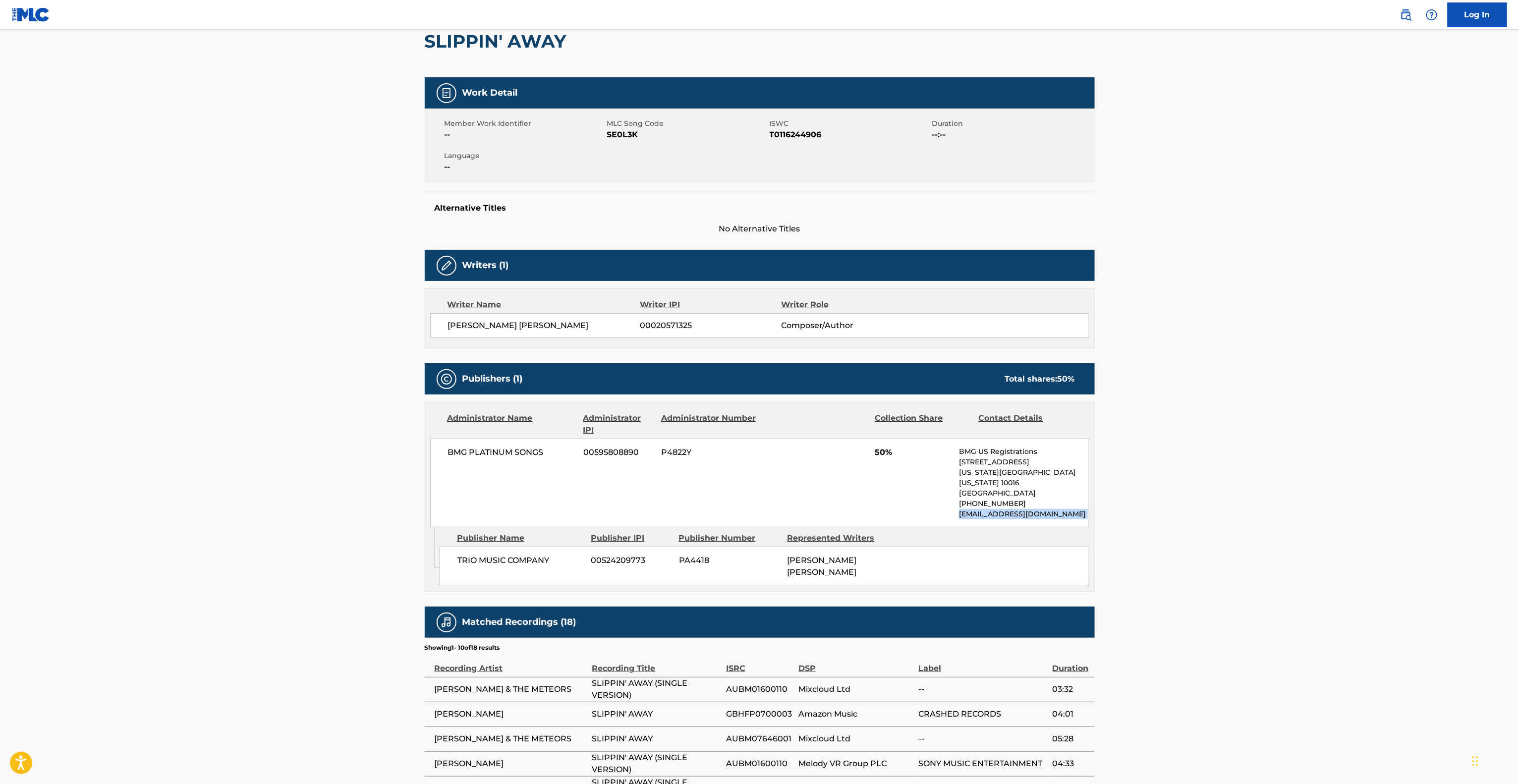
click at [1389, 505] on main "< Back to public search results Copy work link SLIPPIN' AWAY Work Detail Member…" at bounding box center [759, 453] width 1519 height 1046
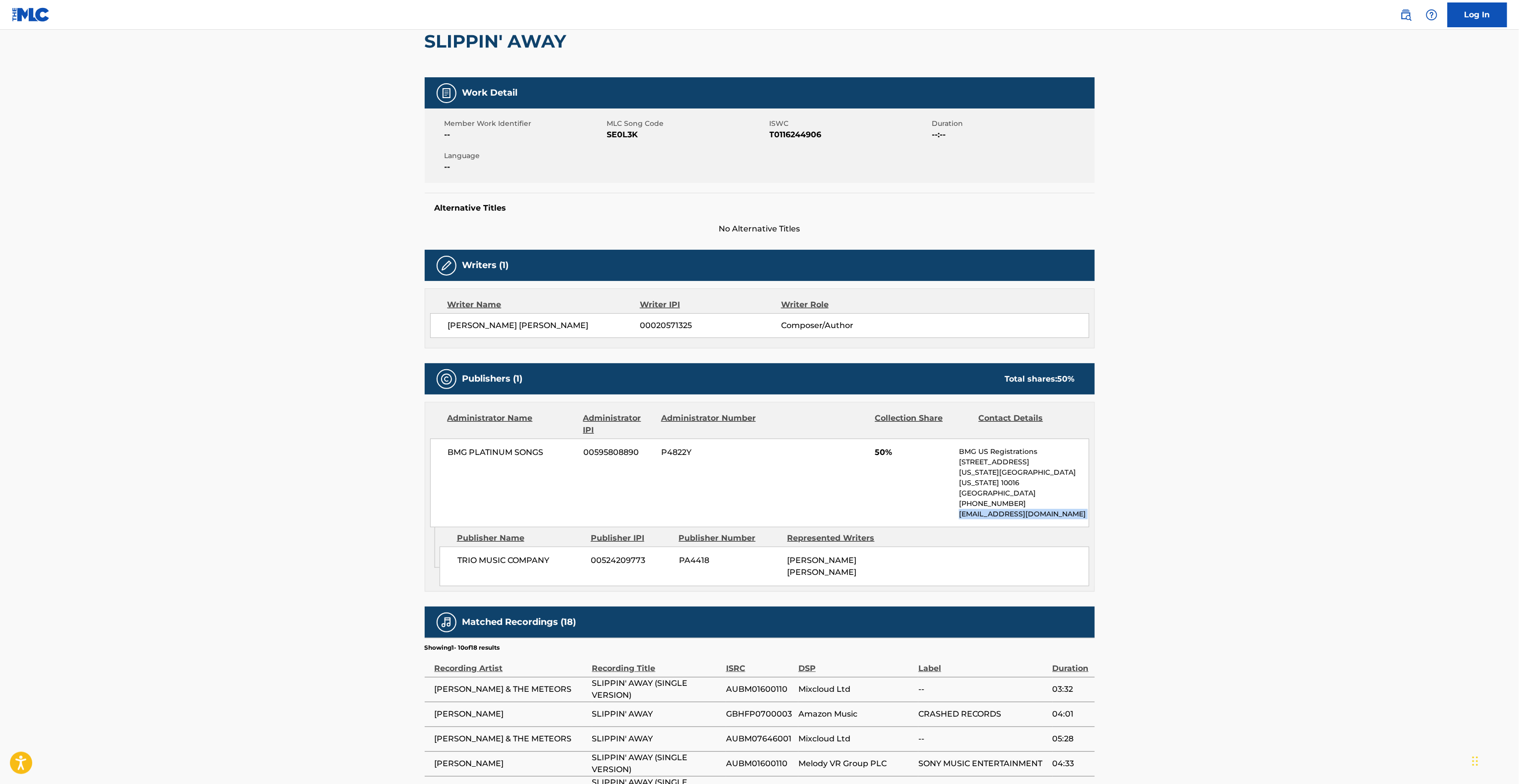
click at [1389, 505] on main "< Back to public search results Copy work link SLIPPIN' AWAY Work Detail Member…" at bounding box center [759, 453] width 1519 height 1046
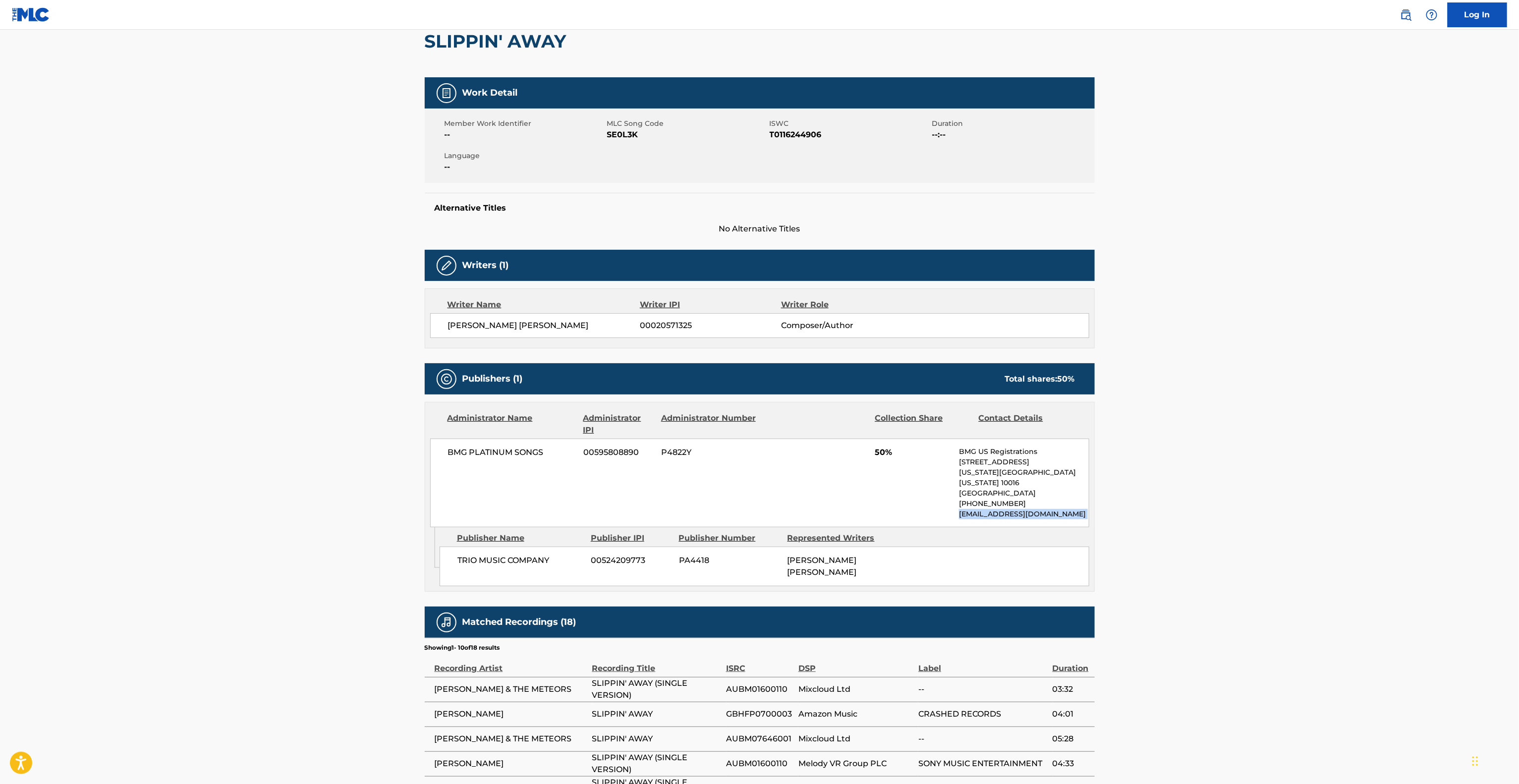
click at [1389, 505] on main "< Back to public search results Copy work link SLIPPIN' AWAY Work Detail Member…" at bounding box center [759, 453] width 1519 height 1046
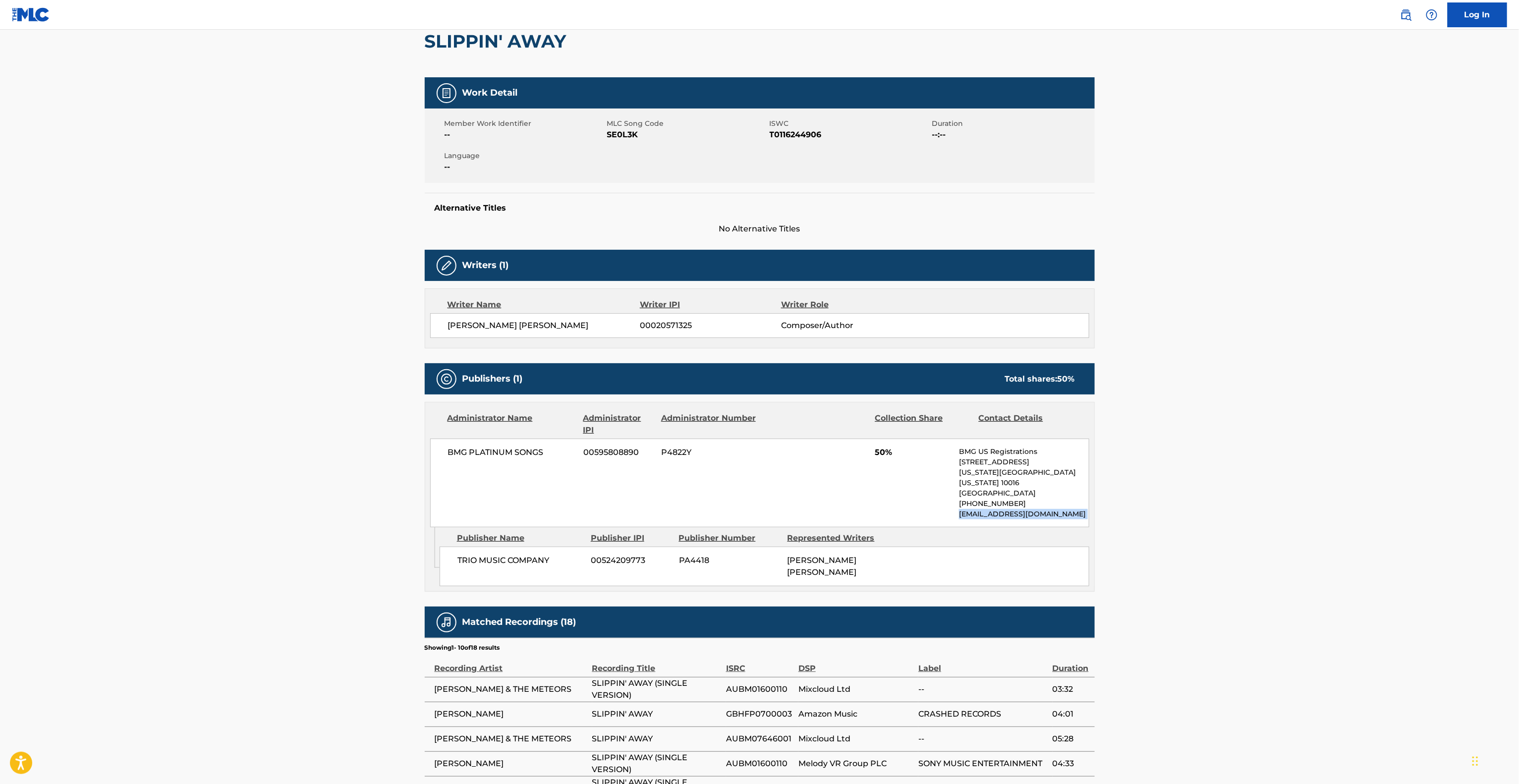
click at [1389, 505] on main "< Back to public search results Copy work link SLIPPIN' AWAY Work Detail Member…" at bounding box center [759, 453] width 1519 height 1046
click at [1384, 540] on main "< Back to public search results Copy work link SLIPPIN' AWAY Work Detail Member…" at bounding box center [759, 453] width 1519 height 1046
click at [1383, 540] on main "< Back to public search results Copy work link SLIPPIN' AWAY Work Detail Member…" at bounding box center [759, 453] width 1519 height 1046
click at [1380, 540] on main "< Back to public search results Copy work link SLIPPIN' AWAY Work Detail Member…" at bounding box center [759, 453] width 1519 height 1046
click at [1378, 542] on main "< Back to public search results Copy work link SLIPPIN' AWAY Work Detail Member…" at bounding box center [759, 453] width 1519 height 1046
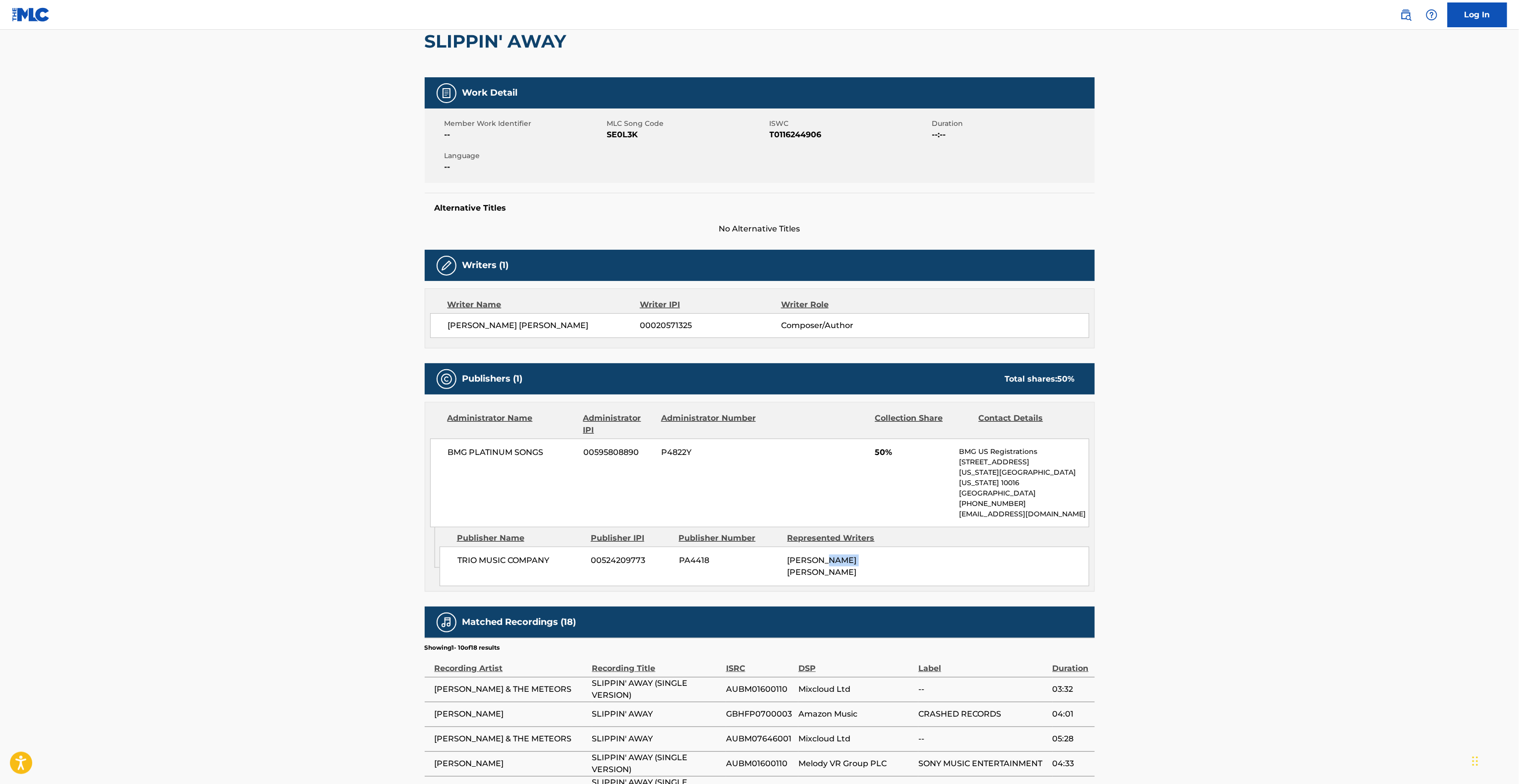
click at [1376, 544] on main "< Back to public search results Copy work link SLIPPIN' AWAY Work Detail Member…" at bounding box center [759, 453] width 1519 height 1046
click at [1376, 544] on main "< Back to public search results Copy work link SLIPPIN' AWAY Work Detail Member…" at bounding box center [759, 453] width 1519 height 1046
click at [1374, 542] on main "< Back to public search results Copy work link SLIPPIN' AWAY Work Detail Member…" at bounding box center [759, 453] width 1519 height 1046
click at [1372, 540] on main "< Back to public search results Copy work link SLIPPIN' AWAY Work Detail Member…" at bounding box center [759, 453] width 1519 height 1046
click at [1370, 540] on main "< Back to public search results Copy work link SLIPPIN' AWAY Work Detail Member…" at bounding box center [759, 453] width 1519 height 1046
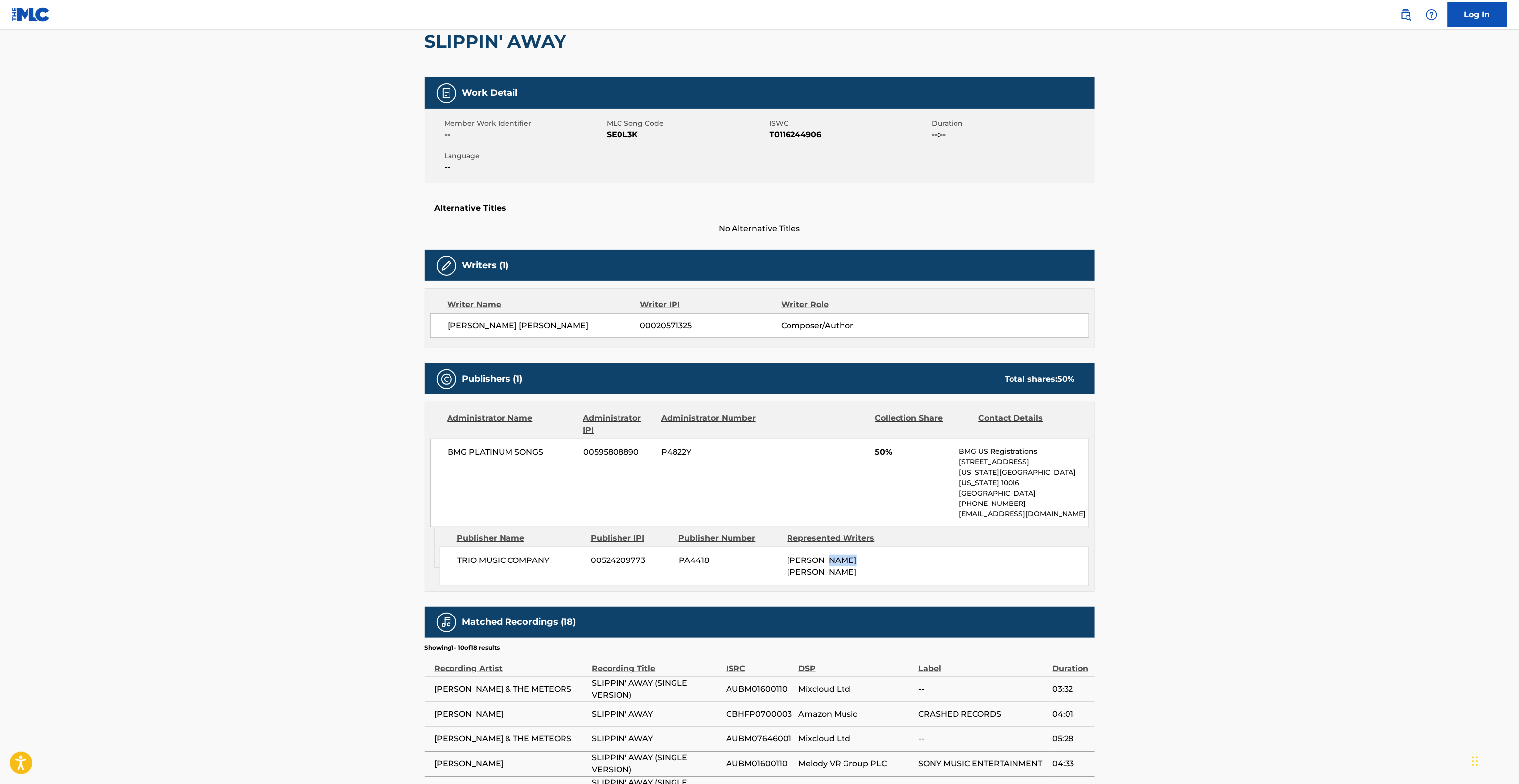
click at [1369, 541] on main "< Back to public search results Copy work link SLIPPIN' AWAY Work Detail Member…" at bounding box center [759, 453] width 1519 height 1046
click at [1359, 554] on main "< Back to public search results Copy work link SLIPPIN' AWAY Work Detail Member…" at bounding box center [759, 453] width 1519 height 1046
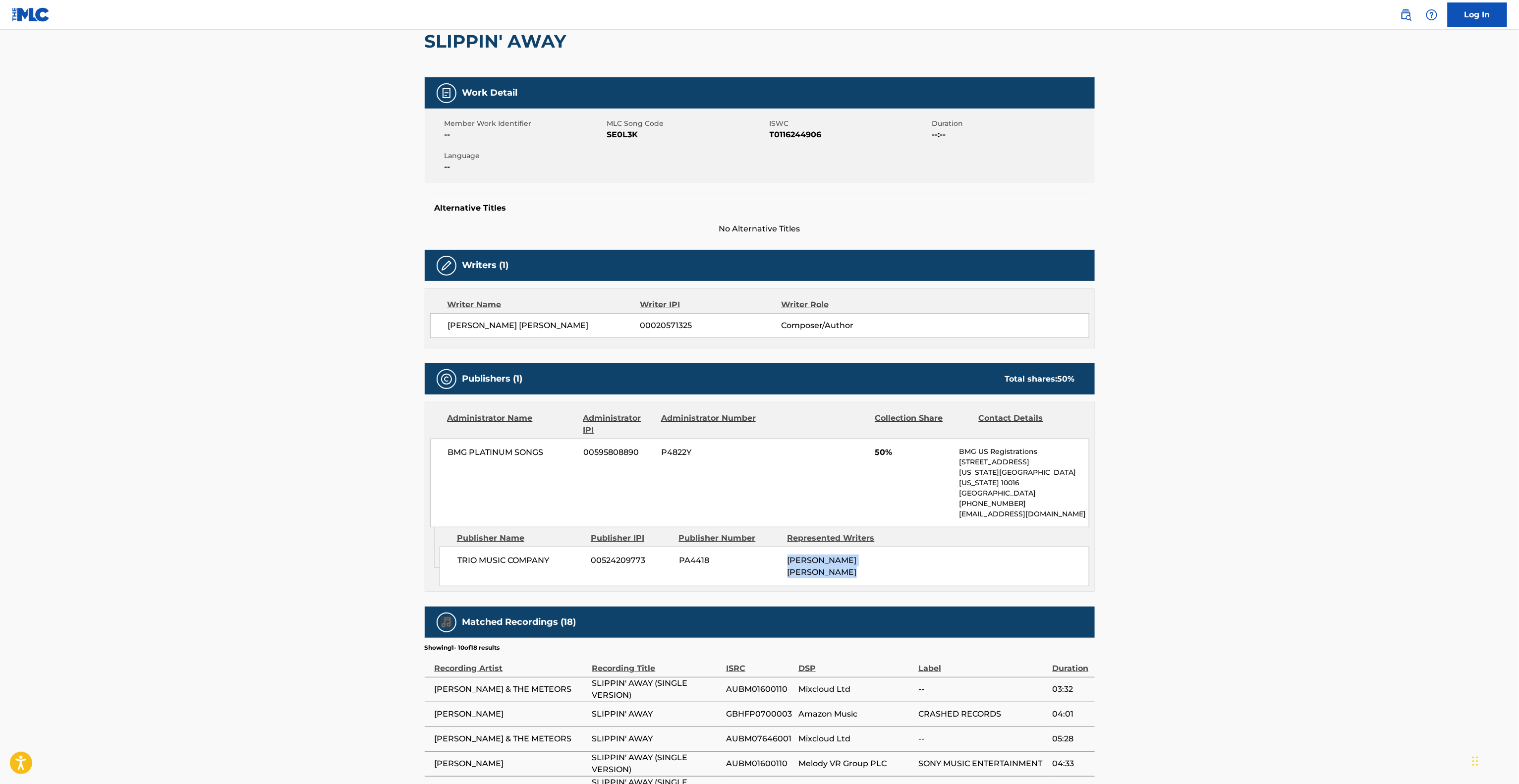
click at [1357, 554] on main "< Back to public search results Copy work link SLIPPIN' AWAY Work Detail Member…" at bounding box center [759, 453] width 1519 height 1046
click at [1357, 555] on main "< Back to public search results Copy work link SLIPPIN' AWAY Work Detail Member…" at bounding box center [759, 453] width 1519 height 1046
click at [1357, 556] on main "< Back to public search results Copy work link SLIPPIN' AWAY Work Detail Member…" at bounding box center [759, 453] width 1519 height 1046
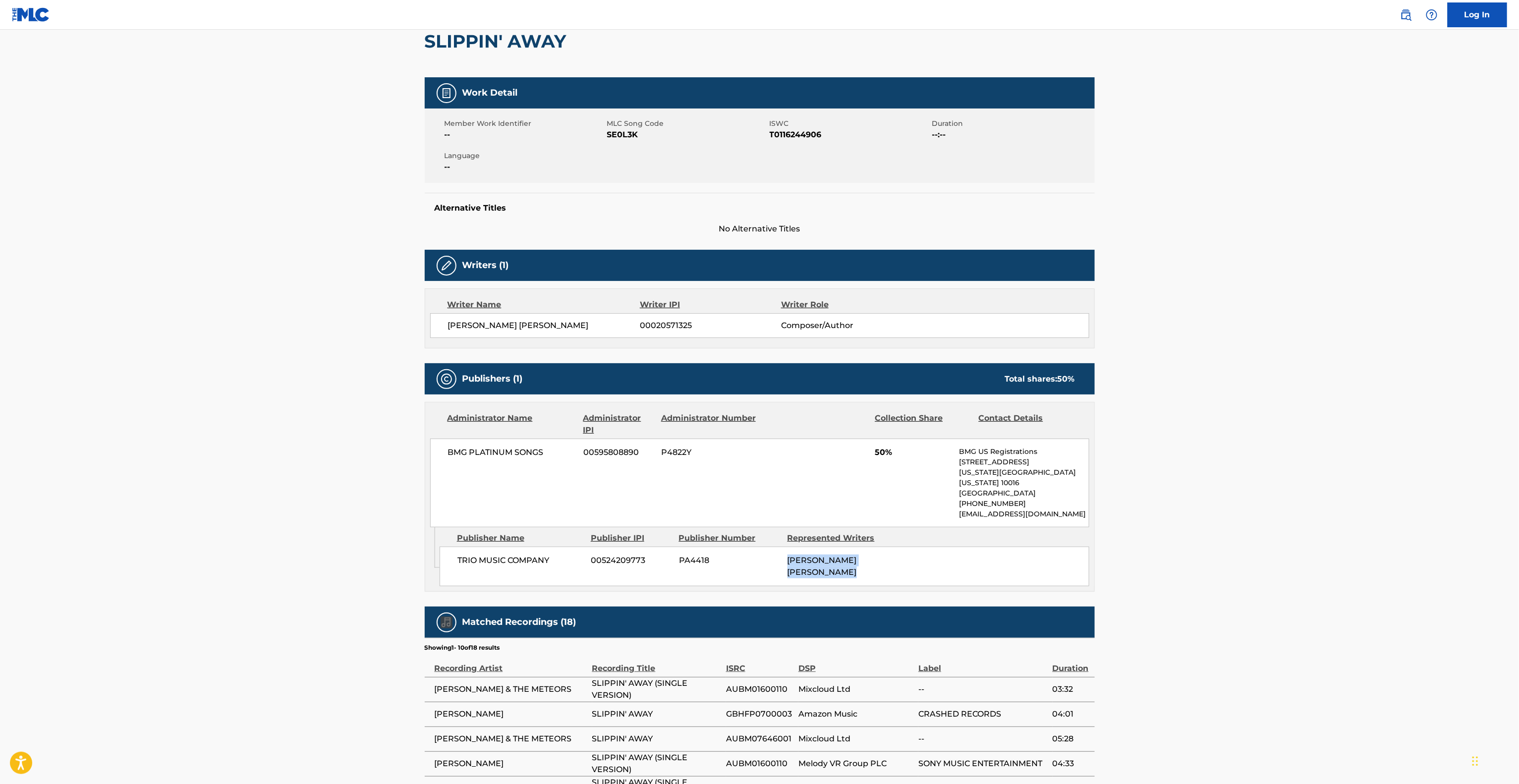
click at [1356, 556] on main "< Back to public search results Copy work link SLIPPIN' AWAY Work Detail Member…" at bounding box center [759, 453] width 1519 height 1046
click at [1354, 557] on main "< Back to public search results Copy work link SLIPPIN' AWAY Work Detail Member…" at bounding box center [759, 453] width 1519 height 1046
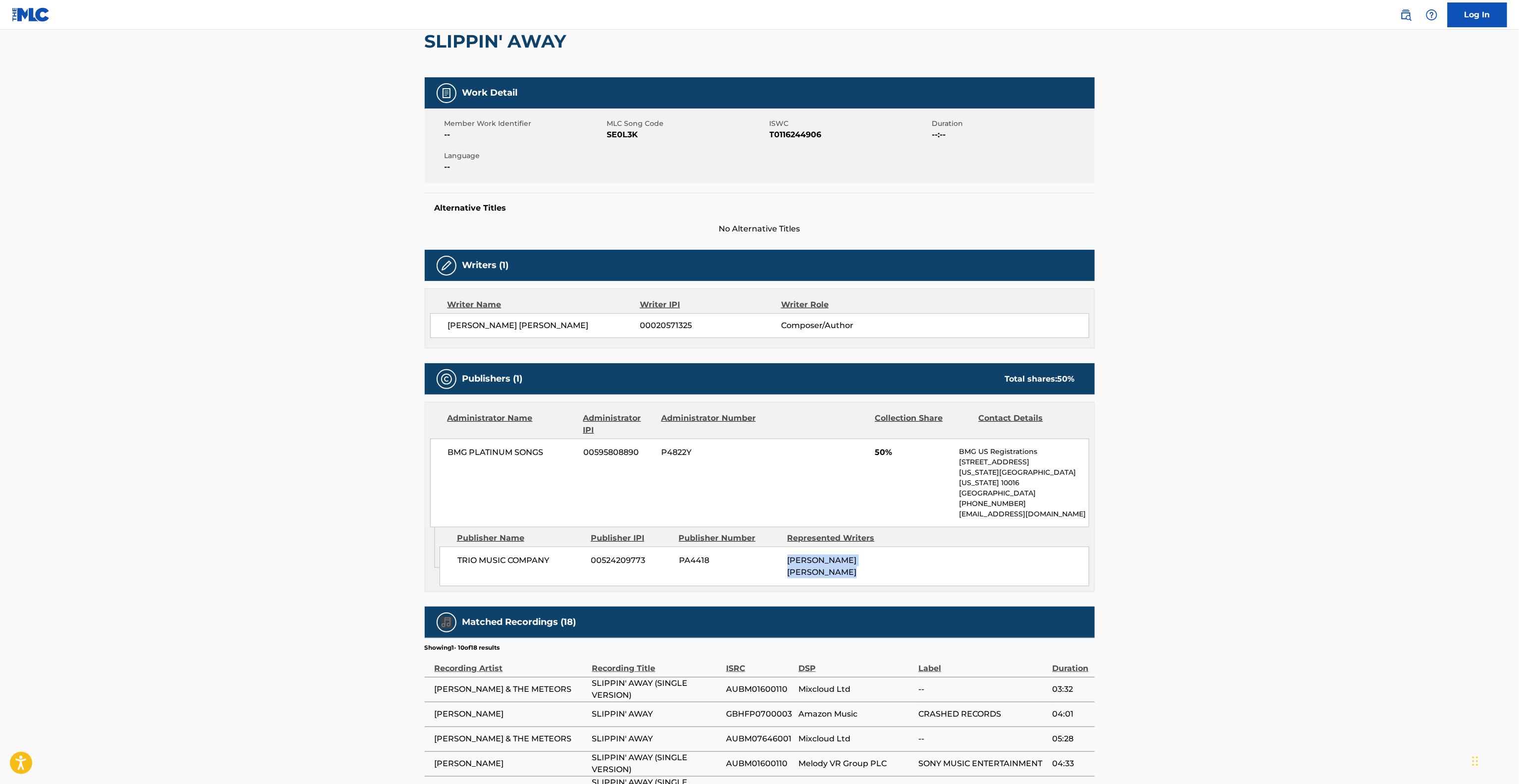
click at [1354, 558] on main "< Back to public search results Copy work link SLIPPIN' AWAY Work Detail Member…" at bounding box center [759, 453] width 1519 height 1046
click at [1354, 559] on main "< Back to public search results Copy work link SLIPPIN' AWAY Work Detail Member…" at bounding box center [759, 453] width 1519 height 1046
click at [1352, 560] on main "< Back to public search results Copy work link SLIPPIN' AWAY Work Detail Member…" at bounding box center [759, 453] width 1519 height 1046
click at [1352, 561] on main "< Back to public search results Copy work link SLIPPIN' AWAY Work Detail Member…" at bounding box center [759, 453] width 1519 height 1046
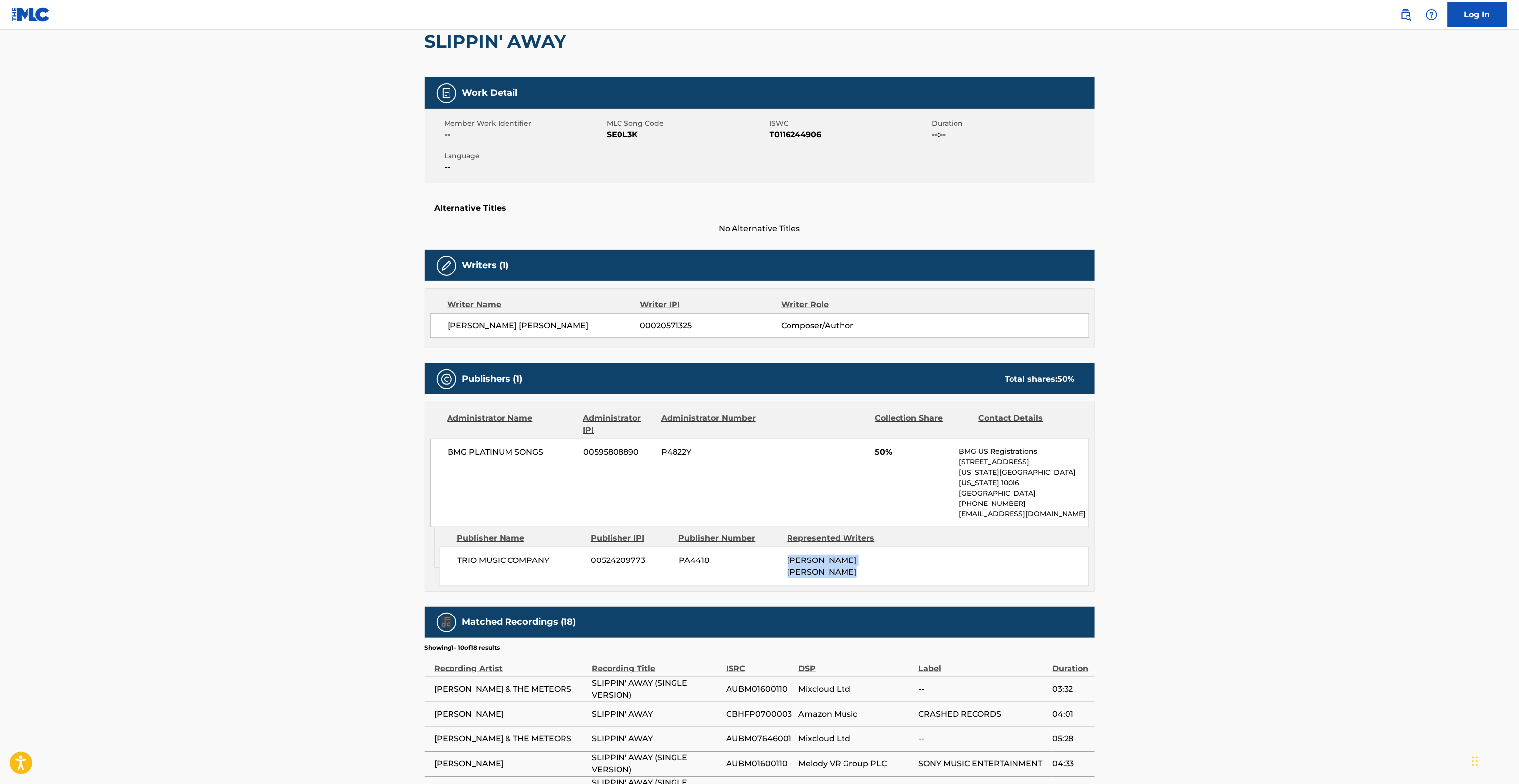
click at [1352, 560] on main "< Back to public search results Copy work link SLIPPIN' AWAY Work Detail Member…" at bounding box center [759, 453] width 1519 height 1046
click at [1352, 559] on main "< Back to public search results Copy work link SLIPPIN' AWAY Work Detail Member…" at bounding box center [759, 453] width 1519 height 1046
click at [1352, 558] on main "< Back to public search results Copy work link SLIPPIN' AWAY Work Detail Member…" at bounding box center [759, 453] width 1519 height 1046
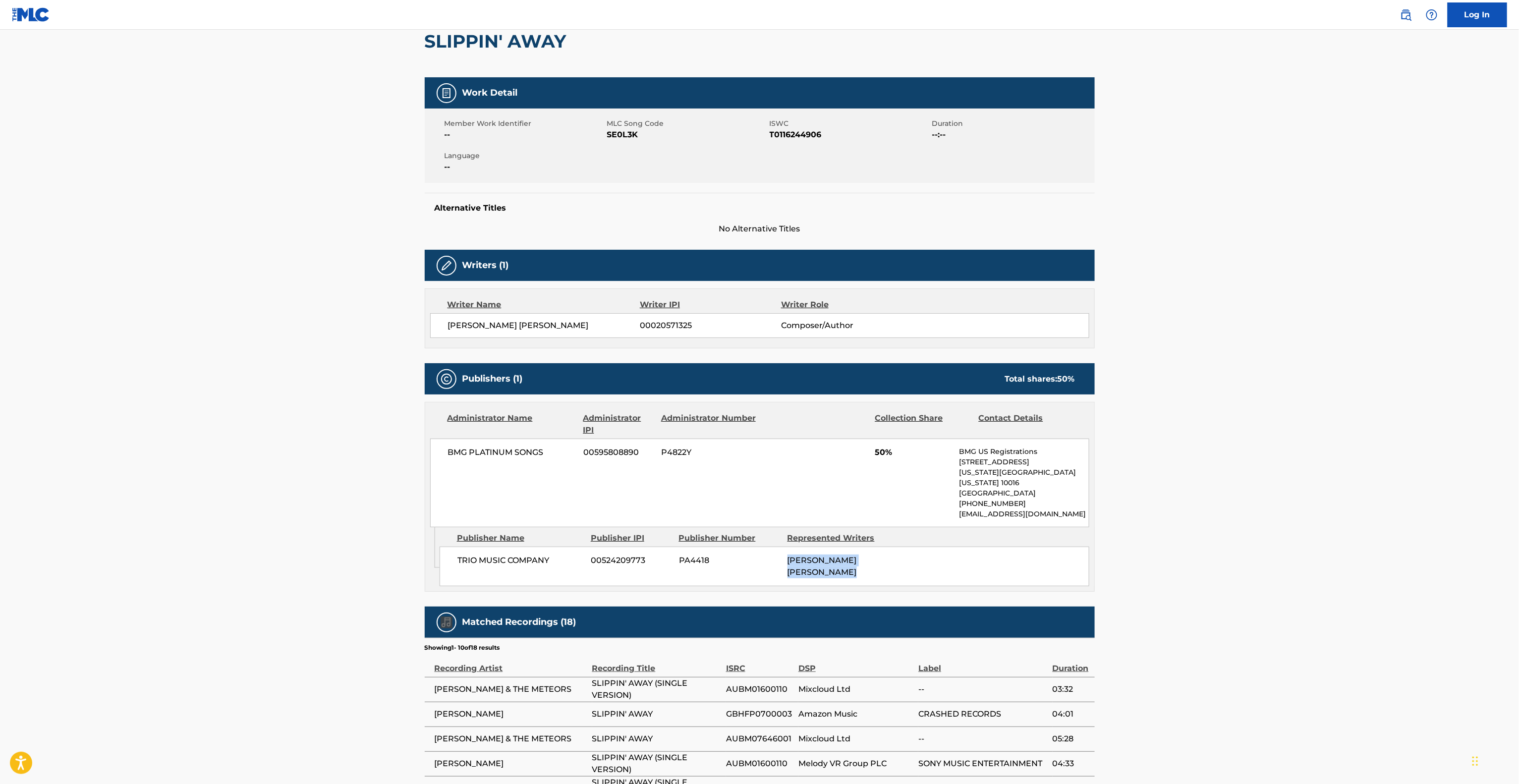
click at [1352, 558] on main "< Back to public search results Copy work link SLIPPIN' AWAY Work Detail Member…" at bounding box center [759, 453] width 1519 height 1046
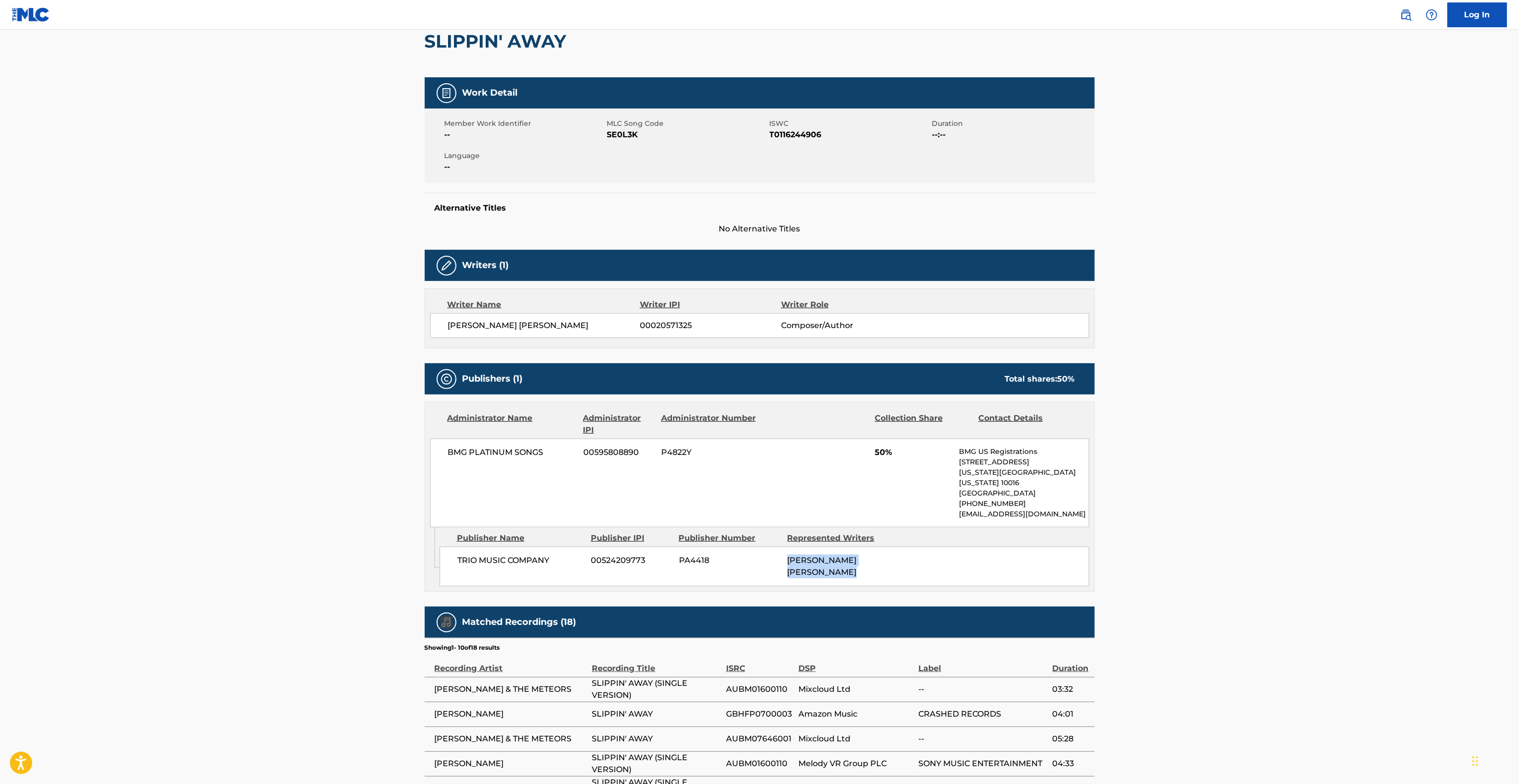
click at [1352, 558] on main "< Back to public search results Copy work link SLIPPIN' AWAY Work Detail Member…" at bounding box center [759, 453] width 1519 height 1046
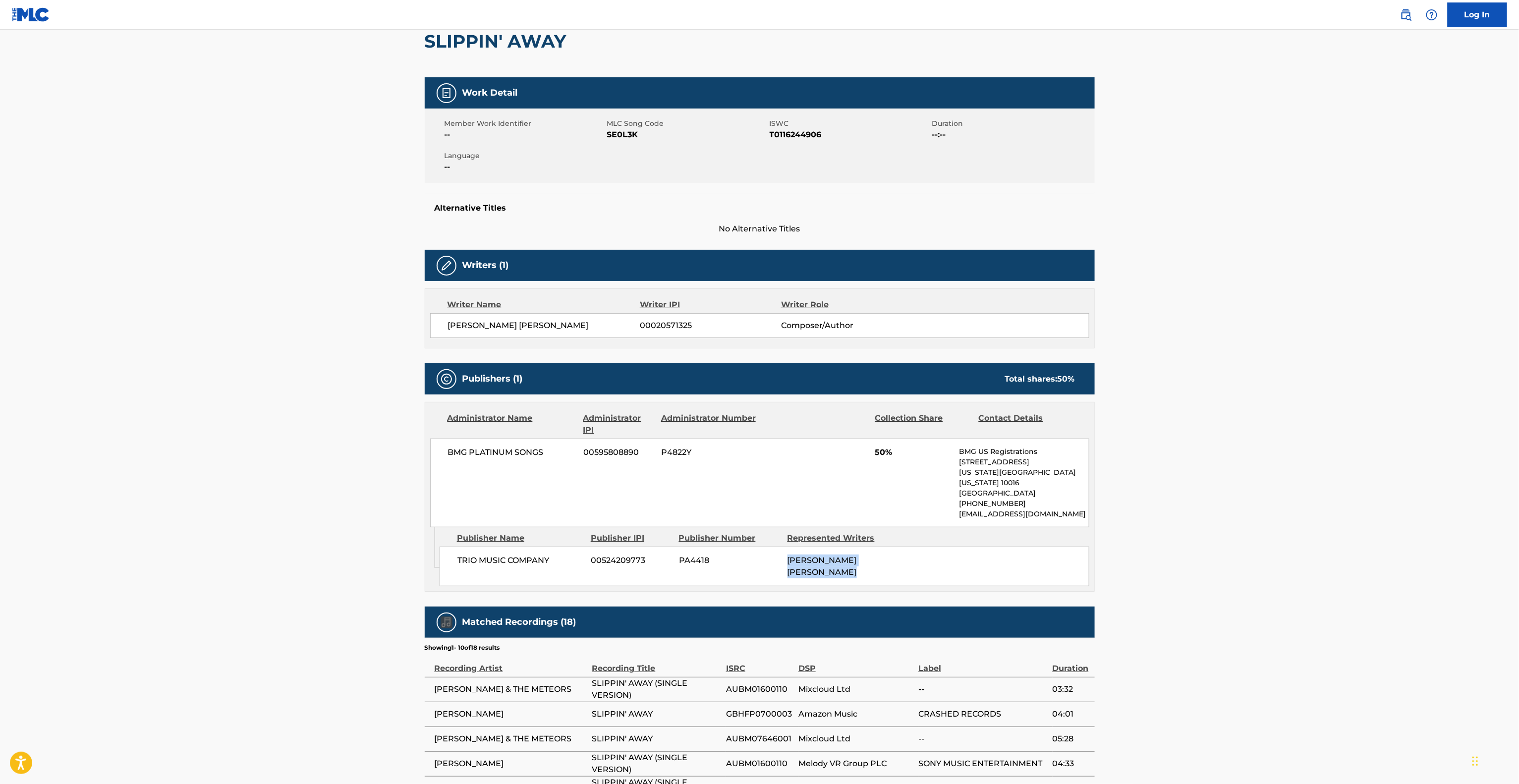
click at [1352, 558] on main "< Back to public search results Copy work link SLIPPIN' AWAY Work Detail Member…" at bounding box center [759, 453] width 1519 height 1046
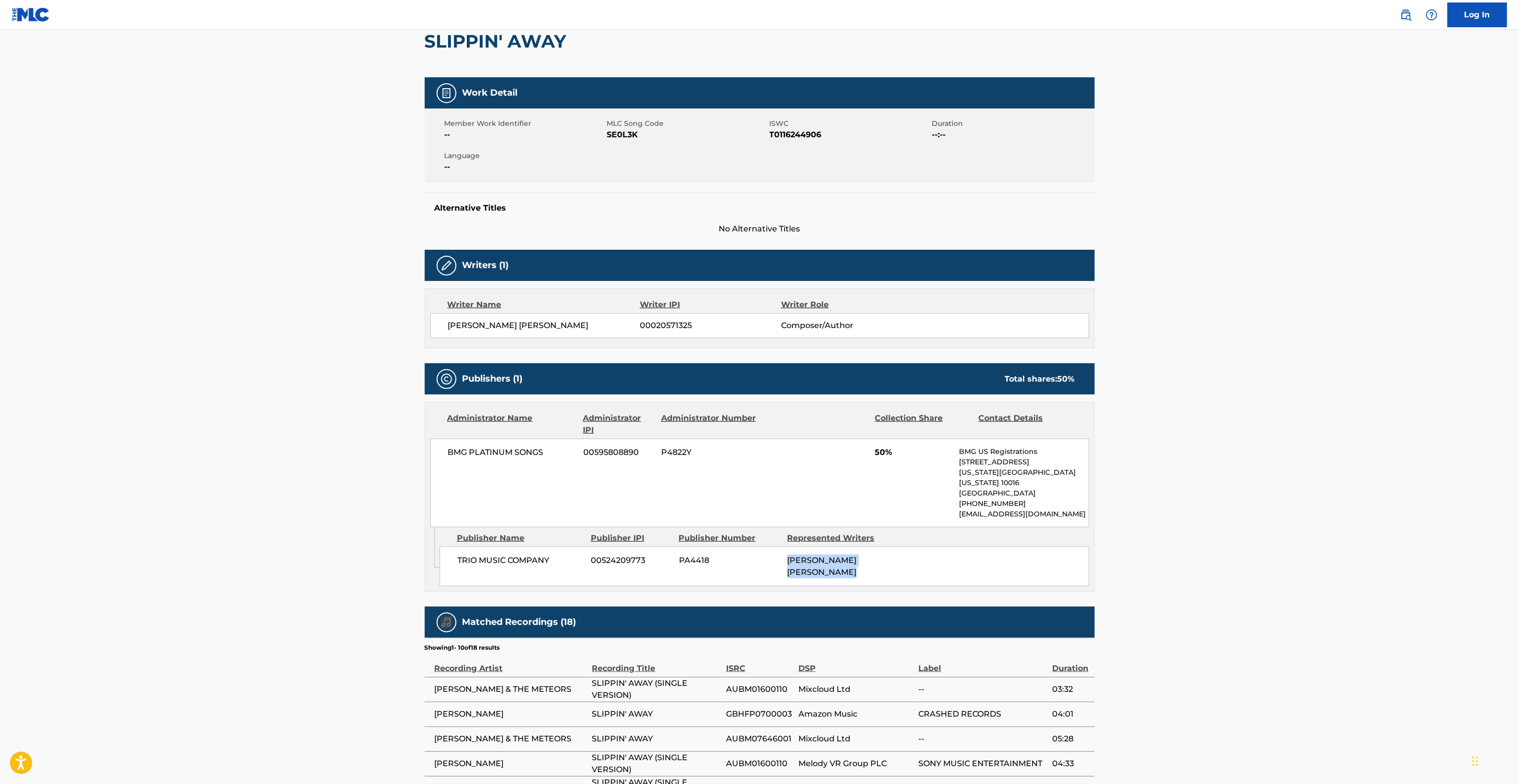
click at [1352, 558] on main "< Back to public search results Copy work link SLIPPIN' AWAY Work Detail Member…" at bounding box center [759, 453] width 1519 height 1046
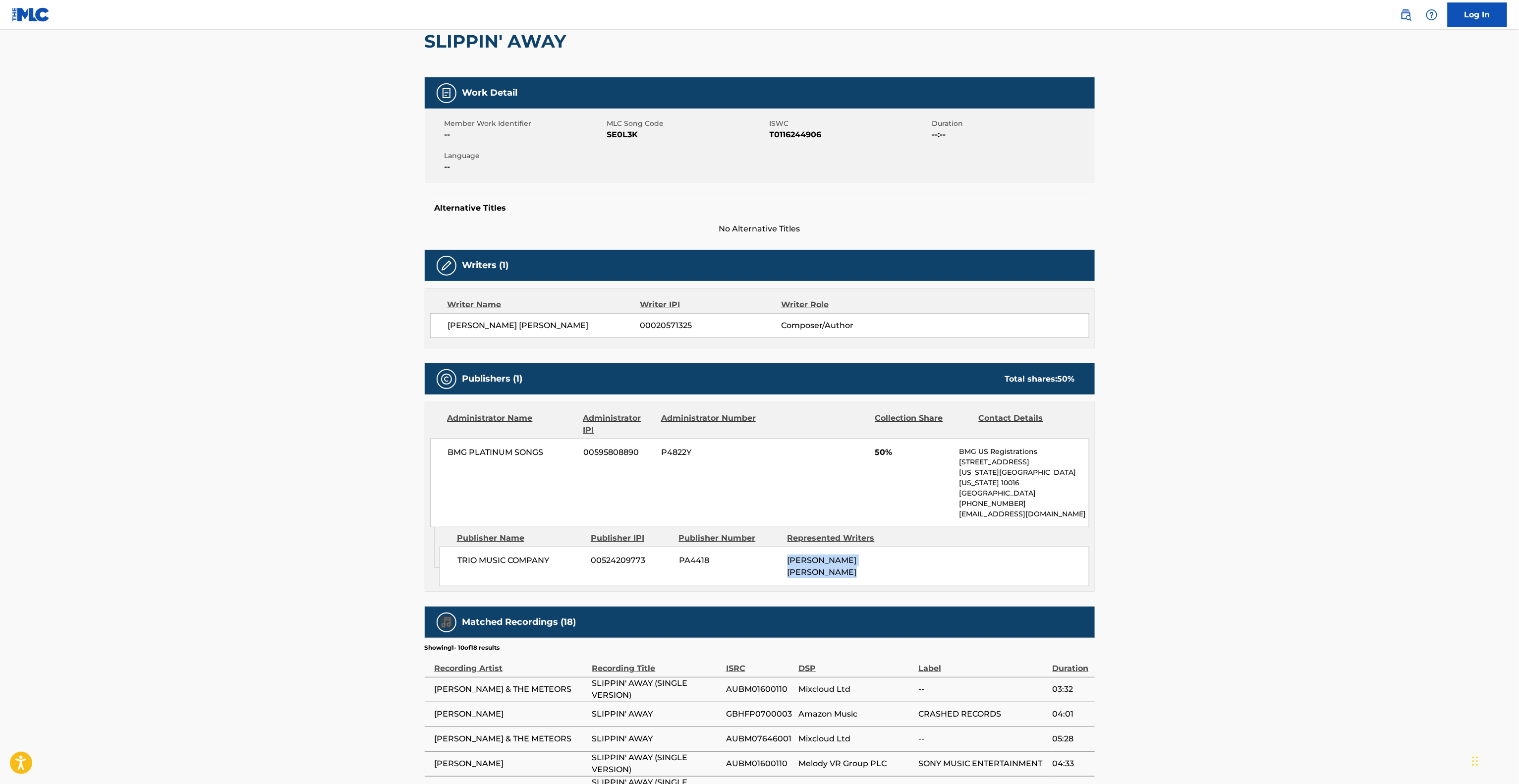
click at [1352, 558] on main "< Back to public search results Copy work link SLIPPIN' AWAY Work Detail Member…" at bounding box center [759, 453] width 1519 height 1046
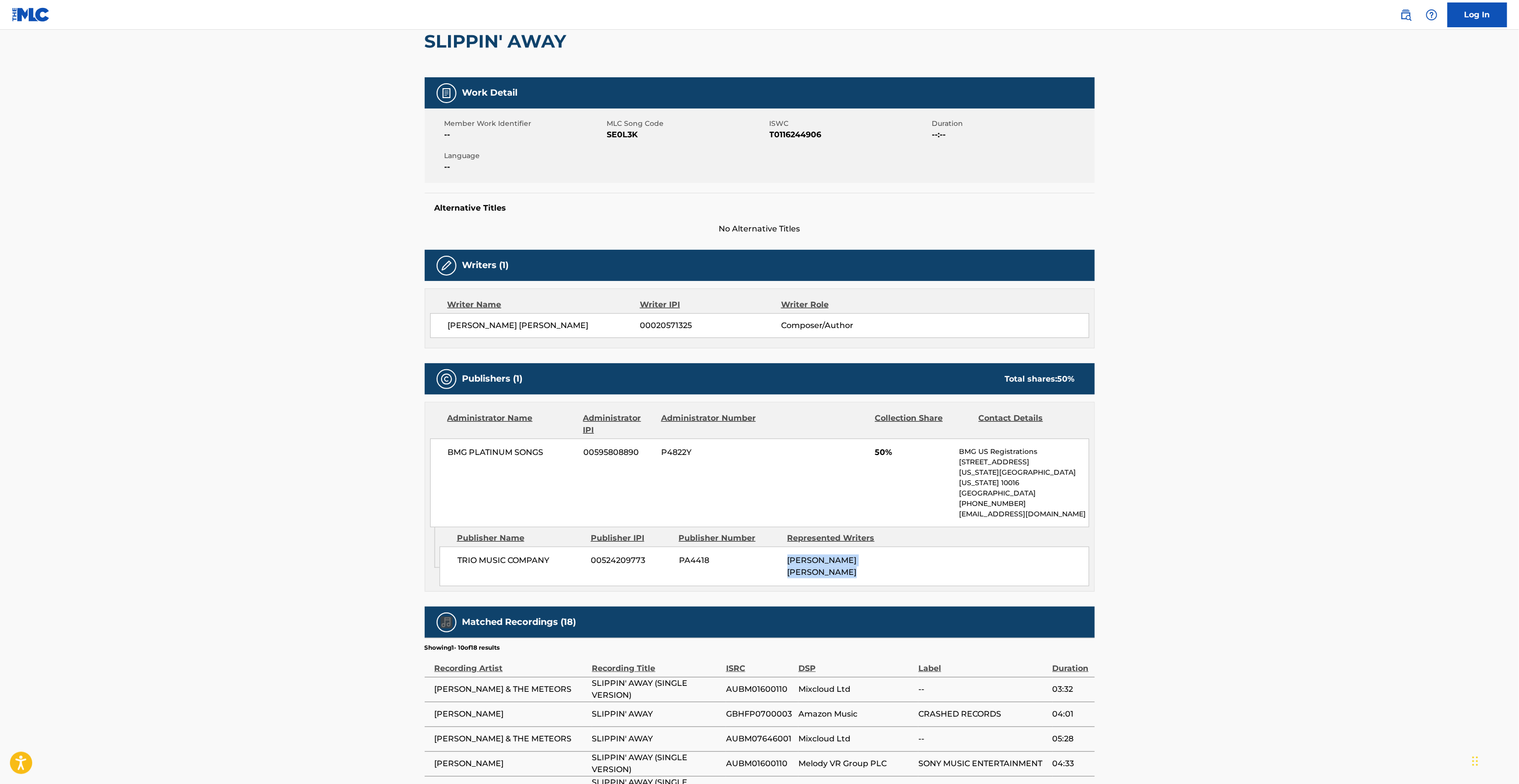
click at [1352, 558] on main "< Back to public search results Copy work link SLIPPIN' AWAY Work Detail Member…" at bounding box center [759, 453] width 1519 height 1046
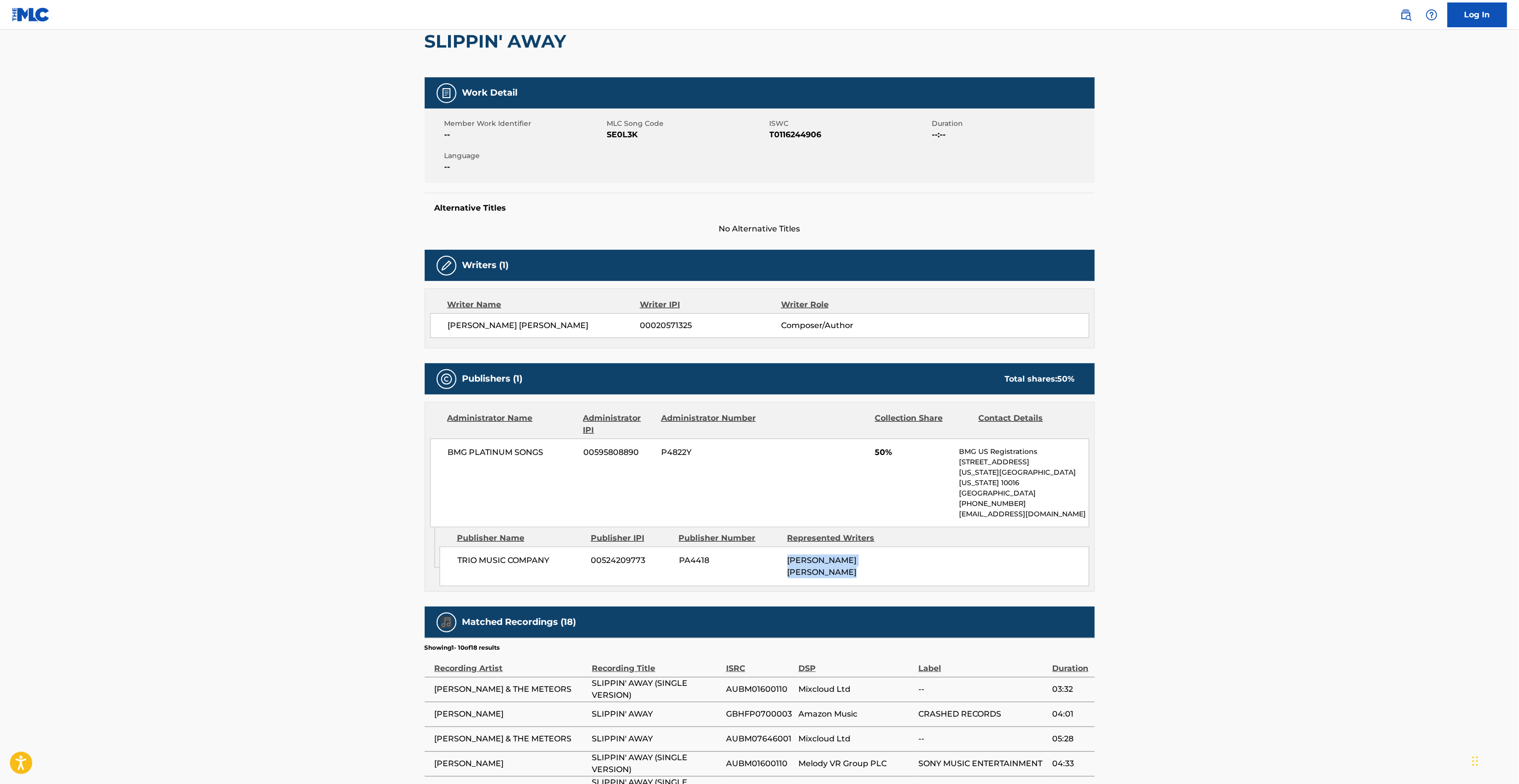
click at [1352, 558] on main "< Back to public search results Copy work link SLIPPIN' AWAY Work Detail Member…" at bounding box center [759, 453] width 1519 height 1046
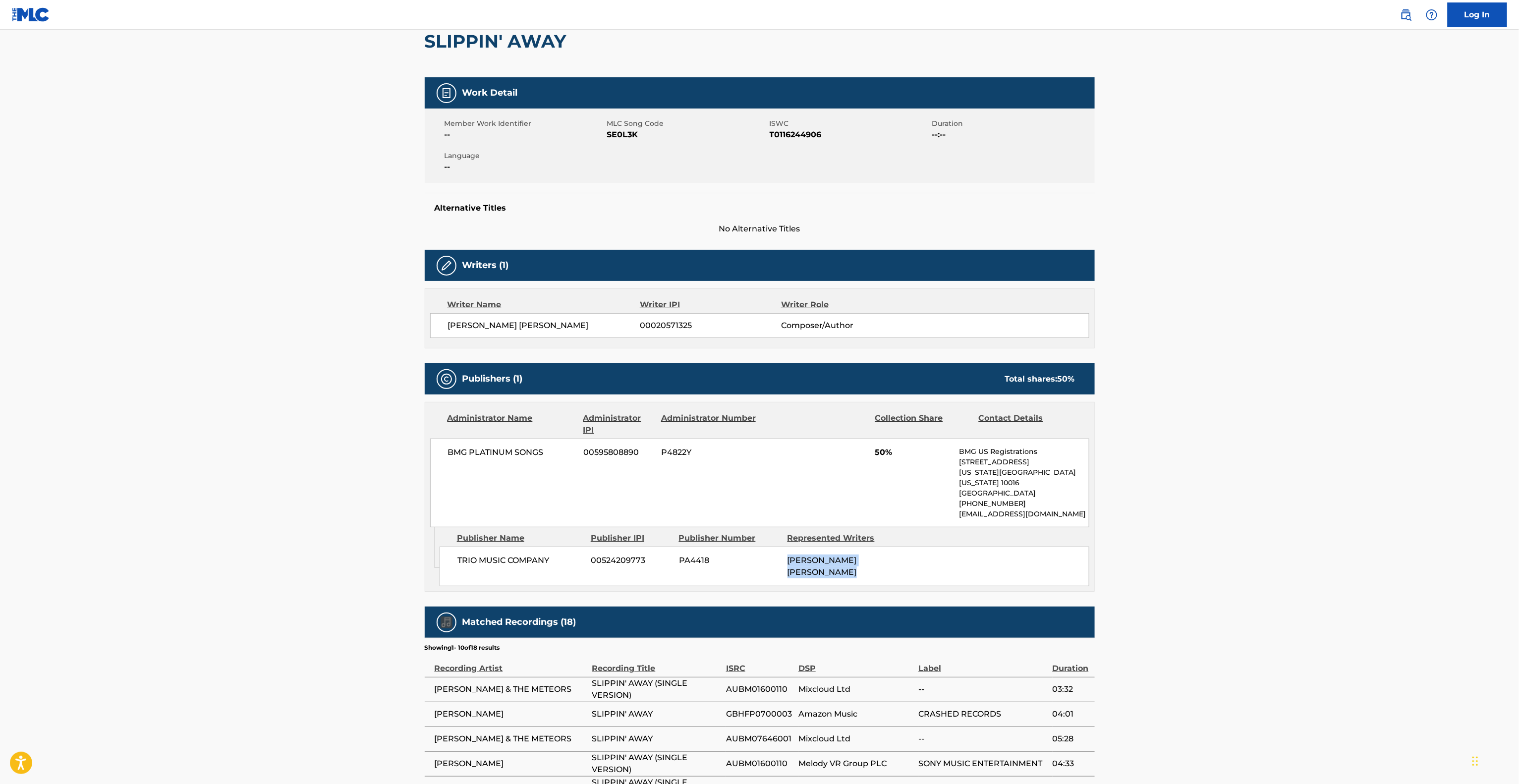
click at [1352, 558] on main "< Back to public search results Copy work link SLIPPIN' AWAY Work Detail Member…" at bounding box center [759, 453] width 1519 height 1046
click at [1350, 558] on main "< Back to public search results Copy work link SLIPPIN' AWAY Work Detail Member…" at bounding box center [759, 453] width 1519 height 1046
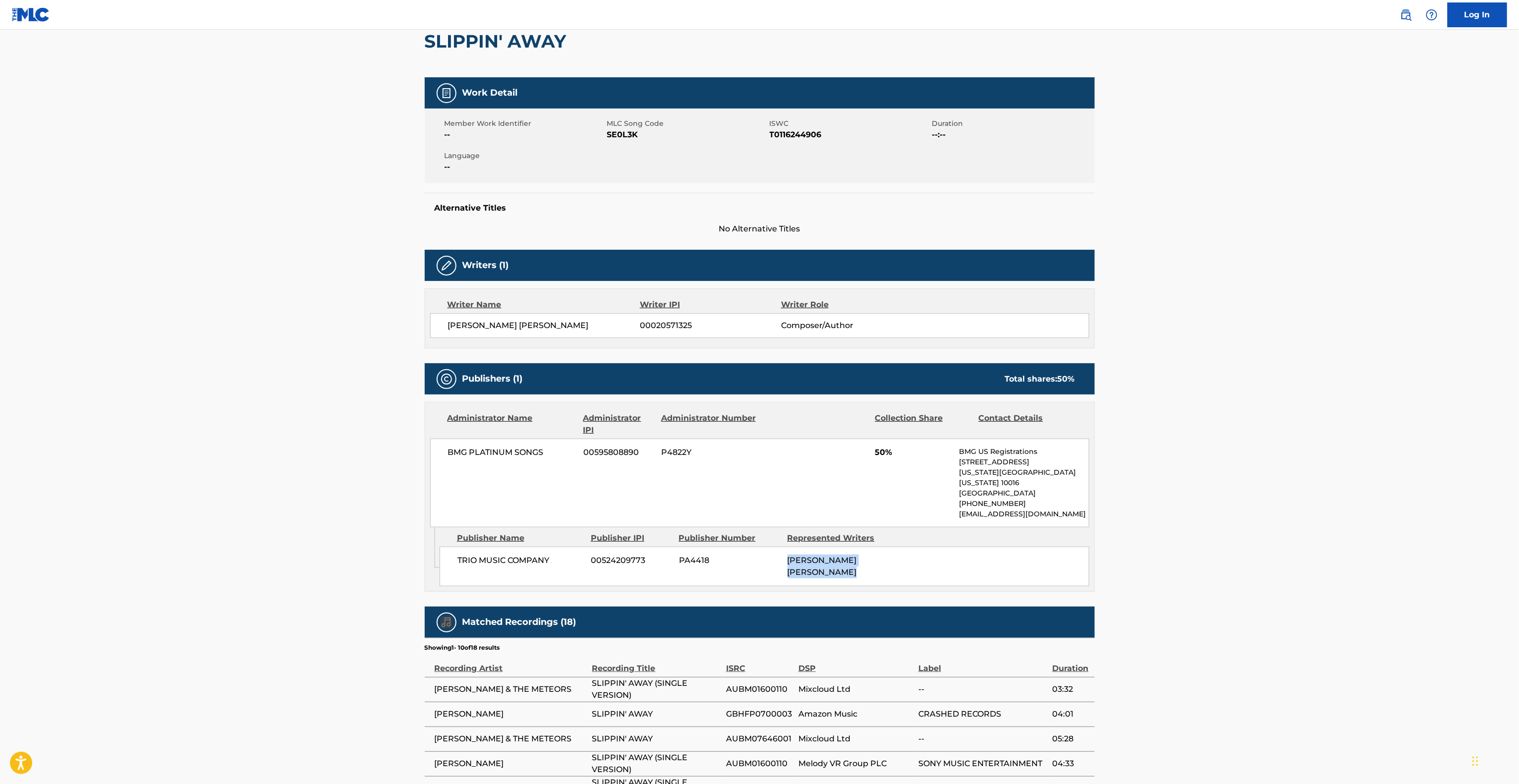
click at [1350, 558] on main "< Back to public search results Copy work link SLIPPIN' AWAY Work Detail Member…" at bounding box center [759, 453] width 1519 height 1046
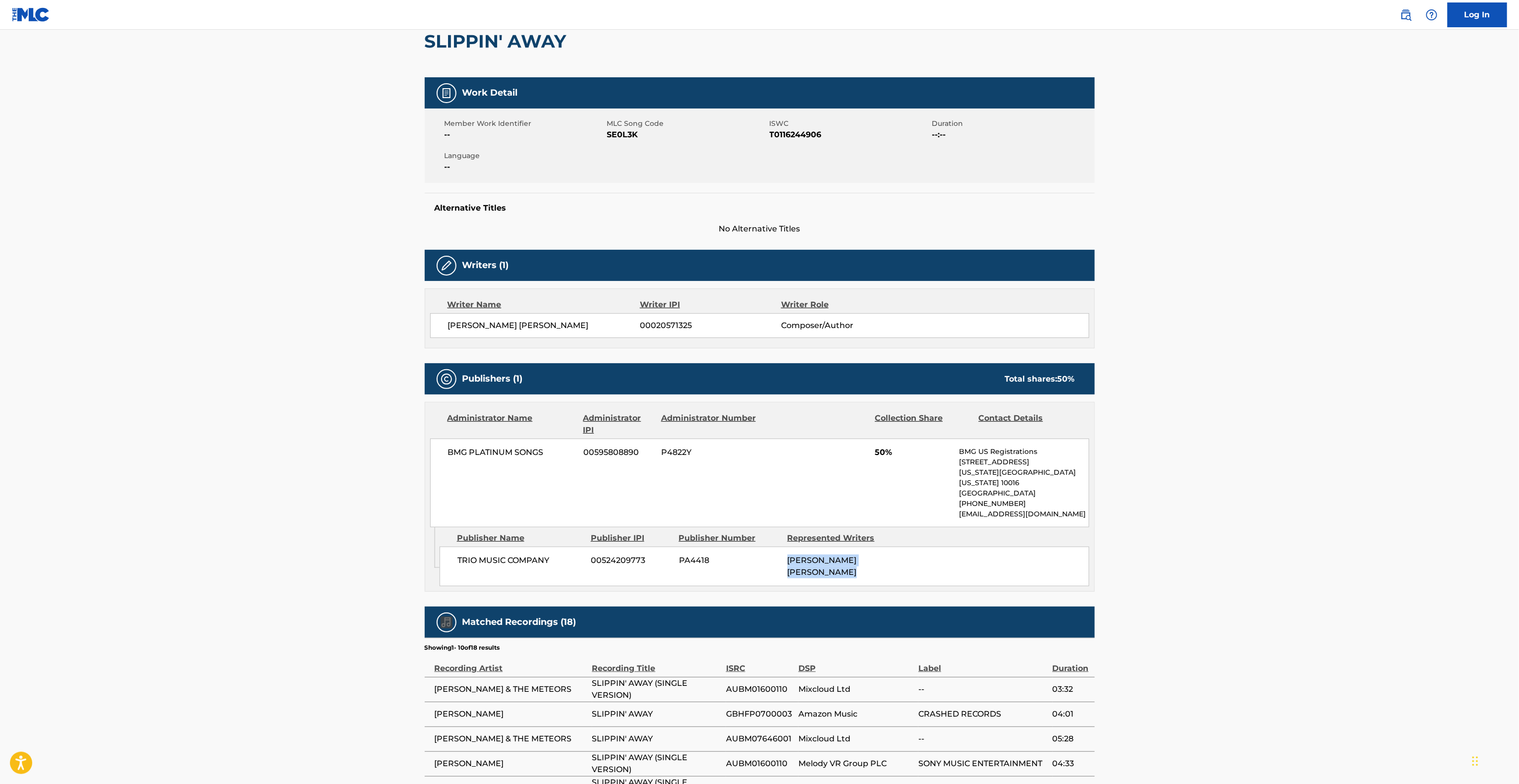
click at [1350, 558] on main "< Back to public search results Copy work link SLIPPIN' AWAY Work Detail Member…" at bounding box center [759, 453] width 1519 height 1046
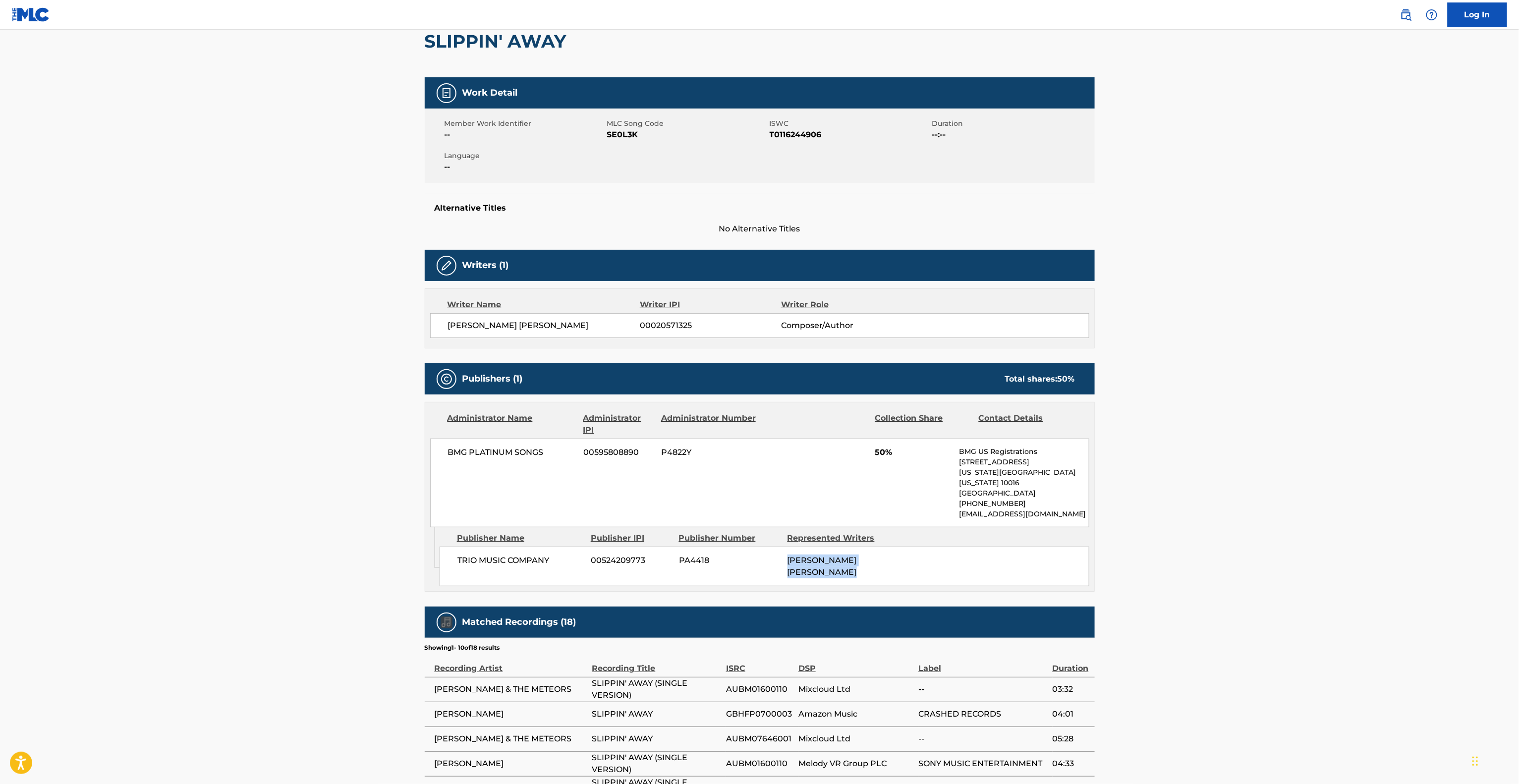
click at [1350, 558] on main "< Back to public search results Copy work link SLIPPIN' AWAY Work Detail Member…" at bounding box center [759, 453] width 1519 height 1046
click at [1370, 539] on main "< Back to public search results Copy work link SLIPPIN' AWAY Work Detail Member…" at bounding box center [759, 453] width 1519 height 1046
click at [1368, 539] on main "< Back to public search results Copy work link SLIPPIN' AWAY Work Detail Member…" at bounding box center [759, 453] width 1519 height 1046
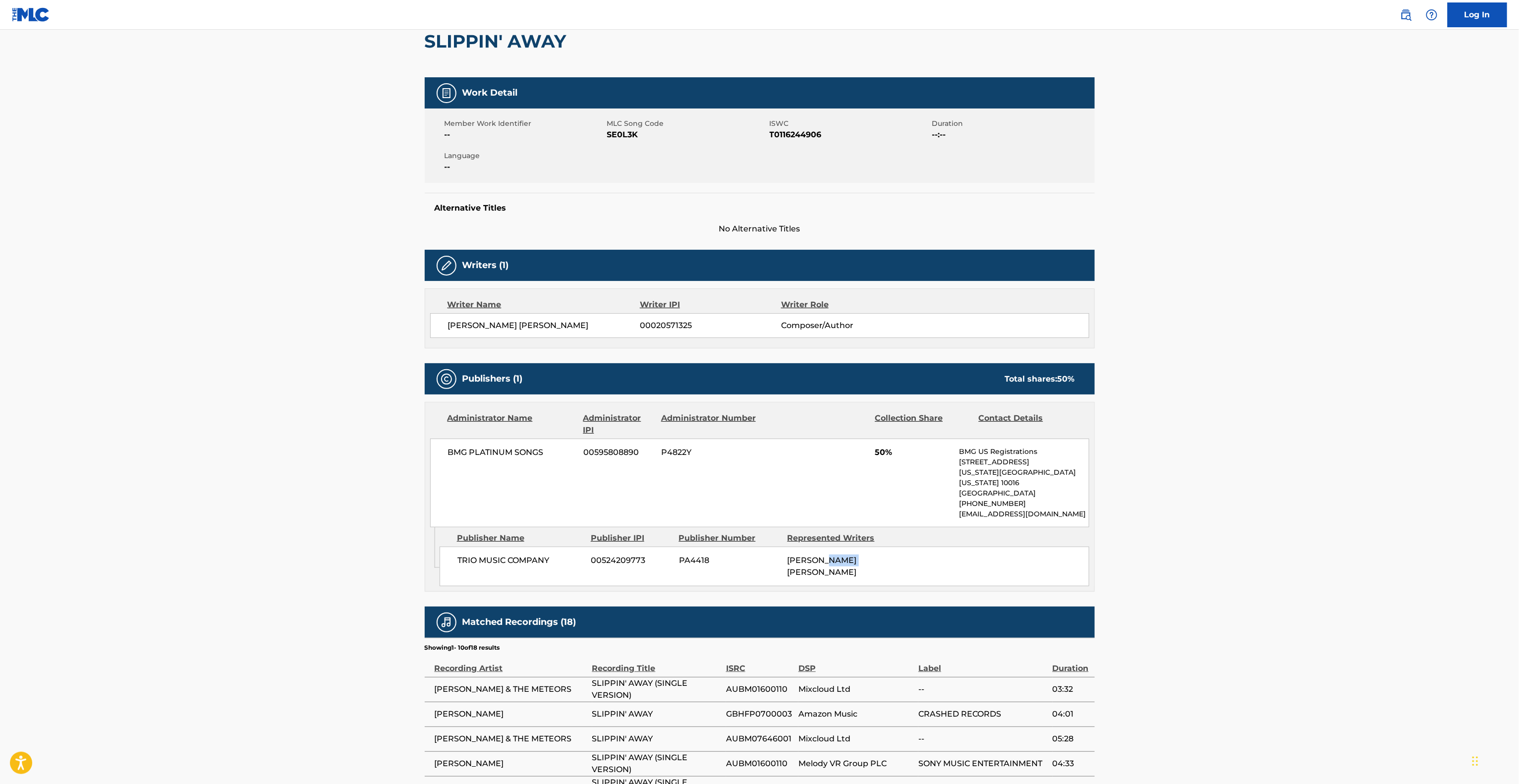
click at [1368, 539] on main "< Back to public search results Copy work link SLIPPIN' AWAY Work Detail Member…" at bounding box center [759, 453] width 1519 height 1046
click at [1362, 542] on main "< Back to public search results Copy work link SLIPPIN' AWAY Work Detail Member…" at bounding box center [759, 453] width 1519 height 1046
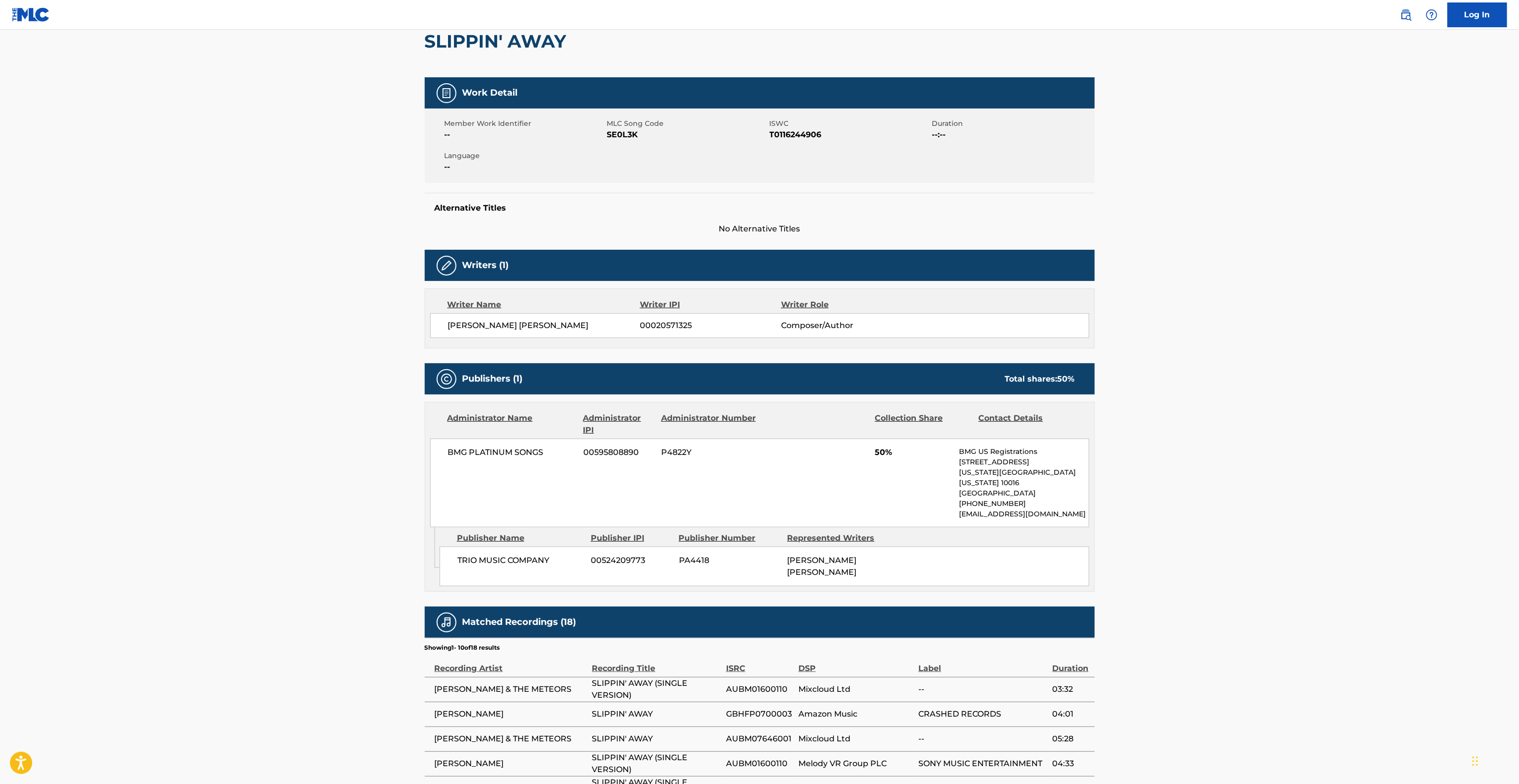
click at [1360, 541] on main "< Back to public search results Copy work link SLIPPIN' AWAY Work Detail Member…" at bounding box center [759, 453] width 1519 height 1046
click at [1360, 540] on main "< Back to public search results Copy work link SLIPPIN' AWAY Work Detail Member…" at bounding box center [759, 453] width 1519 height 1046
click at [1358, 542] on main "< Back to public search results Copy work link SLIPPIN' AWAY Work Detail Member…" at bounding box center [759, 453] width 1519 height 1046
click at [1355, 545] on main "< Back to public search results Copy work link SLIPPIN' AWAY Work Detail Member…" at bounding box center [759, 453] width 1519 height 1046
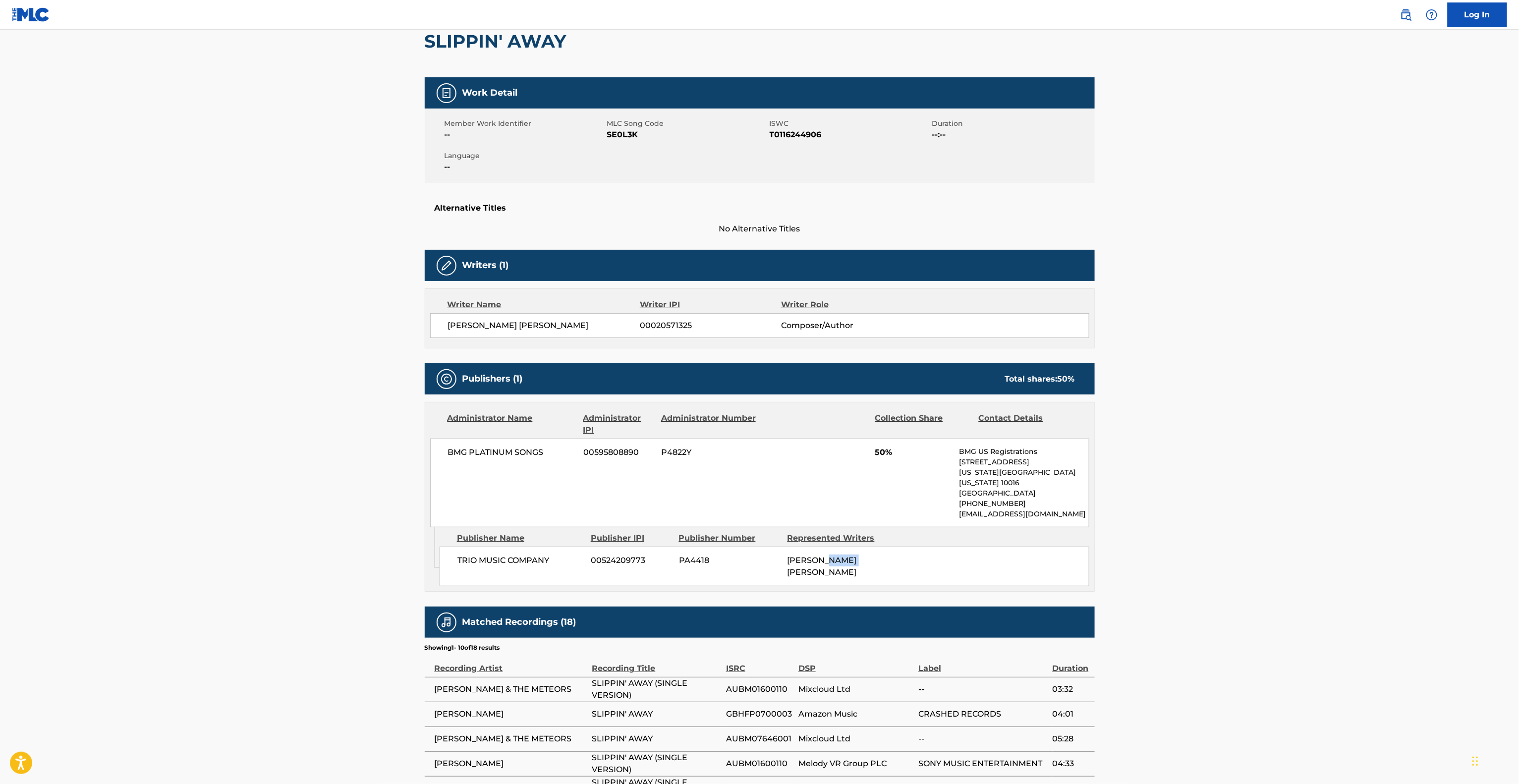
click at [1355, 545] on main "< Back to public search results Copy work link SLIPPIN' AWAY Work Detail Member…" at bounding box center [759, 453] width 1519 height 1046
click at [1354, 545] on main "< Back to public search results Copy work link SLIPPIN' AWAY Work Detail Member…" at bounding box center [759, 453] width 1519 height 1046
click at [1352, 545] on main "< Back to public search results Copy work link SLIPPIN' AWAY Work Detail Member…" at bounding box center [759, 453] width 1519 height 1046
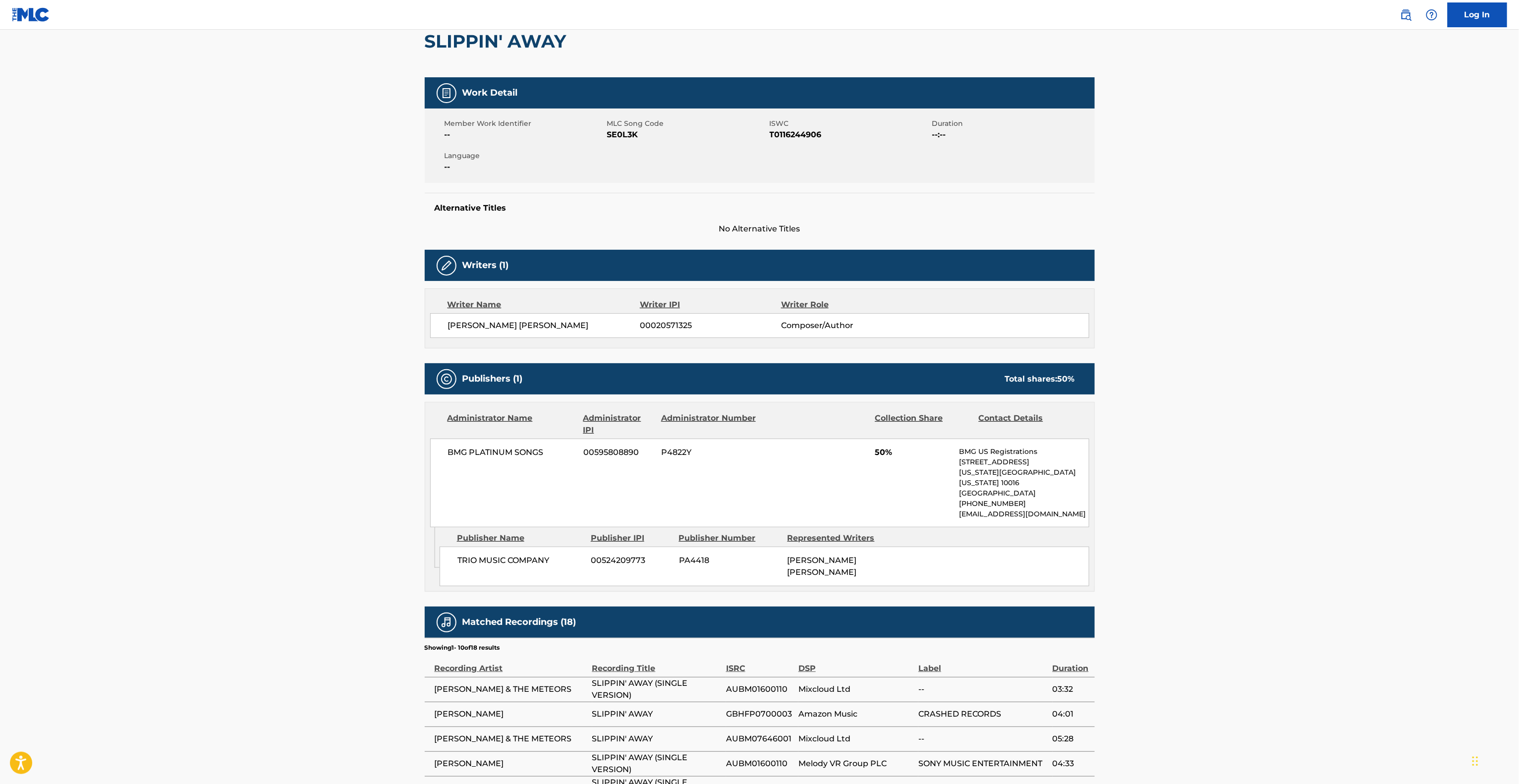
click at [1351, 546] on main "< Back to public search results Copy work link SLIPPIN' AWAY Work Detail Member…" at bounding box center [759, 453] width 1519 height 1046
click at [1350, 546] on main "< Back to public search results Copy work link SLIPPIN' AWAY Work Detail Member…" at bounding box center [759, 453] width 1519 height 1046
click at [1344, 548] on main "< Back to public search results Copy work link SLIPPIN' AWAY Work Detail Member…" at bounding box center [759, 453] width 1519 height 1046
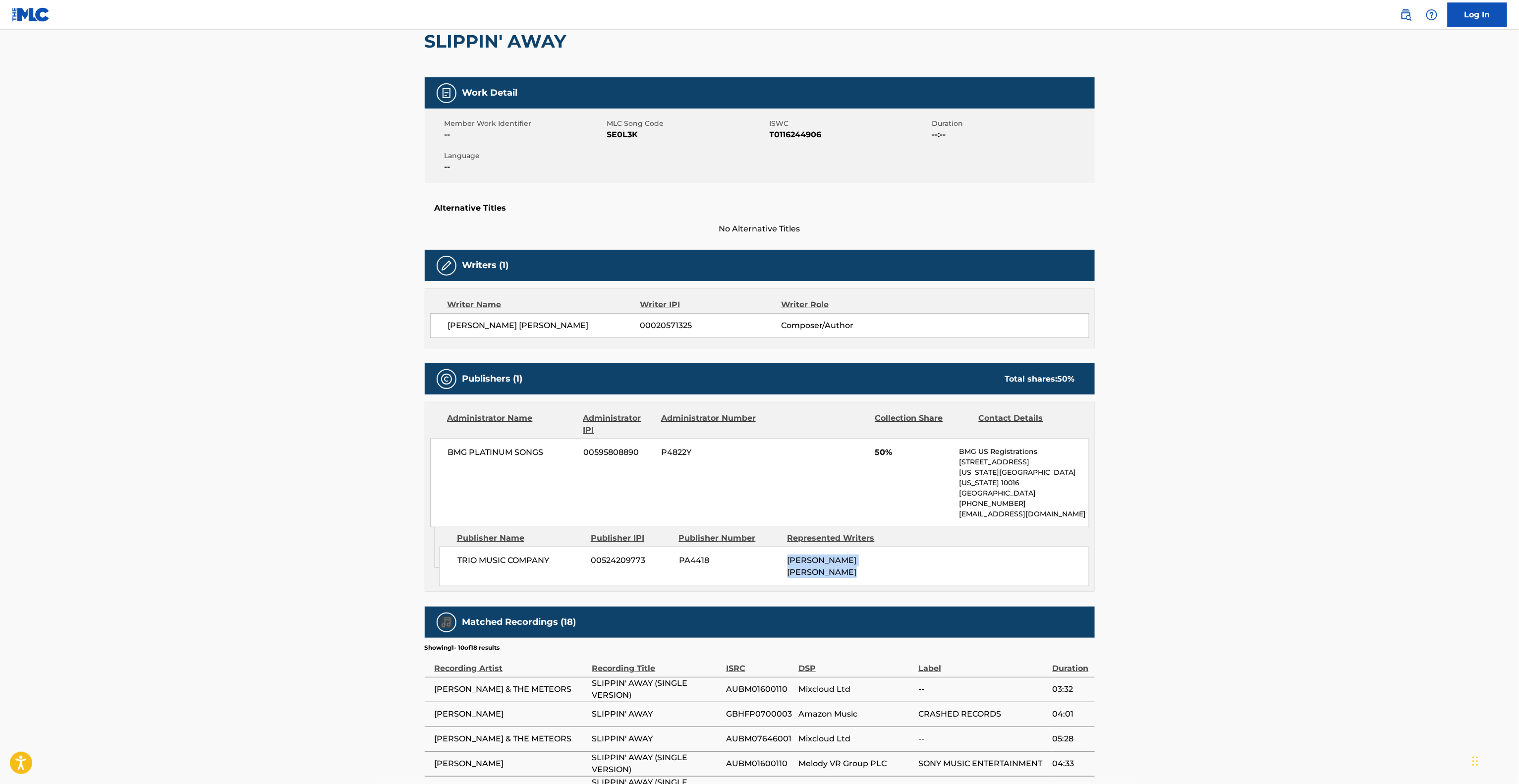
click at [1343, 548] on main "< Back to public search results Copy work link SLIPPIN' AWAY Work Detail Member…" at bounding box center [759, 453] width 1519 height 1046
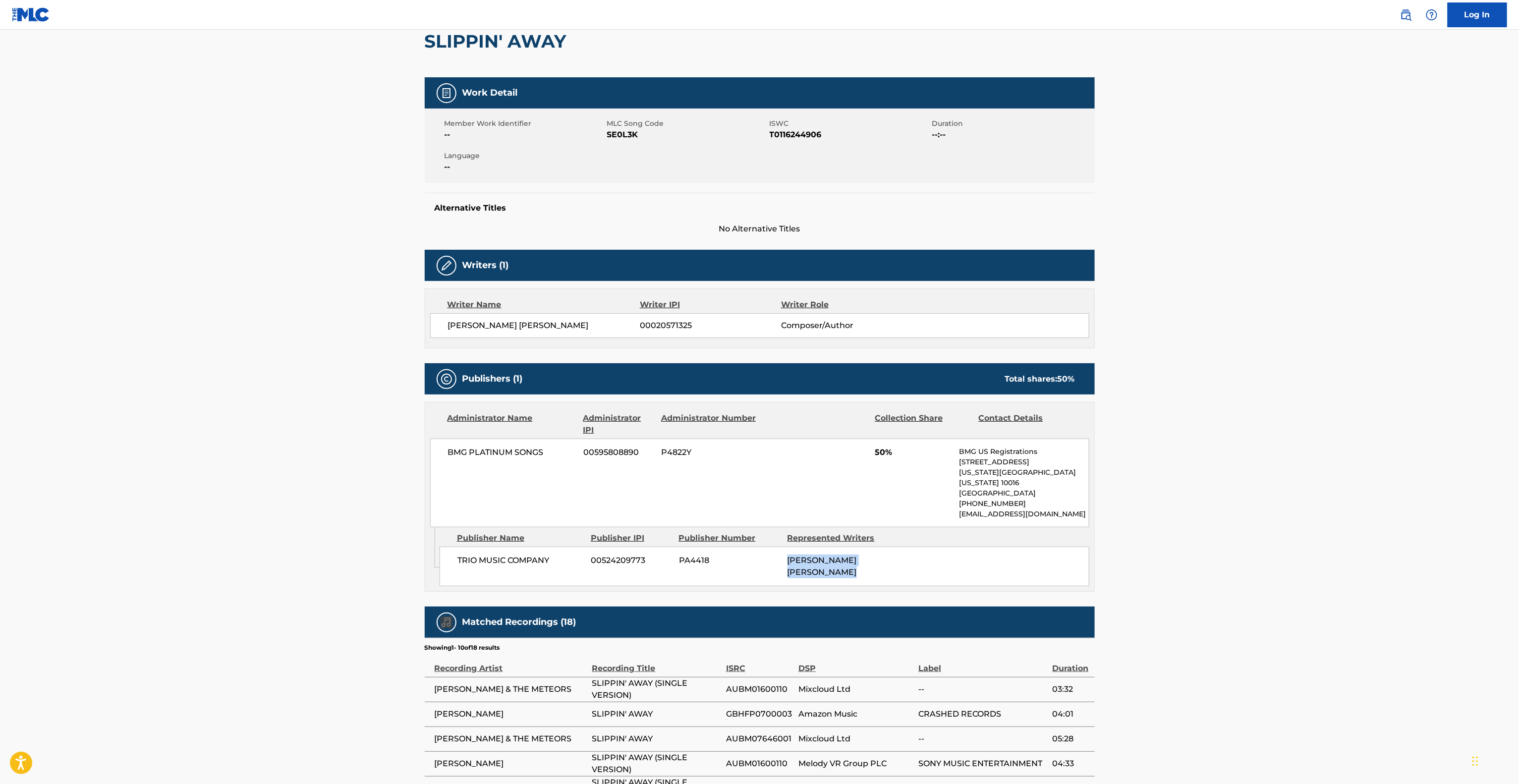
click at [1343, 548] on main "< Back to public search results Copy work link SLIPPIN' AWAY Work Detail Member…" at bounding box center [759, 453] width 1519 height 1046
click at [1342, 548] on main "< Back to public search results Copy work link SLIPPIN' AWAY Work Detail Member…" at bounding box center [759, 453] width 1519 height 1046
click at [1340, 548] on main "< Back to public search results Copy work link SLIPPIN' AWAY Work Detail Member…" at bounding box center [759, 453] width 1519 height 1046
click at [1338, 549] on main "< Back to public search results Copy work link SLIPPIN' AWAY Work Detail Member…" at bounding box center [759, 453] width 1519 height 1046
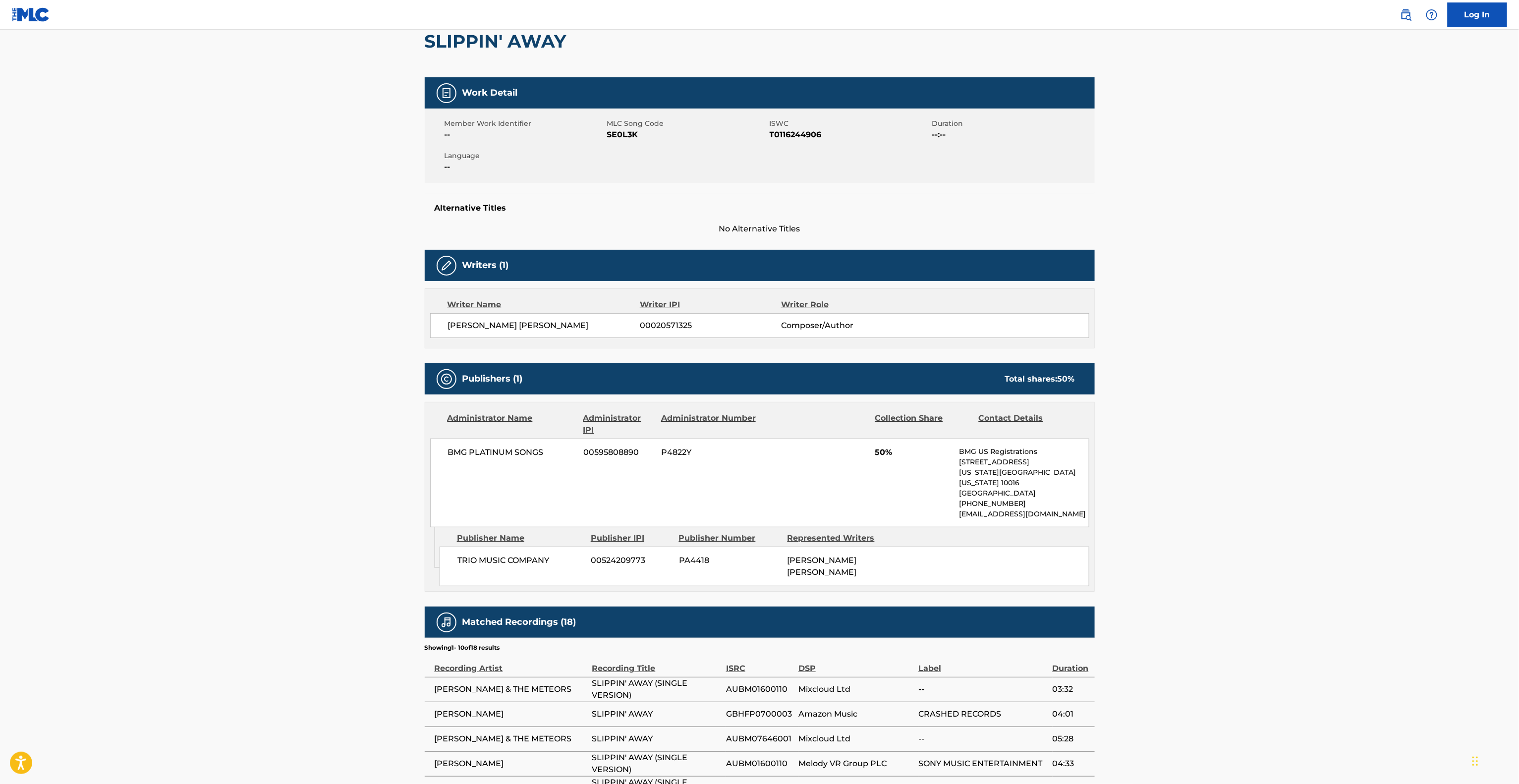
click at [1334, 534] on main "< Back to public search results Copy work link SLIPPIN' AWAY Work Detail Member…" at bounding box center [759, 453] width 1519 height 1046
click at [1332, 534] on main "< Back to public search results Copy work link SLIPPIN' AWAY Work Detail Member…" at bounding box center [759, 453] width 1519 height 1046
click at [1332, 533] on main "< Back to public search results Copy work link SLIPPIN' AWAY Work Detail Member…" at bounding box center [759, 453] width 1519 height 1046
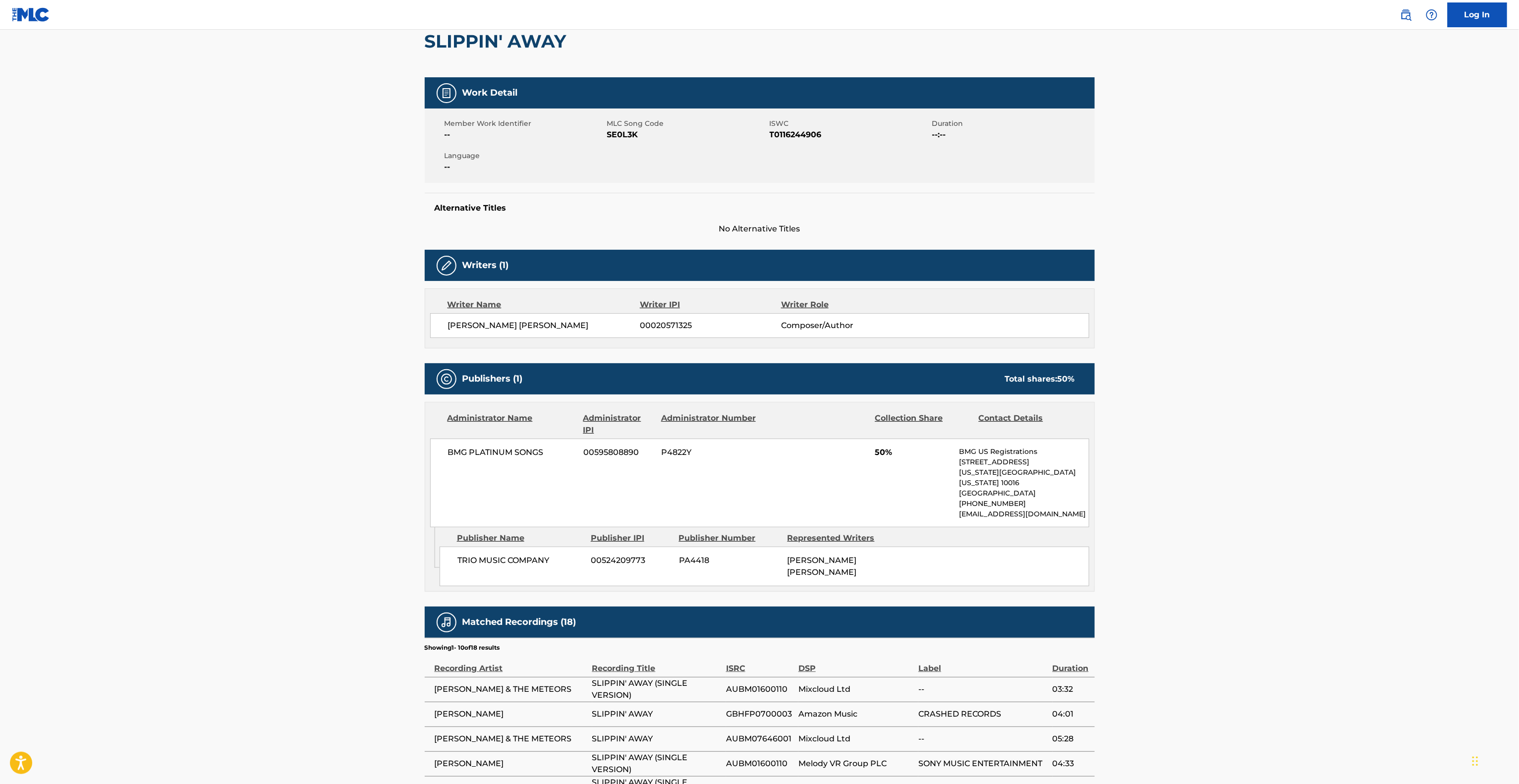
click at [1331, 533] on main "< Back to public search results Copy work link SLIPPIN' AWAY Work Detail Member…" at bounding box center [759, 453] width 1519 height 1046
click at [1329, 533] on main "< Back to public search results Copy work link SLIPPIN' AWAY Work Detail Member…" at bounding box center [759, 453] width 1519 height 1046
click at [1307, 552] on main "< Back to public search results Copy work link SLIPPIN' AWAY Work Detail Member…" at bounding box center [759, 453] width 1519 height 1046
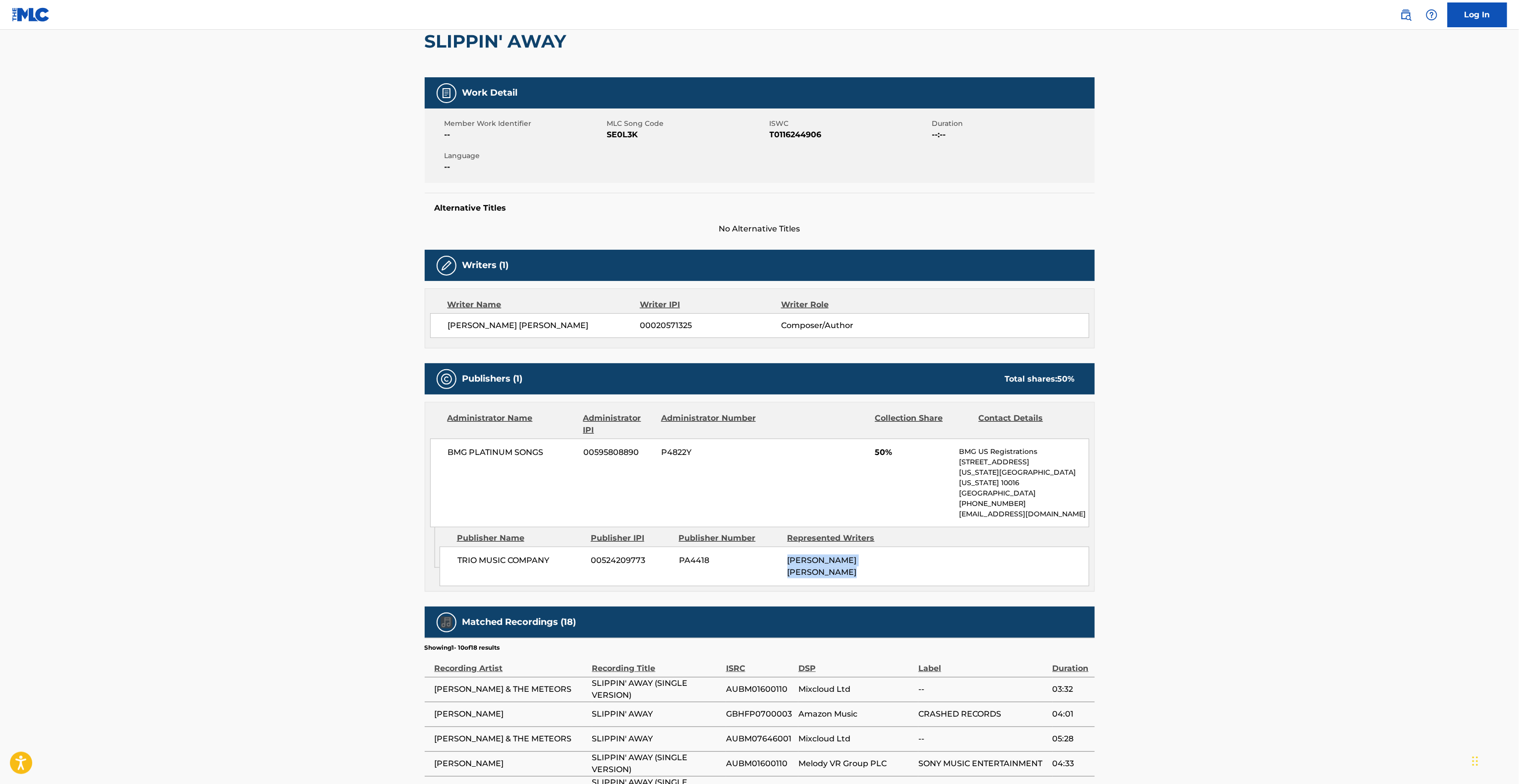
click at [1307, 552] on main "< Back to public search results Copy work link SLIPPIN' AWAY Work Detail Member…" at bounding box center [759, 453] width 1519 height 1046
click at [1309, 552] on main "< Back to public search results Copy work link SLIPPIN' AWAY Work Detail Member…" at bounding box center [759, 453] width 1519 height 1046
click at [1309, 540] on main "< Back to public search results Copy work link SLIPPIN' AWAY Work Detail Member…" at bounding box center [759, 453] width 1519 height 1046
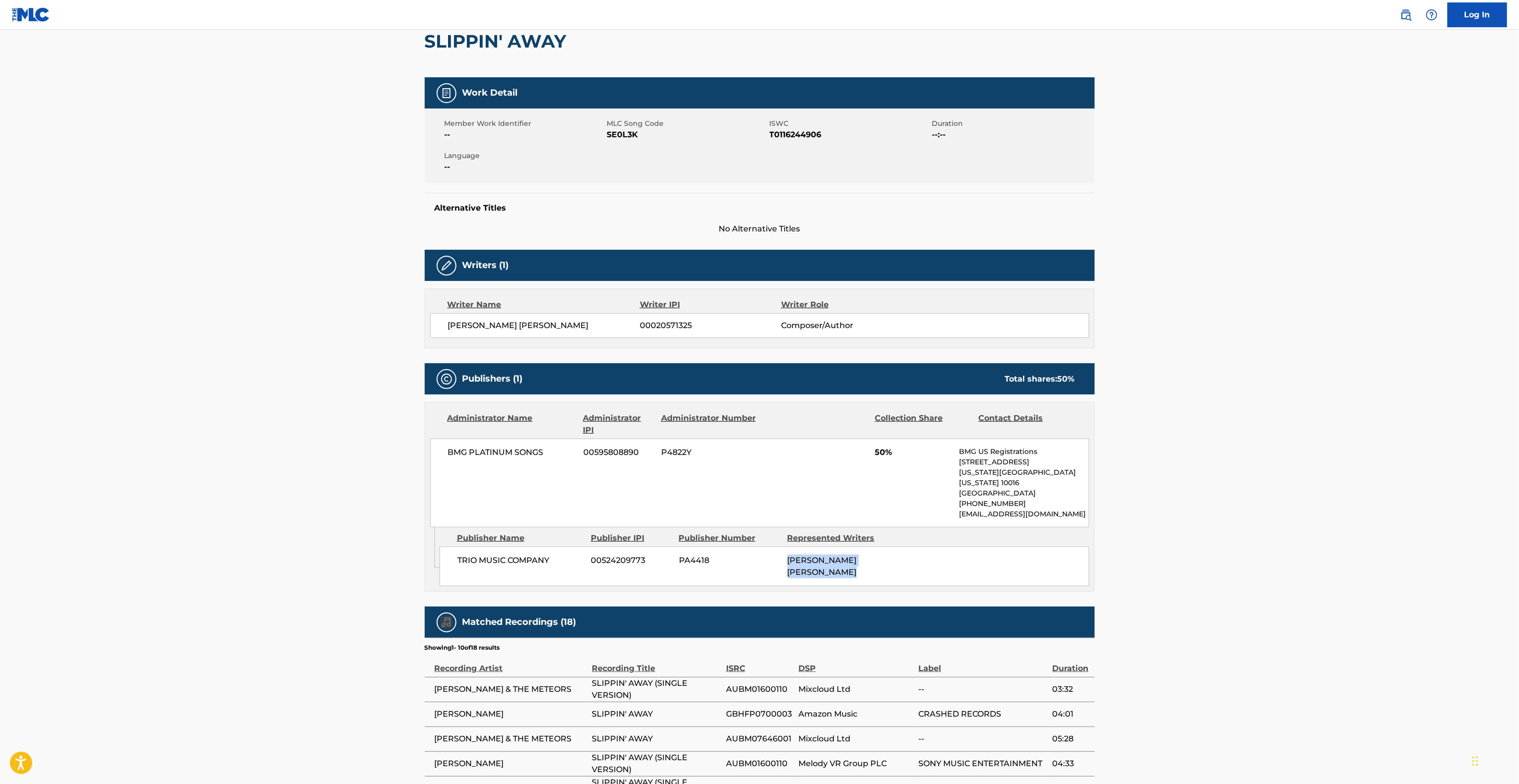
click at [1309, 540] on main "< Back to public search results Copy work link SLIPPIN' AWAY Work Detail Member…" at bounding box center [759, 453] width 1519 height 1046
click at [1309, 533] on main "< Back to public search results Copy work link SLIPPIN' AWAY Work Detail Member…" at bounding box center [759, 453] width 1519 height 1046
click at [1309, 534] on main "< Back to public search results Copy work link SLIPPIN' AWAY Work Detail Member…" at bounding box center [759, 453] width 1519 height 1046
click at [1309, 536] on main "< Back to public search results Copy work link SLIPPIN' AWAY Work Detail Member…" at bounding box center [759, 453] width 1519 height 1046
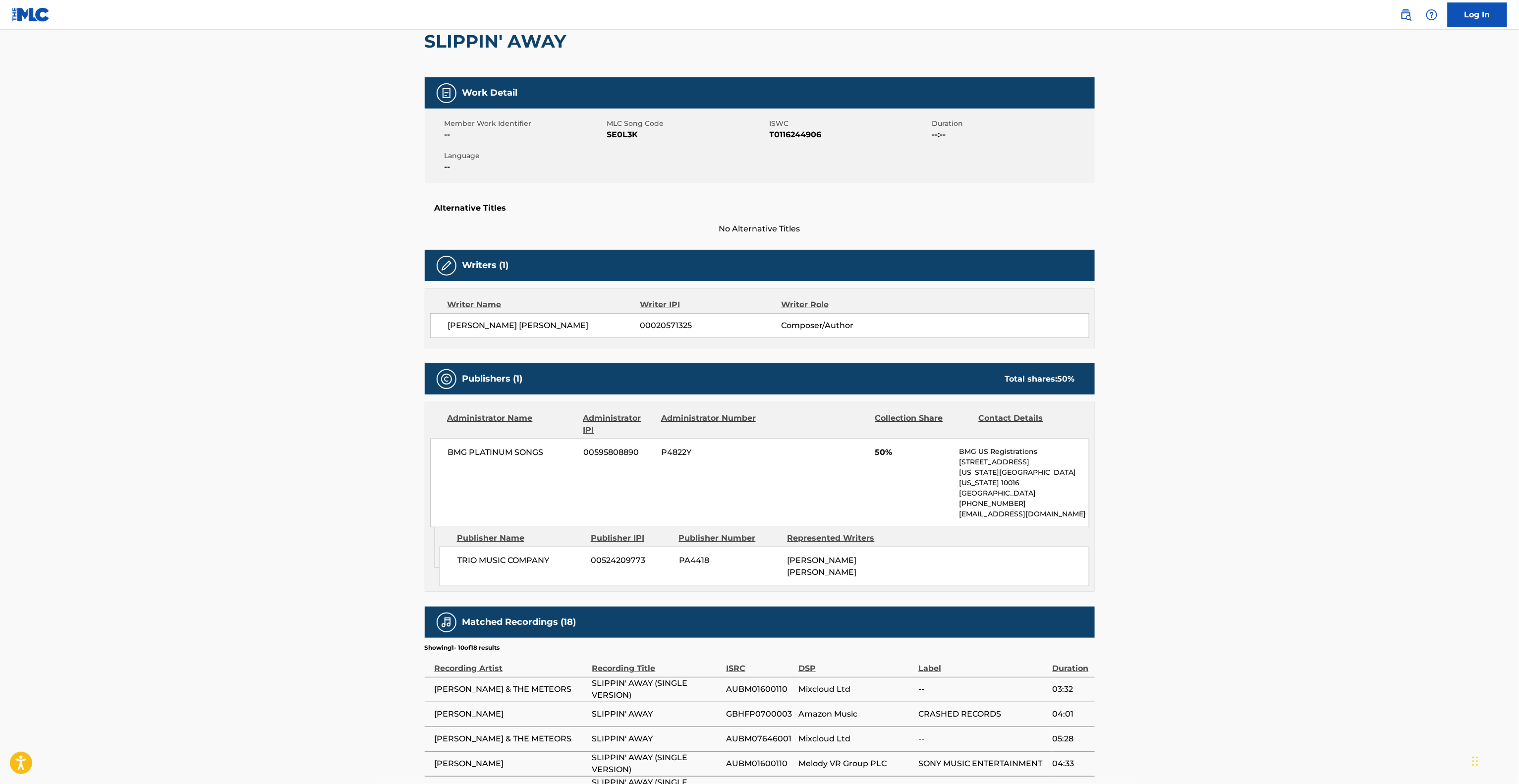
click at [1309, 536] on main "< Back to public search results Copy work link SLIPPIN' AWAY Work Detail Member…" at bounding box center [759, 453] width 1519 height 1046
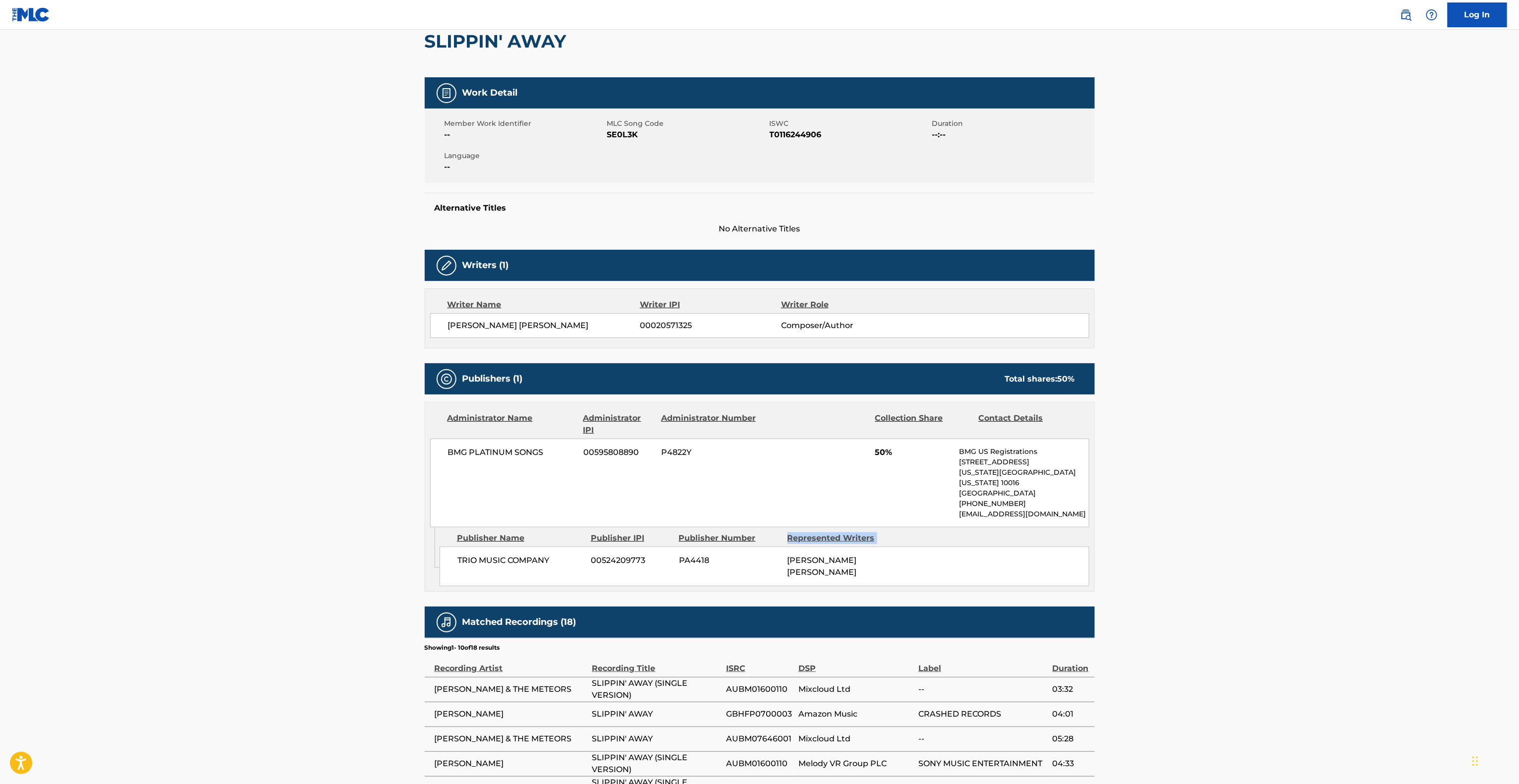
click at [1309, 536] on main "< Back to public search results Copy work link SLIPPIN' AWAY Work Detail Member…" at bounding box center [759, 453] width 1519 height 1046
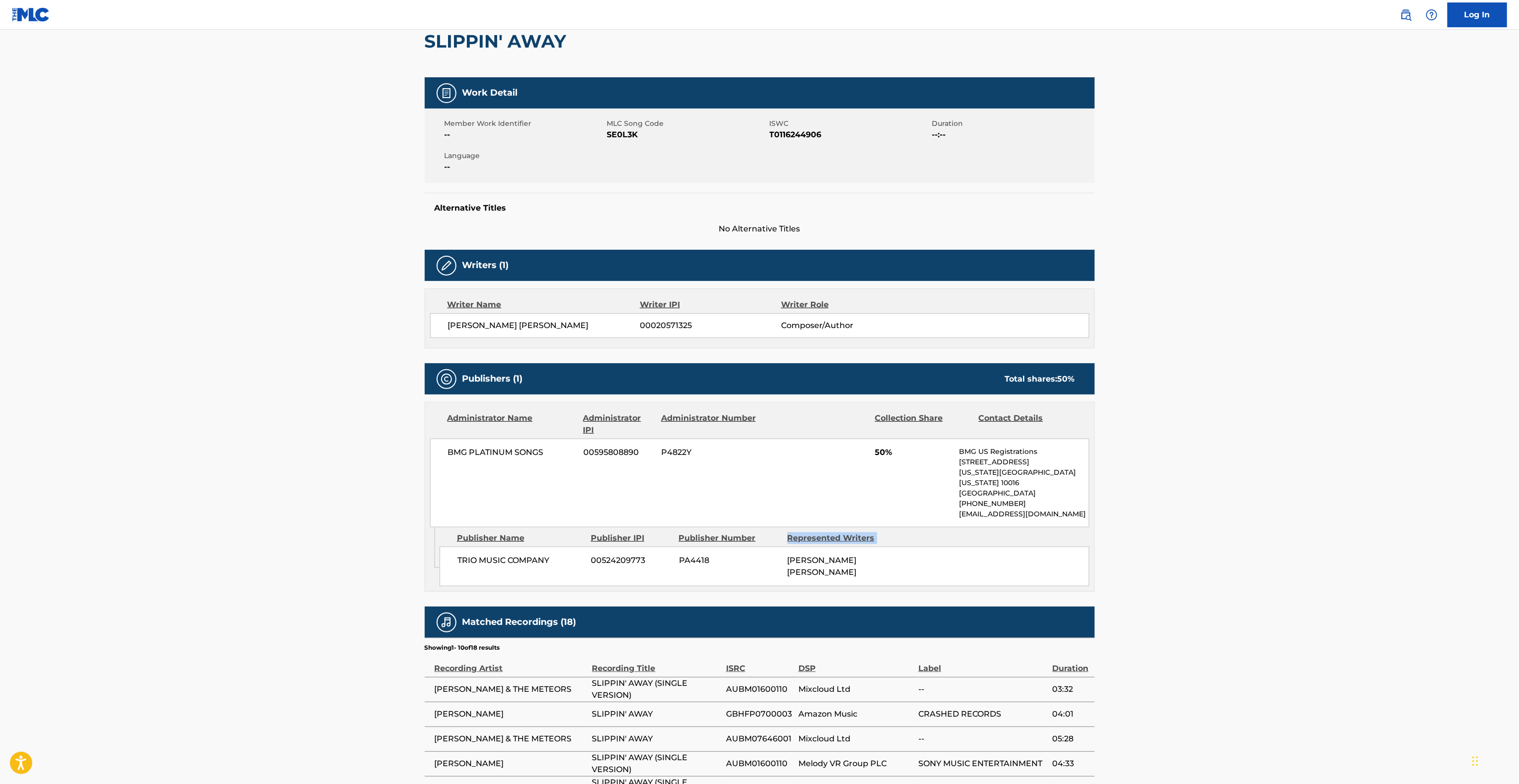
click at [1310, 537] on main "< Back to public search results Copy work link SLIPPIN' AWAY Work Detail Member…" at bounding box center [759, 453] width 1519 height 1046
click at [1310, 537] on main "< Back to public search results Copy work link SLIPPIN' AWAY Work Detail Member…" at bounding box center [759, 453] width 1519 height 1046
click at [1310, 538] on main "< Back to public search results Copy work link SLIPPIN' AWAY Work Detail Member…" at bounding box center [759, 453] width 1519 height 1046
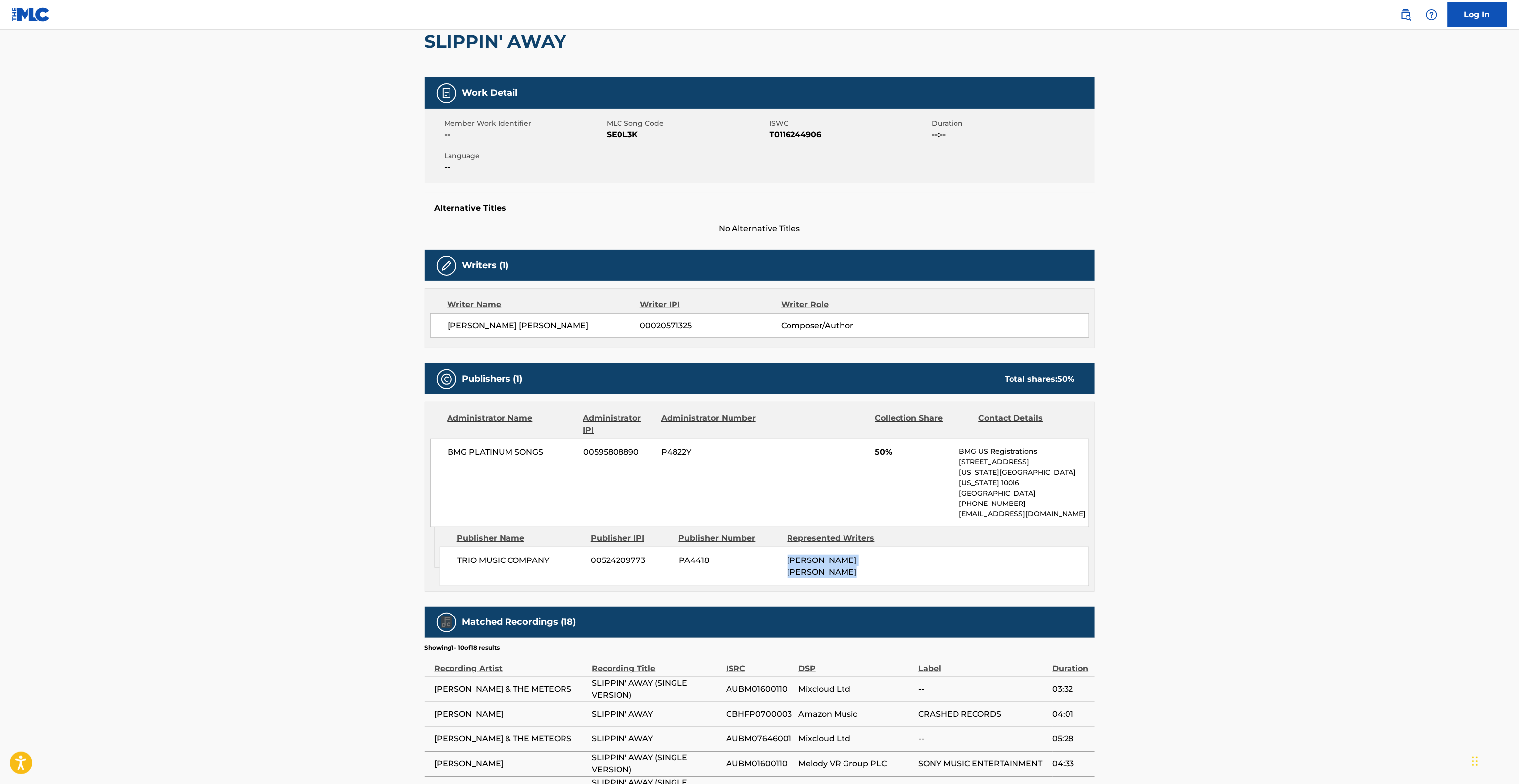
click at [1310, 538] on main "< Back to public search results Copy work link SLIPPIN' AWAY Work Detail Member…" at bounding box center [759, 453] width 1519 height 1046
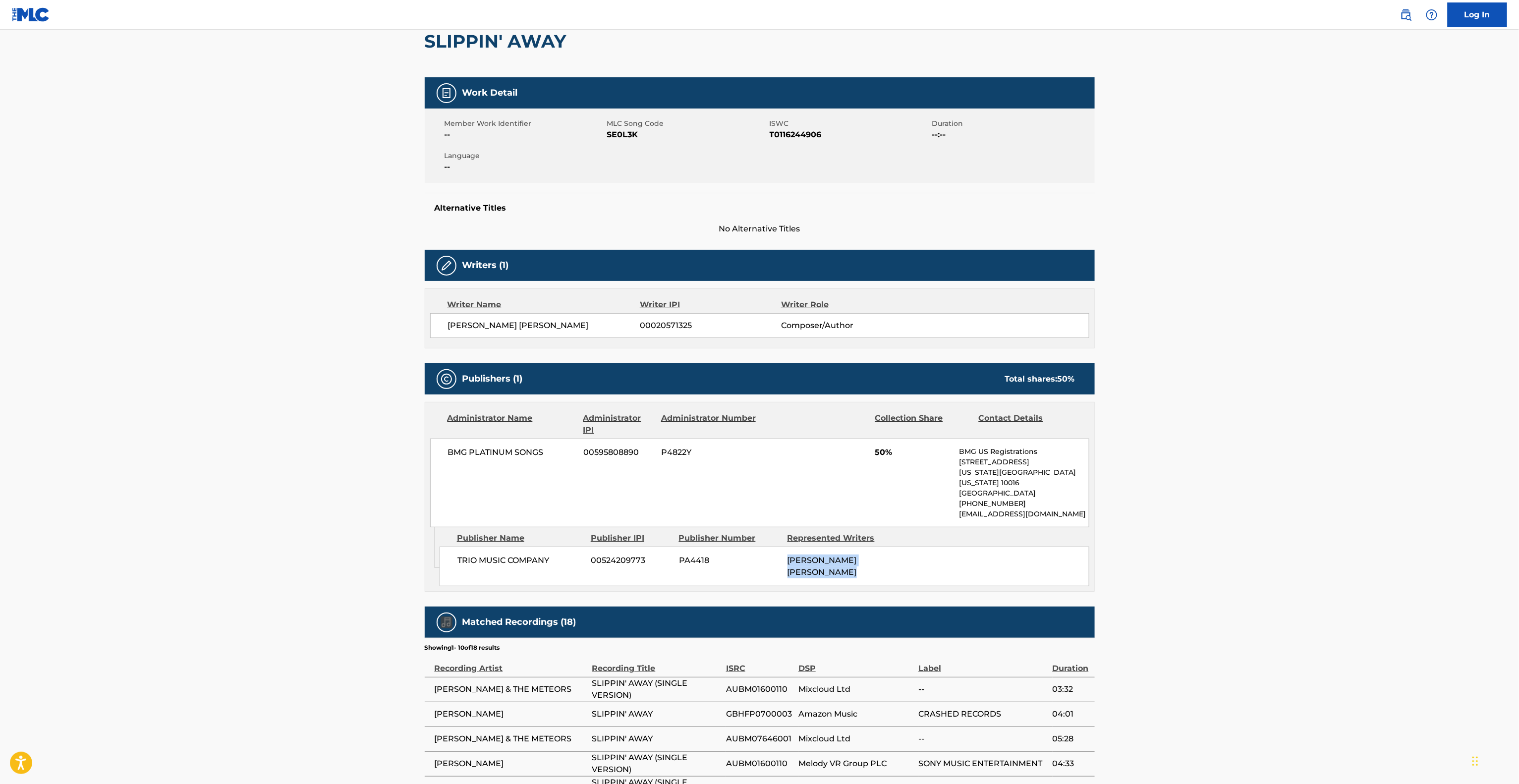
click at [1310, 538] on main "< Back to public search results Copy work link SLIPPIN' AWAY Work Detail Member…" at bounding box center [759, 453] width 1519 height 1046
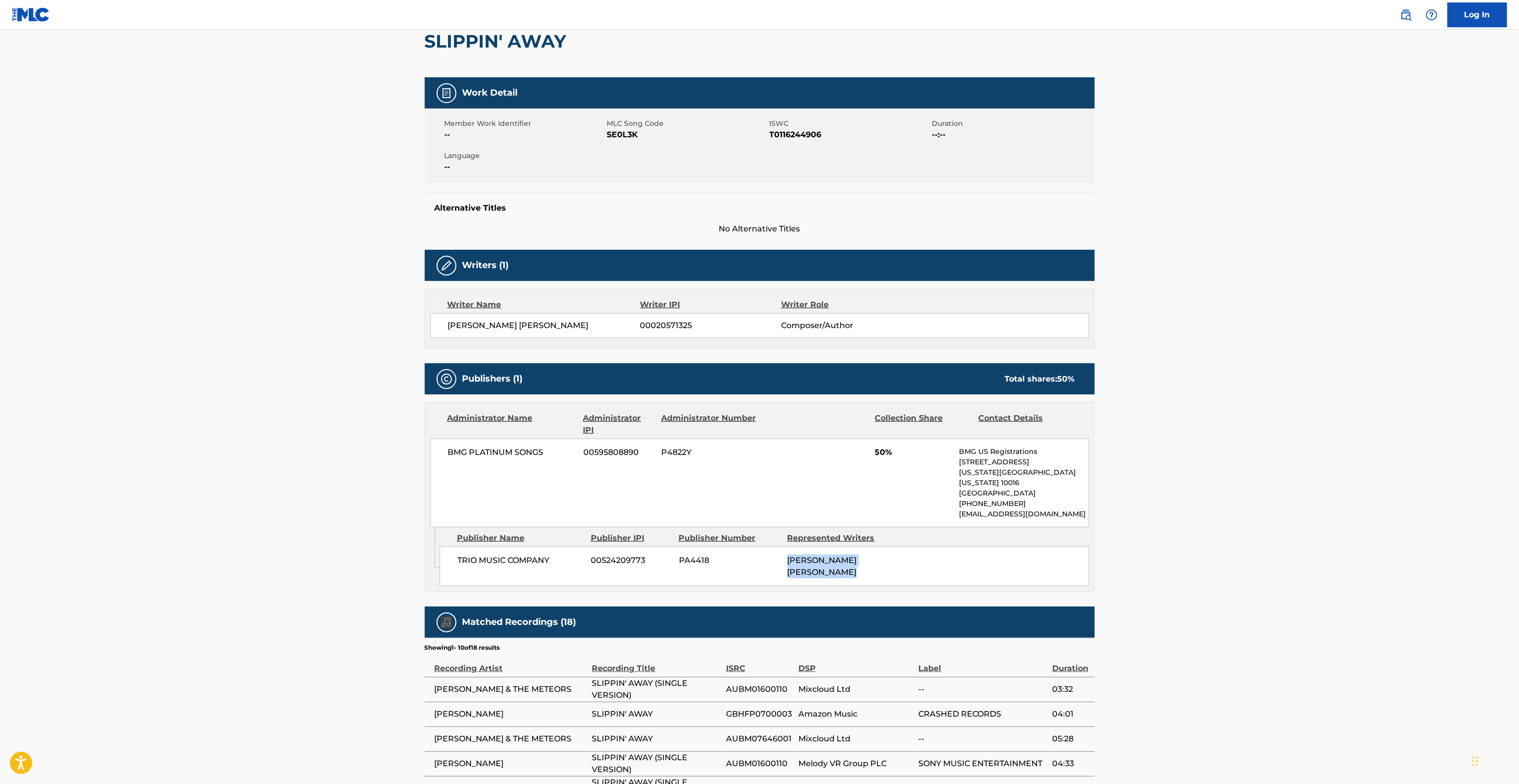
click at [1310, 538] on main "< Back to public search results Copy work link SLIPPIN' AWAY Work Detail Member…" at bounding box center [759, 453] width 1519 height 1046
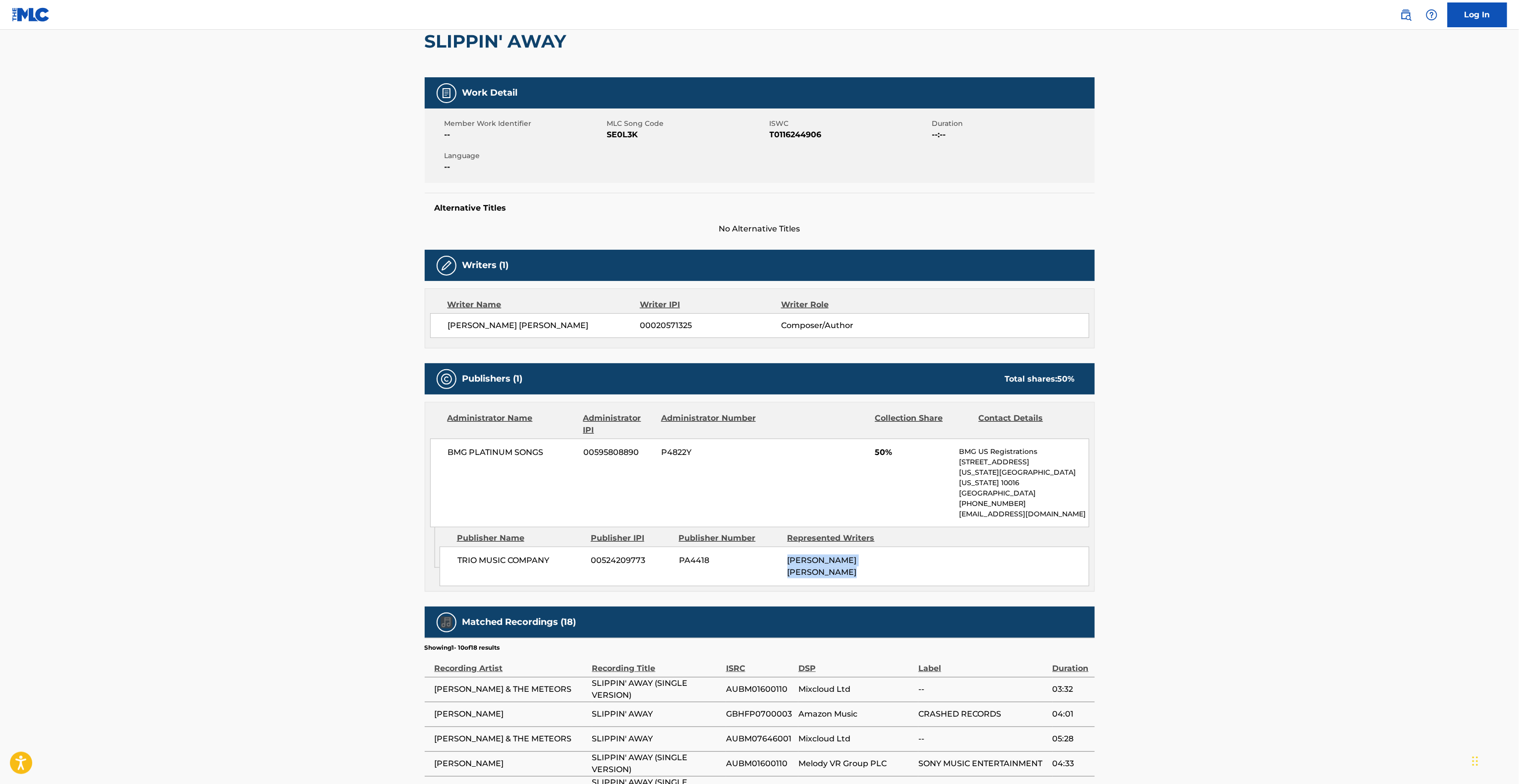
click at [1310, 538] on main "< Back to public search results Copy work link SLIPPIN' AWAY Work Detail Member…" at bounding box center [759, 453] width 1519 height 1046
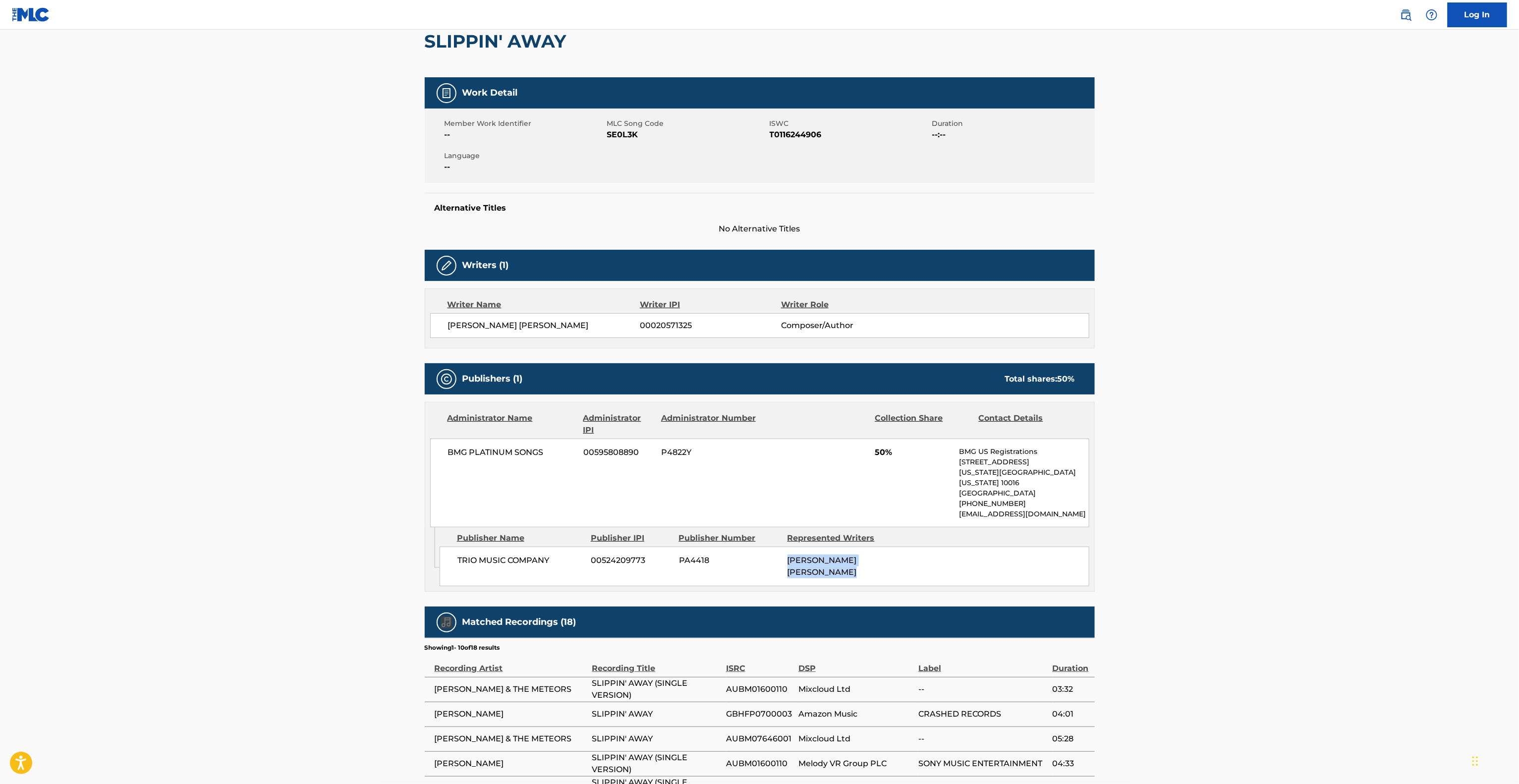
click at [1310, 538] on main "< Back to public search results Copy work link SLIPPIN' AWAY Work Detail Member…" at bounding box center [759, 453] width 1519 height 1046
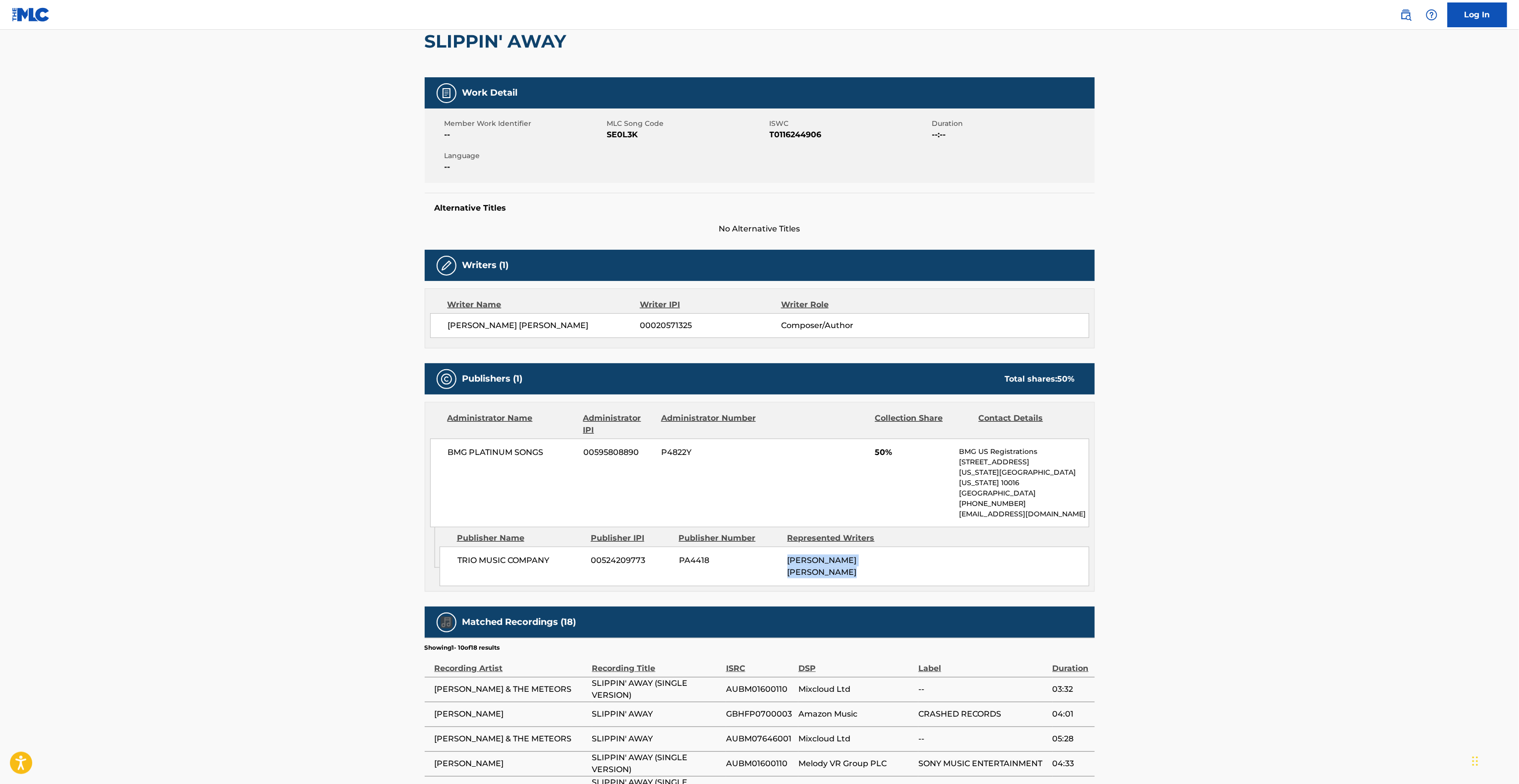
click at [1310, 538] on main "< Back to public search results Copy work link SLIPPIN' AWAY Work Detail Member…" at bounding box center [759, 453] width 1519 height 1046
click at [1313, 530] on main "< Back to public search results Copy work link SLIPPIN' AWAY Work Detail Member…" at bounding box center [759, 453] width 1519 height 1046
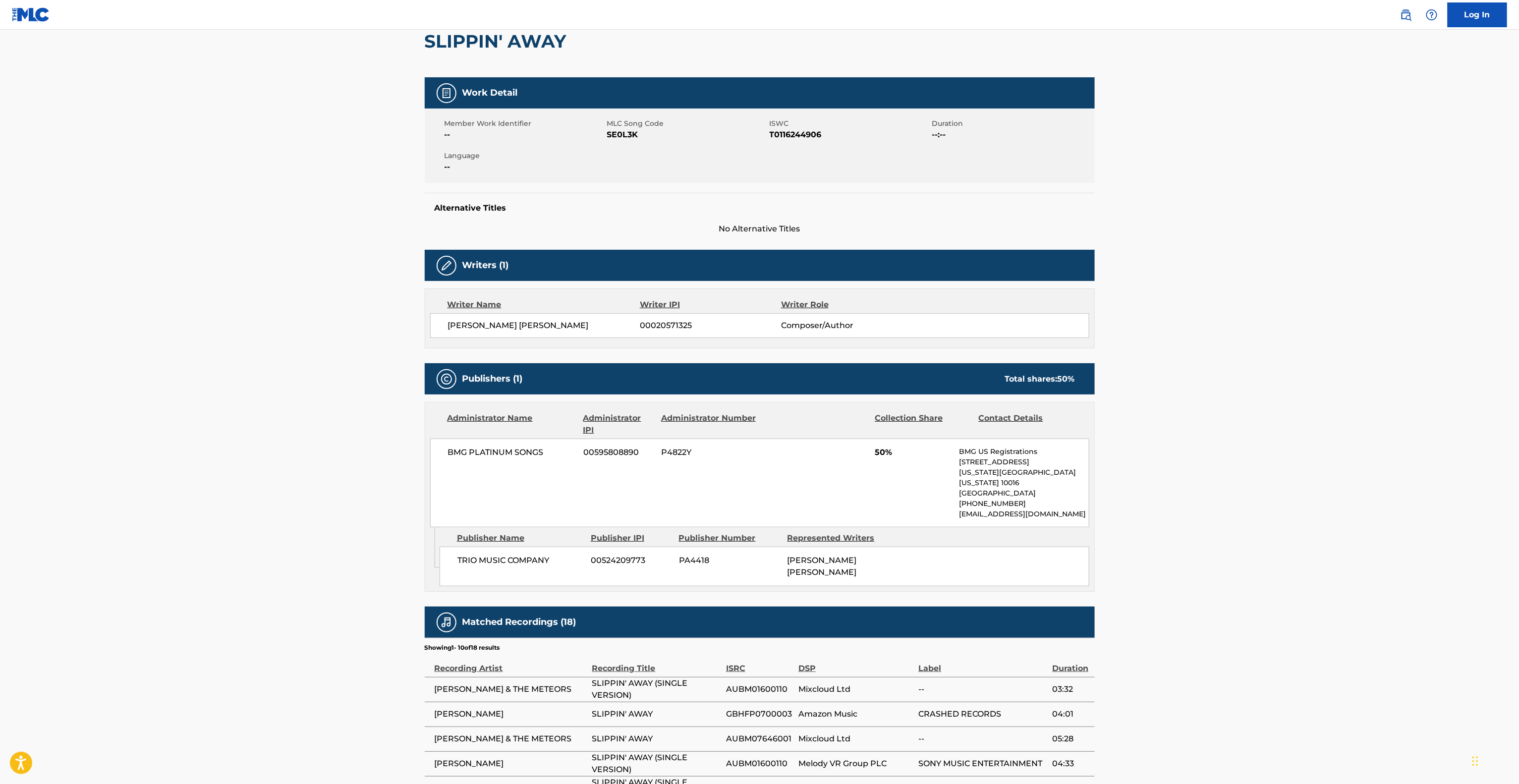
click at [1313, 530] on main "< Back to public search results Copy work link SLIPPIN' AWAY Work Detail Member…" at bounding box center [759, 453] width 1519 height 1046
click at [1317, 517] on main "< Back to public search results Copy work link SLIPPIN' AWAY Work Detail Member…" at bounding box center [759, 453] width 1519 height 1046
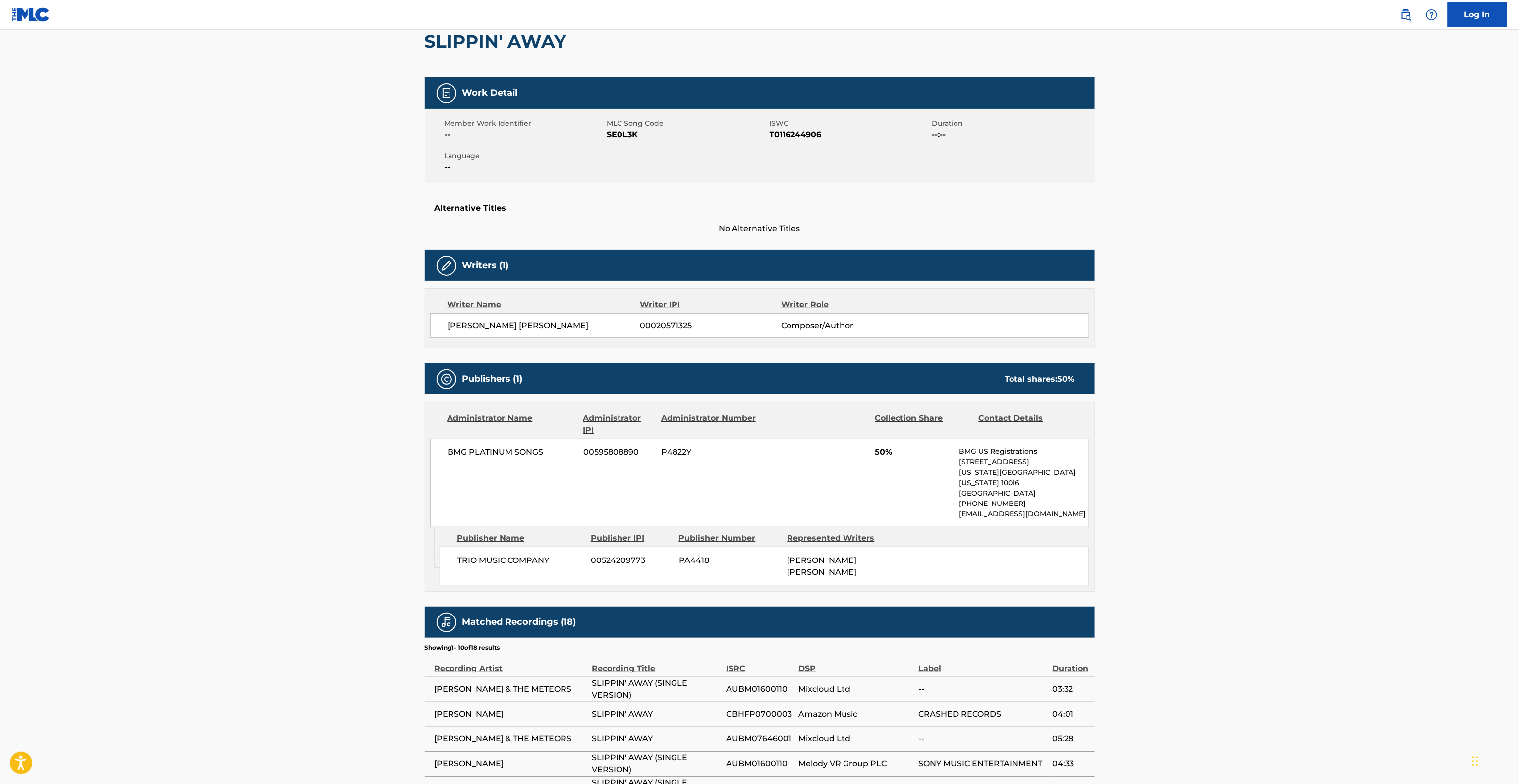
click at [1317, 520] on main "< Back to public search results Copy work link SLIPPIN' AWAY Work Detail Member…" at bounding box center [759, 453] width 1519 height 1046
click at [1317, 521] on main "< Back to public search results Copy work link SLIPPIN' AWAY Work Detail Member…" at bounding box center [759, 453] width 1519 height 1046
click at [1317, 522] on main "< Back to public search results Copy work link SLIPPIN' AWAY Work Detail Member…" at bounding box center [759, 453] width 1519 height 1046
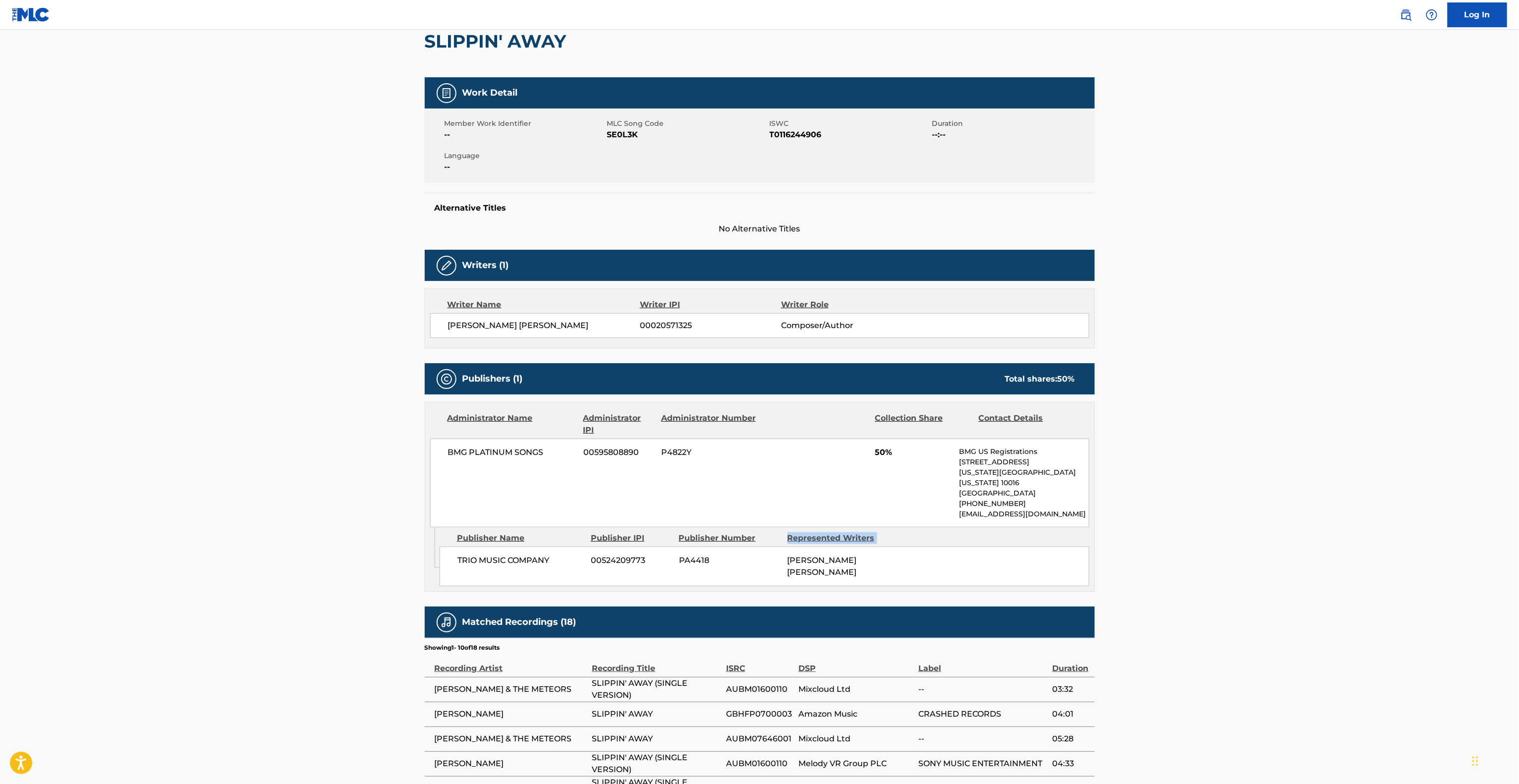
click at [1317, 523] on main "< Back to public search results Copy work link SLIPPIN' AWAY Work Detail Member…" at bounding box center [759, 453] width 1519 height 1046
click at [1317, 524] on main "< Back to public search results Copy work link SLIPPIN' AWAY Work Detail Member…" at bounding box center [759, 453] width 1519 height 1046
click at [1317, 526] on main "< Back to public search results Copy work link SLIPPIN' AWAY Work Detail Member…" at bounding box center [759, 453] width 1519 height 1046
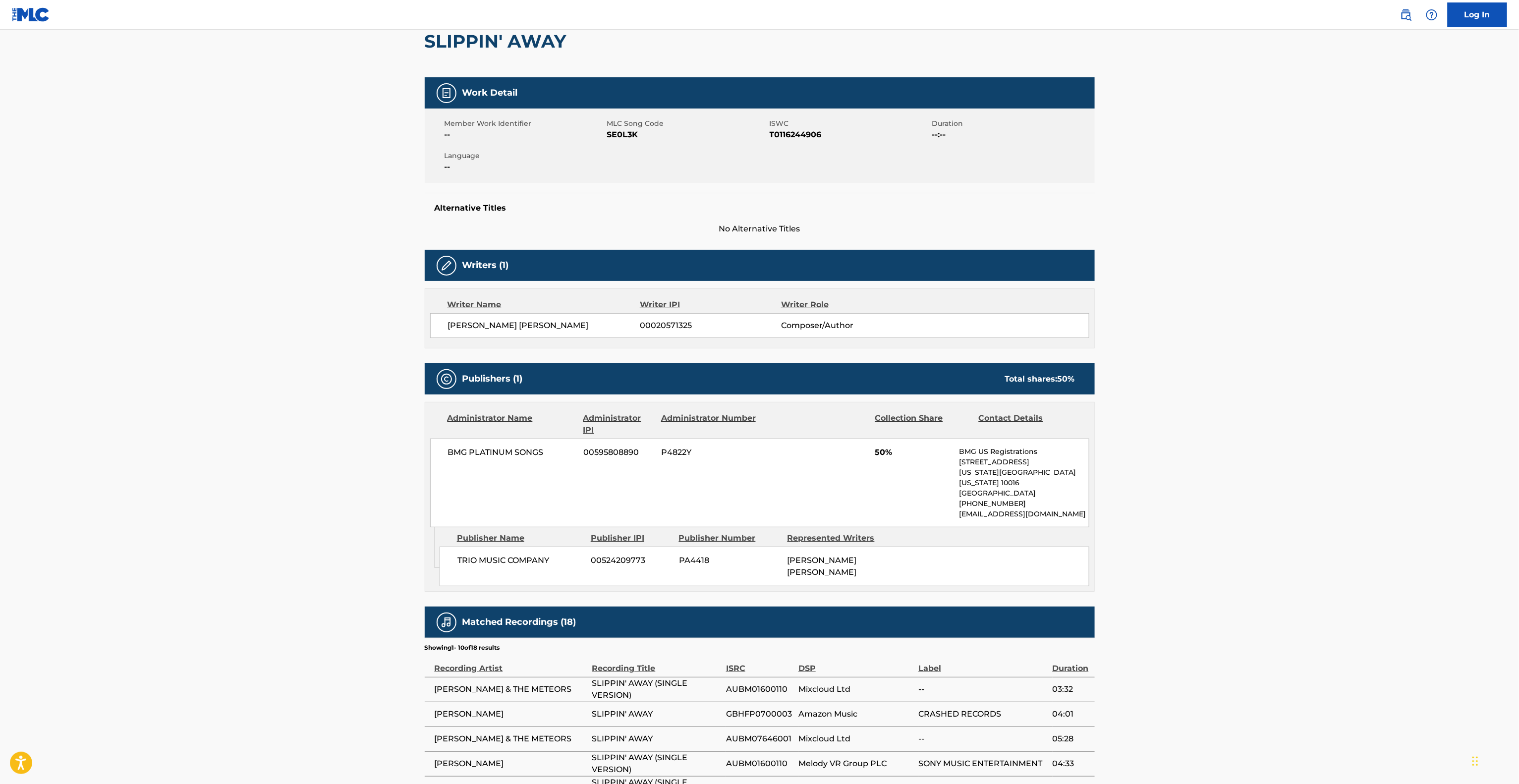
click at [1317, 526] on main "< Back to public search results Copy work link SLIPPIN' AWAY Work Detail Member…" at bounding box center [759, 453] width 1519 height 1046
click at [1315, 528] on main "< Back to public search results Copy work link SLIPPIN' AWAY Work Detail Member…" at bounding box center [759, 453] width 1519 height 1046
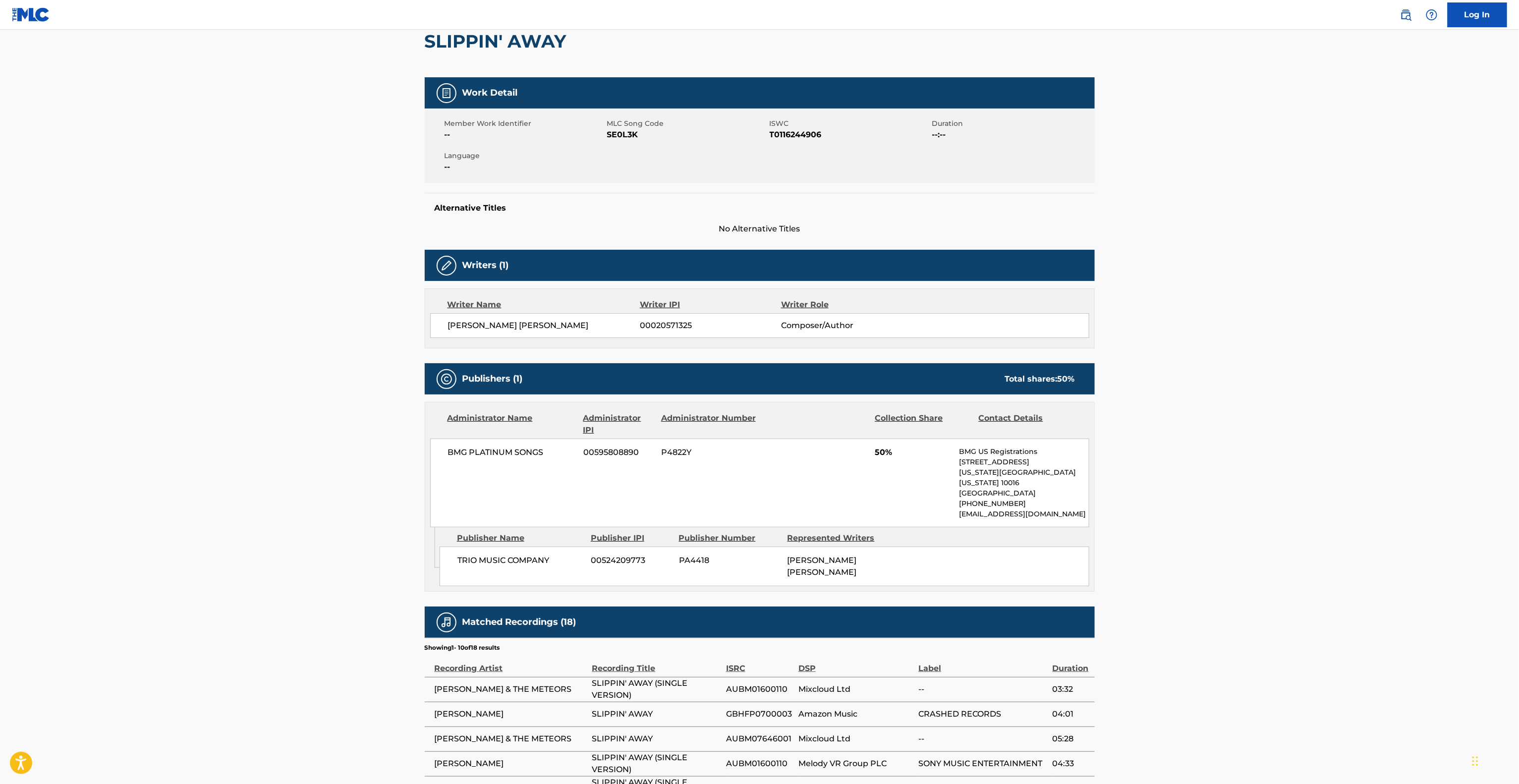
click at [1315, 528] on main "< Back to public search results Copy work link SLIPPIN' AWAY Work Detail Member…" at bounding box center [759, 453] width 1519 height 1046
click at [1314, 529] on main "< Back to public search results Copy work link SLIPPIN' AWAY Work Detail Member…" at bounding box center [759, 453] width 1519 height 1046
click at [1322, 528] on main "< Back to public search results Copy work link SLIPPIN' AWAY Work Detail Member…" at bounding box center [759, 453] width 1519 height 1046
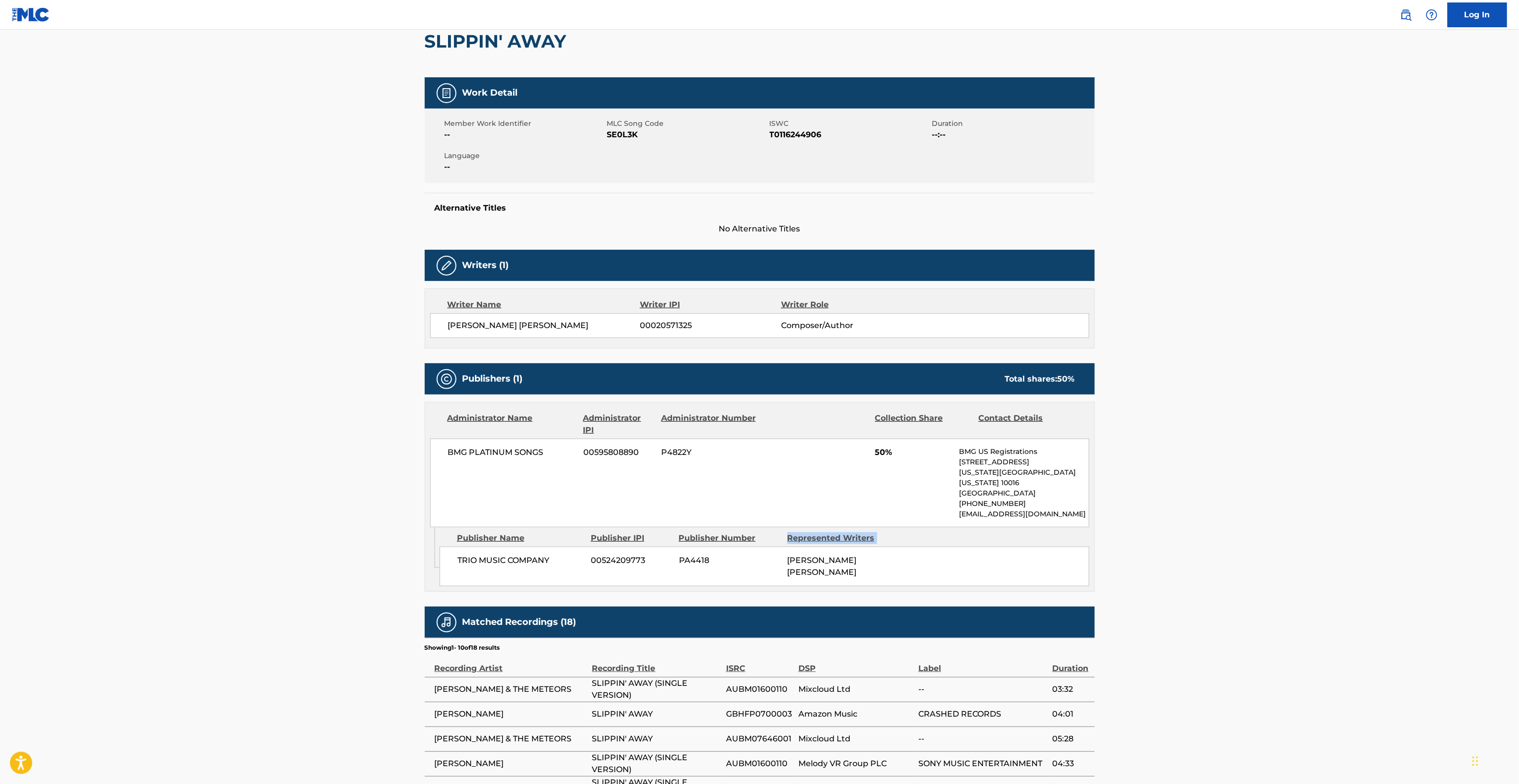
click at [1322, 528] on main "< Back to public search results Copy work link SLIPPIN' AWAY Work Detail Member…" at bounding box center [759, 453] width 1519 height 1046
drag, startPoint x: 1322, startPoint y: 528, endPoint x: 1330, endPoint y: 498, distance: 31.0
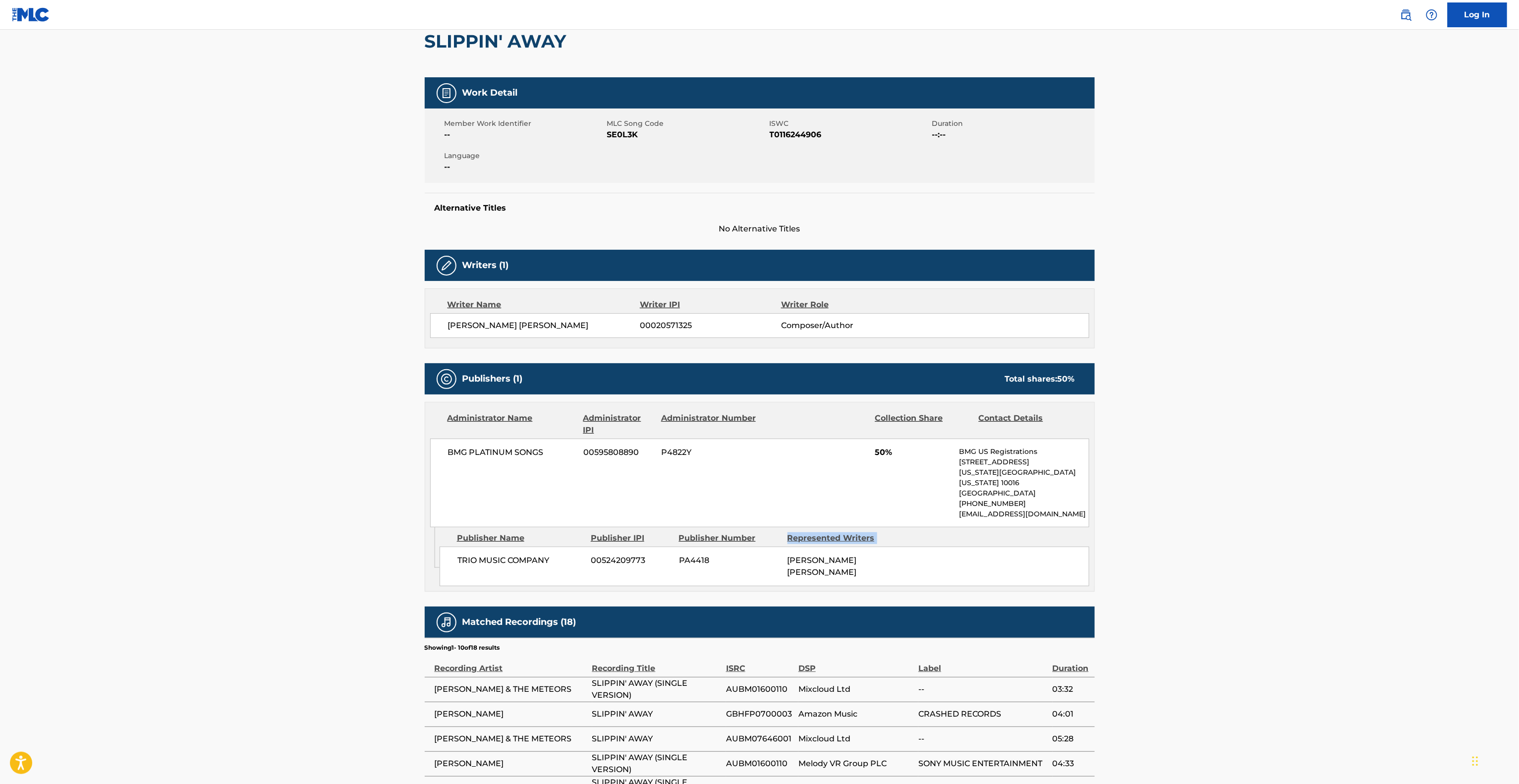
click at [1322, 527] on main "< Back to public search results Copy work link SLIPPIN' AWAY Work Detail Member…" at bounding box center [759, 453] width 1519 height 1046
drag, startPoint x: 1352, startPoint y: 490, endPoint x: 1339, endPoint y: 479, distance: 17.0
click at [1351, 490] on main "< Back to public search results Copy work link SLIPPIN' AWAY Work Detail Member…" at bounding box center [759, 453] width 1519 height 1046
drag, startPoint x: 1339, startPoint y: 479, endPoint x: 1336, endPoint y: 484, distance: 5.8
click at [1338, 480] on main "< Back to public search results Copy work link SLIPPIN' AWAY Work Detail Member…" at bounding box center [759, 453] width 1519 height 1046
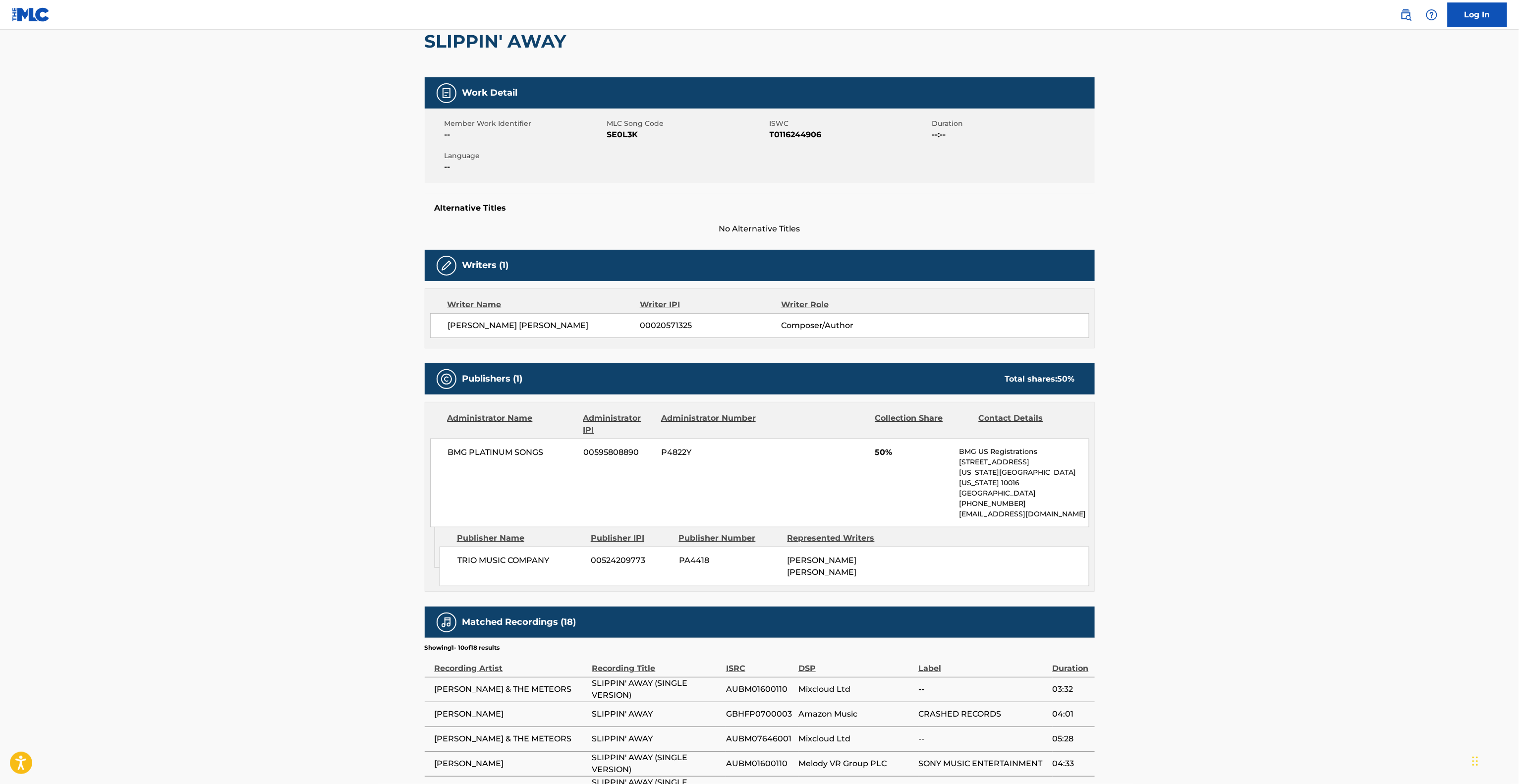
click at [1336, 484] on main "< Back to public search results Copy work link SLIPPIN' AWAY Work Detail Member…" at bounding box center [759, 453] width 1519 height 1046
click at [1336, 485] on main "< Back to public search results Copy work link SLIPPIN' AWAY Work Detail Member…" at bounding box center [759, 453] width 1519 height 1046
click at [1334, 487] on main "< Back to public search results Copy work link SLIPPIN' AWAY Work Detail Member…" at bounding box center [759, 453] width 1519 height 1046
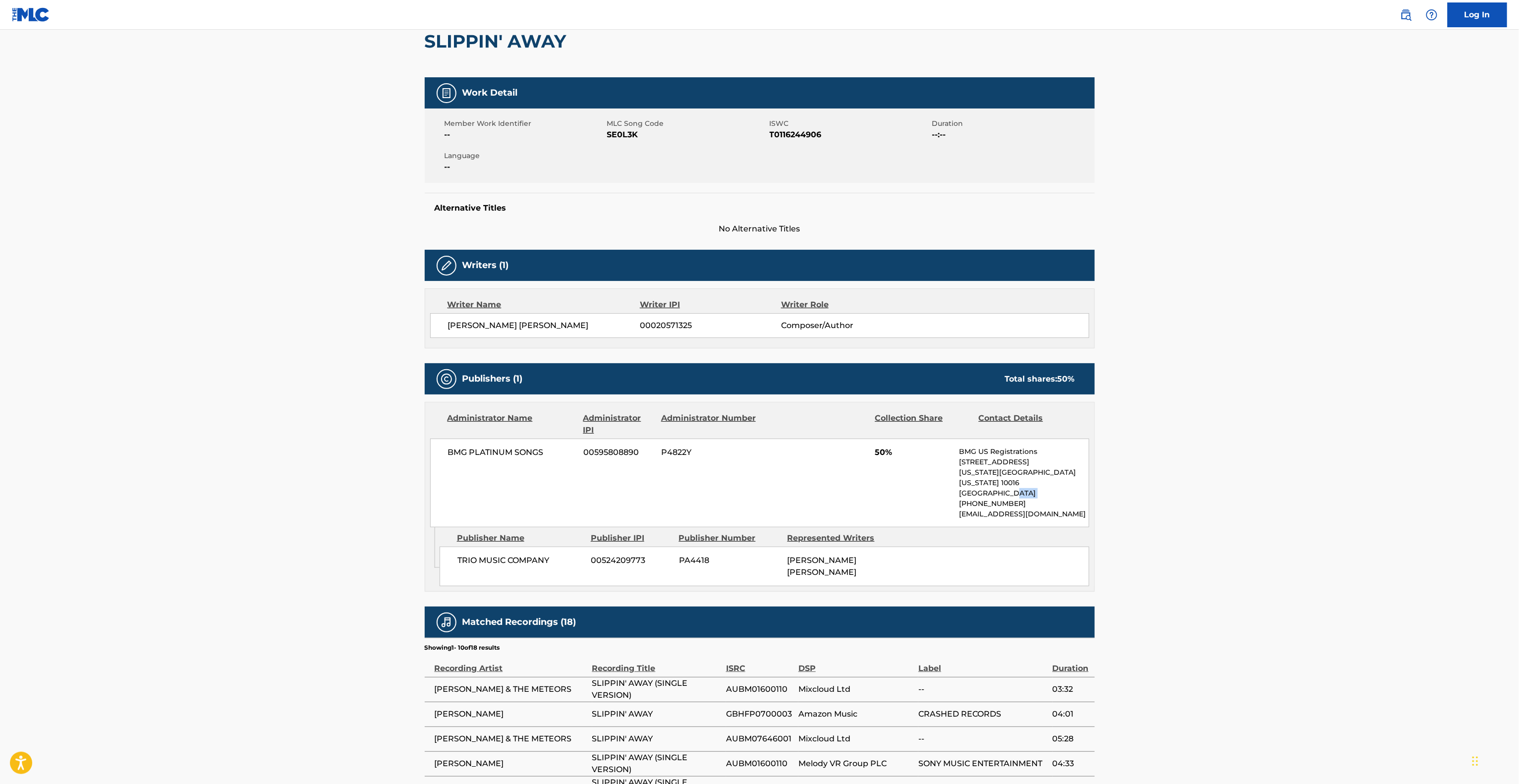
click at [1334, 487] on main "< Back to public search results Copy work link SLIPPIN' AWAY Work Detail Member…" at bounding box center [759, 453] width 1519 height 1046
click at [1333, 487] on main "< Back to public search results Copy work link SLIPPIN' AWAY Work Detail Member…" at bounding box center [759, 453] width 1519 height 1046
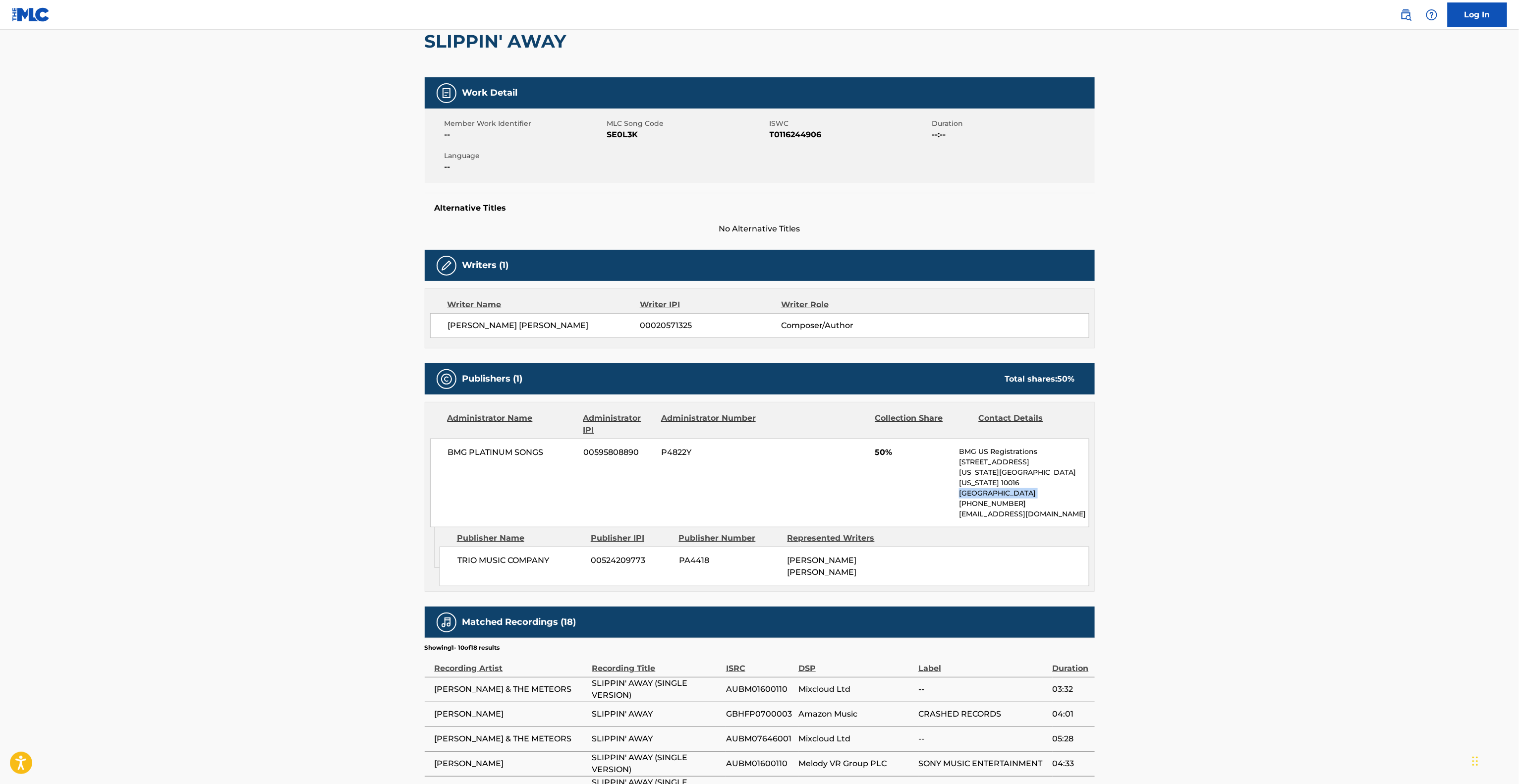
click at [1333, 487] on main "< Back to public search results Copy work link SLIPPIN' AWAY Work Detail Member…" at bounding box center [759, 453] width 1519 height 1046
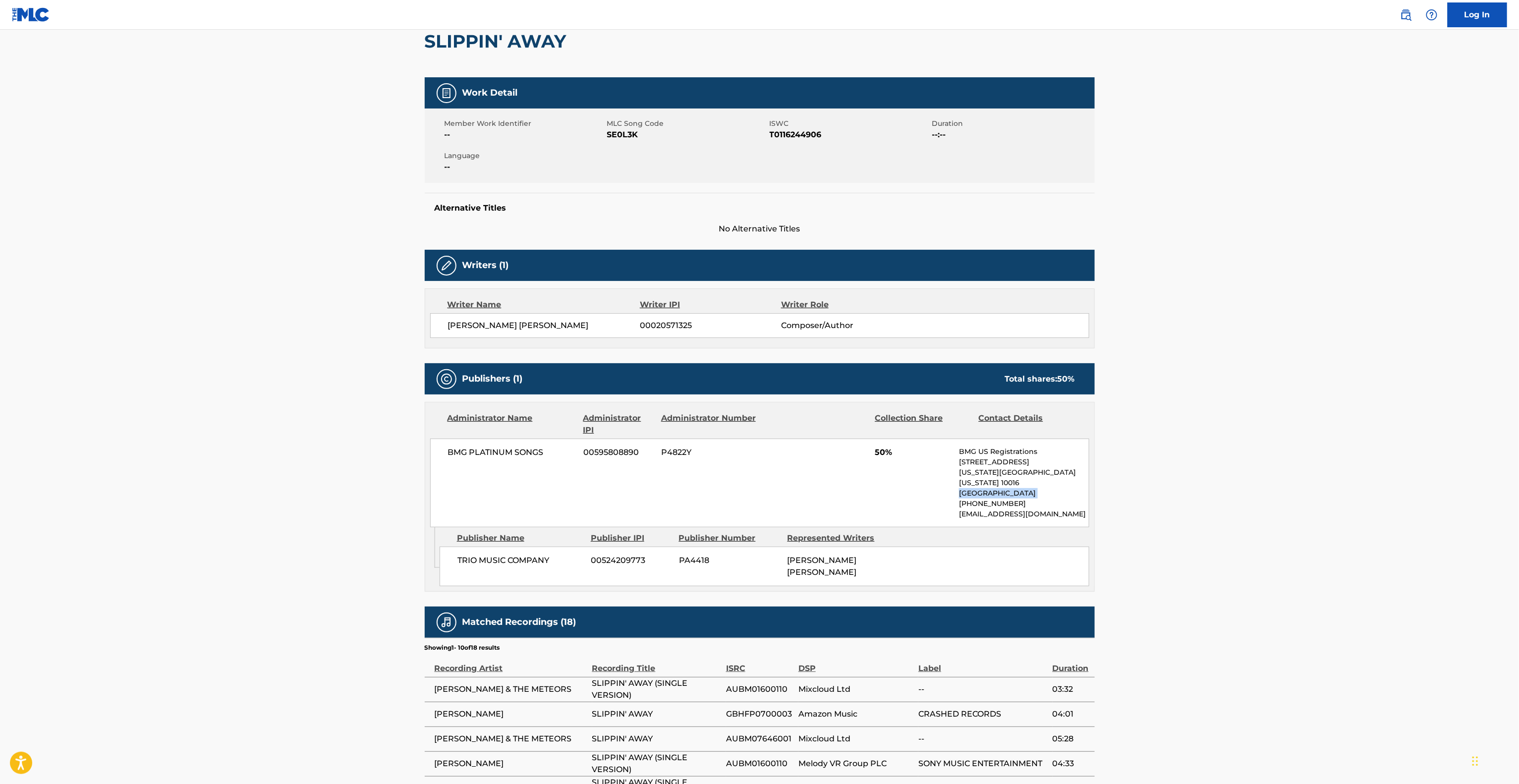
click at [1332, 487] on main "< Back to public search results Copy work link SLIPPIN' AWAY Work Detail Member…" at bounding box center [759, 453] width 1519 height 1046
click at [1330, 488] on main "< Back to public search results Copy work link SLIPPIN' AWAY Work Detail Member…" at bounding box center [759, 453] width 1519 height 1046
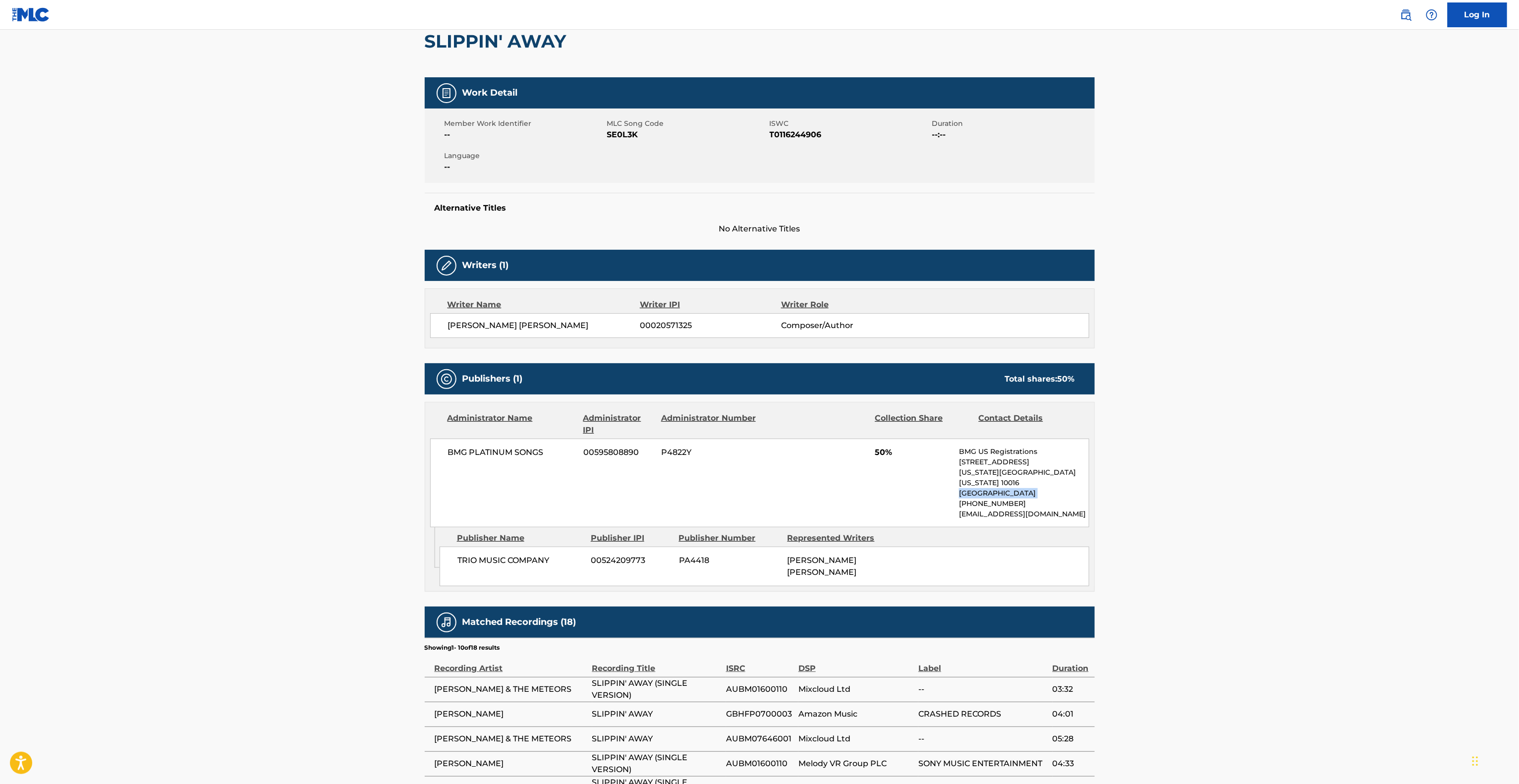
click at [1330, 488] on main "< Back to public search results Copy work link SLIPPIN' AWAY Work Detail Member…" at bounding box center [759, 453] width 1519 height 1046
click at [1329, 488] on main "< Back to public search results Copy work link SLIPPIN' AWAY Work Detail Member…" at bounding box center [759, 453] width 1519 height 1046
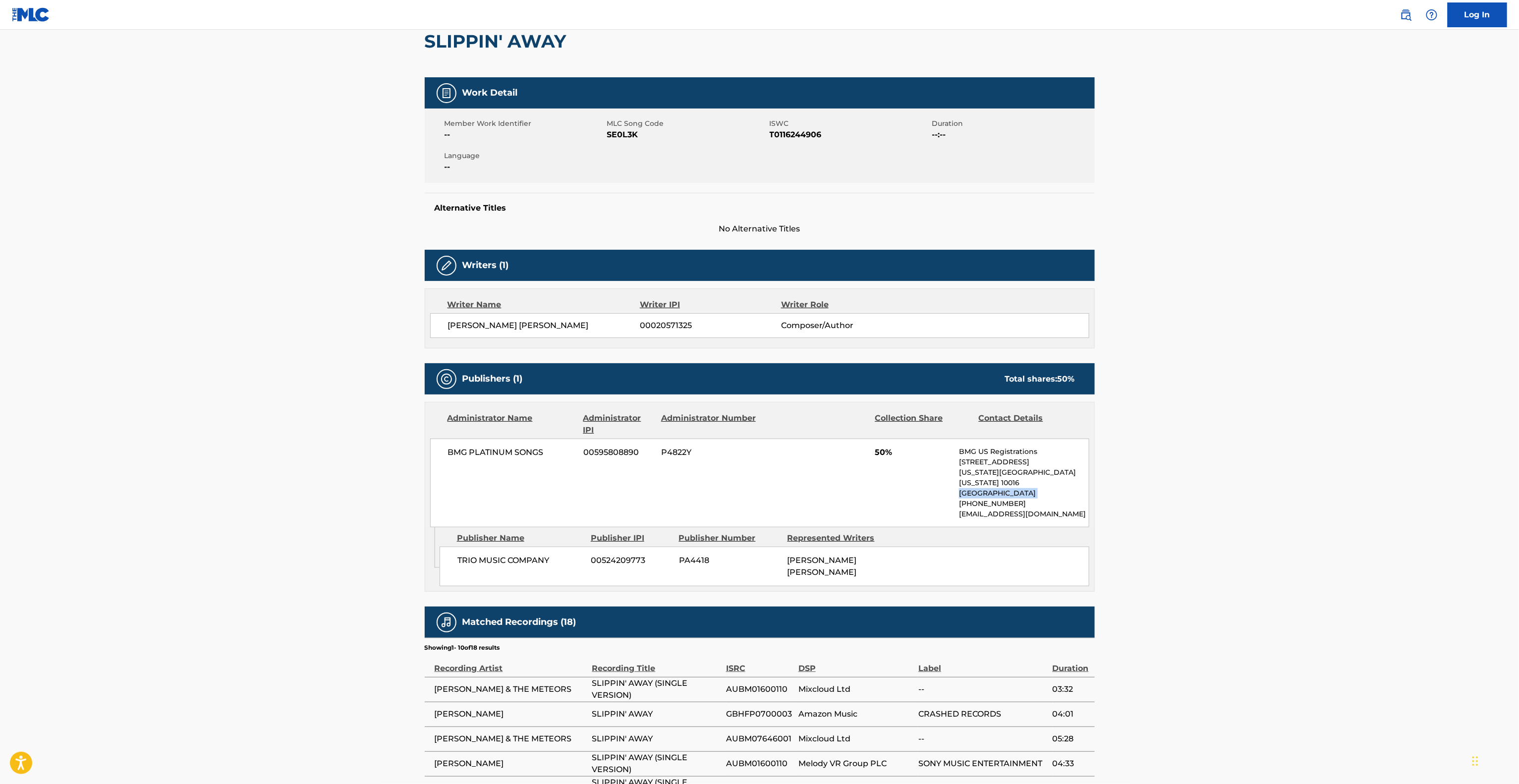
click at [1329, 488] on main "< Back to public search results Copy work link SLIPPIN' AWAY Work Detail Member…" at bounding box center [759, 453] width 1519 height 1046
click at [1326, 488] on main "< Back to public search results Copy work link SLIPPIN' AWAY Work Detail Member…" at bounding box center [759, 453] width 1519 height 1046
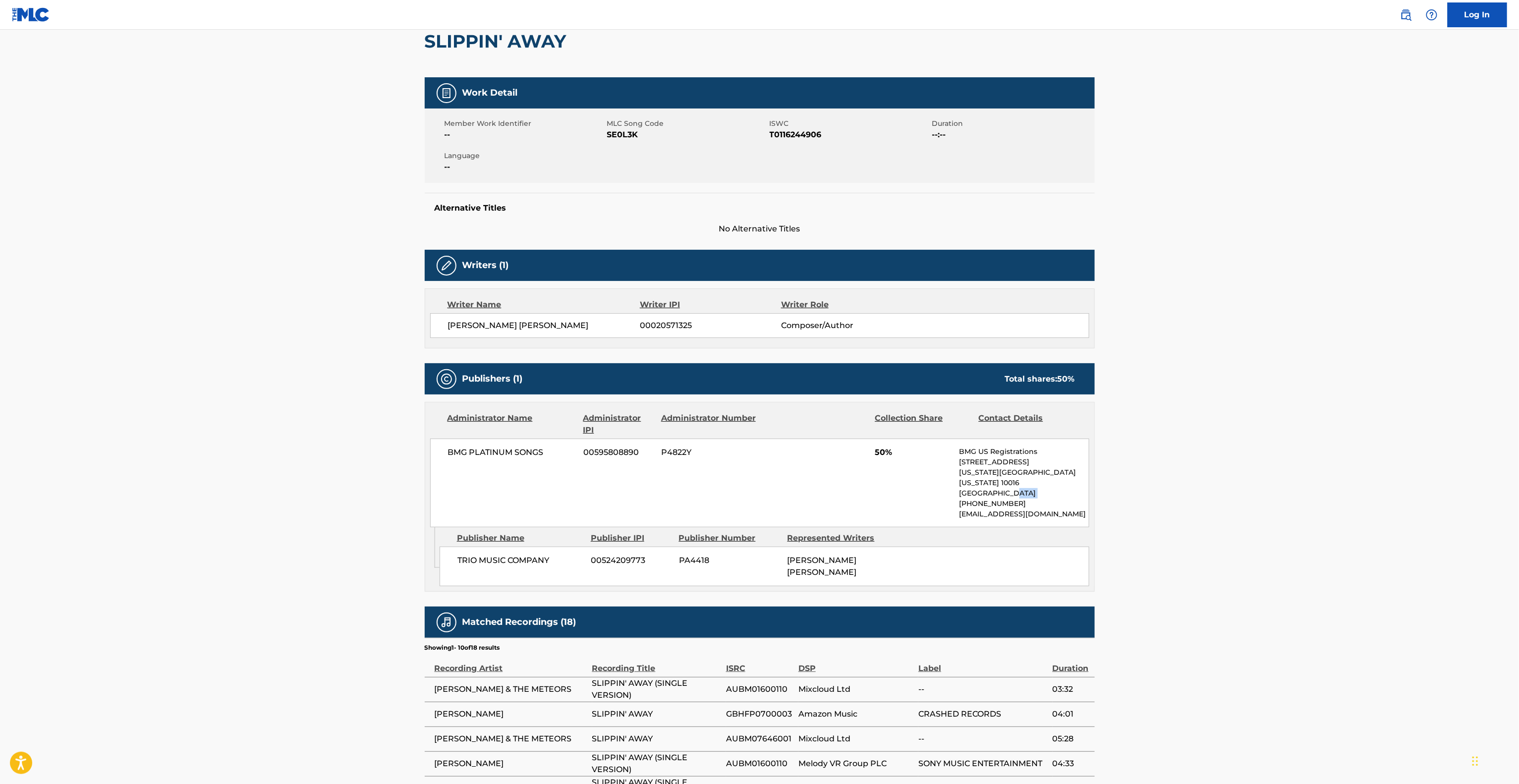
click at [1326, 488] on main "< Back to public search results Copy work link SLIPPIN' AWAY Work Detail Member…" at bounding box center [759, 453] width 1519 height 1046
click at [1322, 490] on main "< Back to public search results Copy work link SLIPPIN' AWAY Work Detail Member…" at bounding box center [759, 453] width 1519 height 1046
click at [1322, 490] on main "< Back to public search results Copy work link SLIPPIN' AWAY Work Detail Member…" at bounding box center [759, 453] width 1519 height 1046
click at [1324, 483] on main "< Back to public search results Copy work link SLIPPIN' AWAY Work Detail Member…" at bounding box center [759, 453] width 1519 height 1046
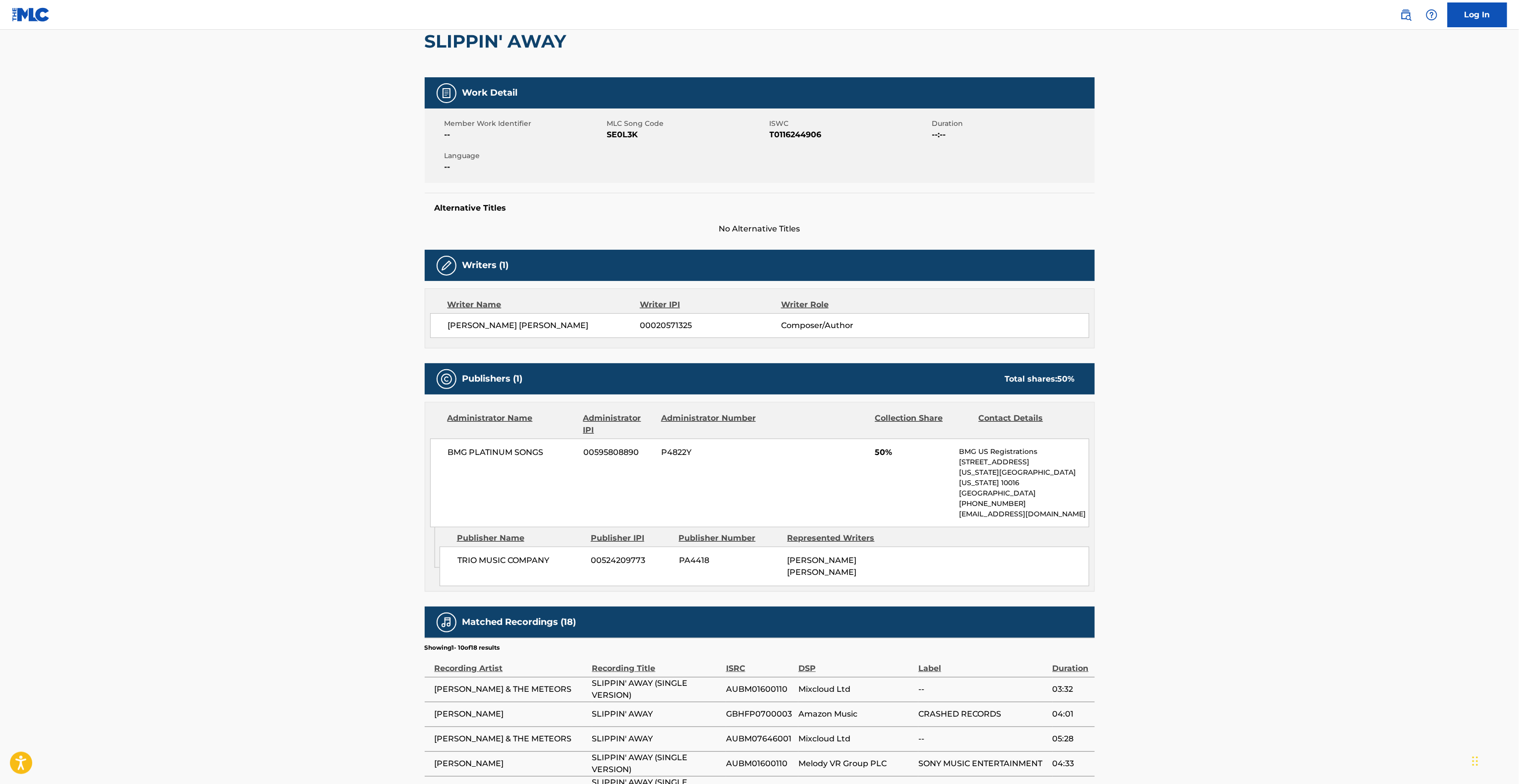
click at [1324, 483] on main "< Back to public search results Copy work link SLIPPIN' AWAY Work Detail Member…" at bounding box center [759, 453] width 1519 height 1046
click at [1319, 479] on main "< Back to public search results Copy work link SLIPPIN' AWAY Work Detail Member…" at bounding box center [759, 453] width 1519 height 1046
click at [1318, 480] on main "< Back to public search results Copy work link SLIPPIN' AWAY Work Detail Member…" at bounding box center [759, 453] width 1519 height 1046
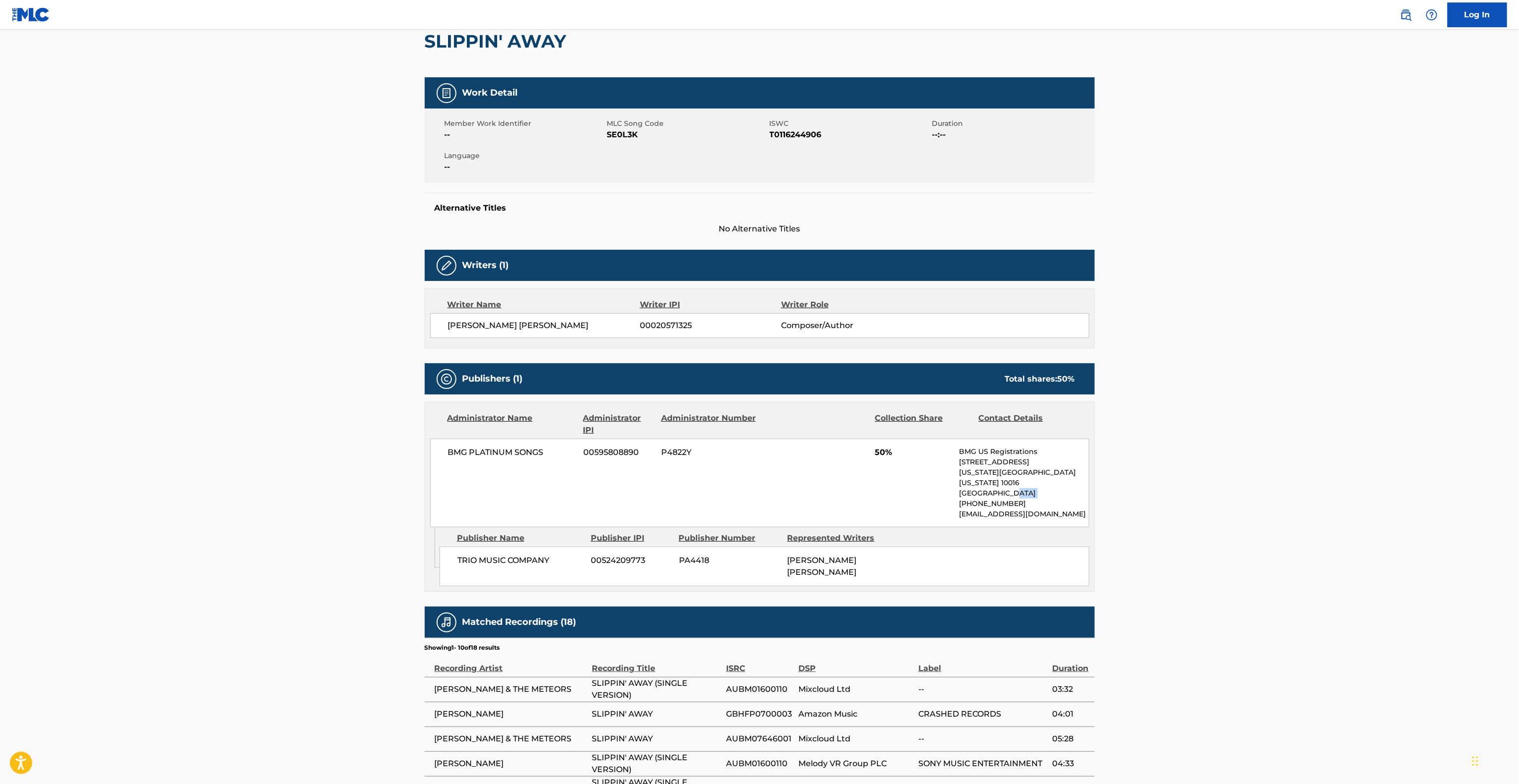
click at [1318, 480] on main "< Back to public search results Copy work link SLIPPIN' AWAY Work Detail Member…" at bounding box center [759, 453] width 1519 height 1046
click at [1319, 473] on main "< Back to public search results Copy work link SLIPPIN' AWAY Work Detail Member…" at bounding box center [759, 453] width 1519 height 1046
click at [1319, 473] on main "< Back to public search results Copy work link SLIPPIN' AWAY Work Detail Member…" at bounding box center [759, 453] width 1519 height 1046
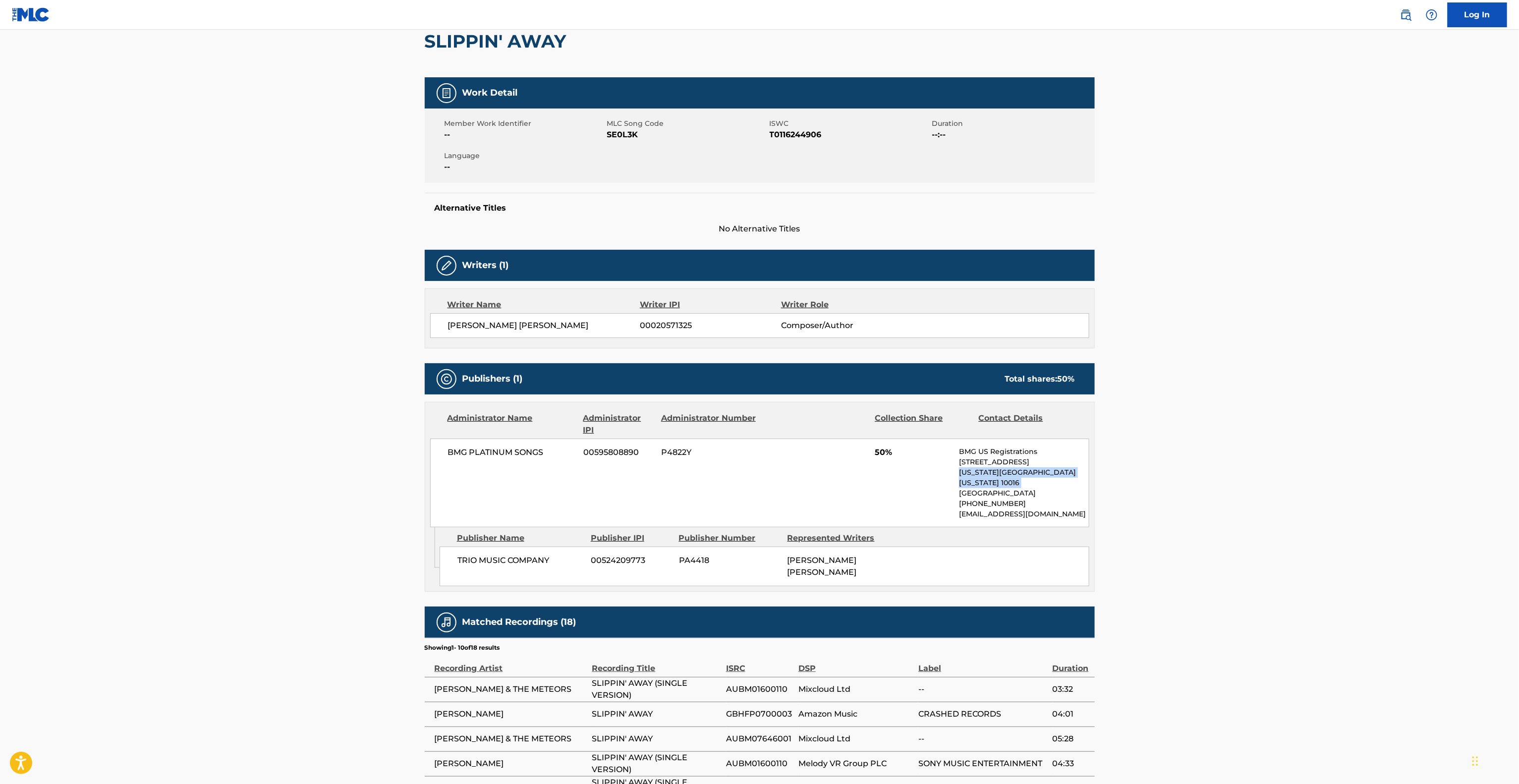
click at [1319, 473] on main "< Back to public search results Copy work link SLIPPIN' AWAY Work Detail Member…" at bounding box center [759, 453] width 1519 height 1046
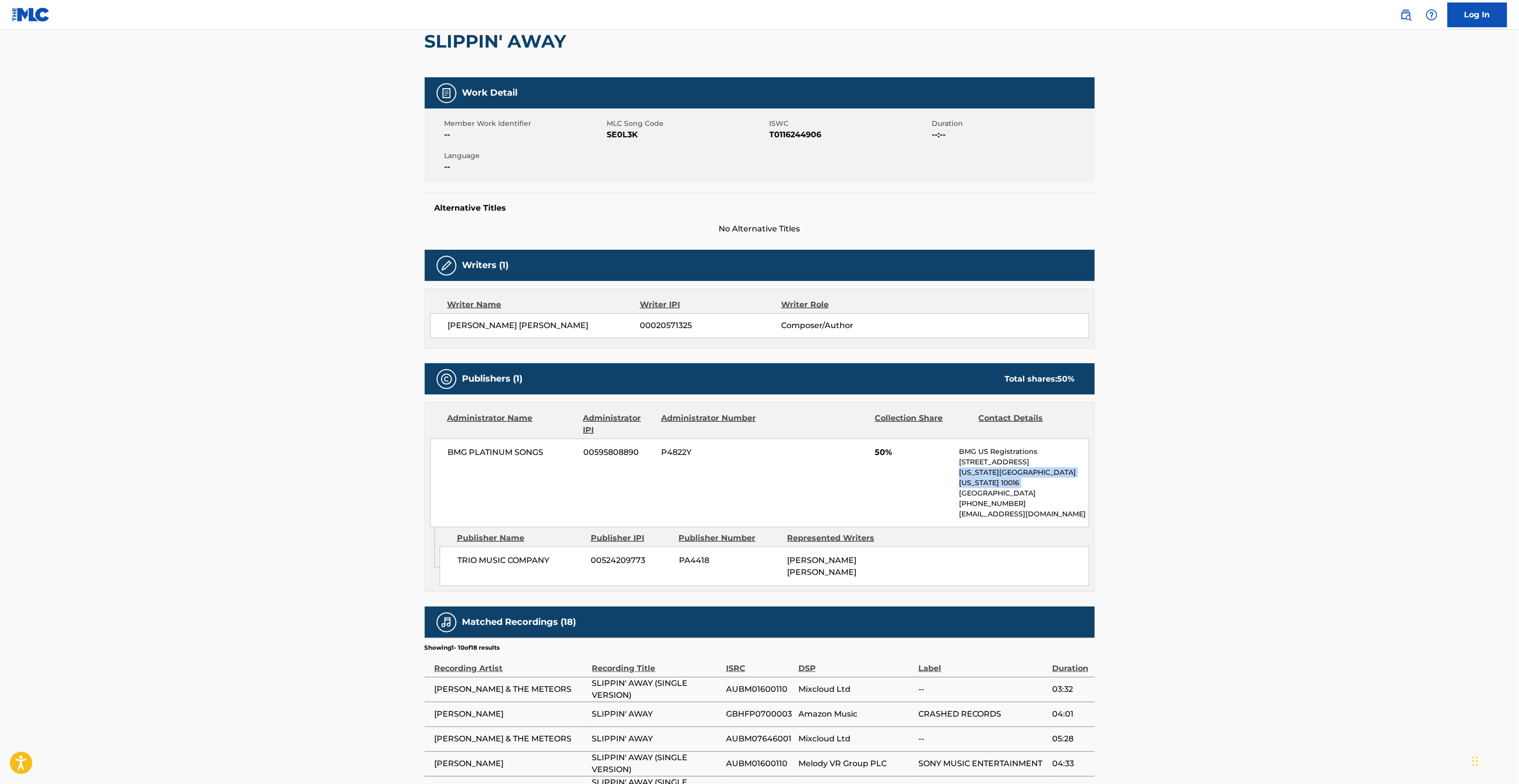
click at [1319, 473] on main "< Back to public search results Copy work link SLIPPIN' AWAY Work Detail Member…" at bounding box center [759, 453] width 1519 height 1046
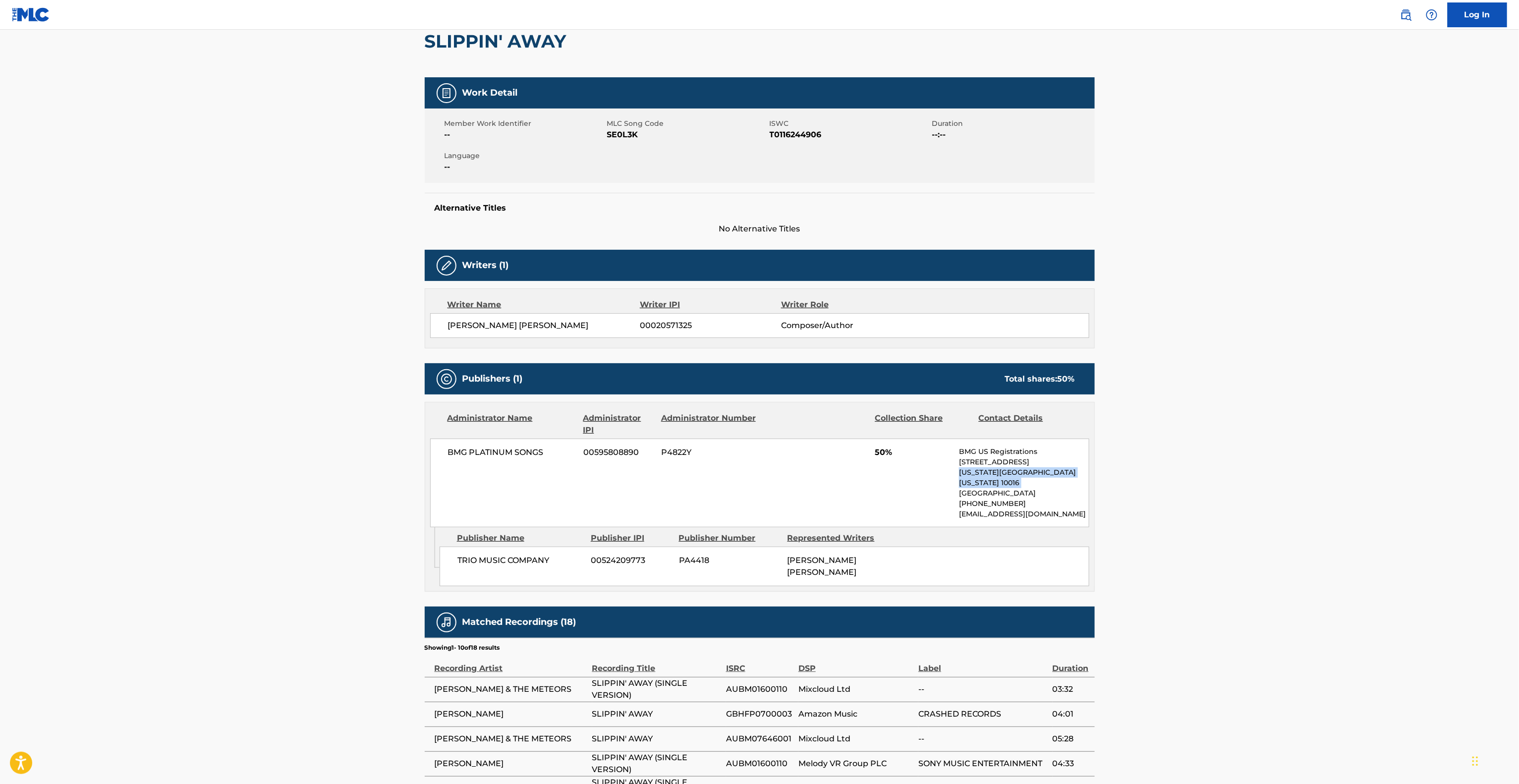
click at [1319, 473] on main "< Back to public search results Copy work link SLIPPIN' AWAY Work Detail Member…" at bounding box center [759, 453] width 1519 height 1046
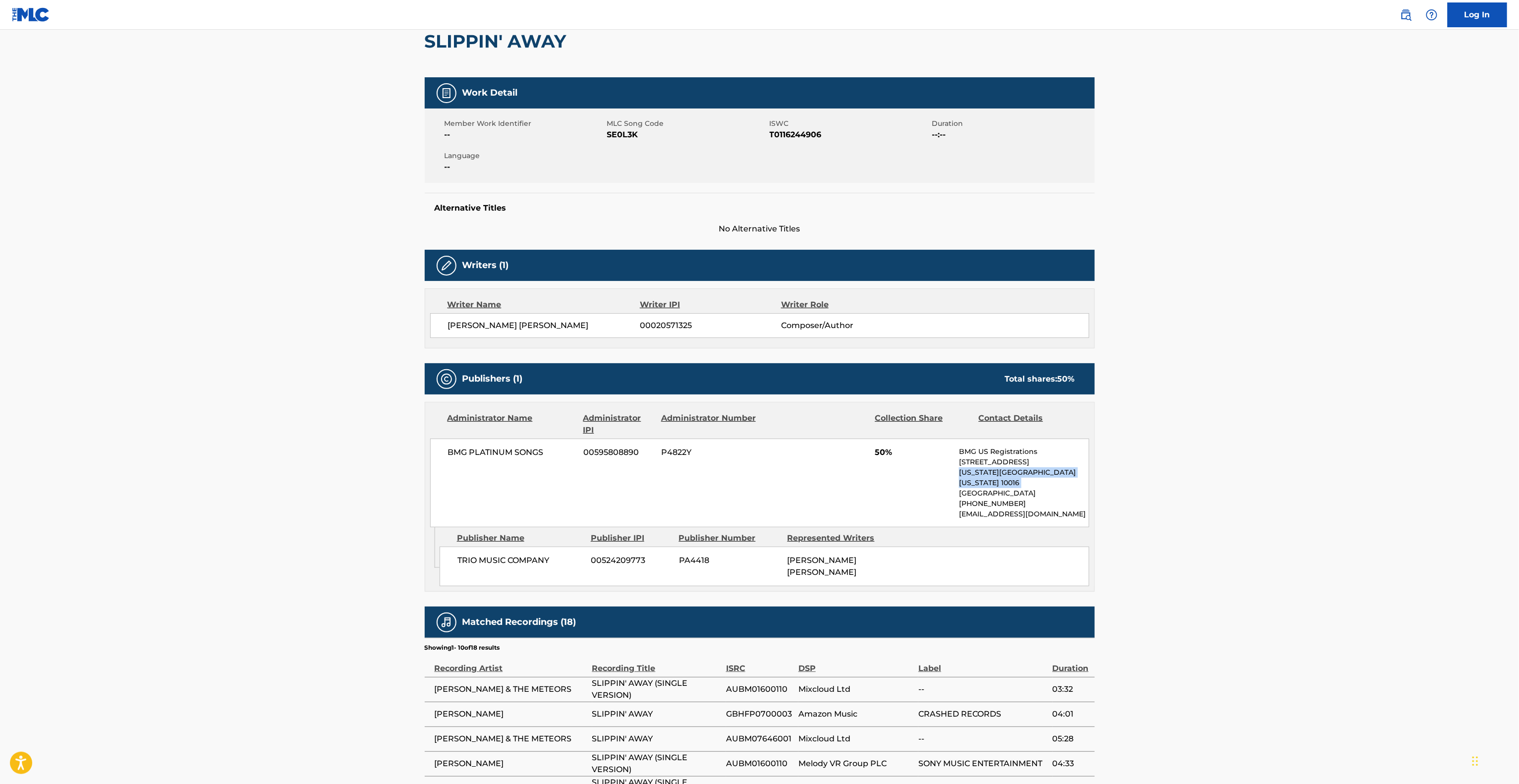
click at [1319, 473] on main "< Back to public search results Copy work link SLIPPIN' AWAY Work Detail Member…" at bounding box center [759, 453] width 1519 height 1046
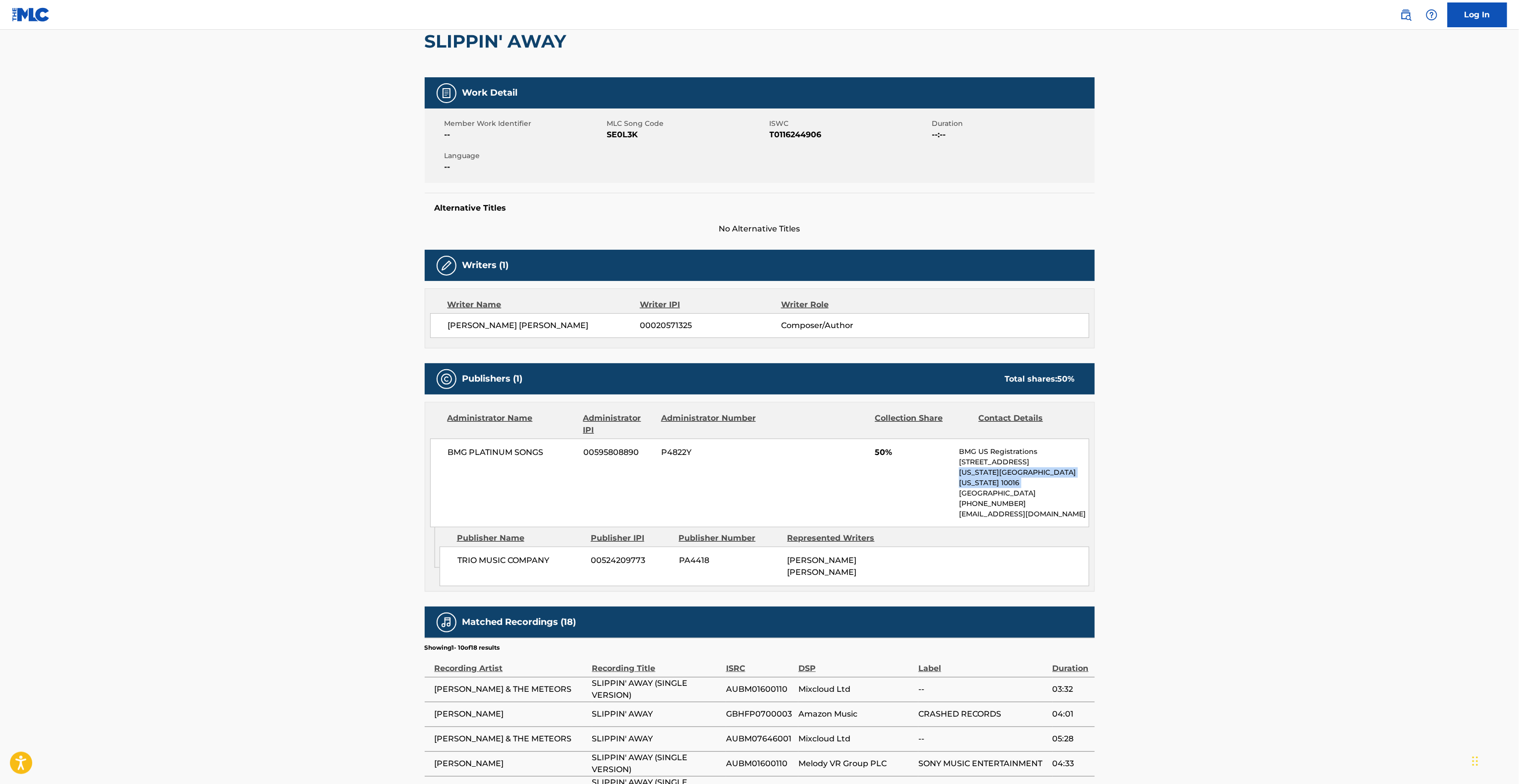
click at [1319, 473] on main "< Back to public search results Copy work link SLIPPIN' AWAY Work Detail Member…" at bounding box center [759, 453] width 1519 height 1046
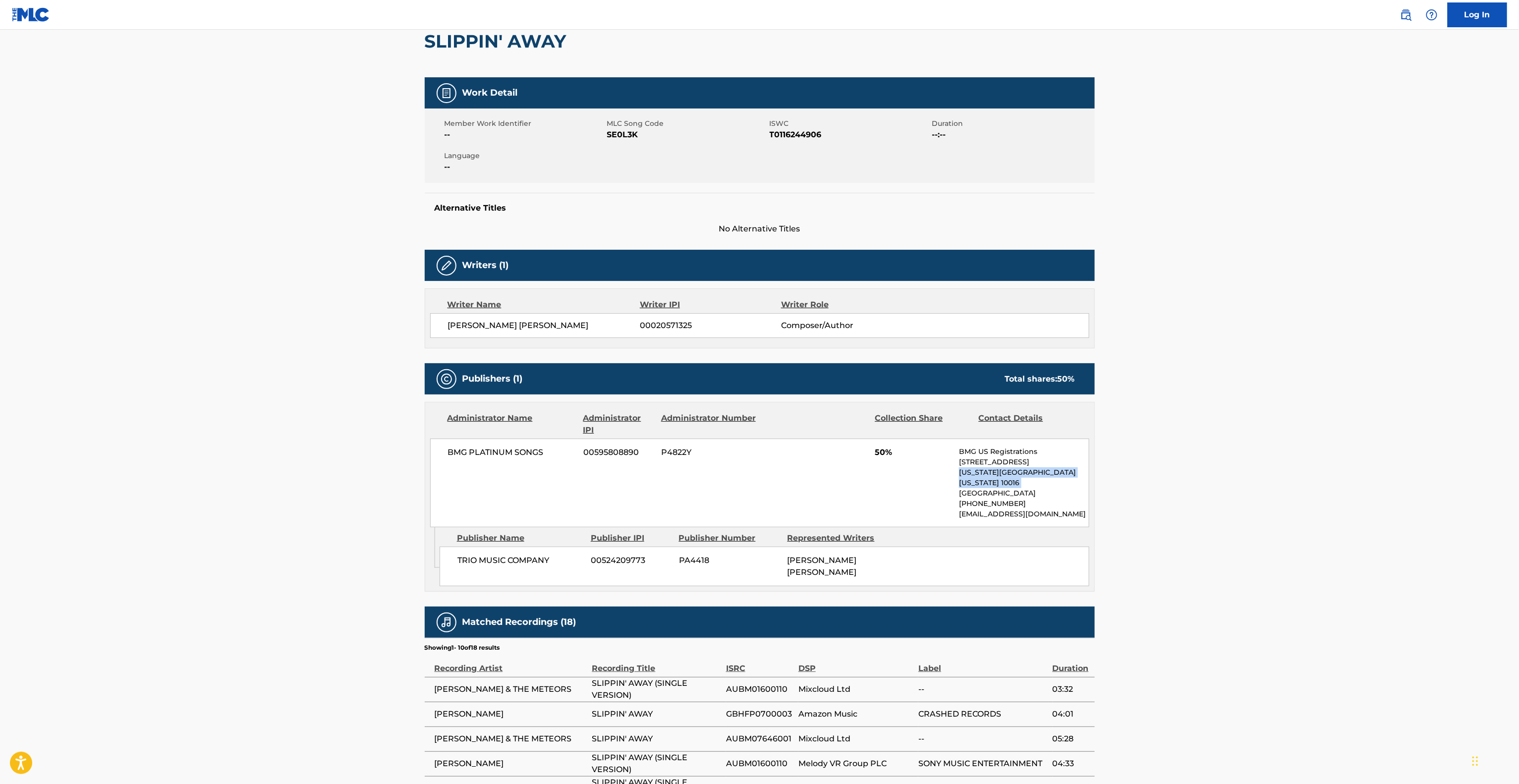
click at [1319, 473] on main "< Back to public search results Copy work link SLIPPIN' AWAY Work Detail Member…" at bounding box center [759, 453] width 1519 height 1046
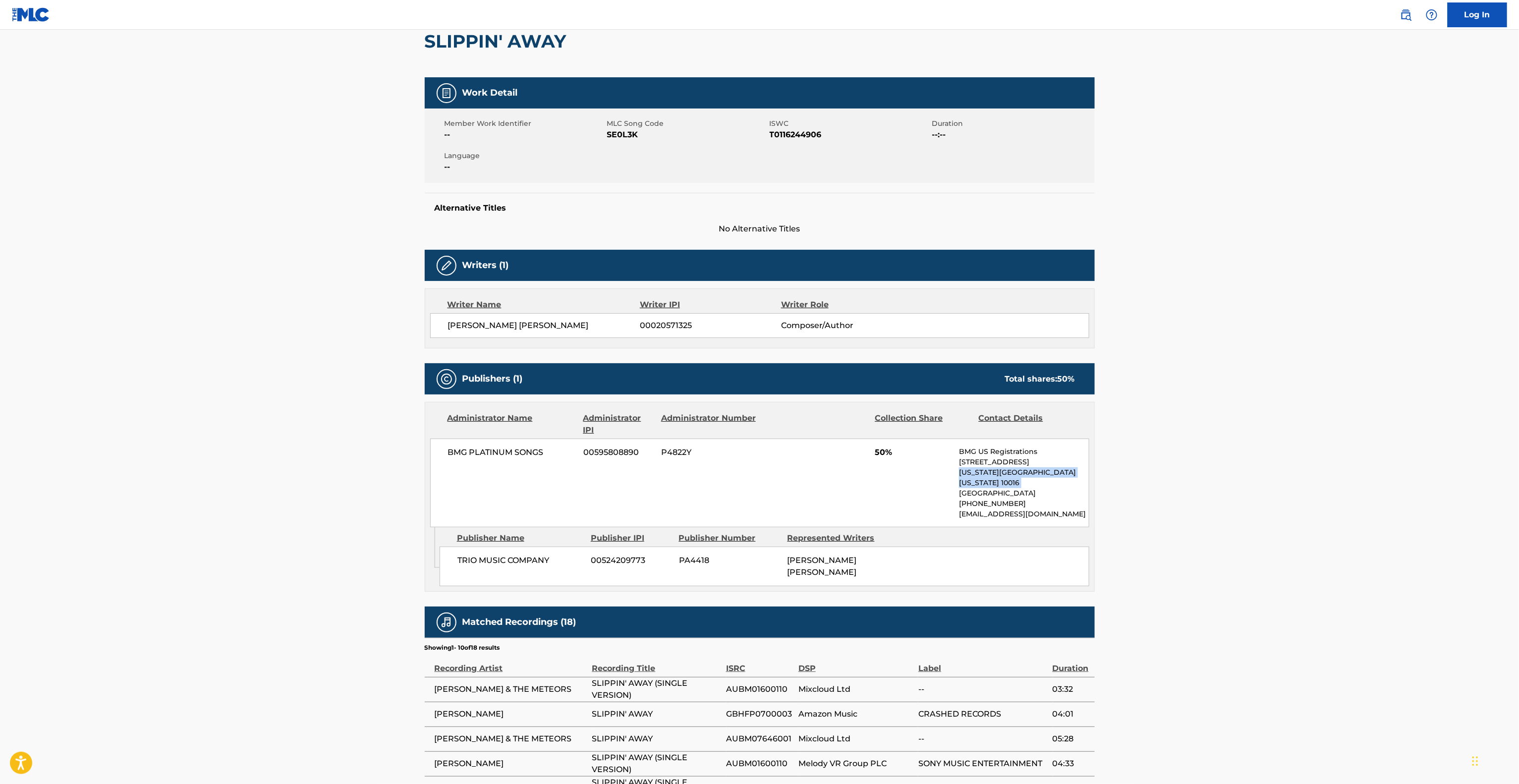
click at [1319, 473] on main "< Back to public search results Copy work link SLIPPIN' AWAY Work Detail Member…" at bounding box center [759, 453] width 1519 height 1046
click
drag, startPoint x: 1349, startPoint y: 498, endPoint x: 1338, endPoint y: 500, distance: 11.2
drag, startPoint x: 1268, startPoint y: 527, endPoint x: 1262, endPoint y: 527, distance: 6.0
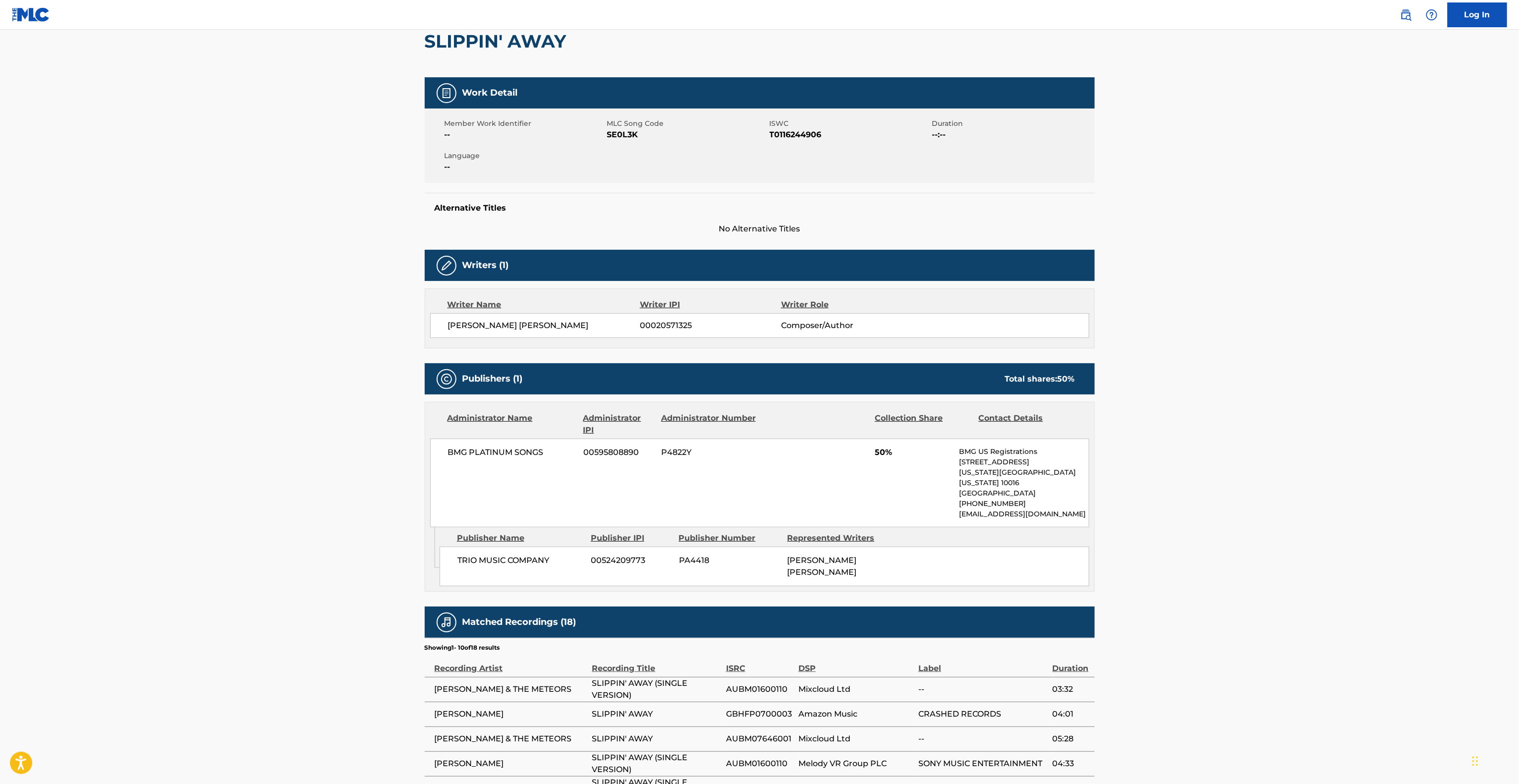
drag, startPoint x: 1150, startPoint y: 440, endPoint x: 1155, endPoint y: 437, distance: 5.8
drag, startPoint x: 1071, startPoint y: 327, endPoint x: 1081, endPoint y: 334, distance: 12.2
drag, startPoint x: 1081, startPoint y: 334, endPoint x: 1183, endPoint y: 356, distance: 104.3
drag, startPoint x: 1326, startPoint y: 367, endPoint x: 1326, endPoint y: 371, distance: 4.0
drag, startPoint x: 1326, startPoint y: 374, endPoint x: 1322, endPoint y: 379, distance: 6.4
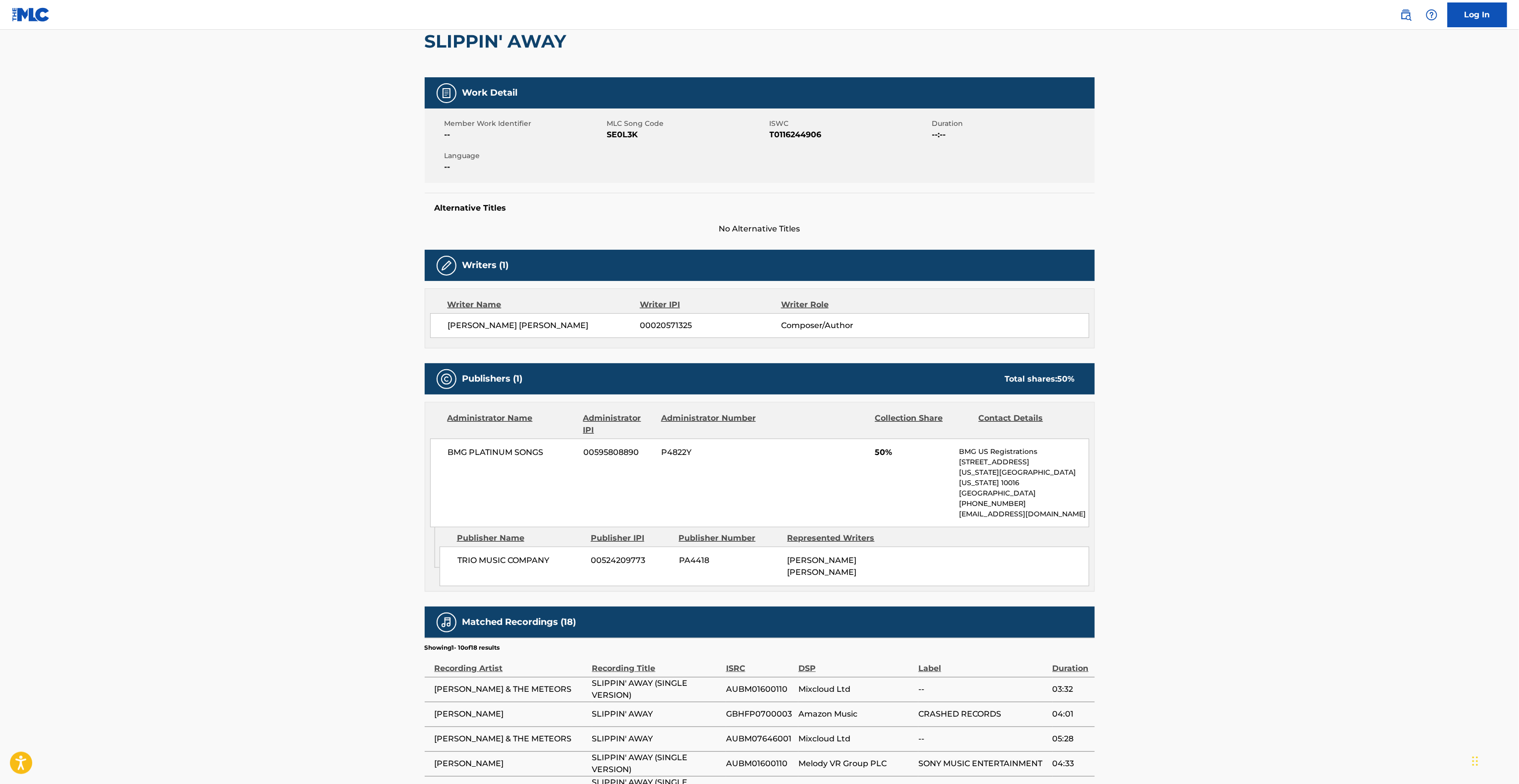
drag, startPoint x: 1322, startPoint y: 379, endPoint x: 1318, endPoint y: 385, distance: 7.2
drag, startPoint x: 1315, startPoint y: 388, endPoint x: 1295, endPoint y: 401, distance: 23.9
drag, startPoint x: 1288, startPoint y: 414, endPoint x: 1277, endPoint y: 434, distance: 22.8
drag, startPoint x: 1243, startPoint y: 413, endPoint x: 1255, endPoint y: 412, distance: 12.0
drag, startPoint x: 1250, startPoint y: 417, endPoint x: 1247, endPoint y: 436, distance: 19.2
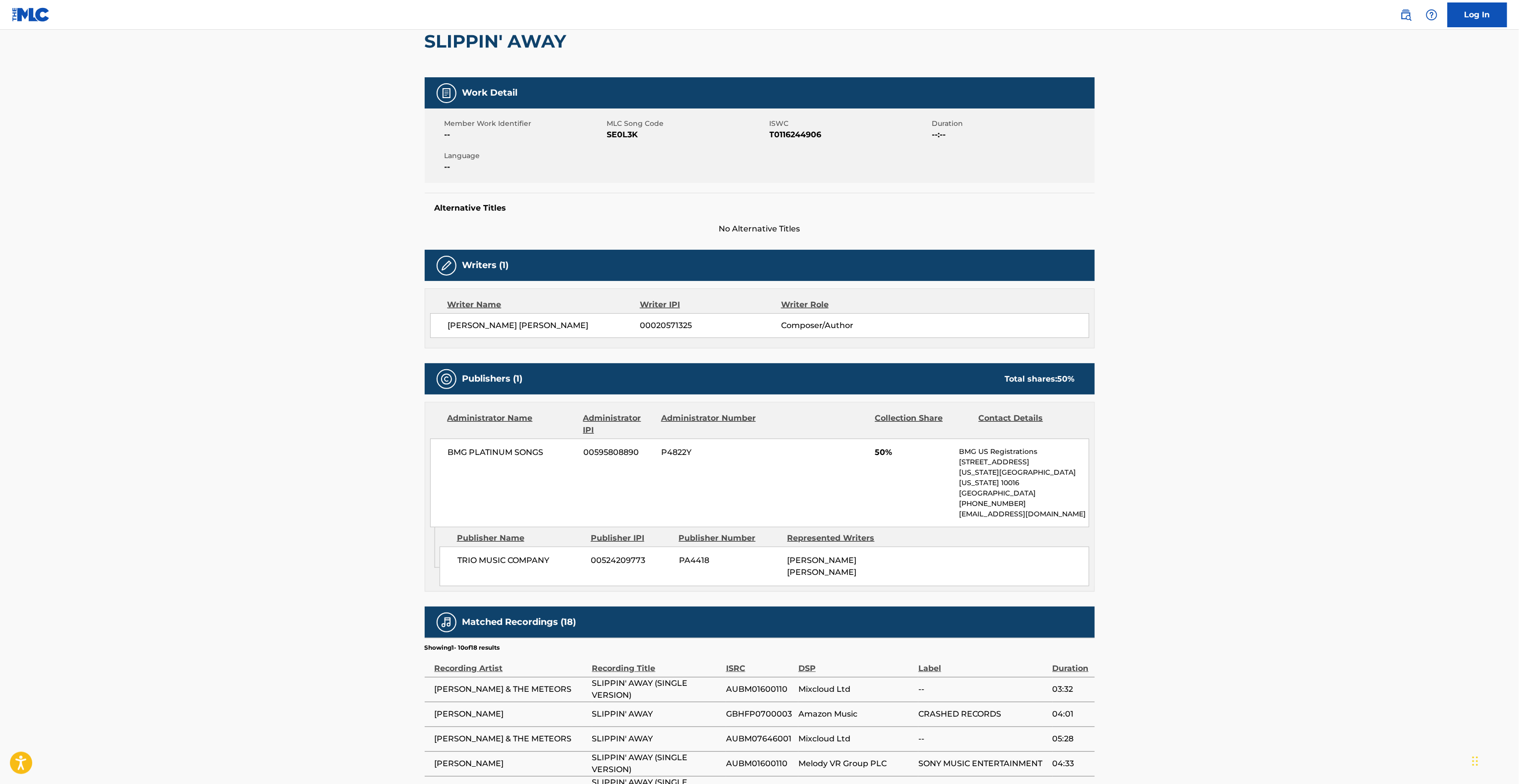
drag, startPoint x: 1335, startPoint y: 666, endPoint x: 1335, endPoint y: 690, distance: 24.0
drag, startPoint x: 1330, startPoint y: 725, endPoint x: 1300, endPoint y: 500, distance: 227.0
drag, startPoint x: 1324, startPoint y: 549, endPoint x: 1322, endPoint y: 558, distance: 9.2
drag, startPoint x: 1317, startPoint y: 585, endPoint x: 1309, endPoint y: 604, distance: 20.6
drag, startPoint x: 1211, startPoint y: 340, endPoint x: 1211, endPoint y: 346, distance: 6.0
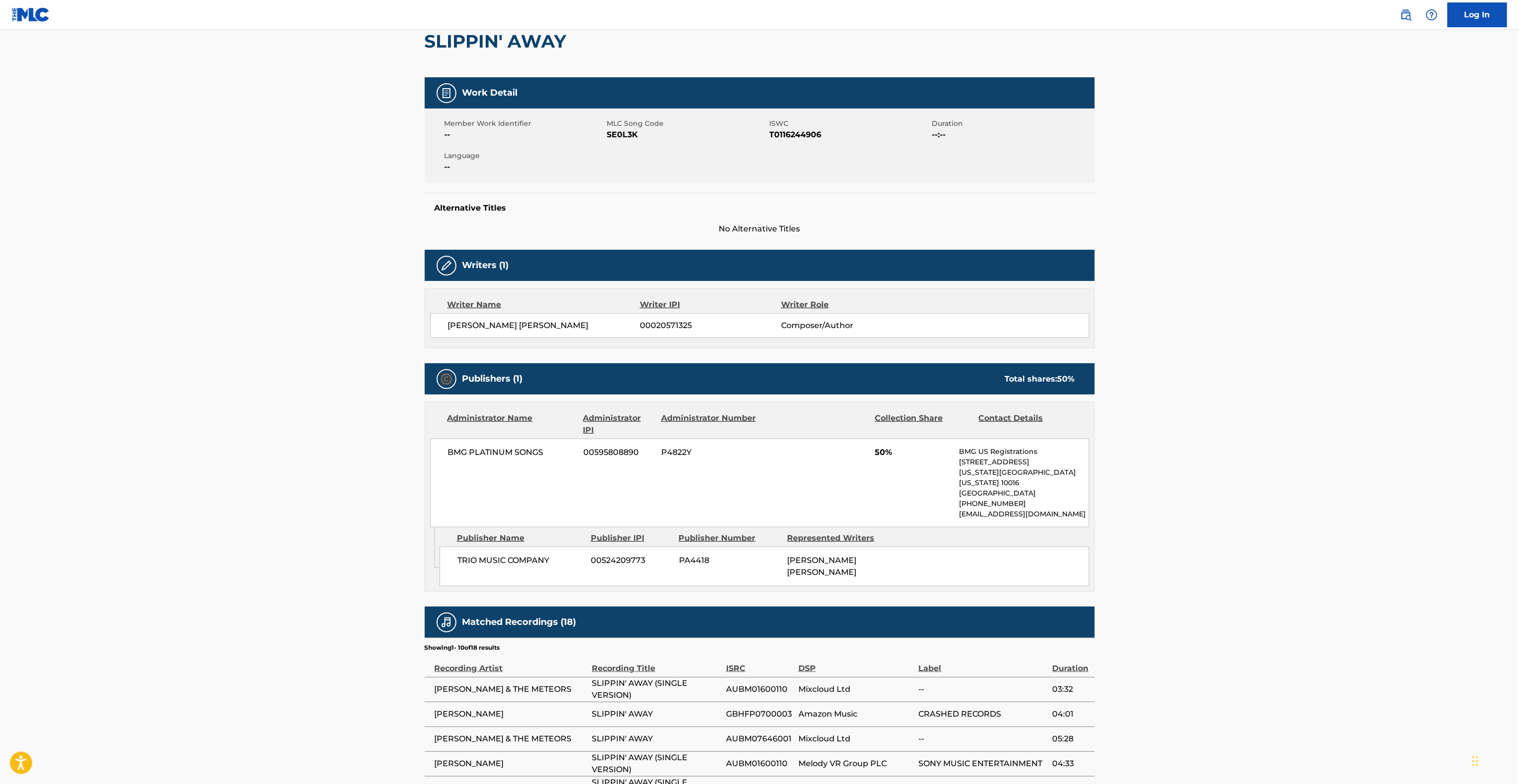
drag, startPoint x: 1200, startPoint y: 338, endPoint x: 1200, endPoint y: 344, distance: 6.0
drag, startPoint x: 1283, startPoint y: 243, endPoint x: 1276, endPoint y: 267, distance: 25.0
drag, startPoint x: 1288, startPoint y: 271, endPoint x: 1294, endPoint y: 279, distance: 10.0
drag, startPoint x: 1257, startPoint y: 246, endPoint x: 1257, endPoint y: 252, distance: 6.0
drag, startPoint x: 1257, startPoint y: 250, endPoint x: 1257, endPoint y: 257, distance: 7.0
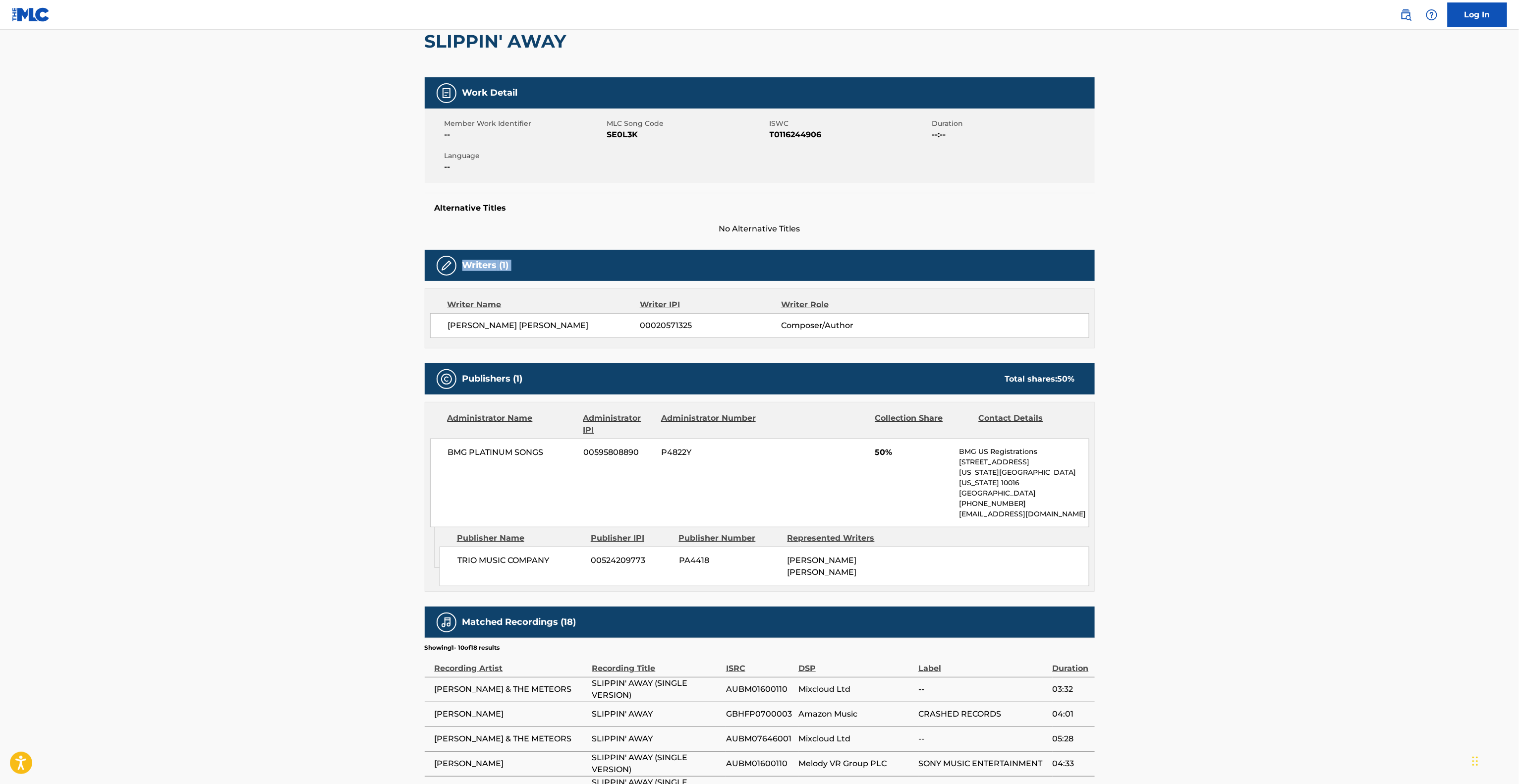
drag, startPoint x: 1226, startPoint y: 248, endPoint x: 1221, endPoint y: 253, distance: 7.1
drag, startPoint x: 1221, startPoint y: 257, endPoint x: 1218, endPoint y: 252, distance: 5.8
drag, startPoint x: 1218, startPoint y: 252, endPoint x: 1215, endPoint y: 257, distance: 5.8
drag, startPoint x: 1193, startPoint y: 234, endPoint x: 1198, endPoint y: 227, distance: 8.6
drag, startPoint x: 1221, startPoint y: 257, endPoint x: 1218, endPoint y: 279, distance: 22.2
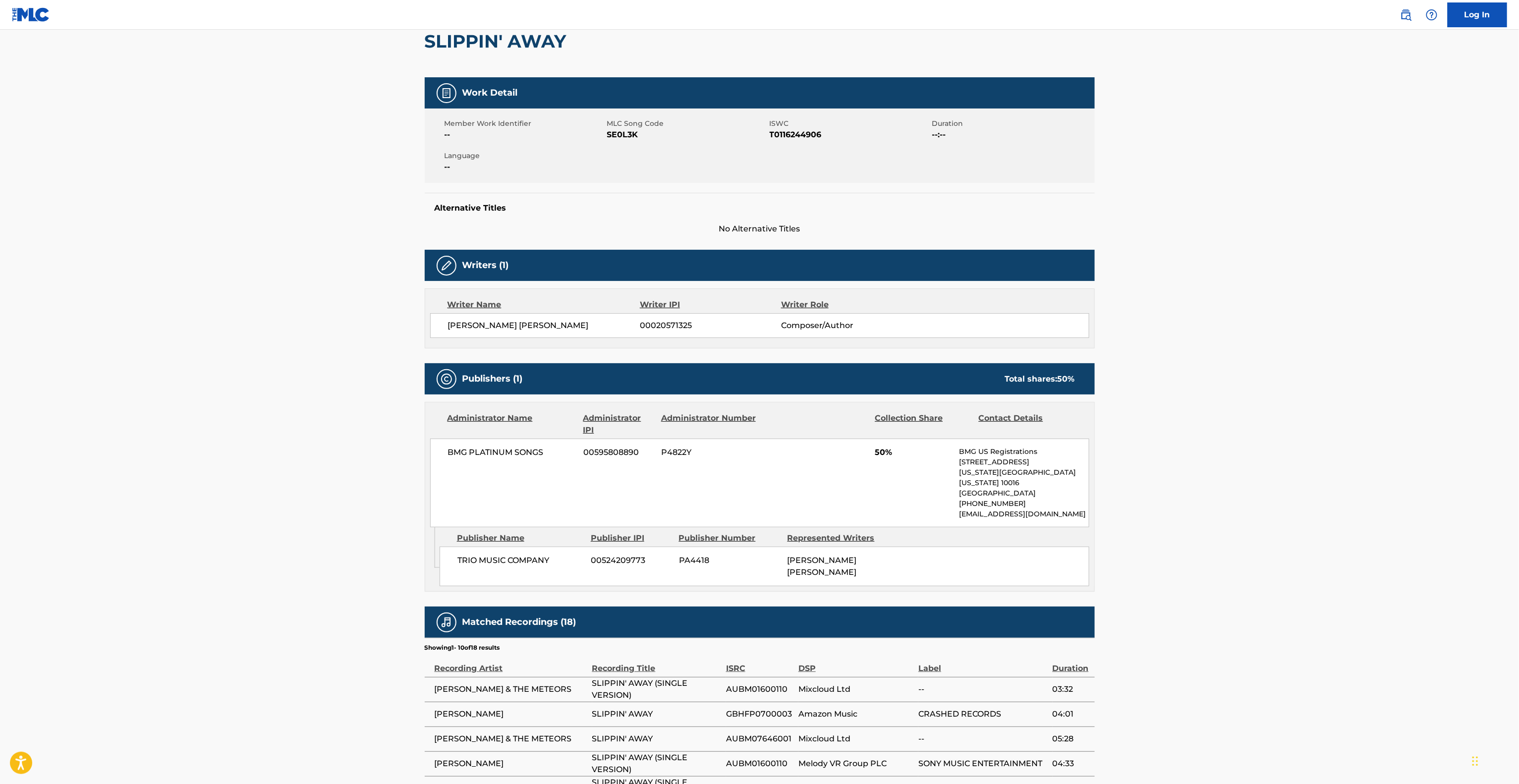
drag, startPoint x: 1215, startPoint y: 277, endPoint x: 1215, endPoint y: 289, distance: 12.0
drag, startPoint x: 1198, startPoint y: 300, endPoint x: 1258, endPoint y: 323, distance: 64.3
drag, startPoint x: 1334, startPoint y: 264, endPoint x: 1330, endPoint y: 245, distance: 19.4
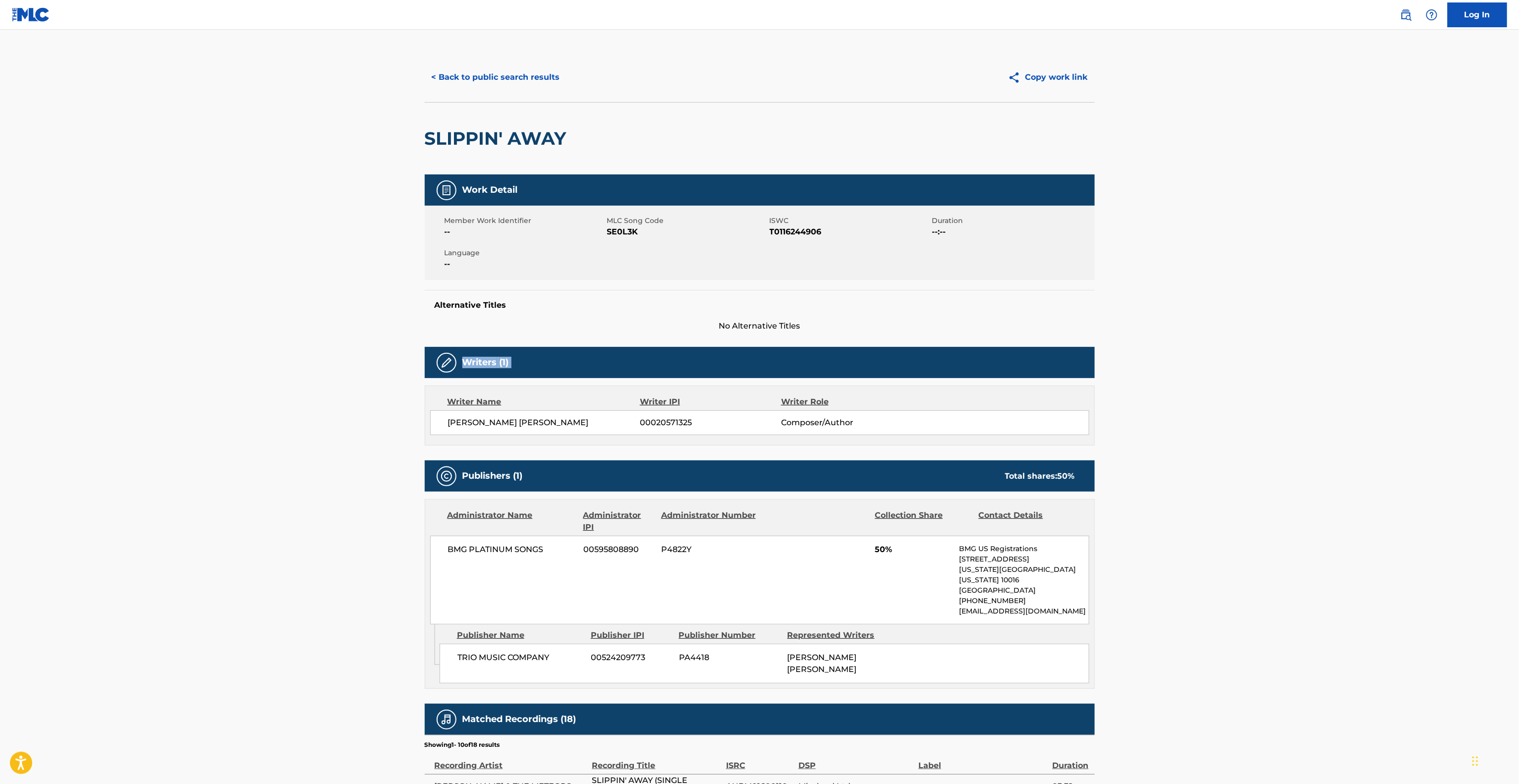
scroll to position [0, 0]
